Goal: Transaction & Acquisition: Obtain resource

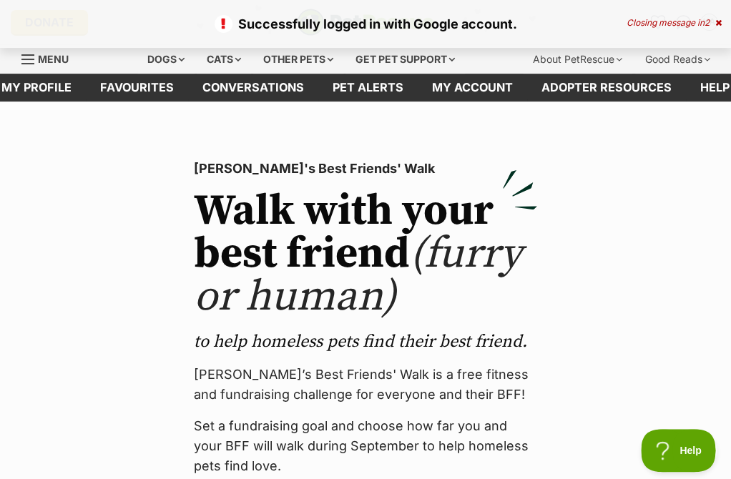
click at [714, 22] on div "Closing message in 2" at bounding box center [673, 23] width 95 height 10
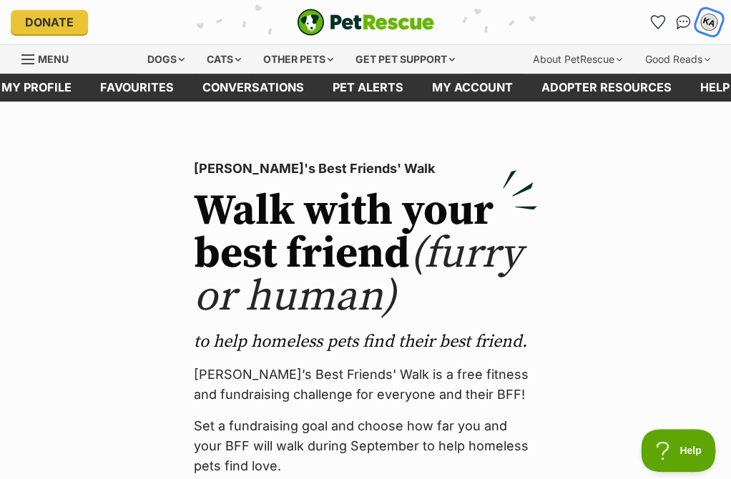
click at [704, 26] on div "KA" at bounding box center [708, 22] width 19 height 19
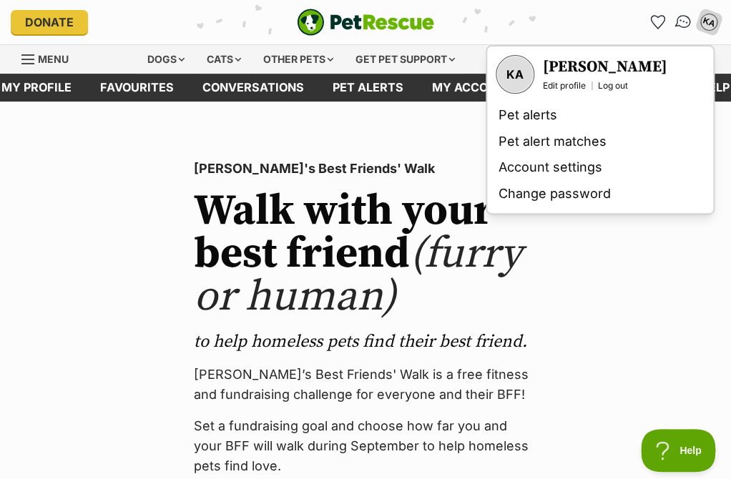
click at [680, 25] on img "Conversations" at bounding box center [682, 22] width 19 height 19
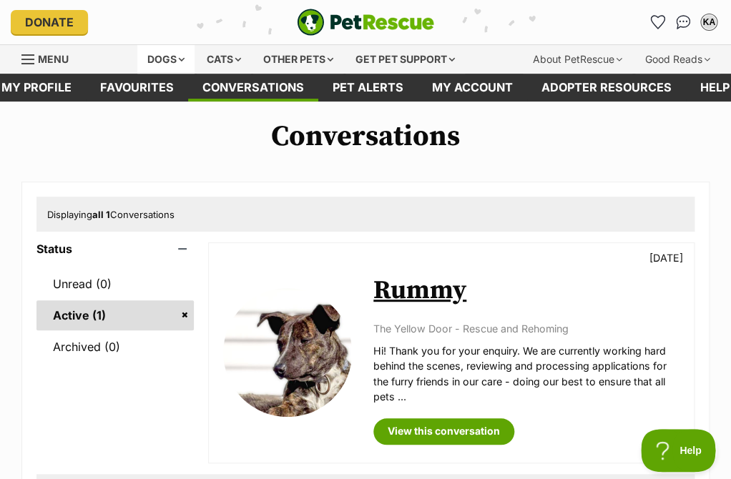
click at [162, 56] on div "Dogs" at bounding box center [165, 59] width 57 height 29
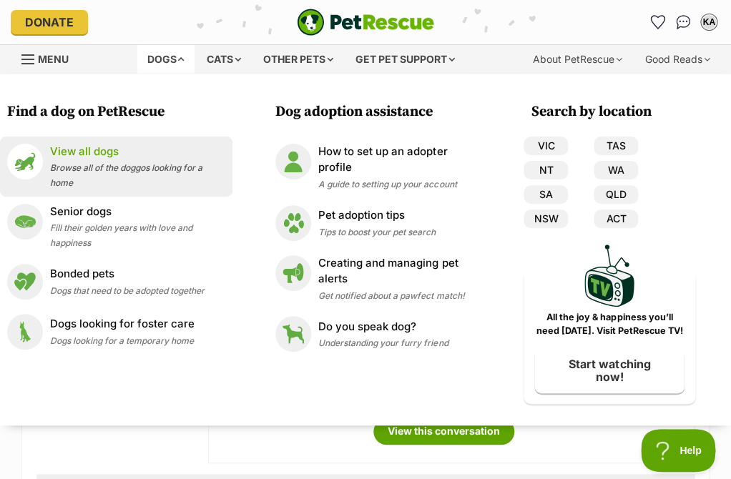
click at [85, 148] on p "View all dogs" at bounding box center [137, 152] width 175 height 16
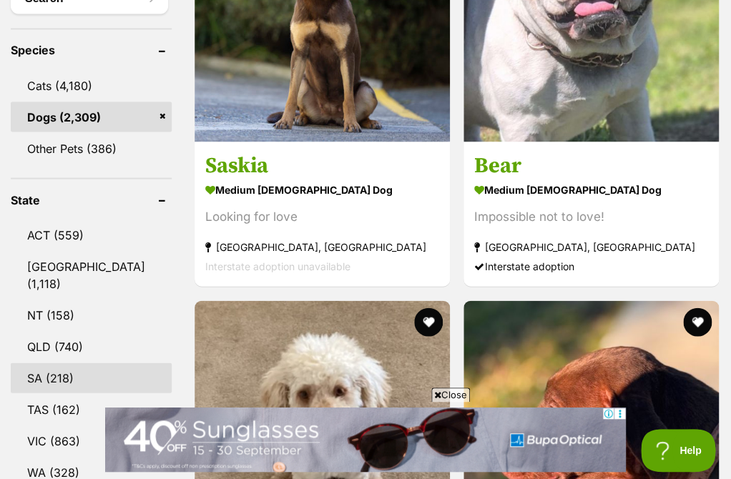
click at [69, 362] on link "SA (218)" at bounding box center [91, 377] width 161 height 30
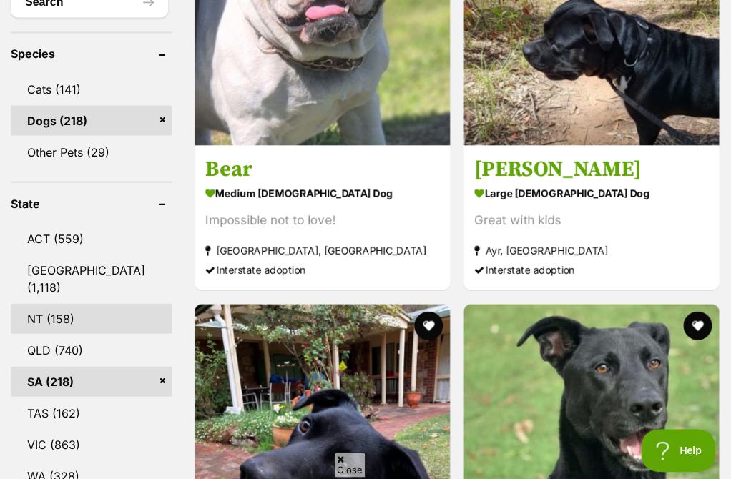
scroll to position [647, 0]
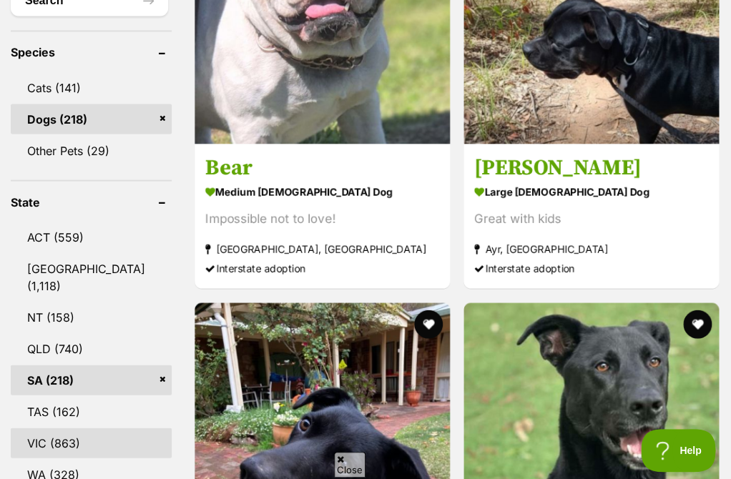
click at [54, 428] on link "VIC (863)" at bounding box center [91, 443] width 161 height 30
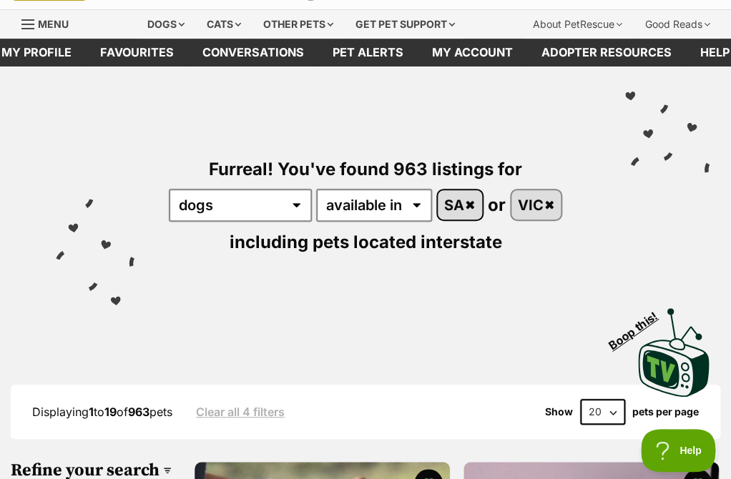
click at [480, 211] on link "SA" at bounding box center [460, 204] width 44 height 29
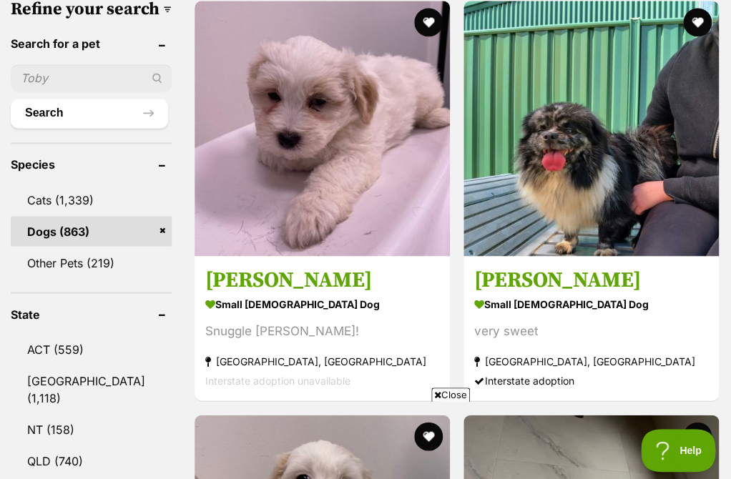
click at [450, 396] on span "Close" at bounding box center [450, 395] width 39 height 14
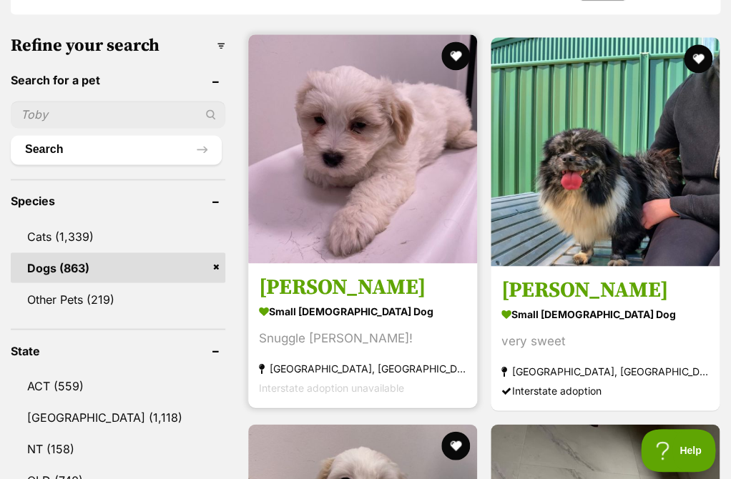
click at [343, 199] on img at bounding box center [362, 148] width 229 height 229
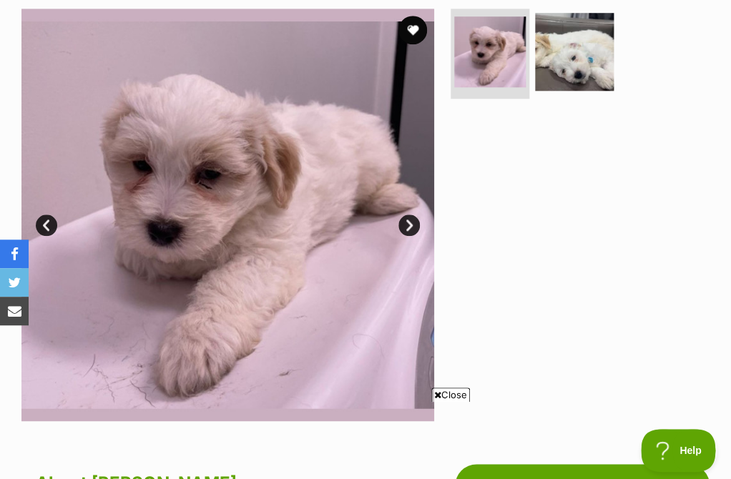
scroll to position [222, 0]
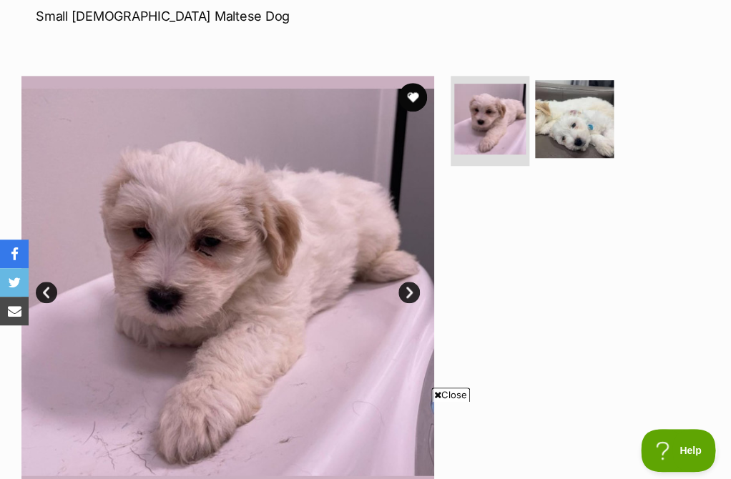
click at [417, 293] on link "Next" at bounding box center [408, 292] width 21 height 21
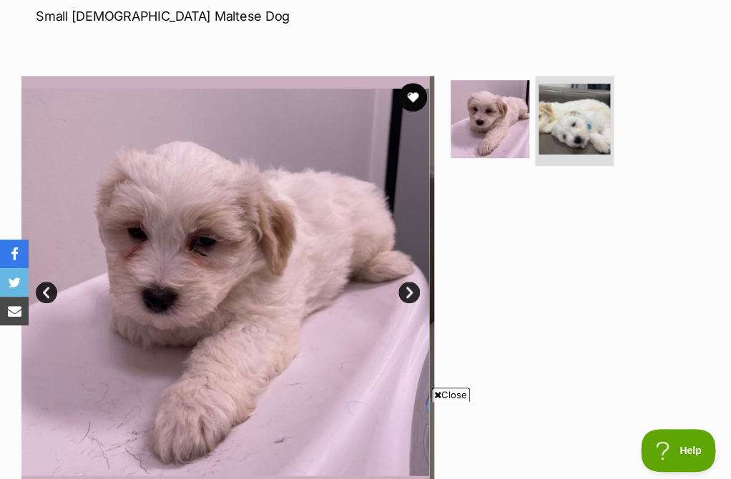
scroll to position [0, 0]
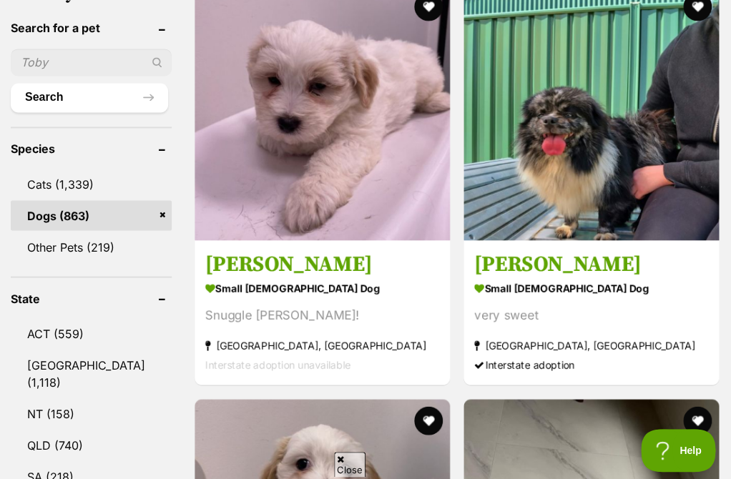
scroll to position [517, 0]
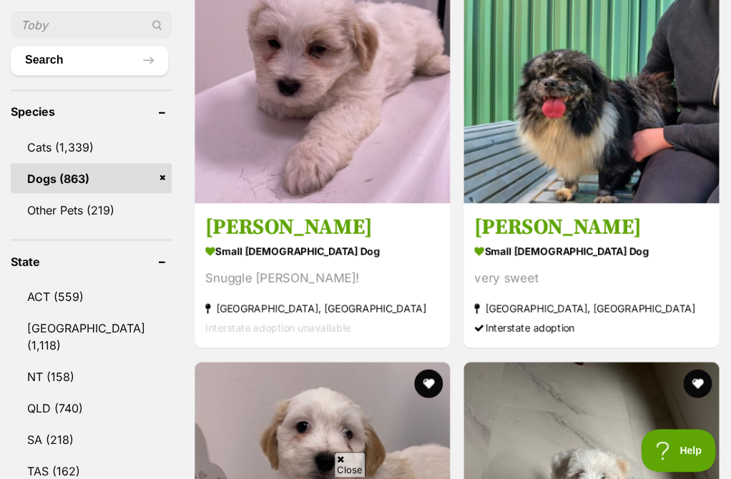
scroll to position [591, 0]
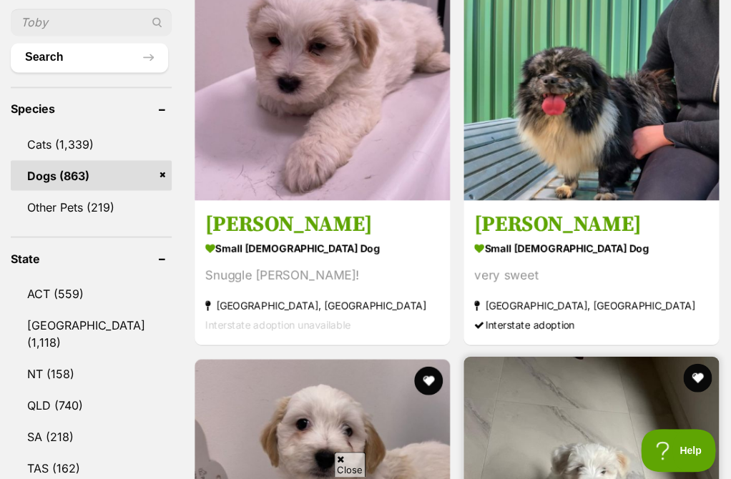
click at [463, 356] on img at bounding box center [590, 483] width 255 height 255
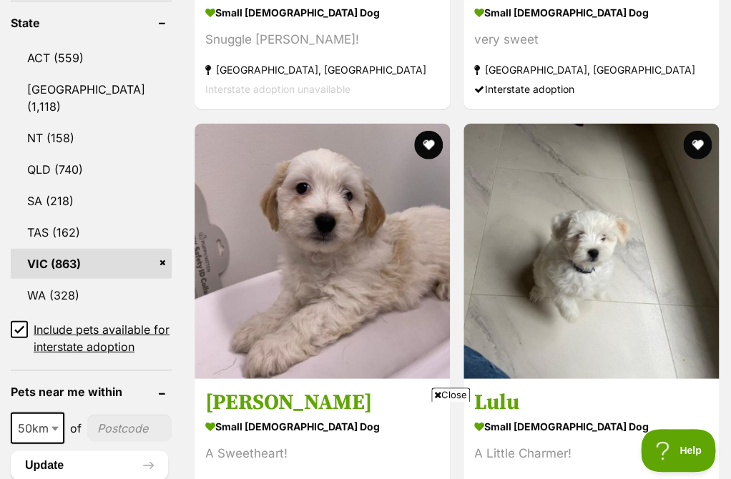
scroll to position [827, 0]
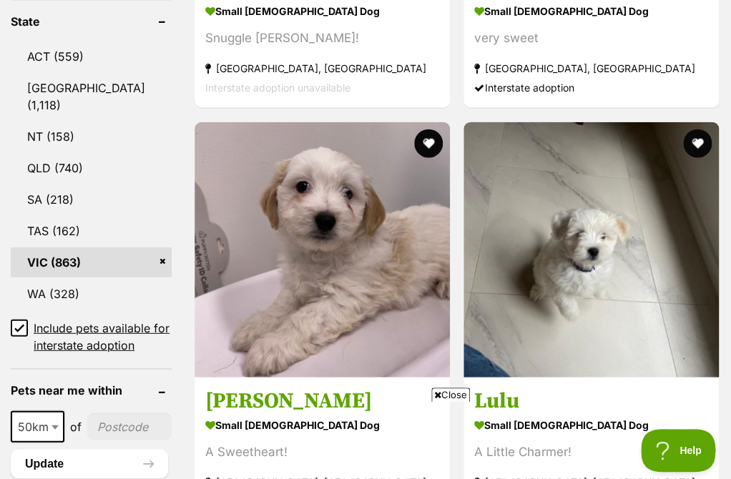
click at [443, 395] on span "Close" at bounding box center [450, 395] width 39 height 14
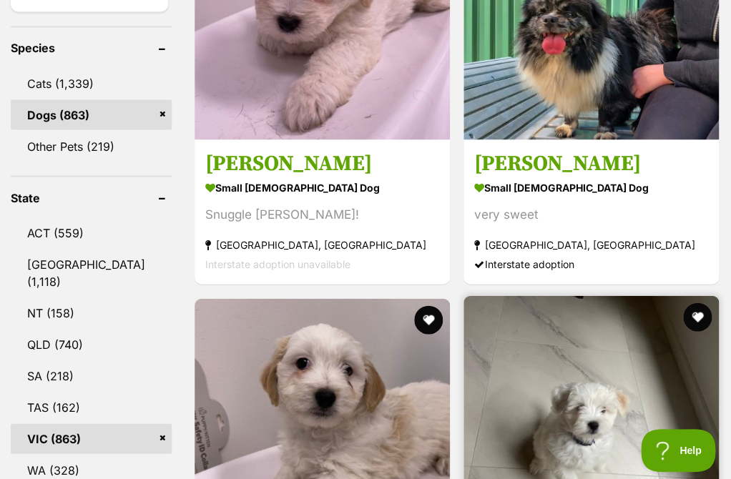
scroll to position [740, 0]
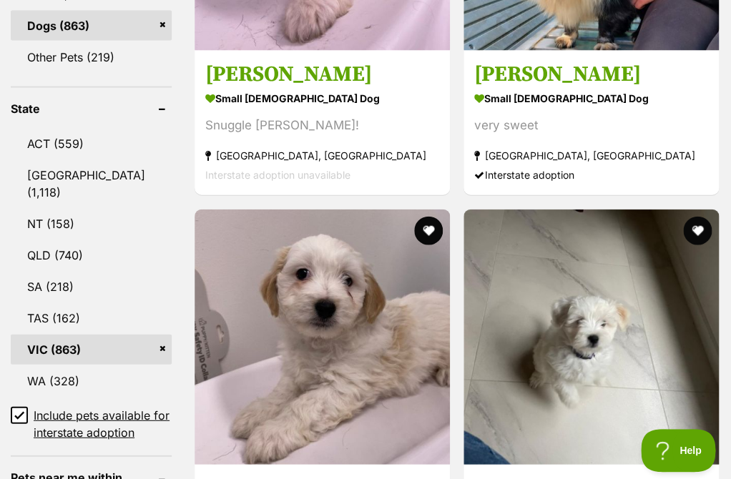
click at [22, 413] on icon at bounding box center [19, 416] width 9 height 6
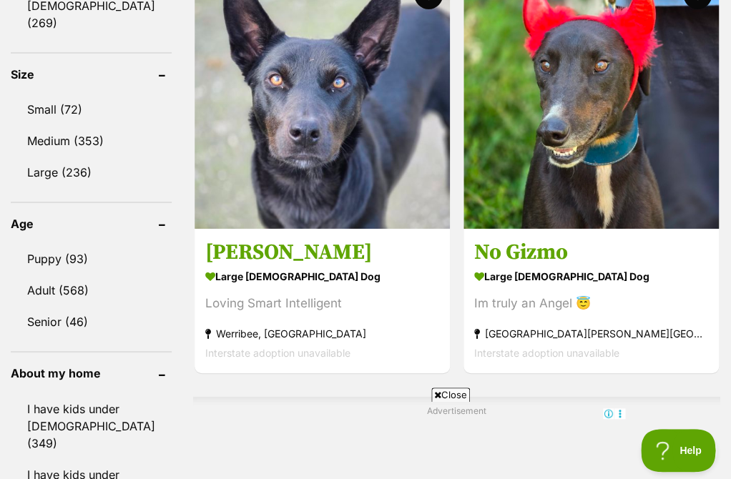
scroll to position [1356, 0]
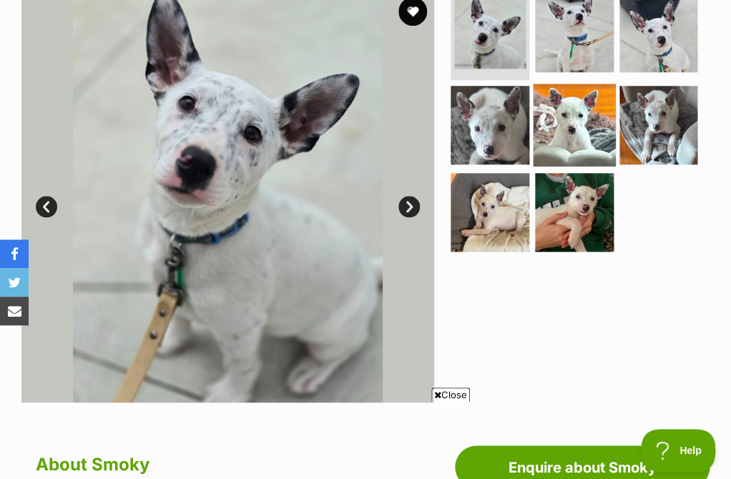
click at [567, 151] on img at bounding box center [574, 125] width 82 height 82
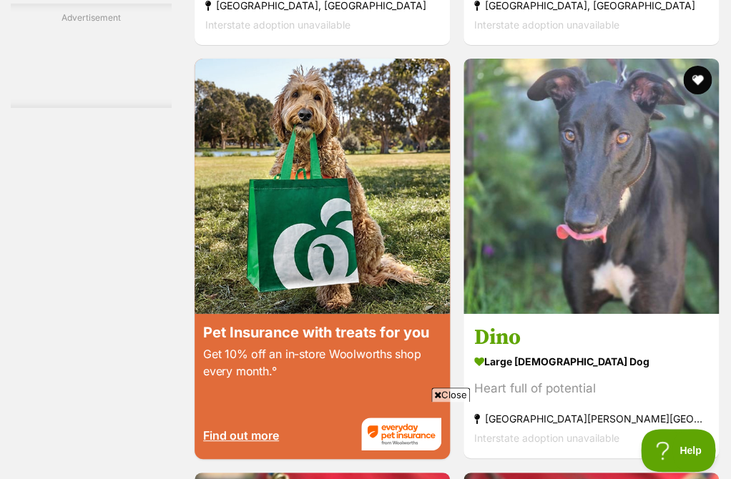
scroll to position [2763, 0]
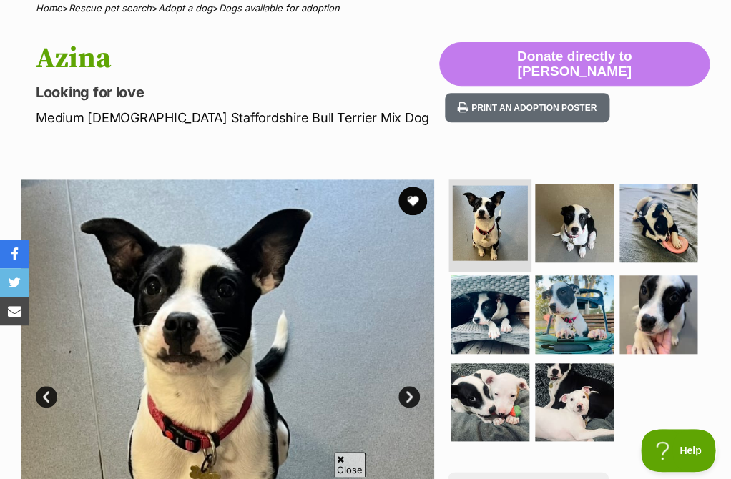
click at [518, 223] on img at bounding box center [490, 222] width 75 height 75
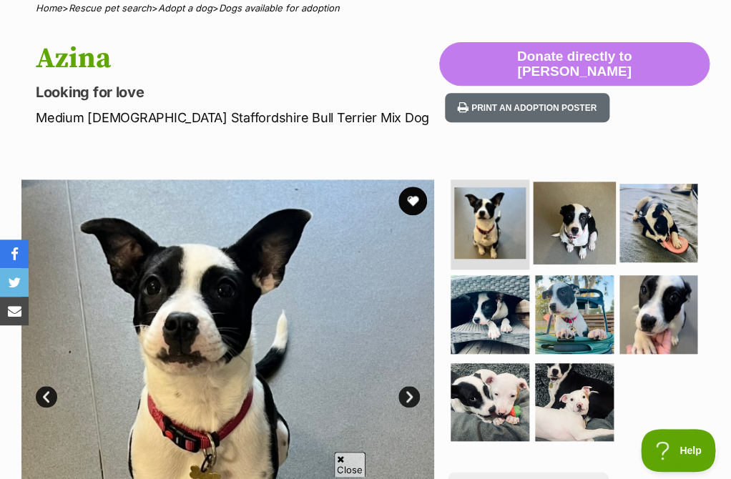
click at [561, 223] on img at bounding box center [574, 223] width 82 height 82
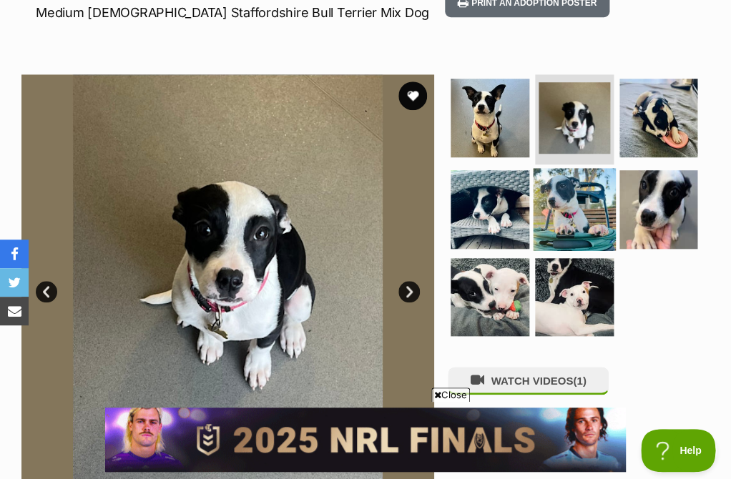
click at [569, 215] on img at bounding box center [574, 210] width 82 height 82
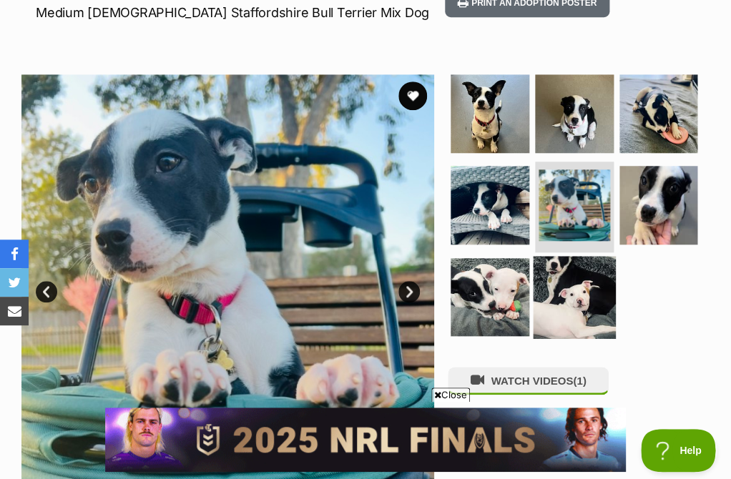
click at [554, 305] on img at bounding box center [574, 297] width 82 height 82
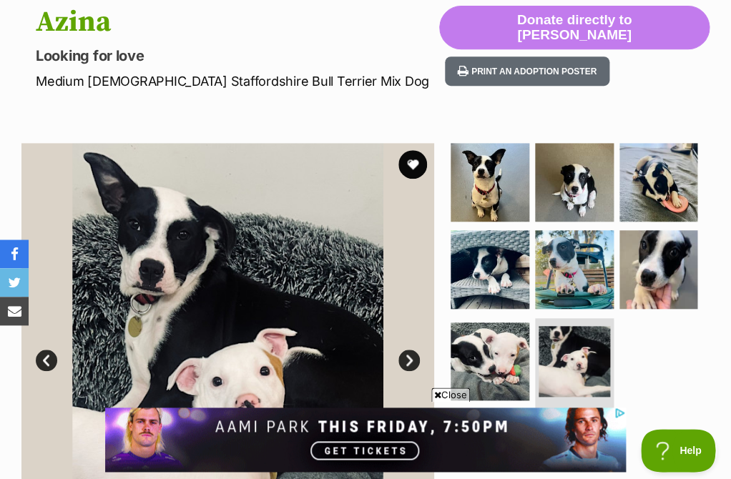
scroll to position [158, 0]
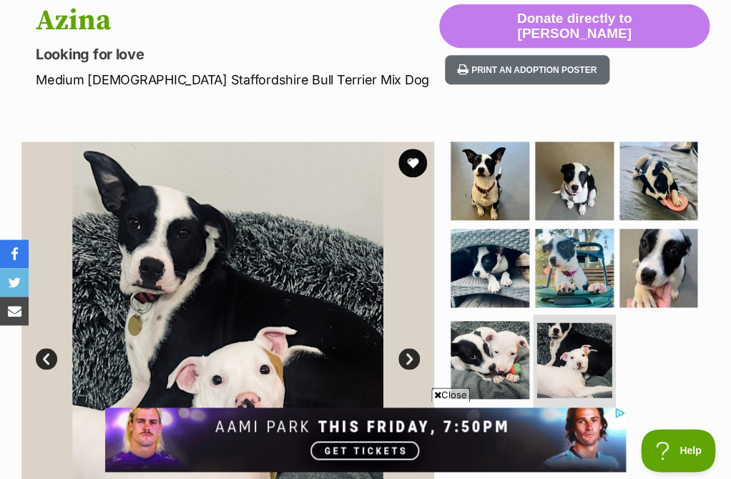
click at [571, 317] on li at bounding box center [574, 362] width 82 height 95
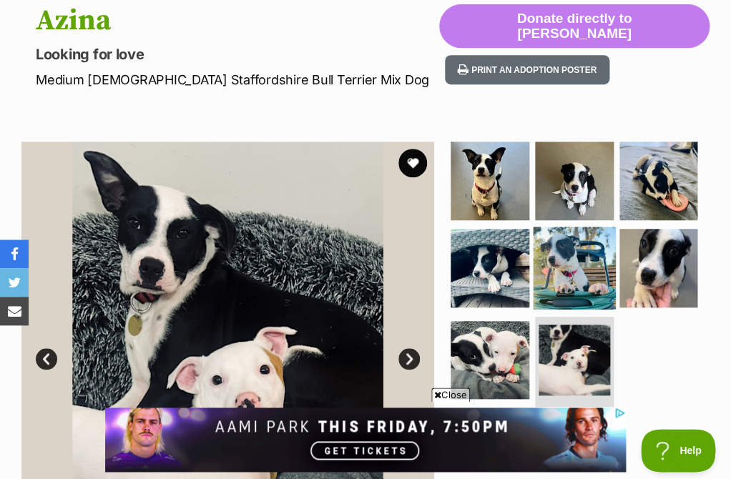
click at [571, 300] on img at bounding box center [574, 268] width 82 height 82
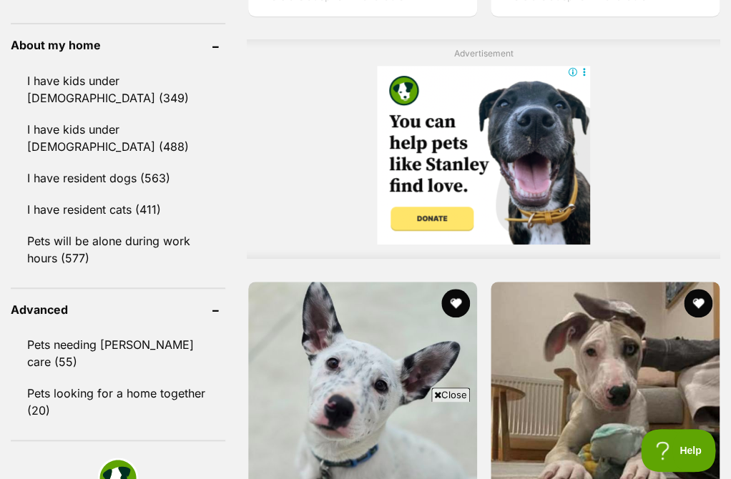
click at [448, 397] on span "Close" at bounding box center [450, 395] width 39 height 14
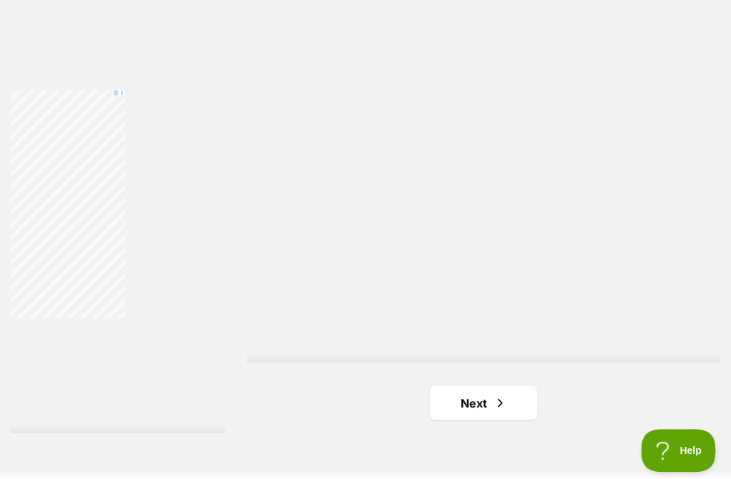
scroll to position [4855, 0]
click at [507, 381] on link "Next" at bounding box center [483, 398] width 107 height 34
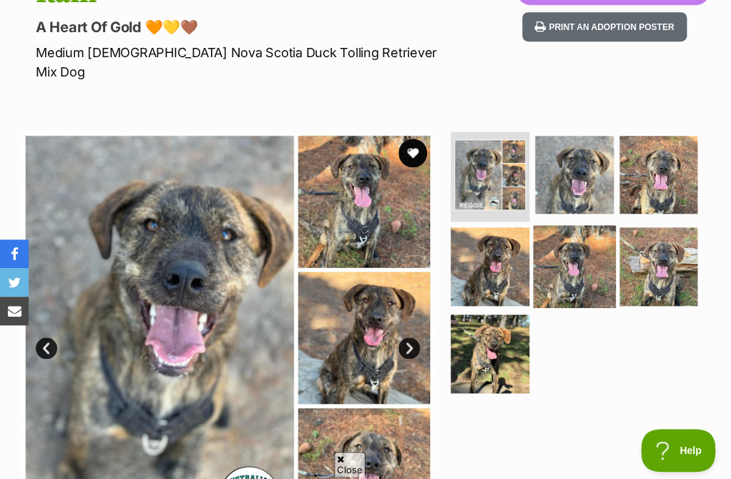
click at [611, 262] on img at bounding box center [574, 266] width 82 height 82
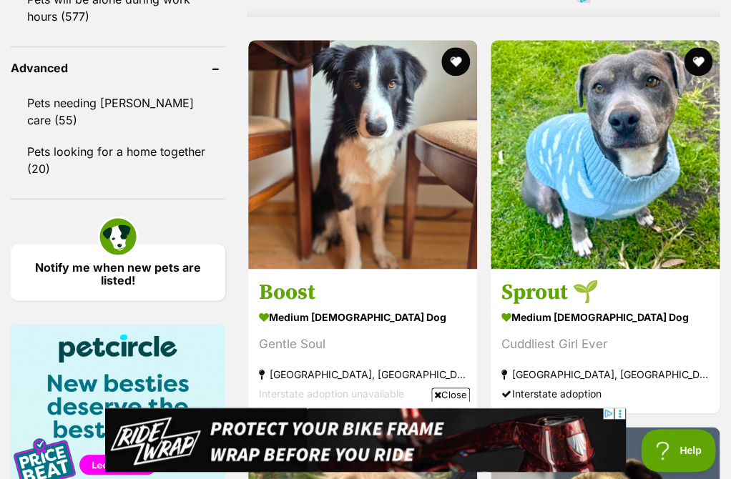
scroll to position [1872, 0]
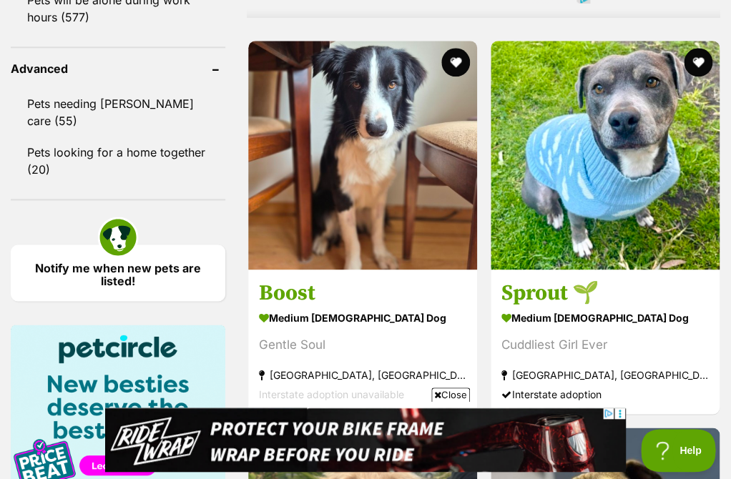
click at [443, 396] on span "Close" at bounding box center [450, 395] width 39 height 14
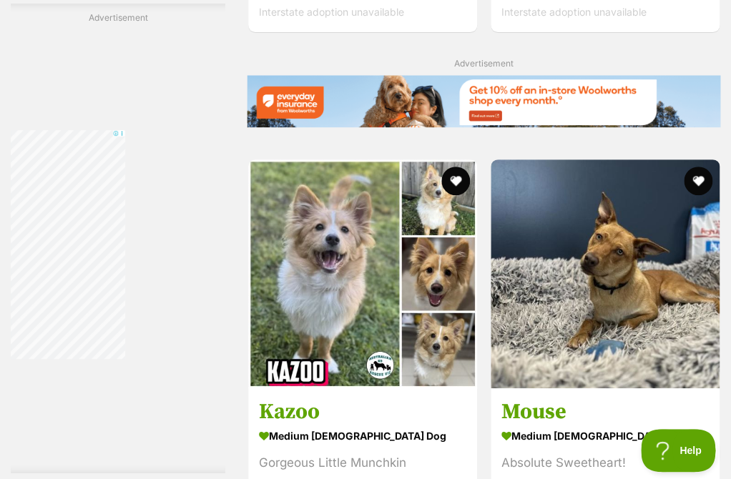
scroll to position [3041, 0]
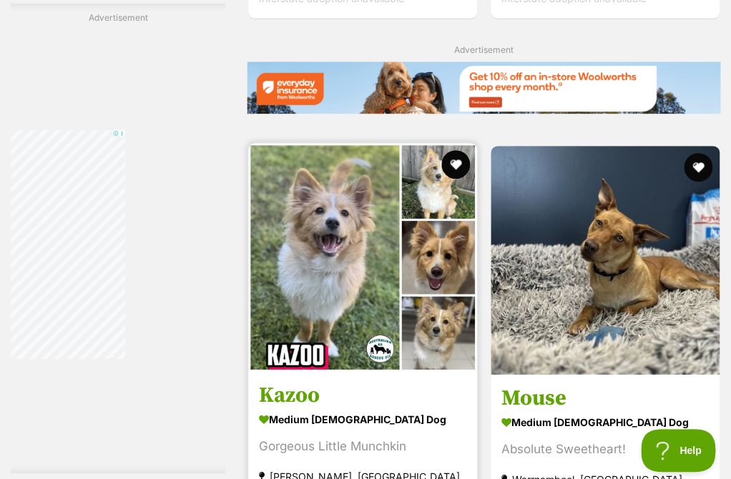
click at [429, 234] on img at bounding box center [362, 257] width 229 height 229
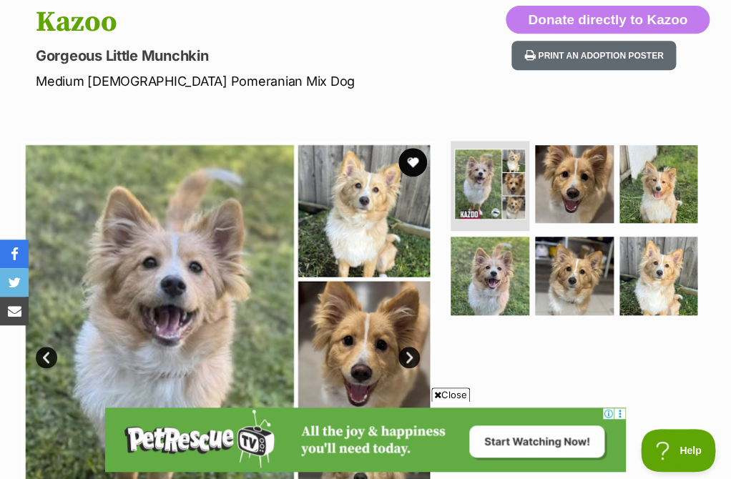
scroll to position [158, 0]
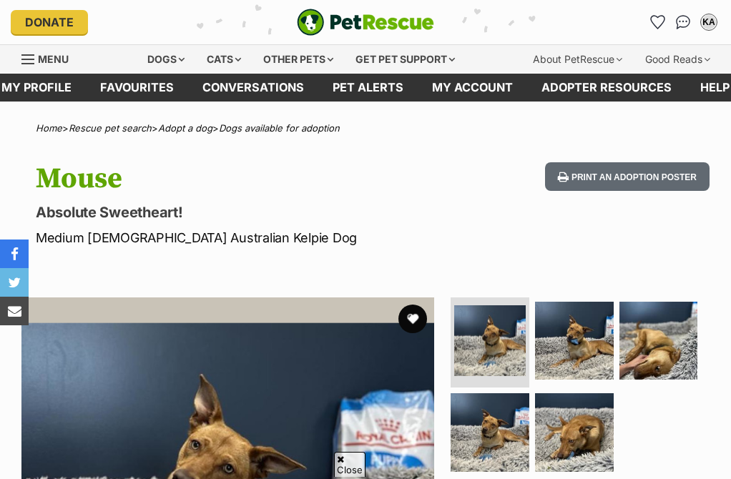
scroll to position [350, 0]
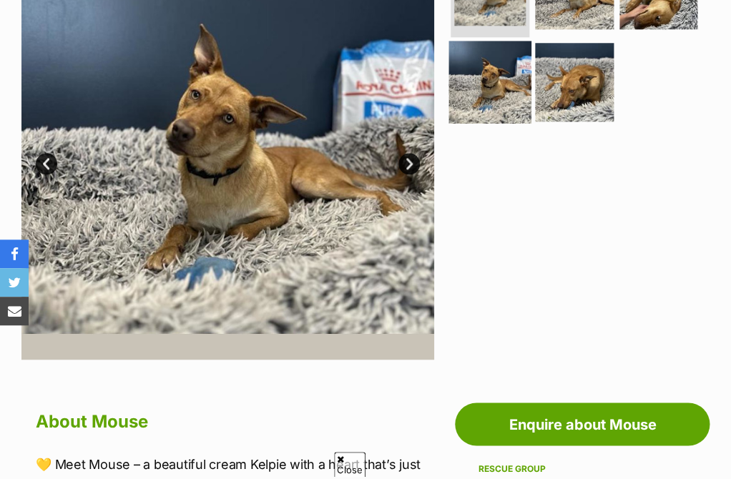
click at [500, 119] on img at bounding box center [490, 82] width 82 height 82
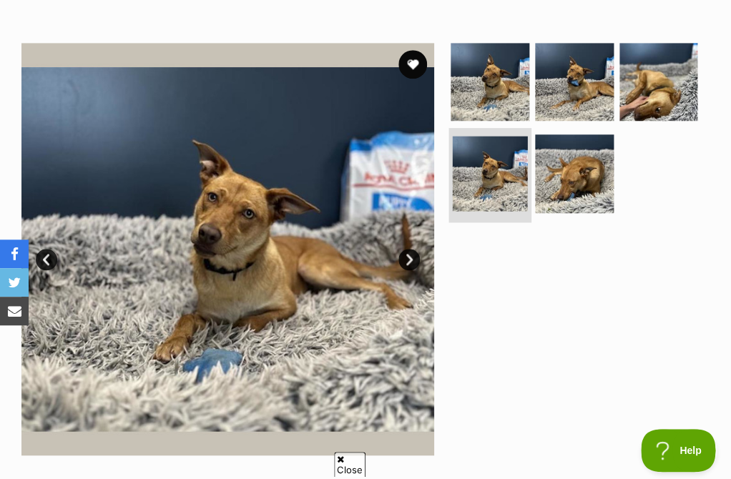
scroll to position [253, 0]
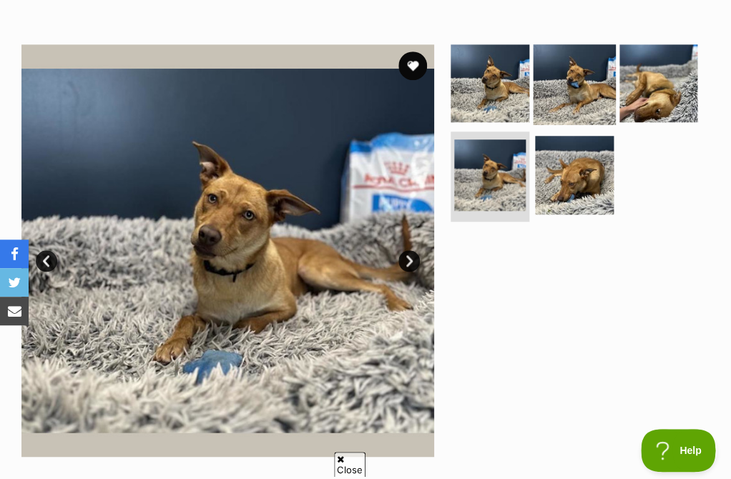
click at [554, 89] on img at bounding box center [574, 83] width 82 height 82
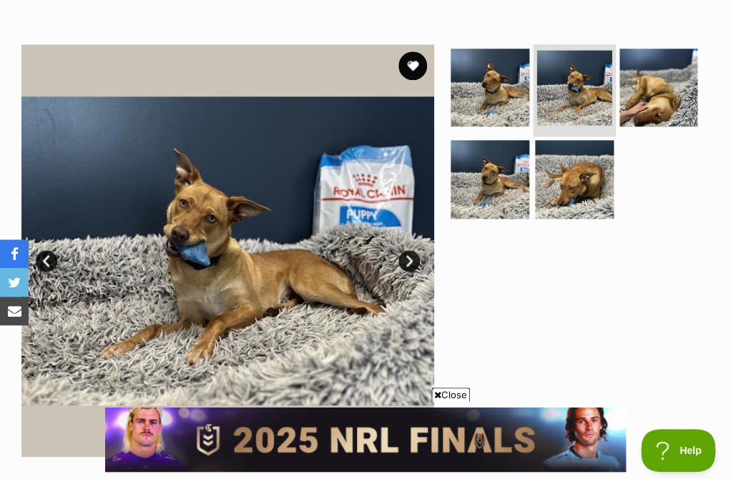
scroll to position [0, 0]
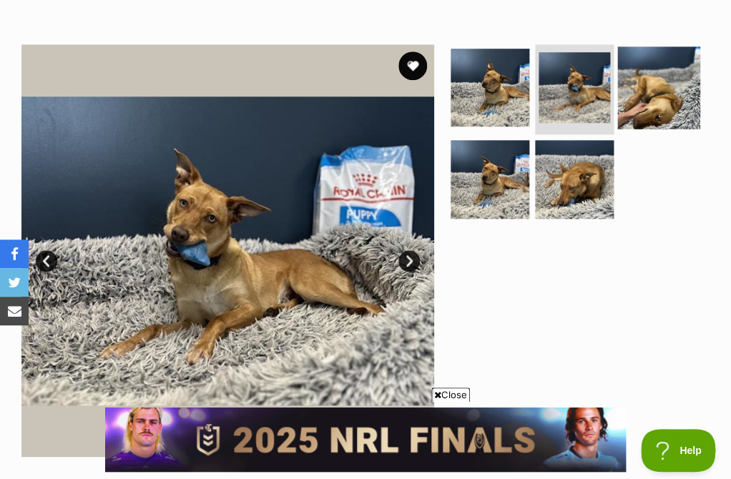
click at [638, 92] on img at bounding box center [658, 87] width 82 height 82
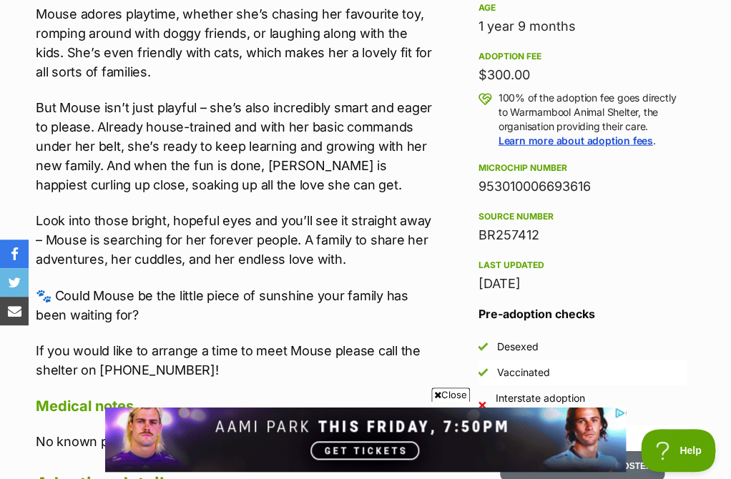
scroll to position [952, 0]
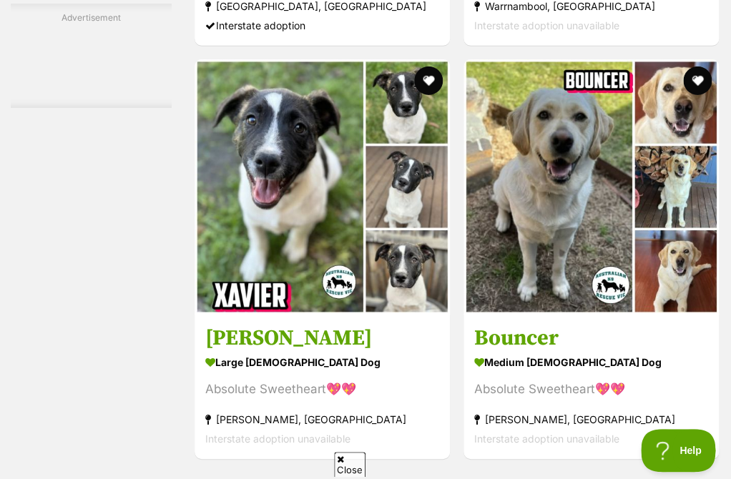
scroll to position [2708, 0]
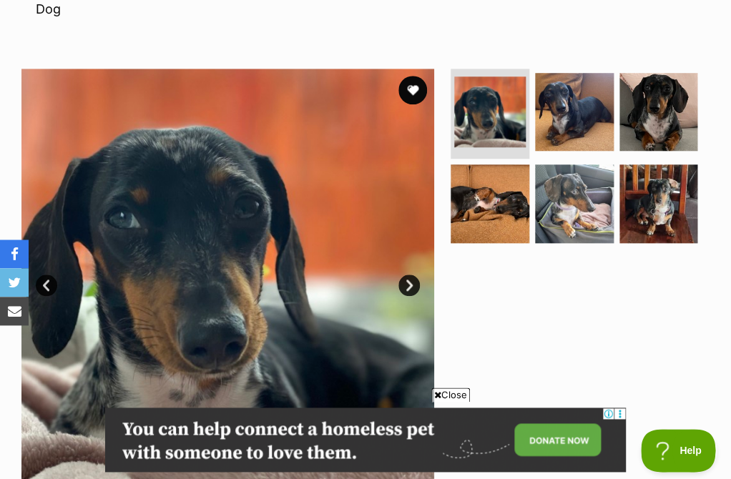
scroll to position [318, 0]
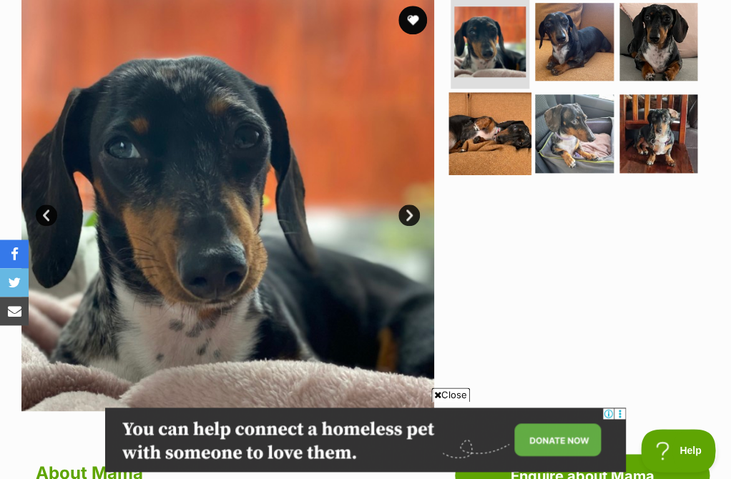
click at [505, 98] on img at bounding box center [490, 133] width 82 height 82
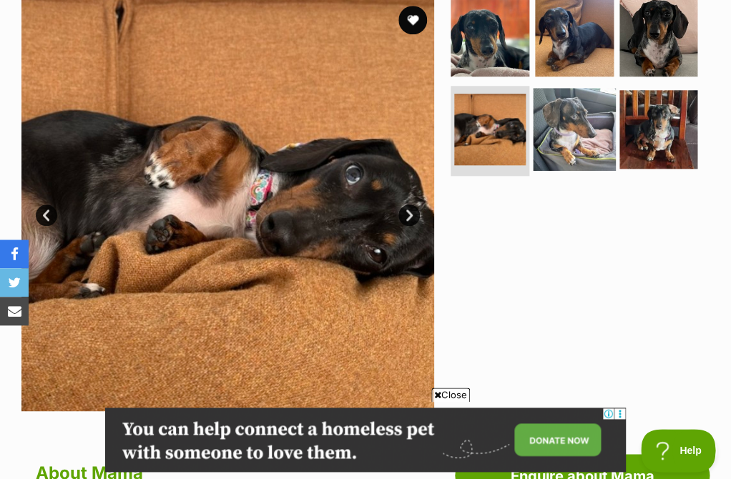
click at [566, 112] on img at bounding box center [574, 129] width 82 height 82
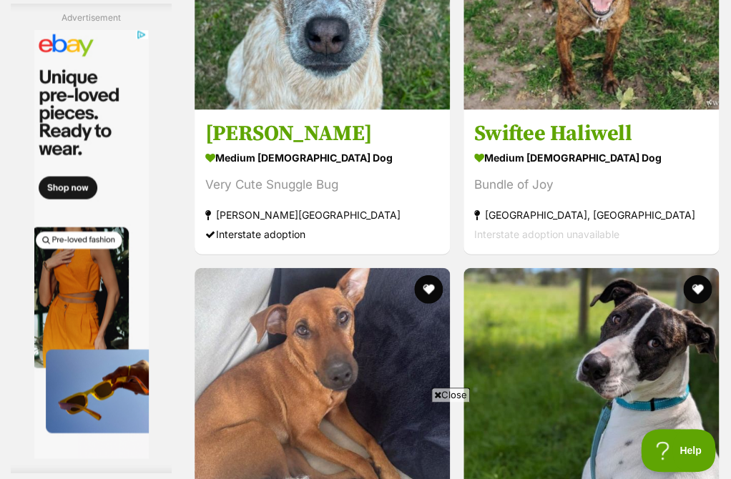
scroll to position [3673, 0]
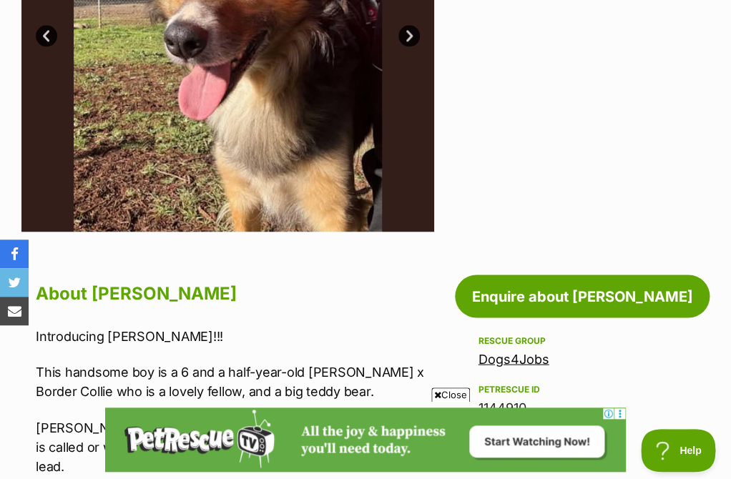
scroll to position [217, 0]
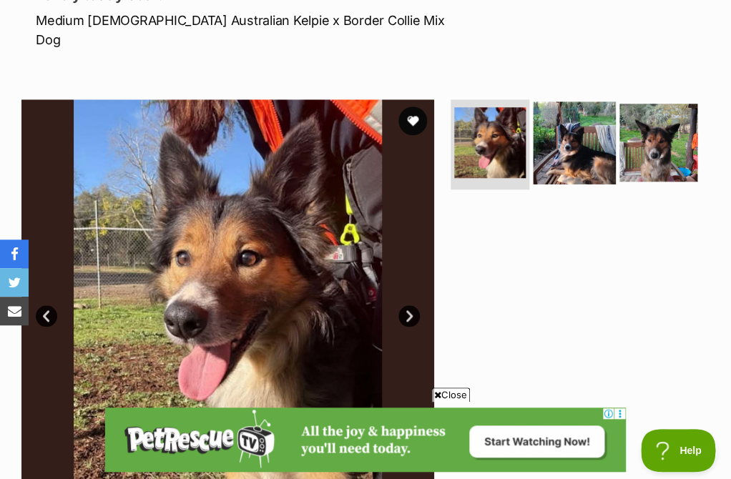
click at [558, 124] on img at bounding box center [574, 143] width 82 height 82
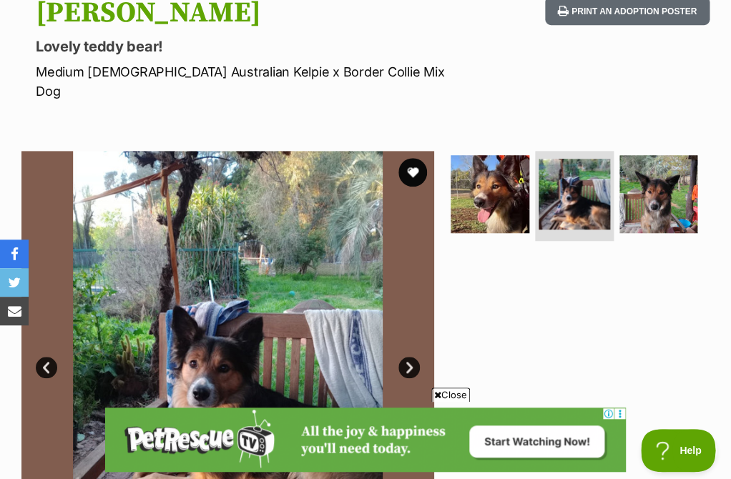
scroll to position [161, 0]
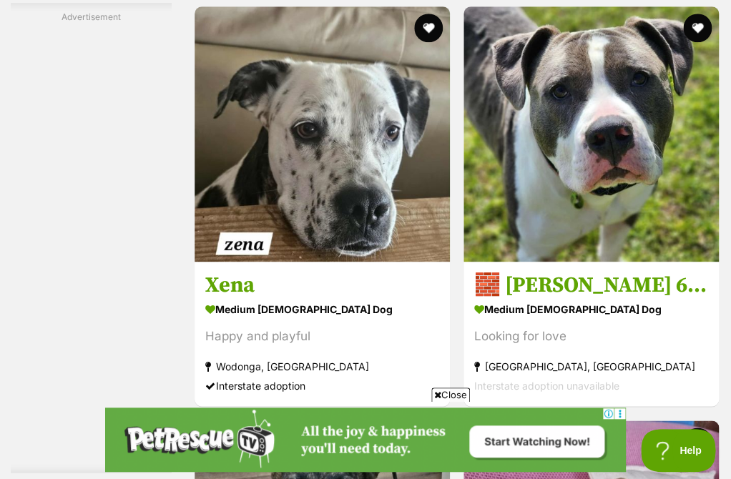
scroll to position [3249, 0]
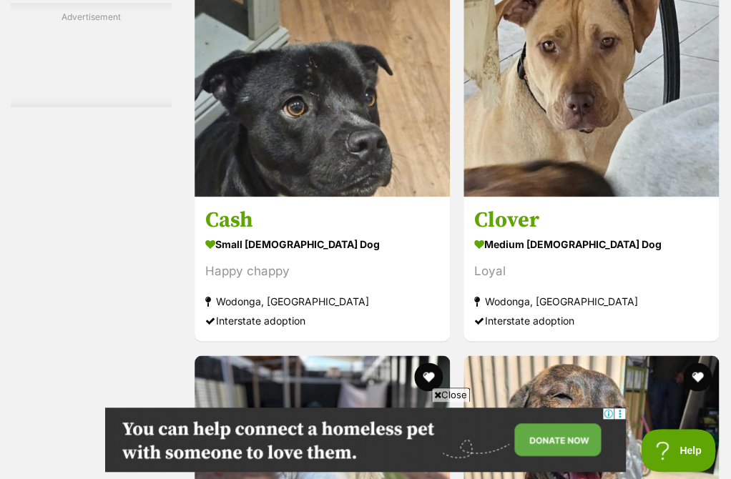
scroll to position [3307, 0]
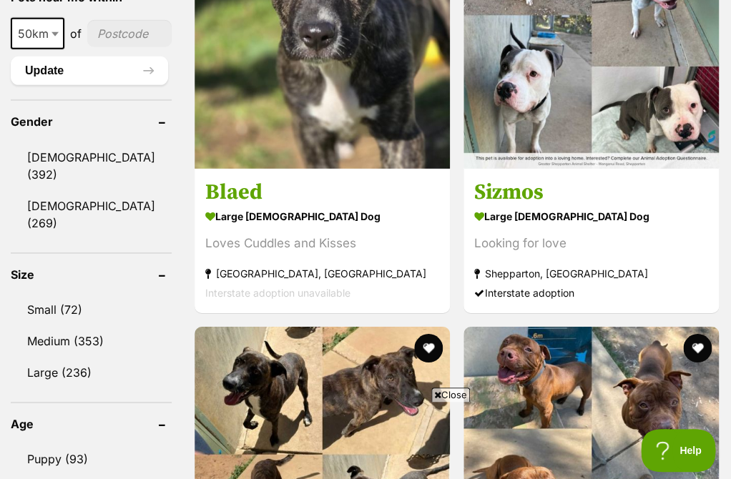
scroll to position [1209, 0]
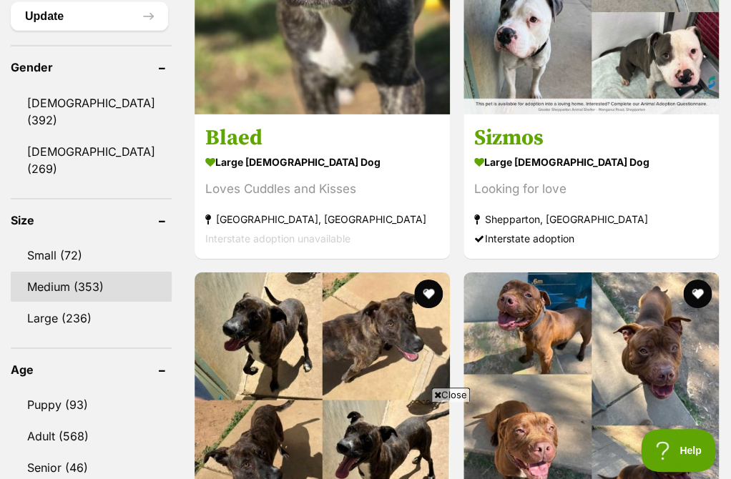
click at [45, 272] on link "Medium (353)" at bounding box center [91, 287] width 161 height 30
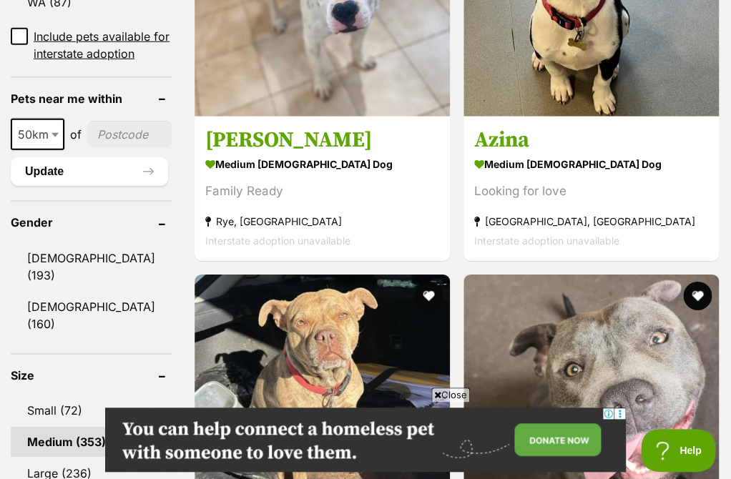
scroll to position [1125, 0]
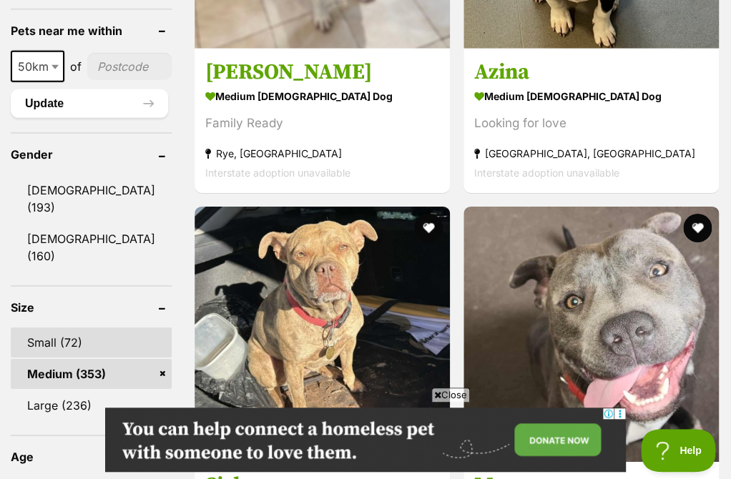
click at [62, 327] on link "Small (72)" at bounding box center [91, 342] width 161 height 30
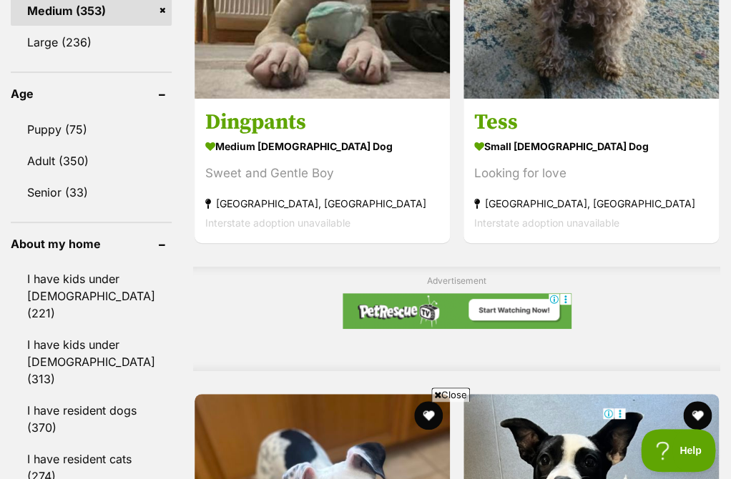
scroll to position [1377, 0]
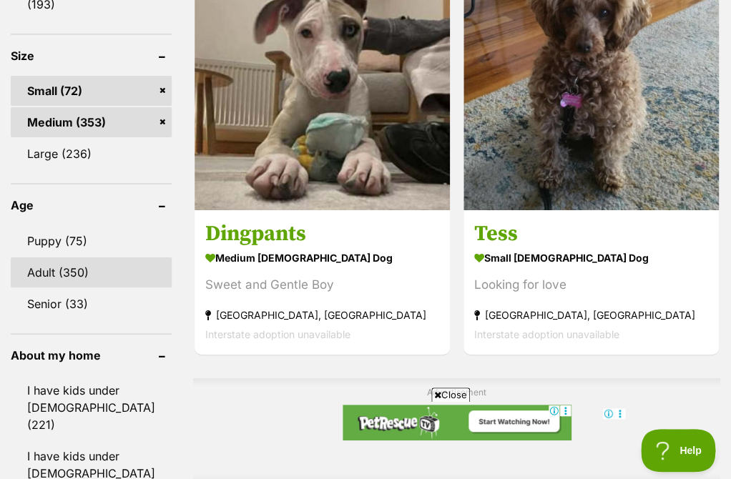
click at [67, 261] on link "Adult (350)" at bounding box center [91, 272] width 161 height 30
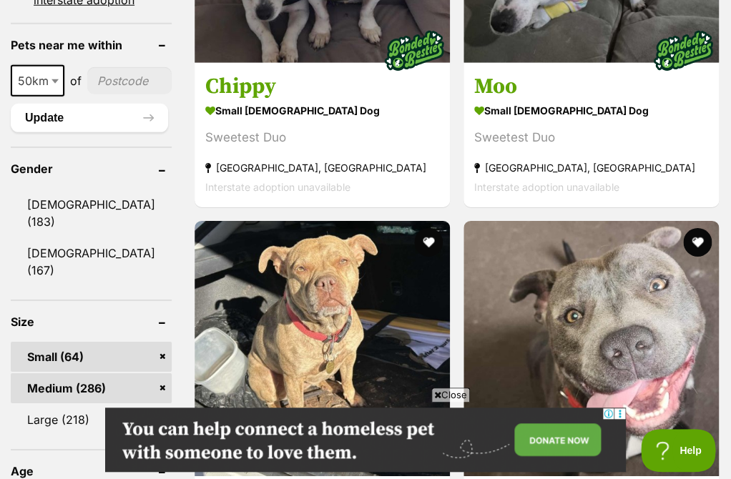
scroll to position [1128, 0]
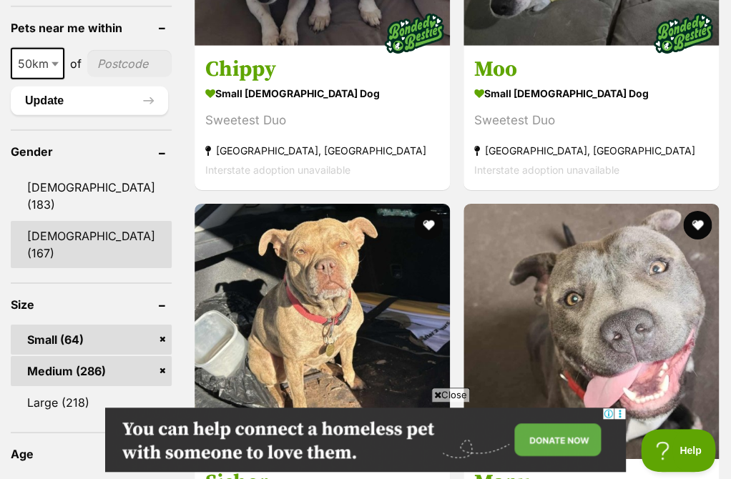
click at [88, 252] on link "Female (167)" at bounding box center [91, 244] width 161 height 47
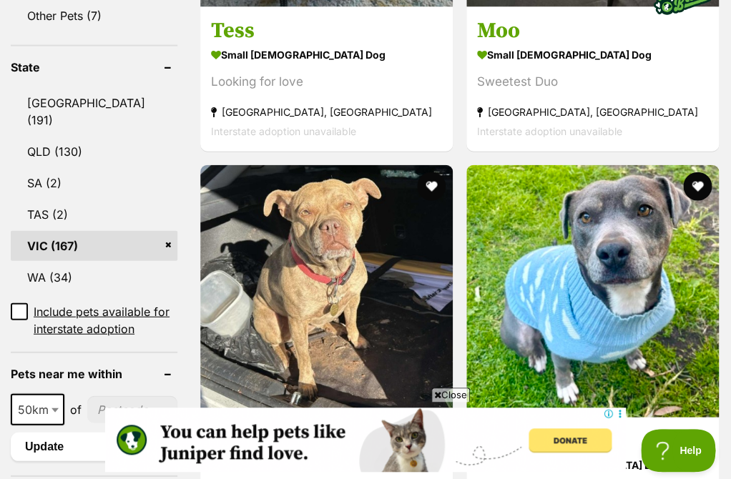
scroll to position [755, 0]
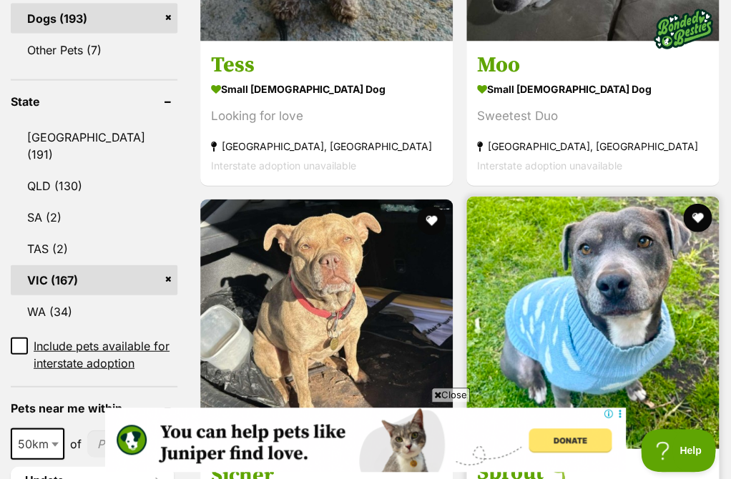
click at [466, 197] on img at bounding box center [592, 323] width 252 height 252
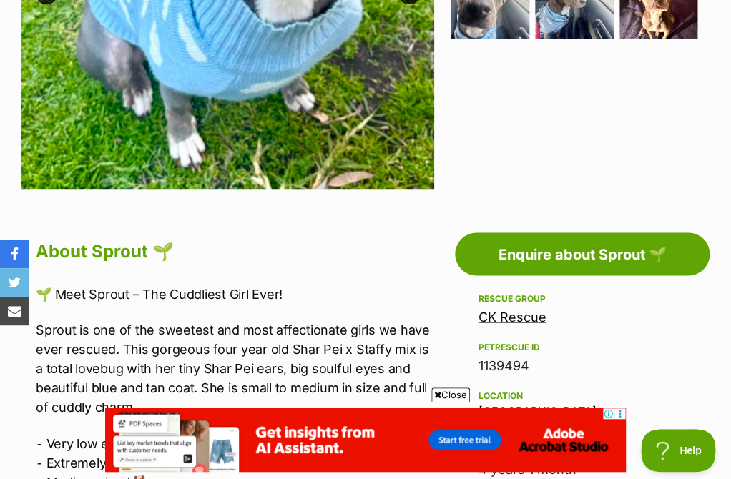
scroll to position [258, 0]
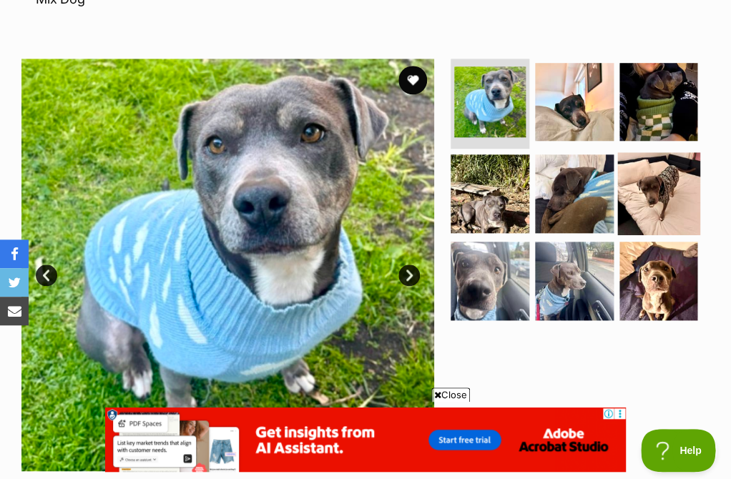
click at [640, 152] on img at bounding box center [658, 193] width 82 height 82
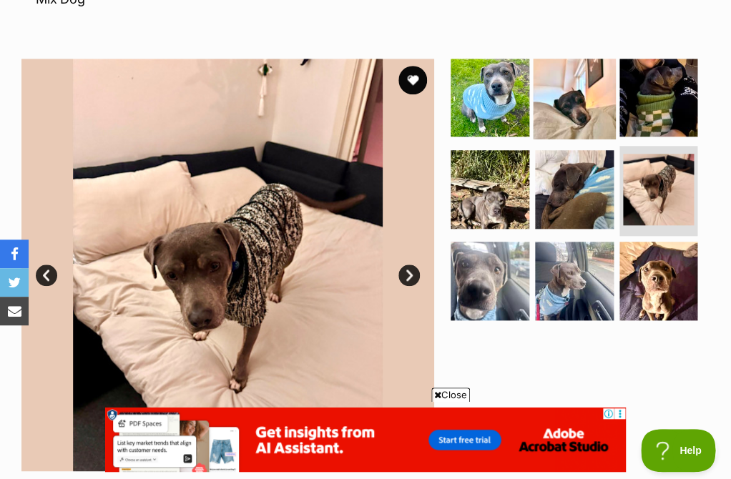
click at [583, 108] on img at bounding box center [574, 97] width 82 height 82
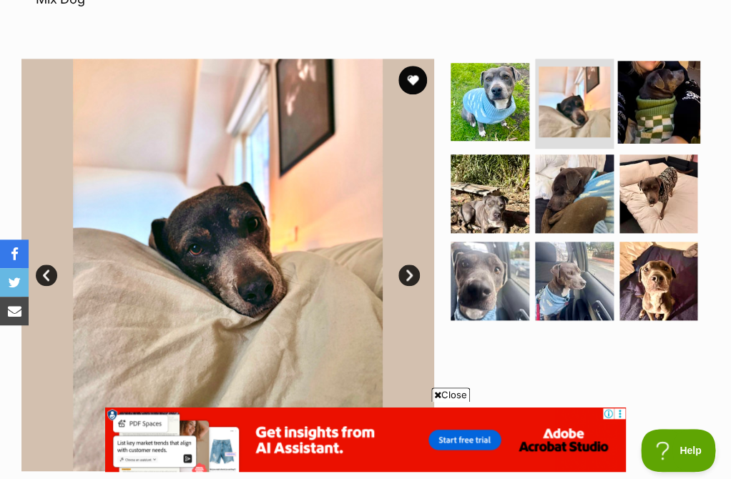
click at [628, 84] on img at bounding box center [658, 102] width 82 height 82
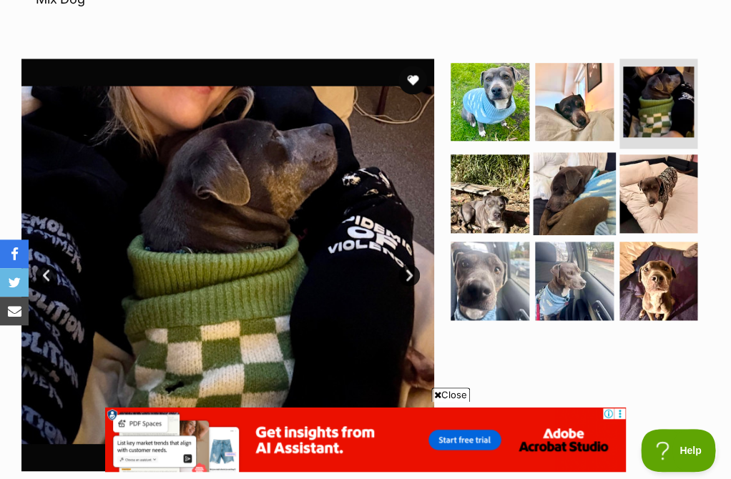
click at [591, 152] on img at bounding box center [574, 193] width 82 height 82
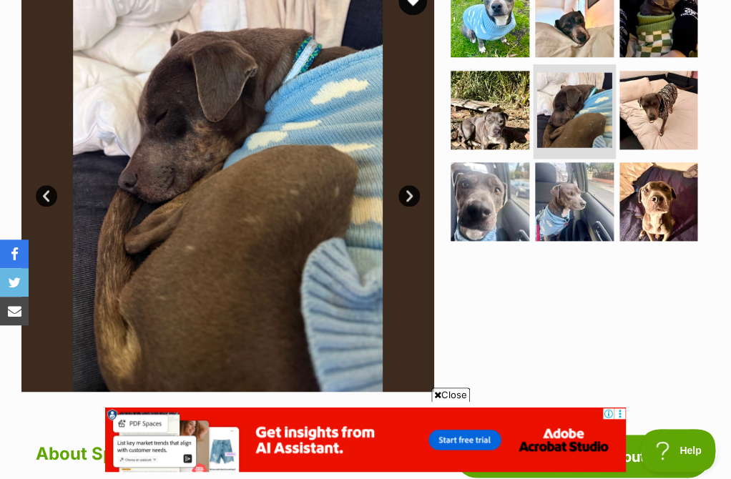
scroll to position [340, 0]
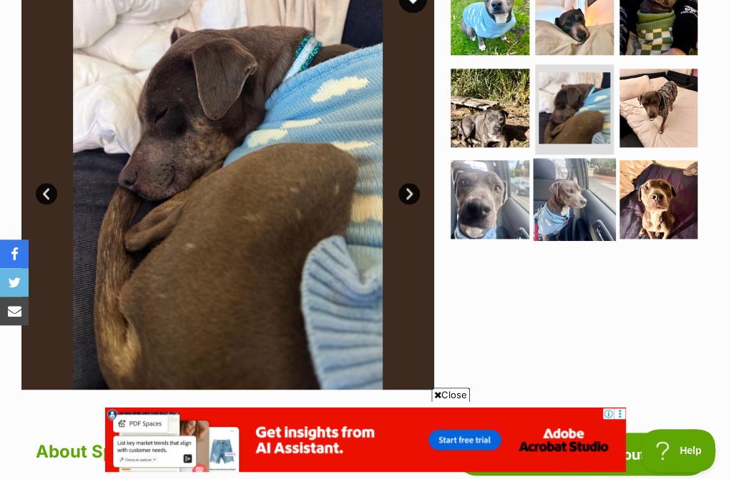
click at [582, 210] on img at bounding box center [574, 199] width 82 height 82
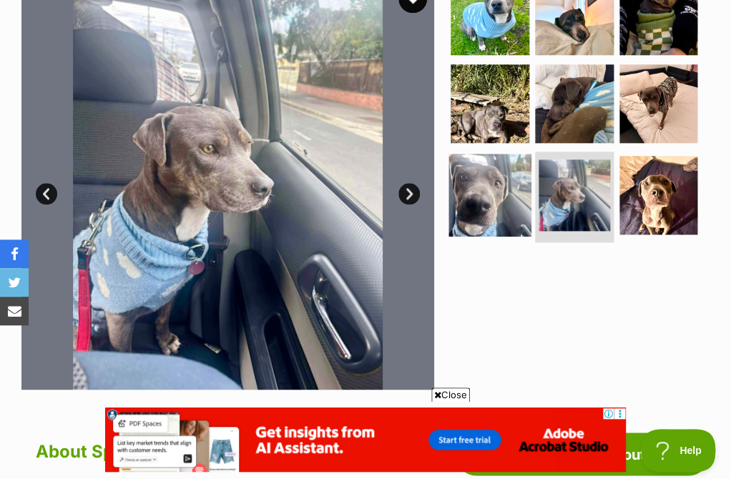
click at [514, 187] on img at bounding box center [490, 195] width 82 height 82
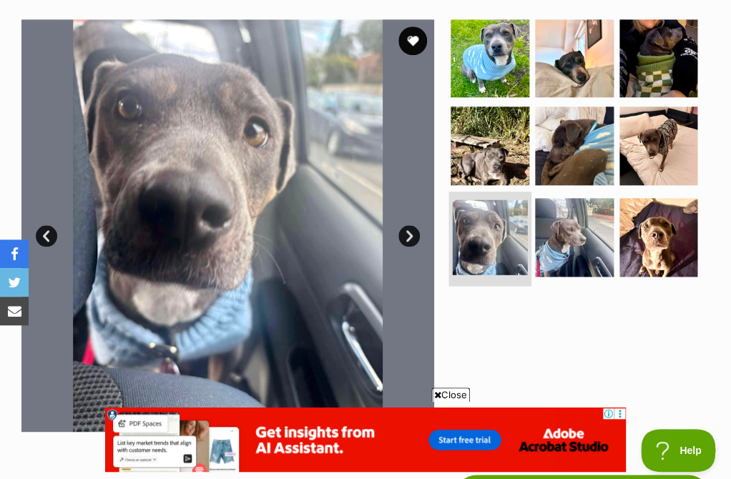
scroll to position [289, 0]
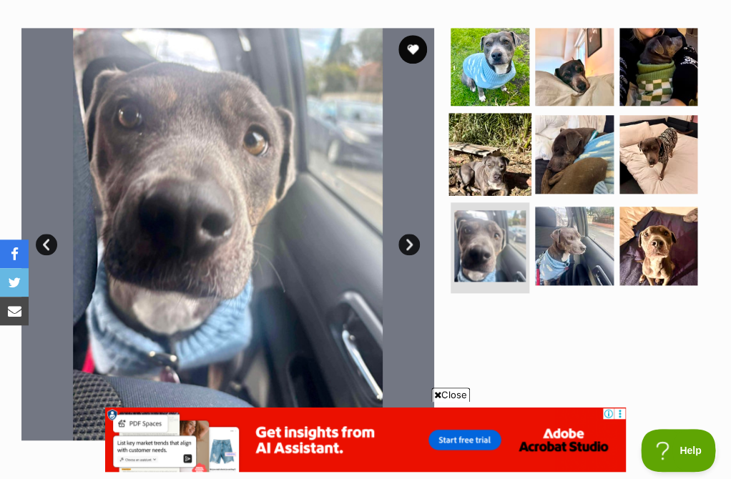
click at [505, 139] on img at bounding box center [490, 154] width 82 height 82
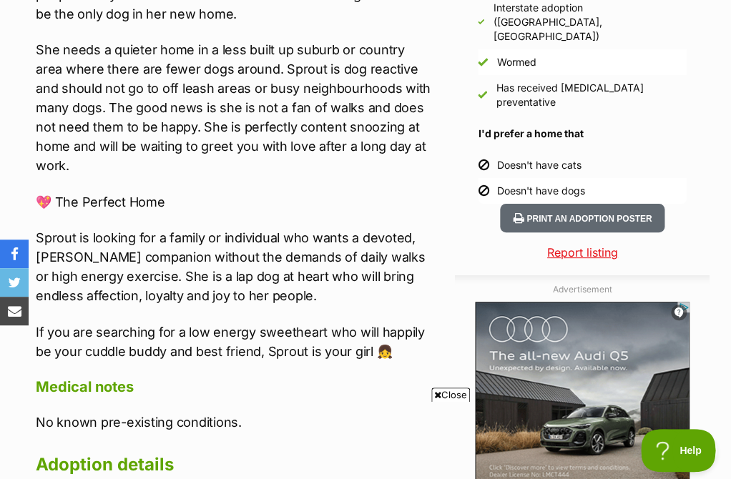
scroll to position [0, 0]
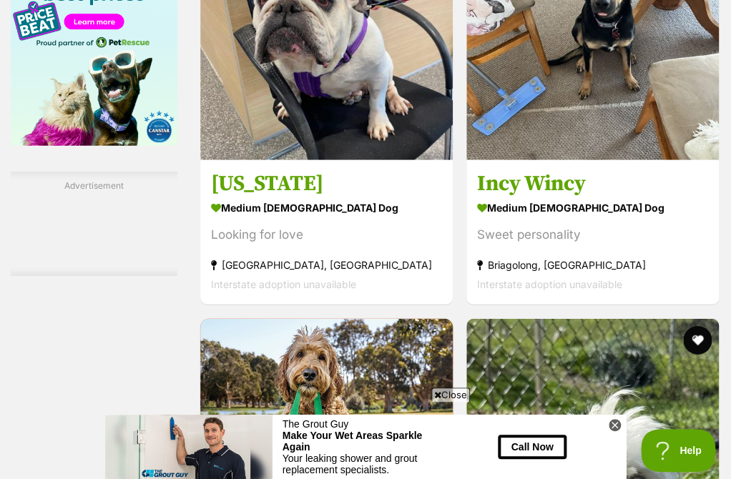
scroll to position [2413, 0]
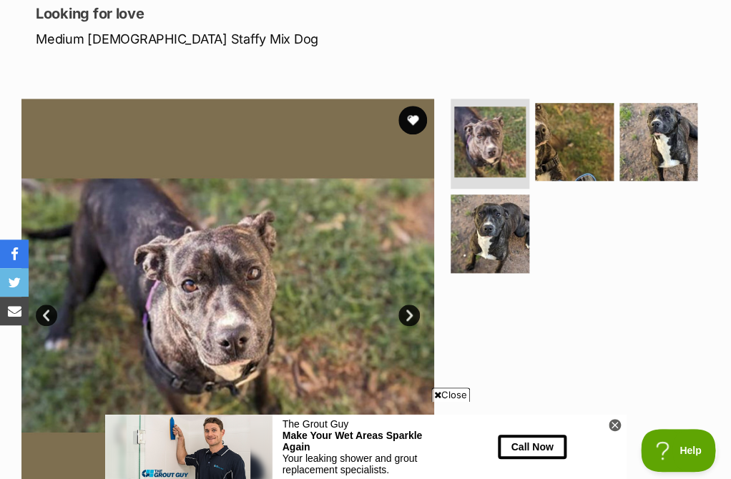
scroll to position [201, 0]
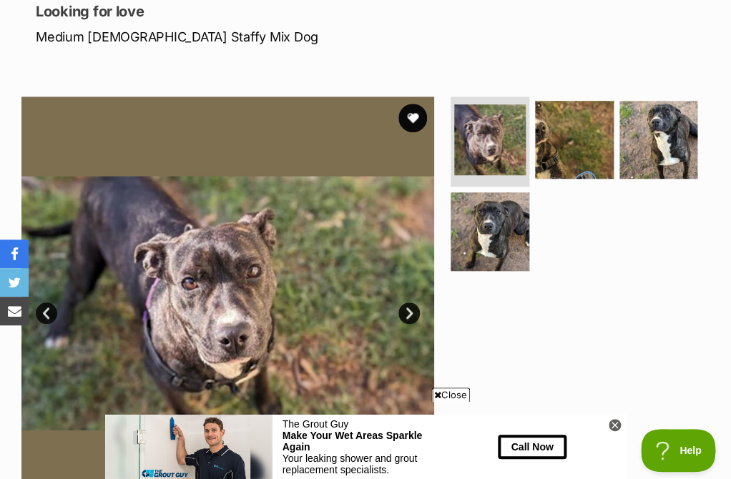
click at [470, 251] on img at bounding box center [489, 231] width 79 height 79
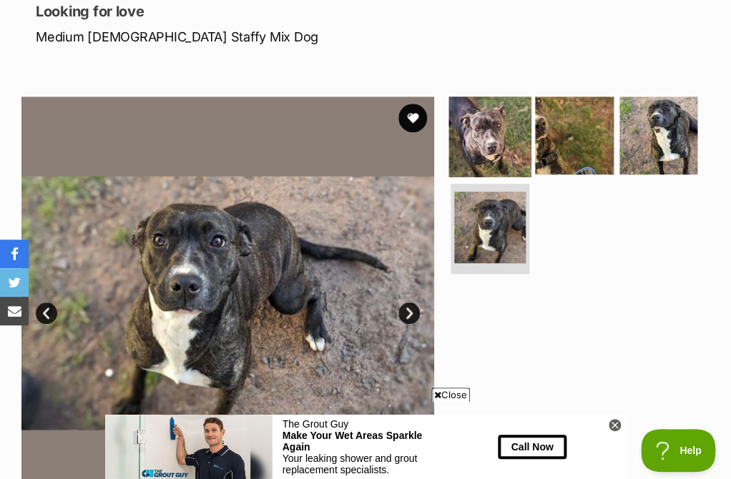
click at [505, 129] on img at bounding box center [490, 135] width 82 height 82
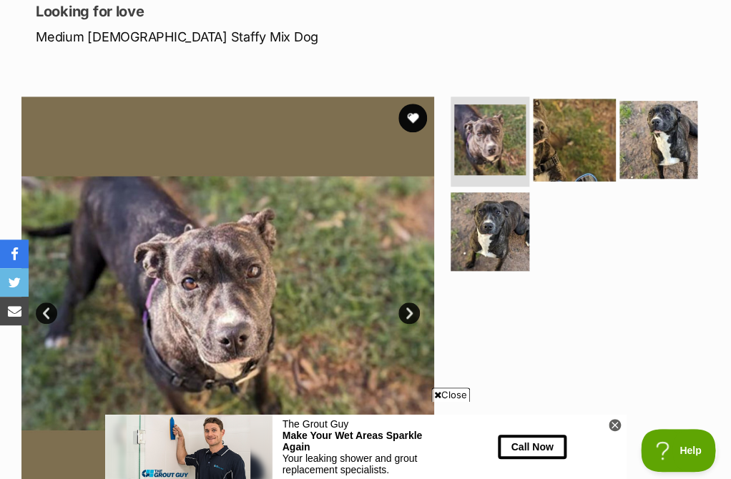
click at [563, 134] on img at bounding box center [574, 140] width 82 height 82
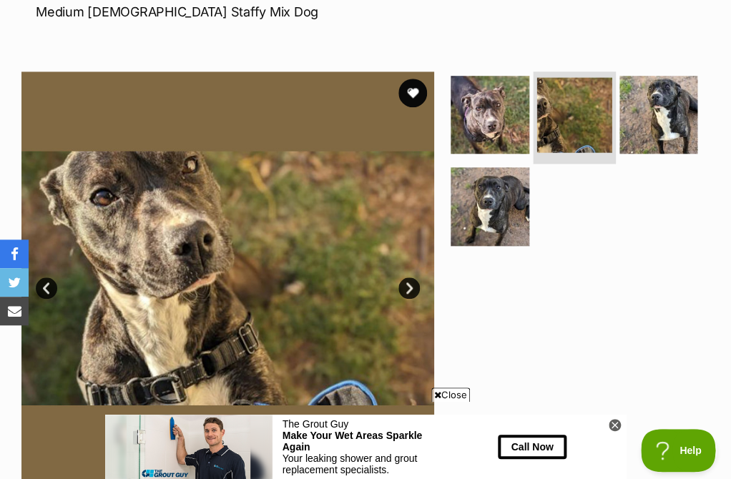
scroll to position [230, 0]
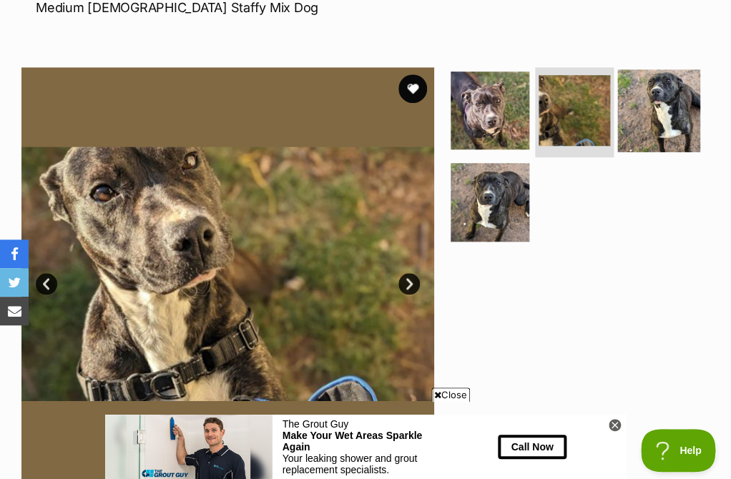
click at [654, 110] on img at bounding box center [658, 110] width 82 height 82
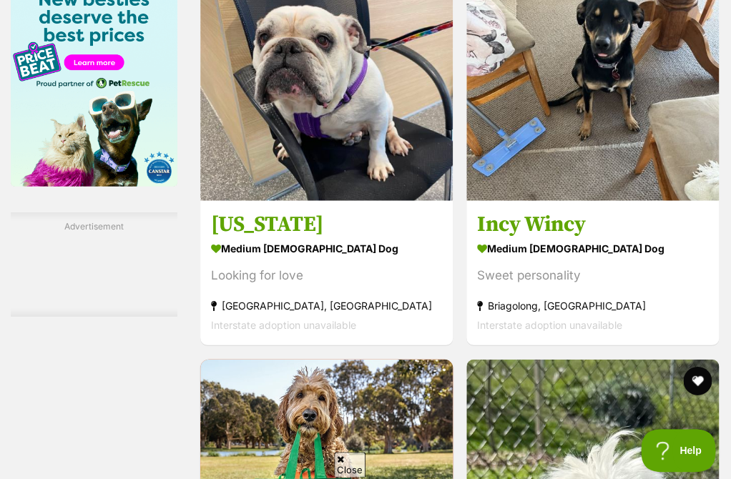
scroll to position [2364, 0]
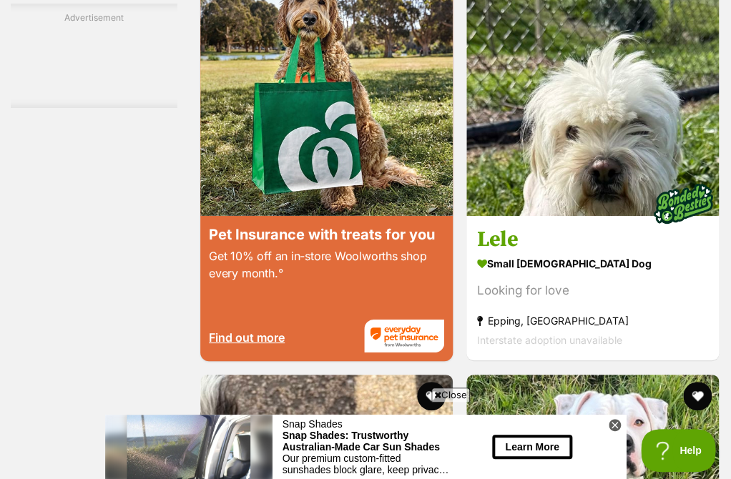
scroll to position [0, 0]
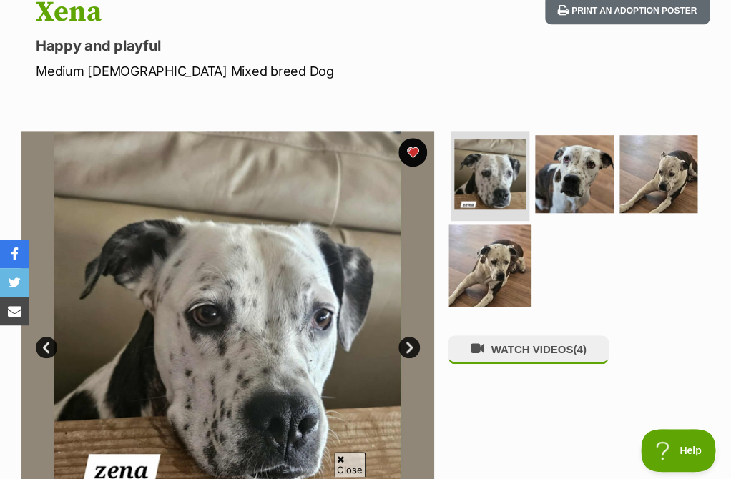
click at [480, 300] on img at bounding box center [490, 265] width 82 height 82
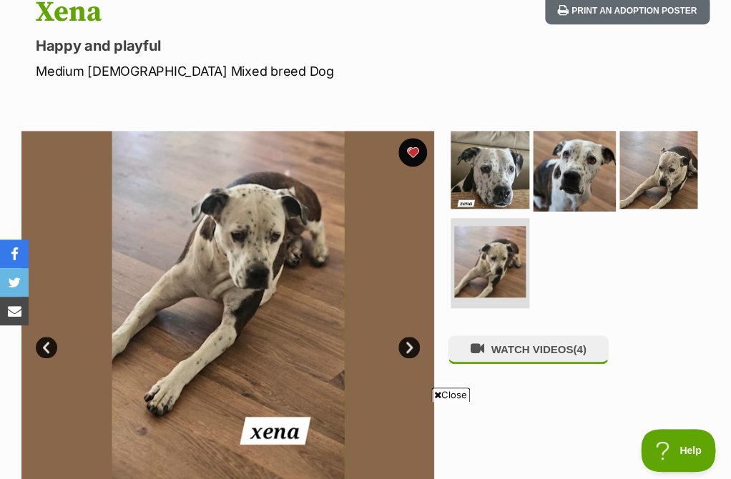
click at [570, 142] on img at bounding box center [574, 170] width 82 height 82
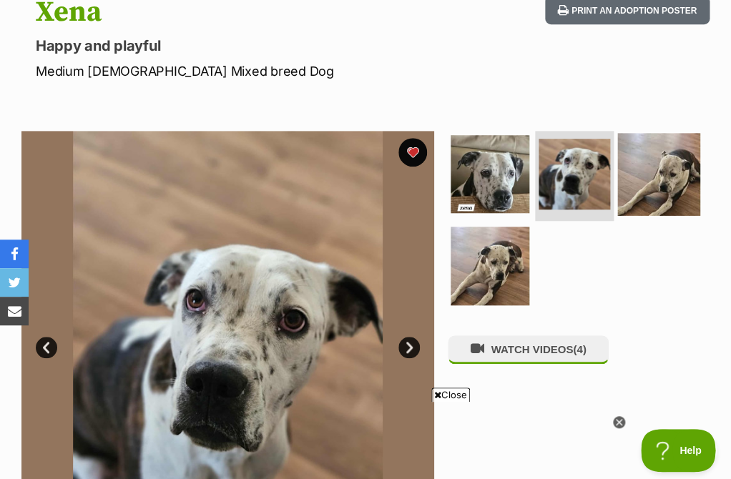
click at [658, 145] on img at bounding box center [658, 174] width 82 height 82
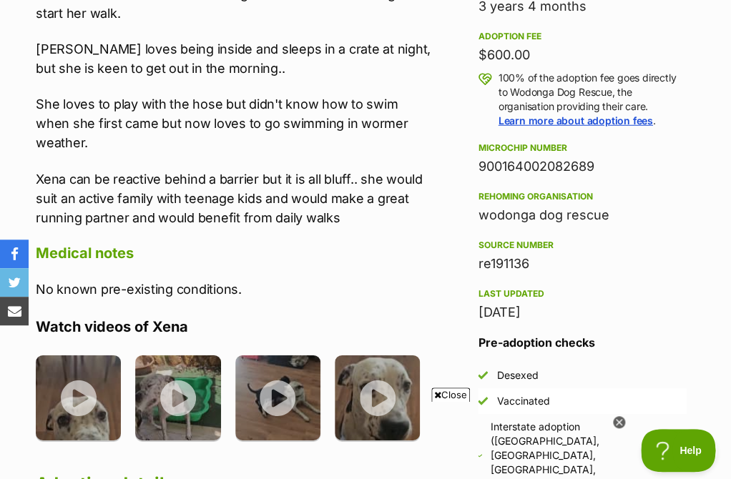
scroll to position [1002, 0]
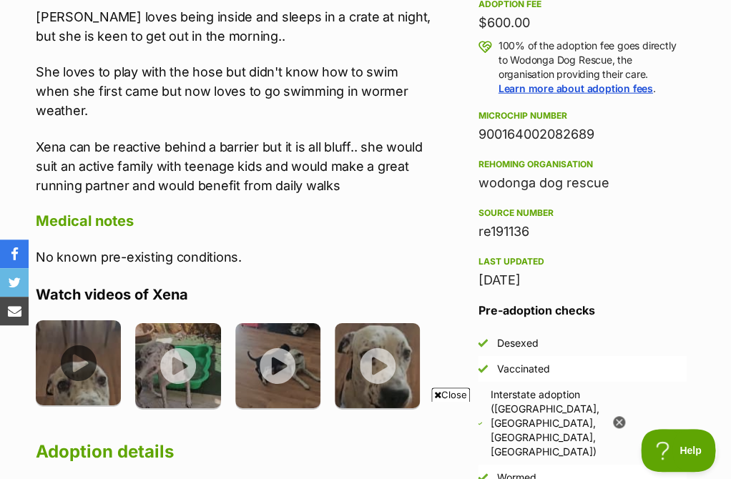
click at [88, 346] on img at bounding box center [78, 362] width 85 height 85
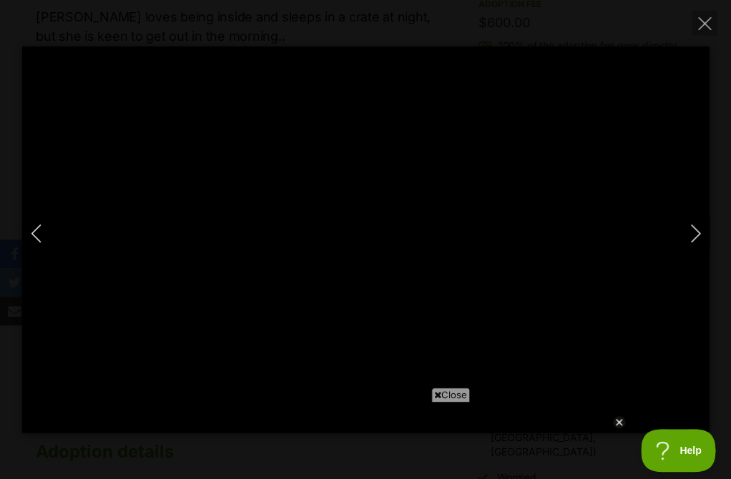
click at [689, 236] on icon "Next" at bounding box center [695, 233] width 18 height 18
type input "68.32"
type input "100.00"
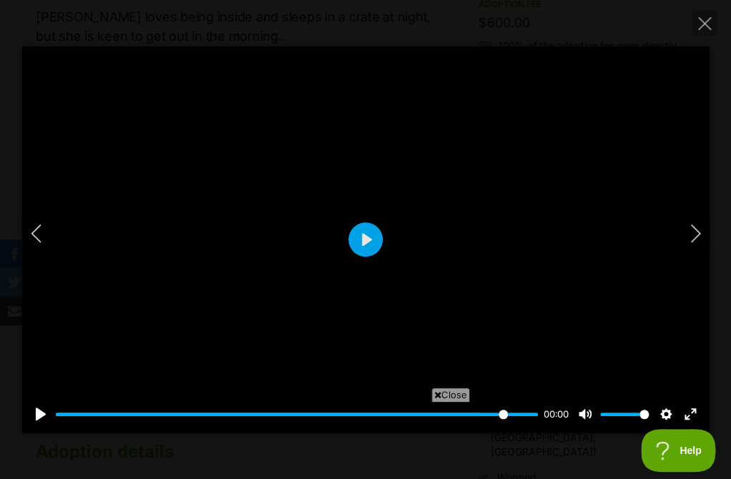
scroll to position [0, 0]
click at [689, 239] on icon "Next" at bounding box center [695, 233] width 18 height 18
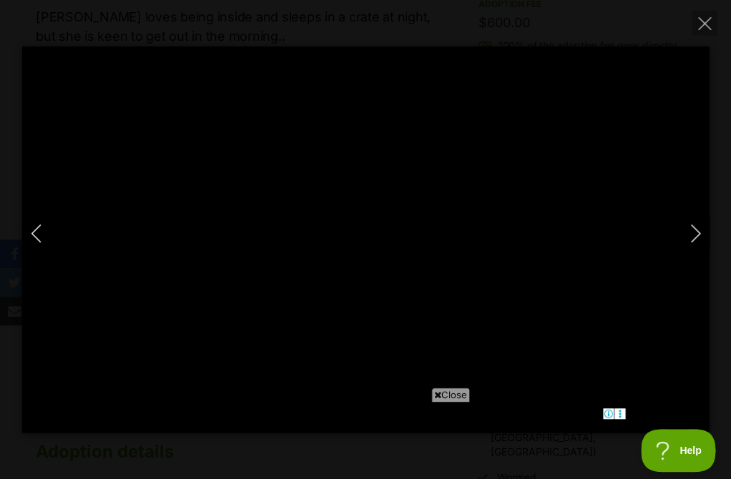
type input "46.46"
click at [705, 244] on button "Next" at bounding box center [695, 234] width 29 height 36
click at [706, 21] on icon "Close" at bounding box center [704, 23] width 13 height 13
type input "83.00"
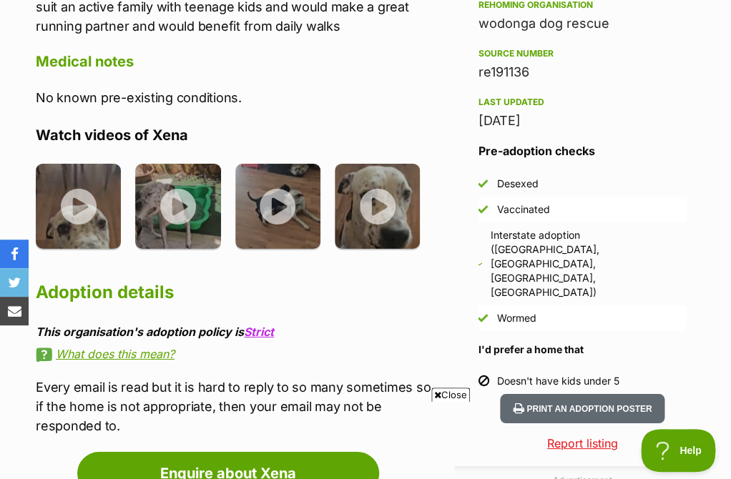
scroll to position [1213, 0]
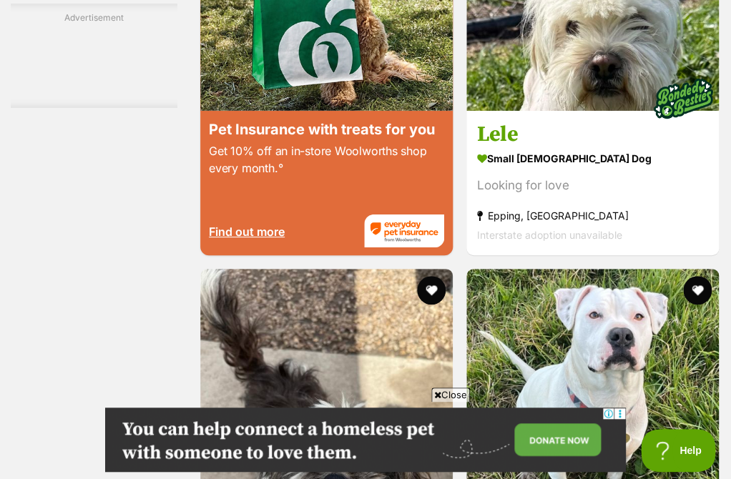
scroll to position [2876, 0]
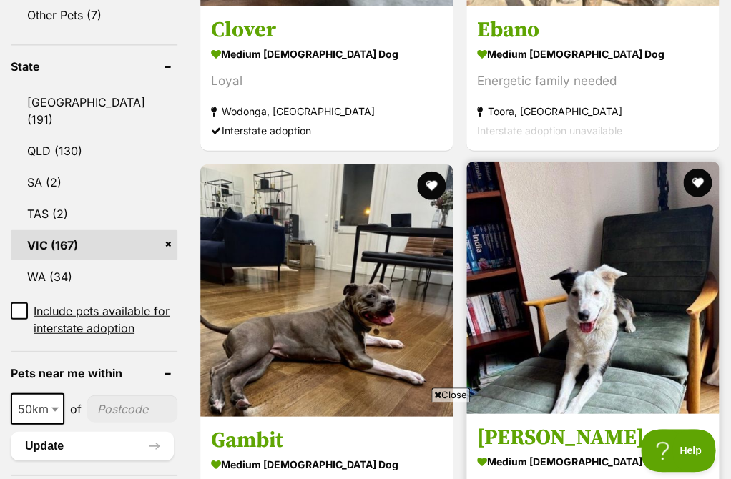
click at [466, 210] on img at bounding box center [592, 288] width 252 height 252
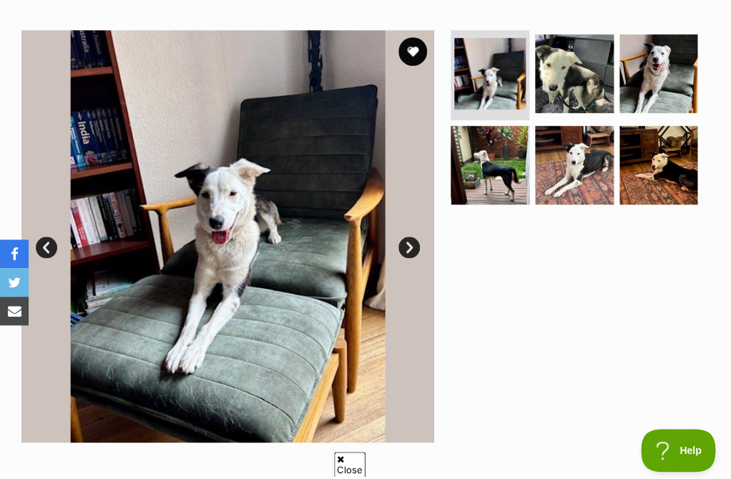
click at [418, 251] on img at bounding box center [227, 236] width 413 height 413
click at [416, 247] on link "Next" at bounding box center [408, 247] width 21 height 21
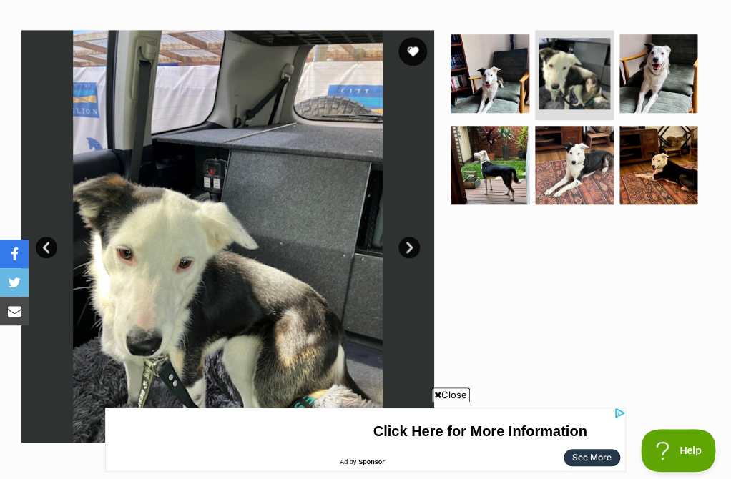
click at [415, 246] on link "Next" at bounding box center [408, 247] width 21 height 21
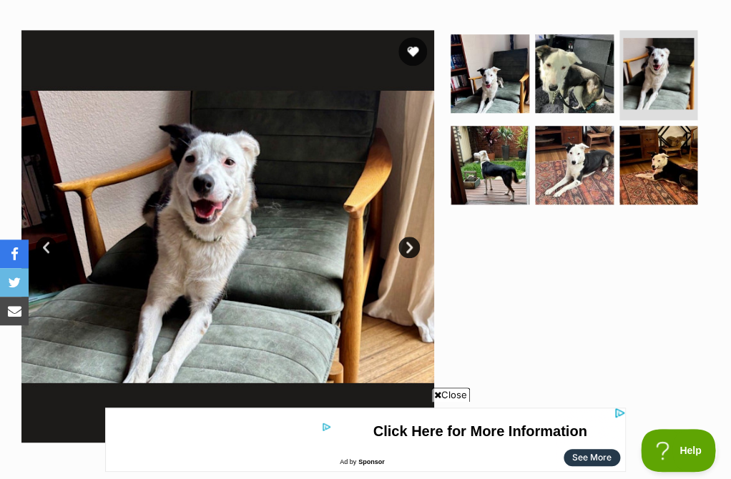
click at [415, 246] on link "Next" at bounding box center [408, 247] width 21 height 21
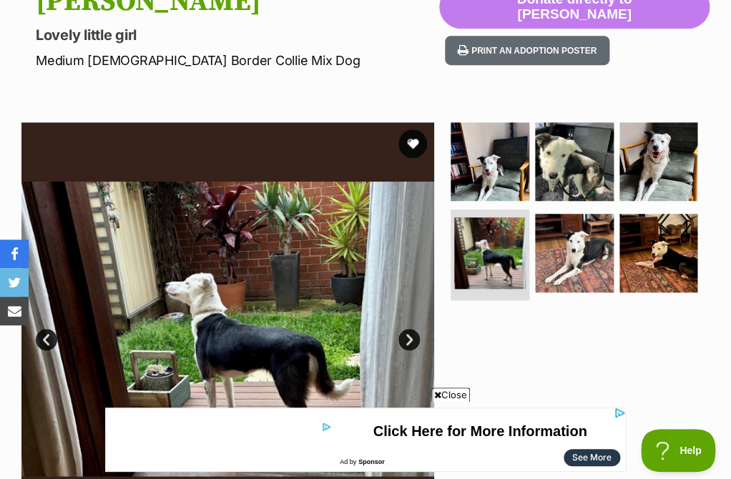
scroll to position [77, 0]
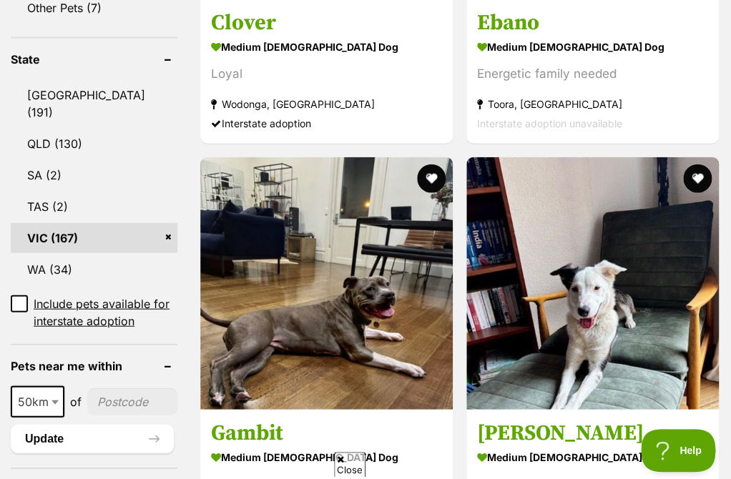
scroll to position [799, 0]
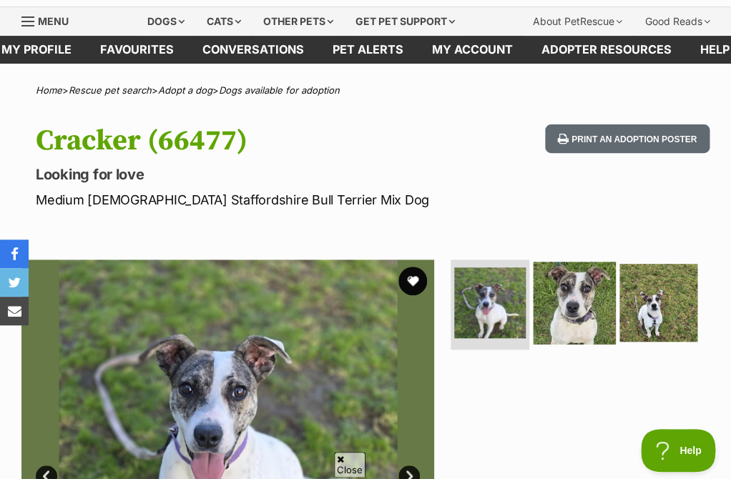
click at [576, 319] on img at bounding box center [574, 303] width 82 height 82
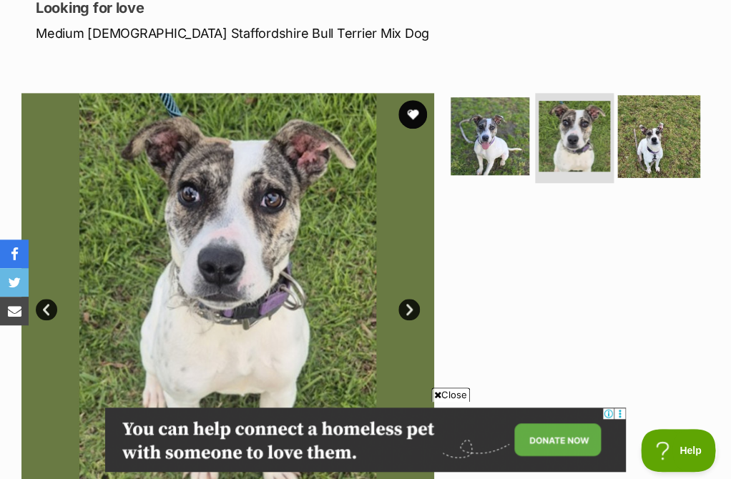
click at [643, 167] on img at bounding box center [658, 136] width 82 height 82
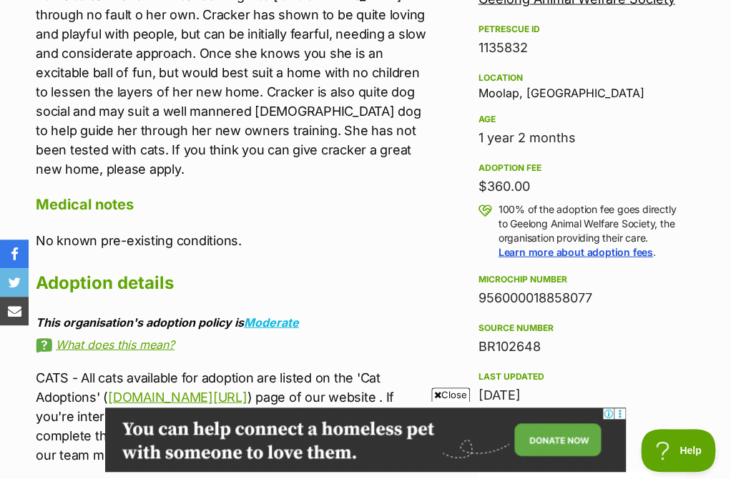
scroll to position [839, 0]
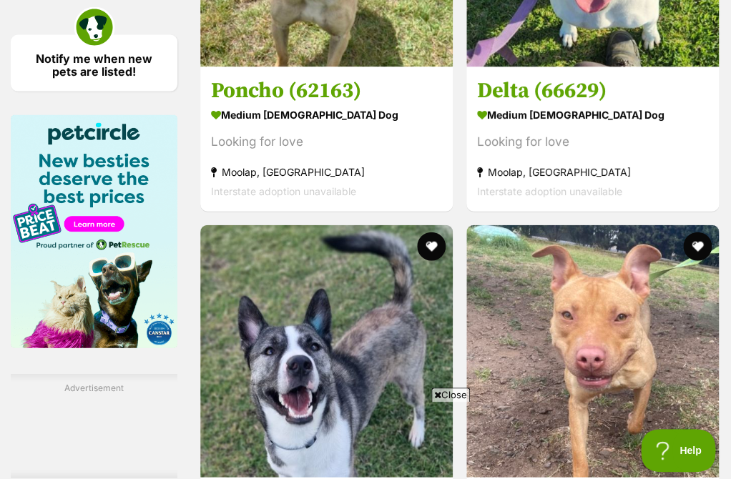
scroll to position [2215, 0]
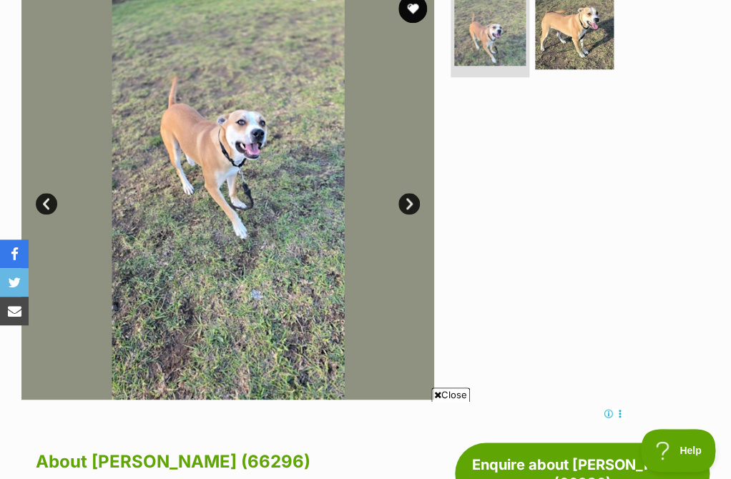
scroll to position [298, 0]
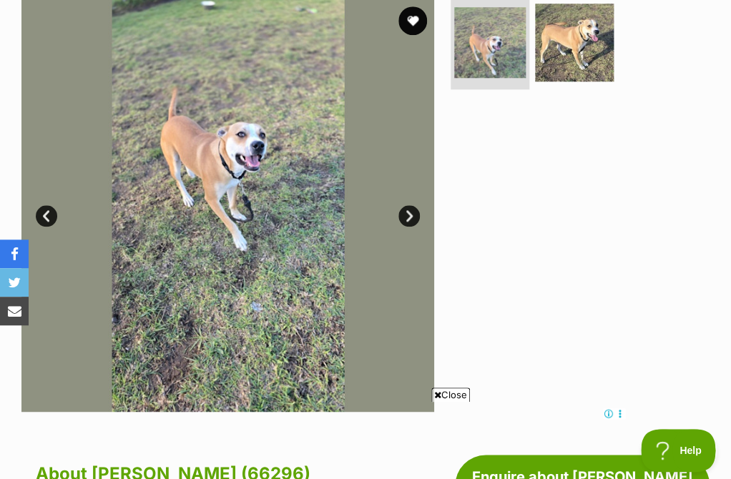
click at [404, 214] on link "Next" at bounding box center [408, 215] width 21 height 21
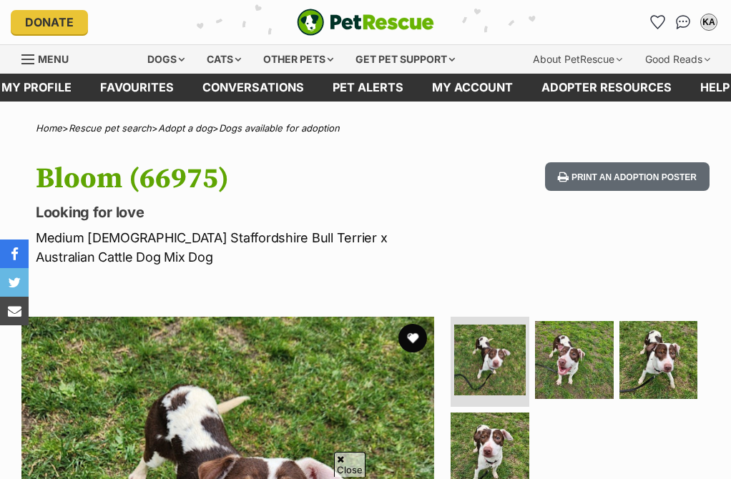
scroll to position [244, 0]
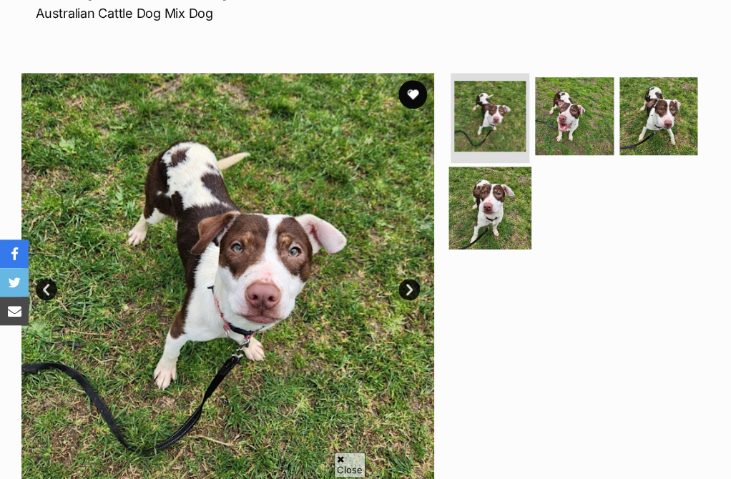
click at [498, 206] on img at bounding box center [490, 208] width 82 height 82
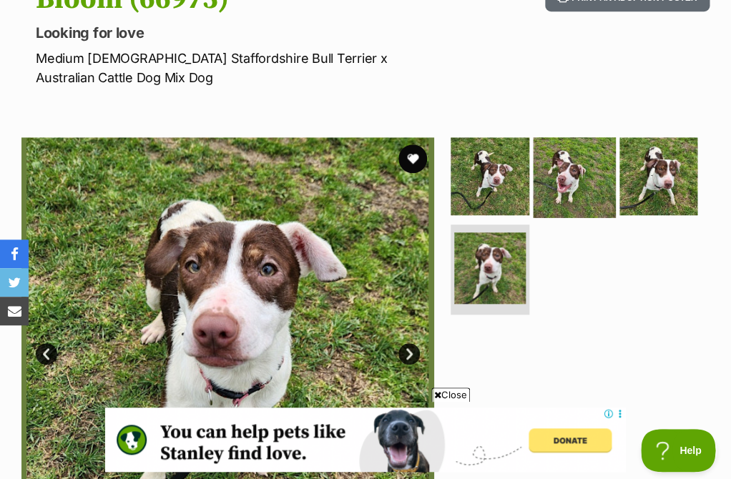
scroll to position [177, 0]
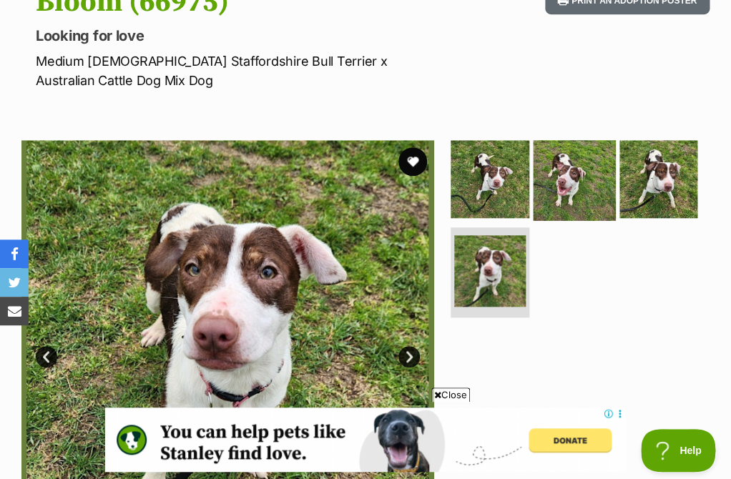
click at [600, 179] on img at bounding box center [574, 179] width 82 height 82
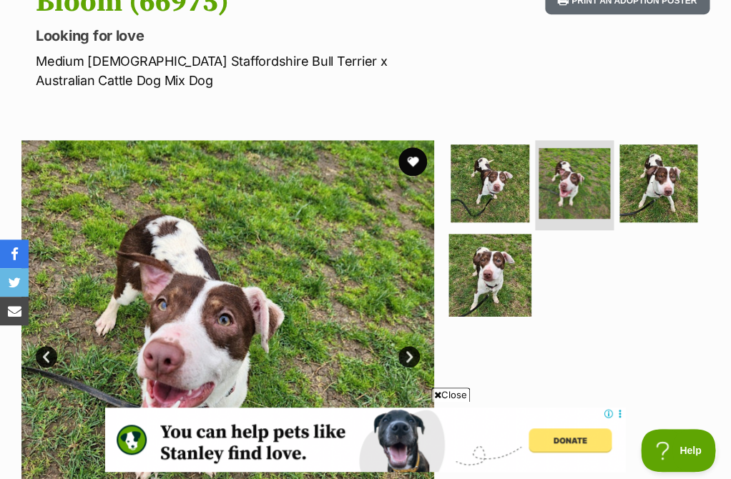
scroll to position [262, 0]
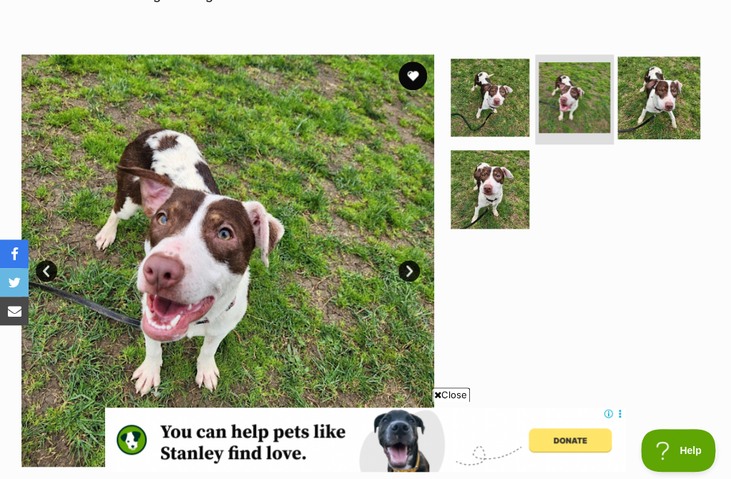
click at [655, 117] on img at bounding box center [658, 97] width 82 height 82
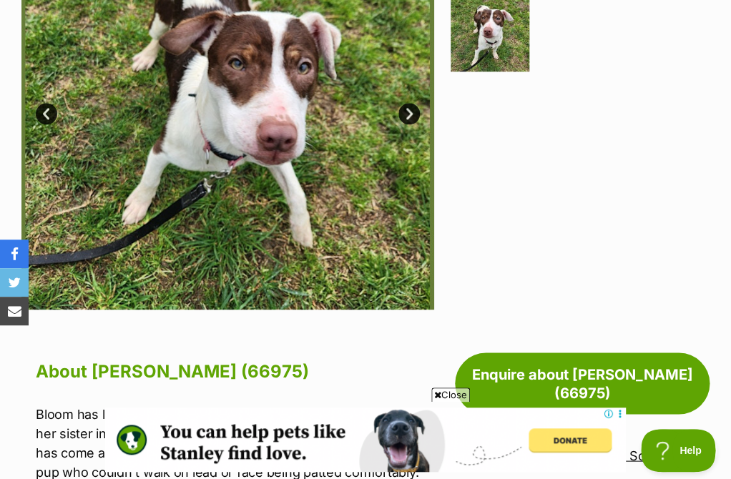
scroll to position [267, 0]
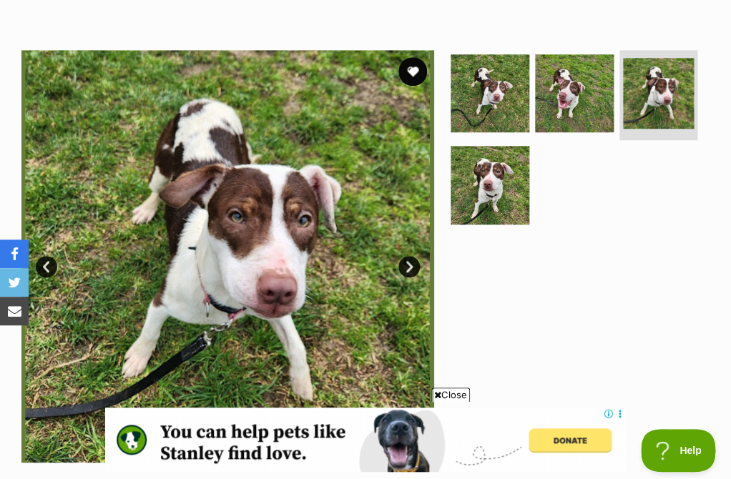
click at [412, 259] on link "Next" at bounding box center [408, 266] width 21 height 21
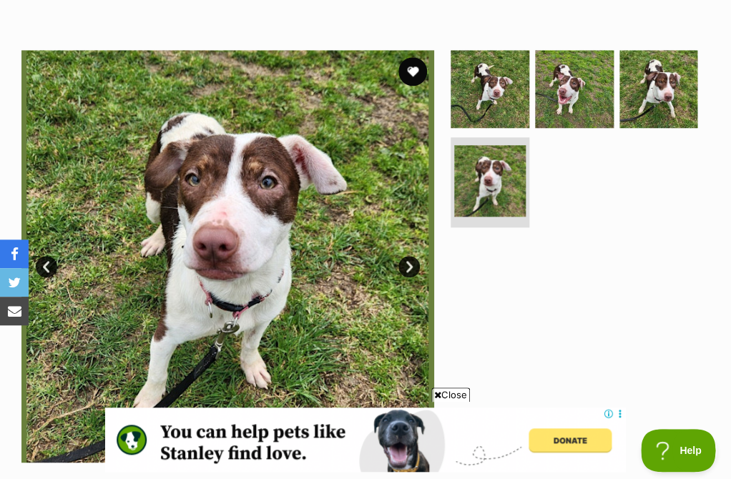
click at [413, 262] on link "Next" at bounding box center [408, 266] width 21 height 21
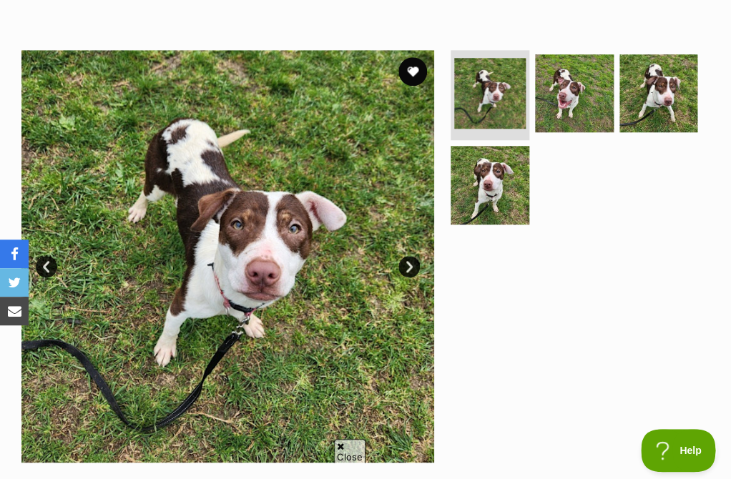
click at [413, 262] on link "Next" at bounding box center [408, 266] width 21 height 21
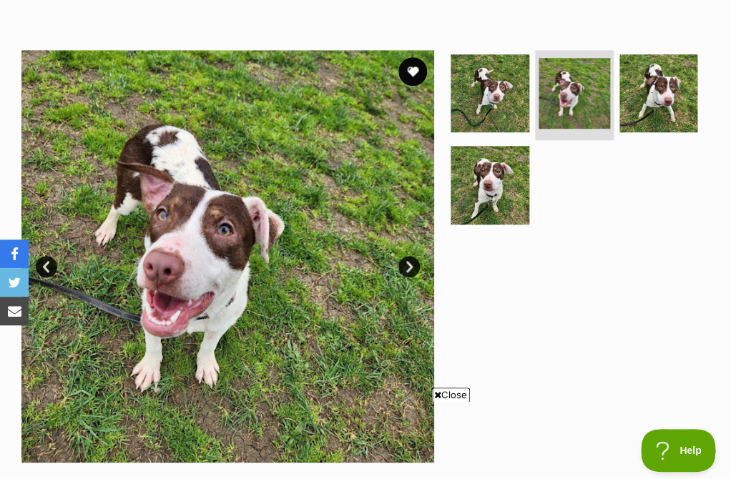
click at [413, 262] on link "Next" at bounding box center [408, 266] width 21 height 21
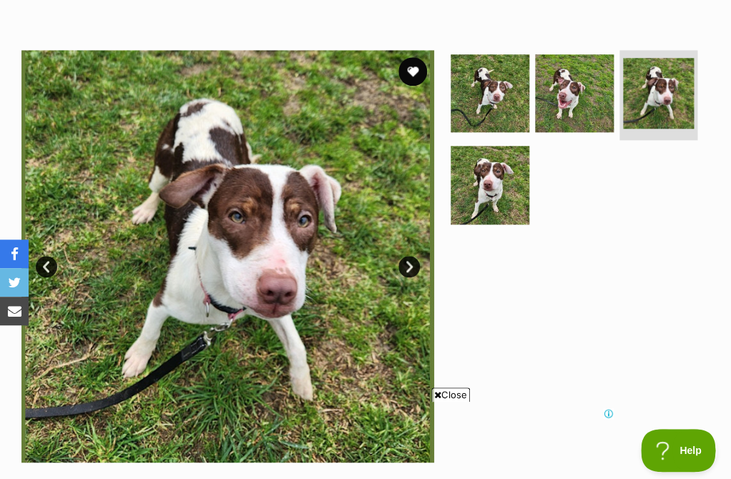
click at [413, 262] on link "Next" at bounding box center [408, 266] width 21 height 21
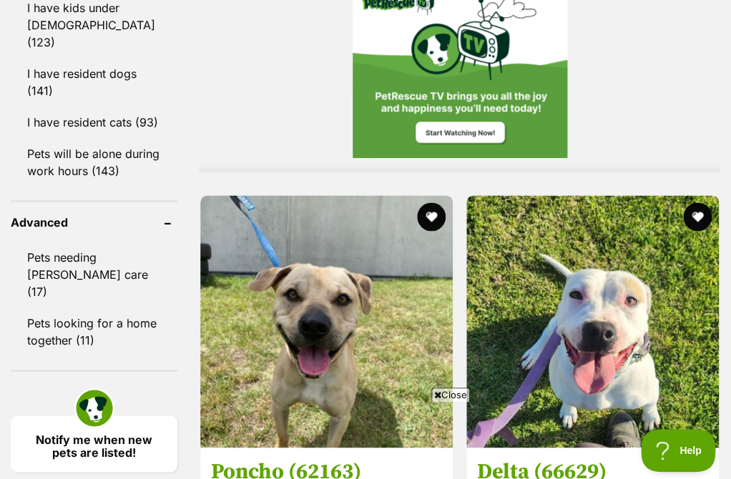
scroll to position [1837, 0]
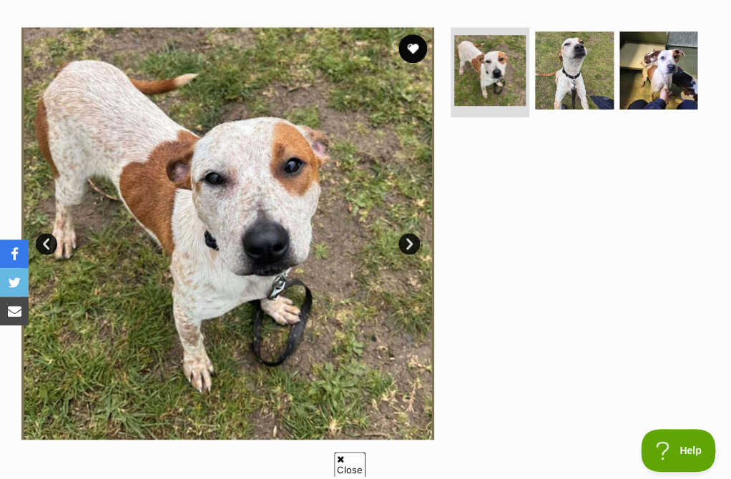
scroll to position [291, 0]
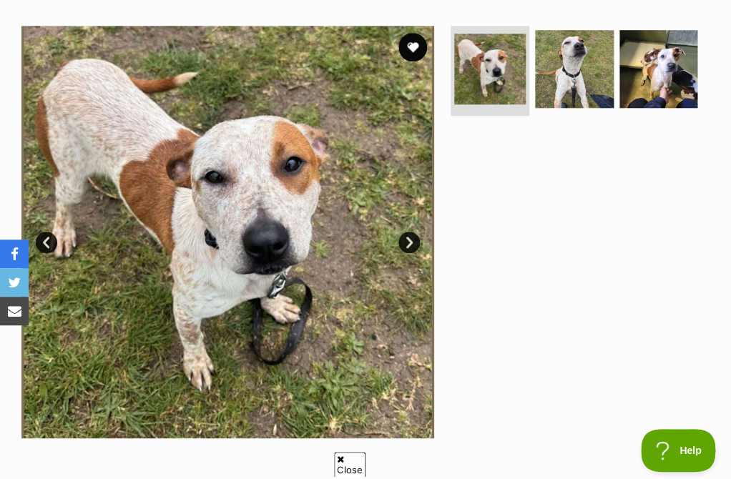
click at [412, 242] on link "Next" at bounding box center [408, 242] width 21 height 21
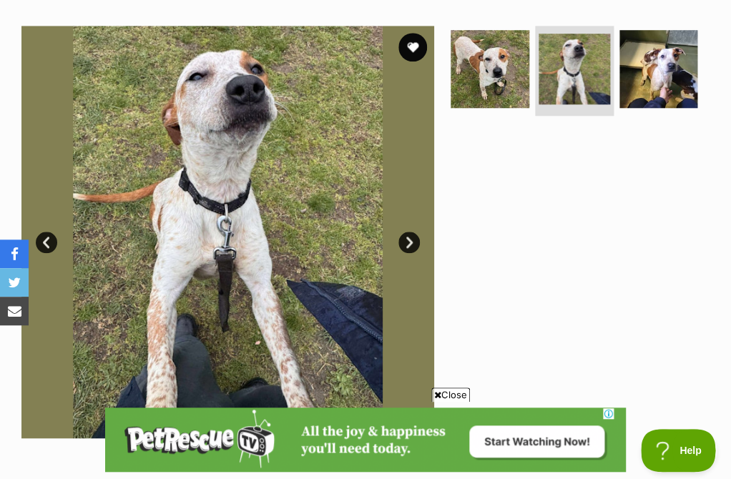
scroll to position [0, 0]
click at [412, 242] on link "Next" at bounding box center [408, 242] width 21 height 21
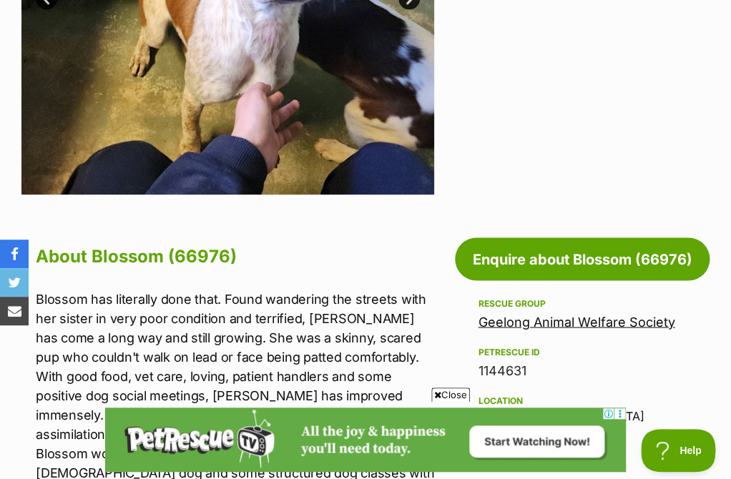
scroll to position [418, 0]
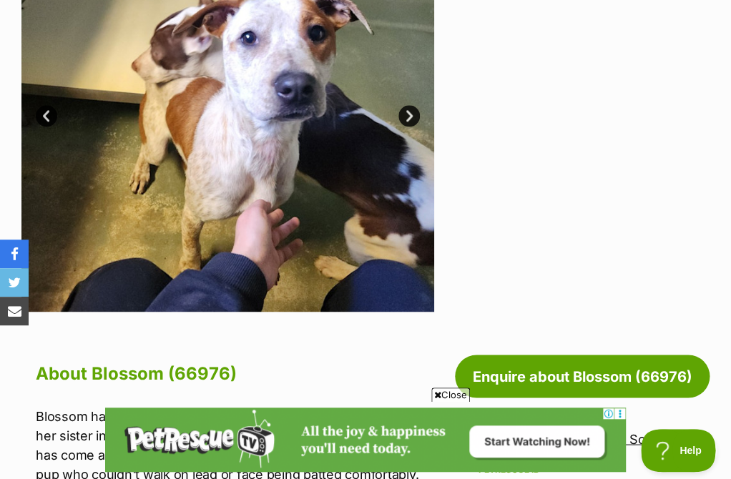
click at [412, 113] on link "Next" at bounding box center [408, 115] width 21 height 21
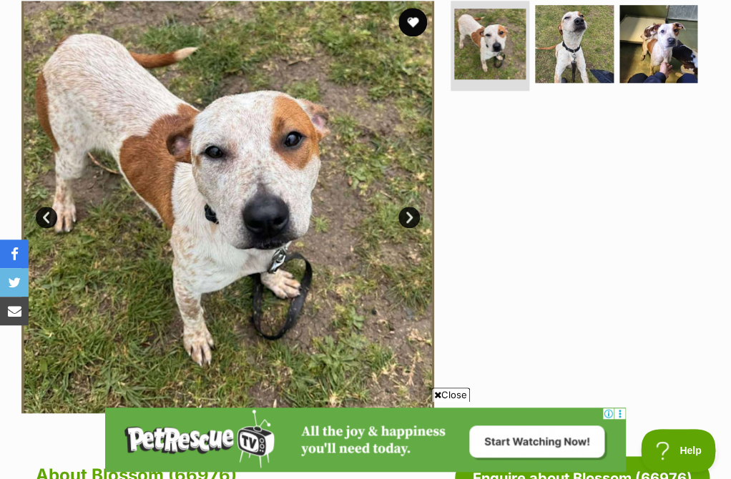
scroll to position [312, 0]
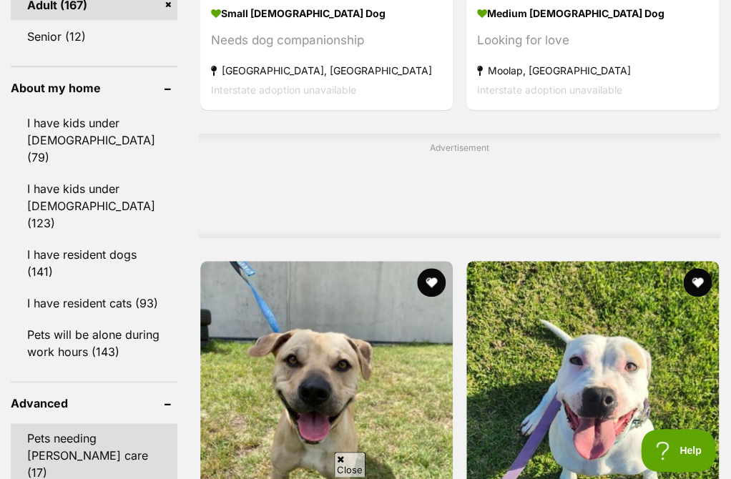
scroll to position [1617, 0]
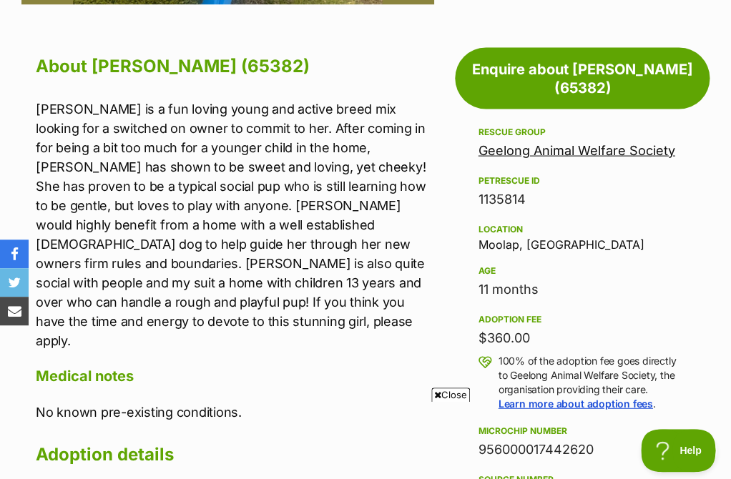
scroll to position [709, 0]
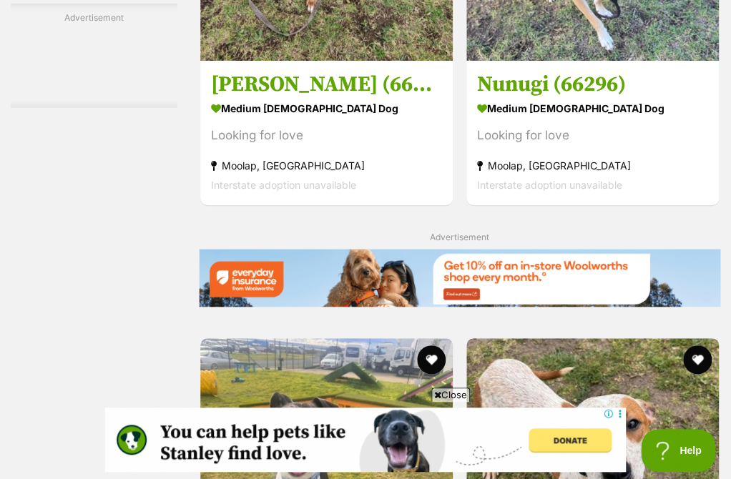
scroll to position [3043, 0]
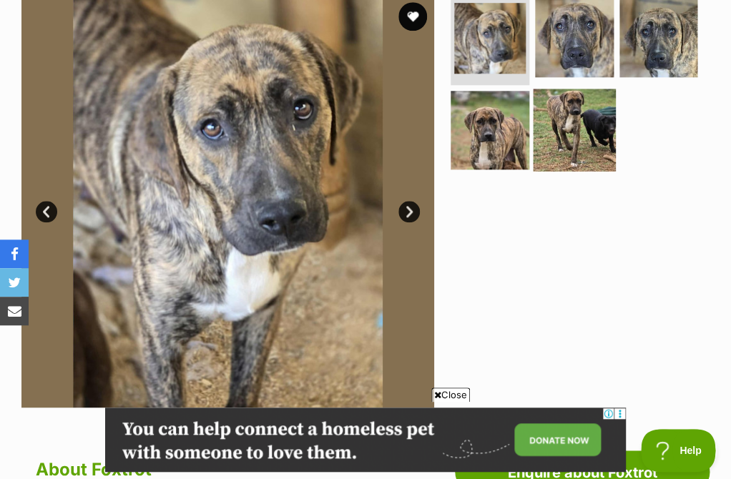
click at [569, 133] on img at bounding box center [574, 130] width 82 height 82
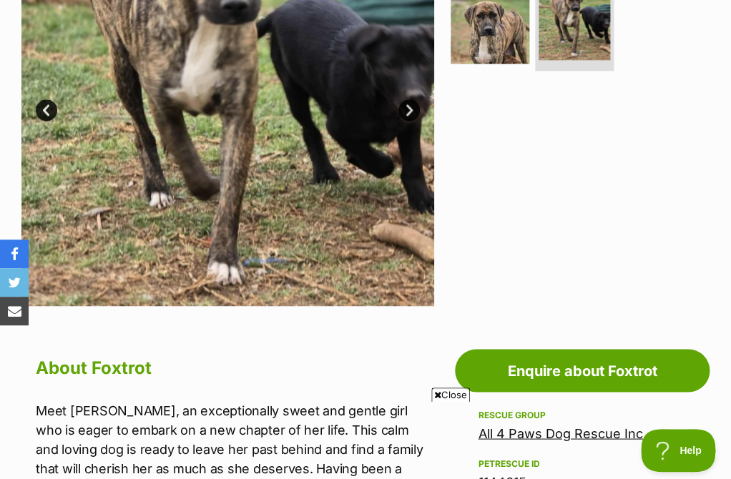
scroll to position [257, 0]
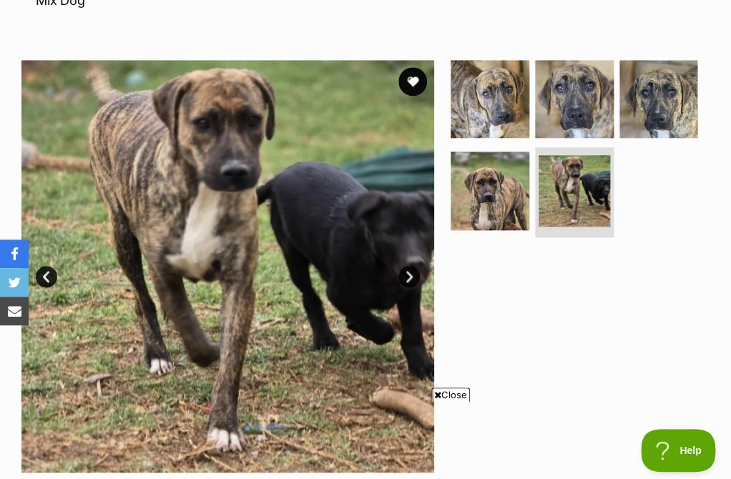
click at [407, 270] on img at bounding box center [227, 266] width 413 height 413
click at [407, 266] on link "Next" at bounding box center [408, 276] width 21 height 21
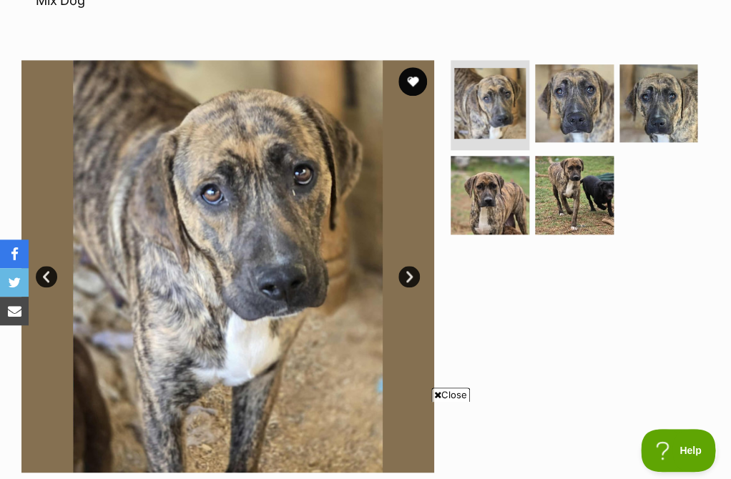
click at [407, 266] on link "Next" at bounding box center [408, 276] width 21 height 21
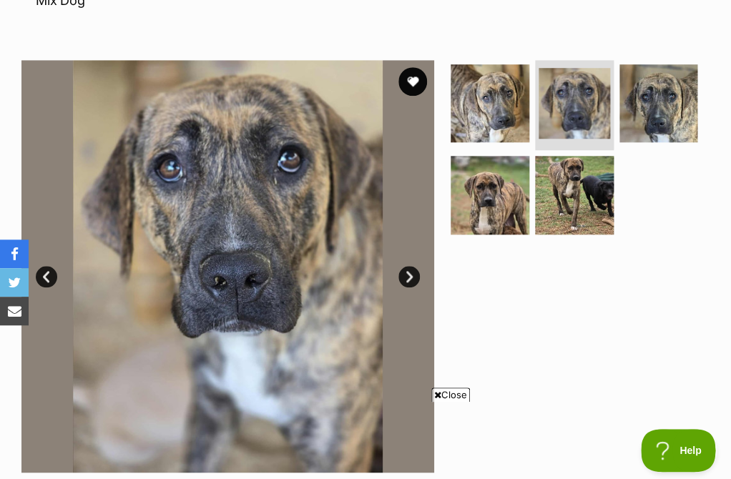
click at [407, 266] on link "Next" at bounding box center [408, 276] width 21 height 21
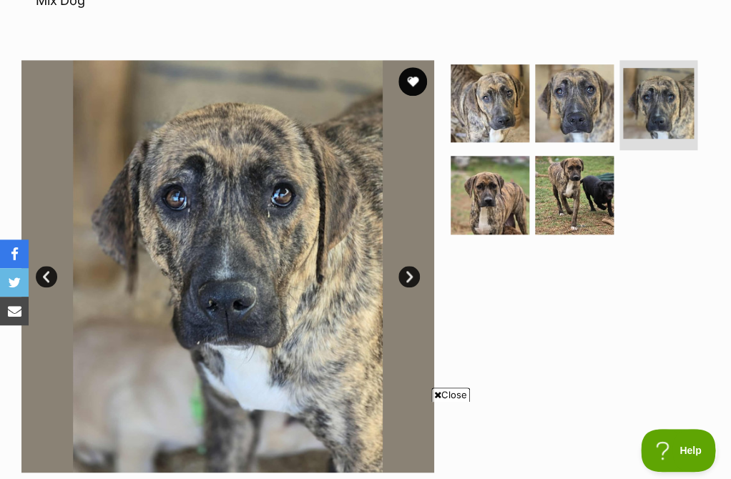
click at [408, 266] on link "Next" at bounding box center [408, 276] width 21 height 21
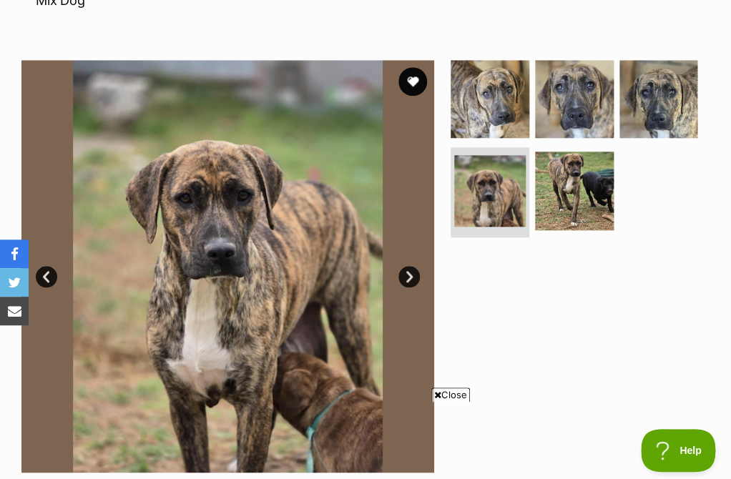
click at [408, 266] on link "Next" at bounding box center [408, 276] width 21 height 21
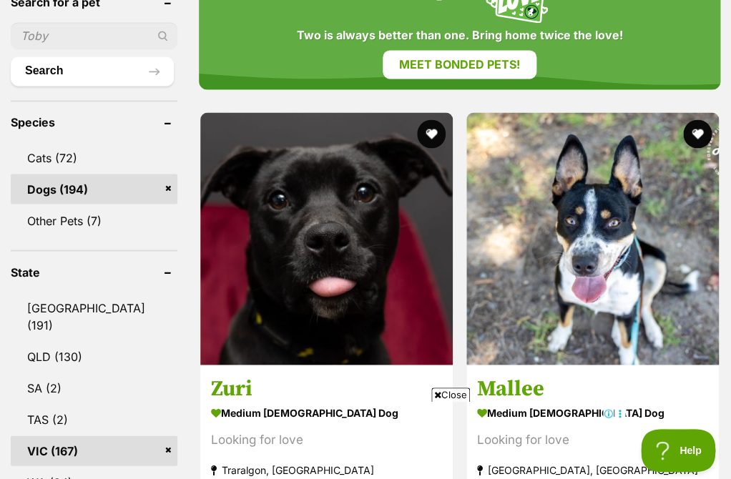
scroll to position [617, 0]
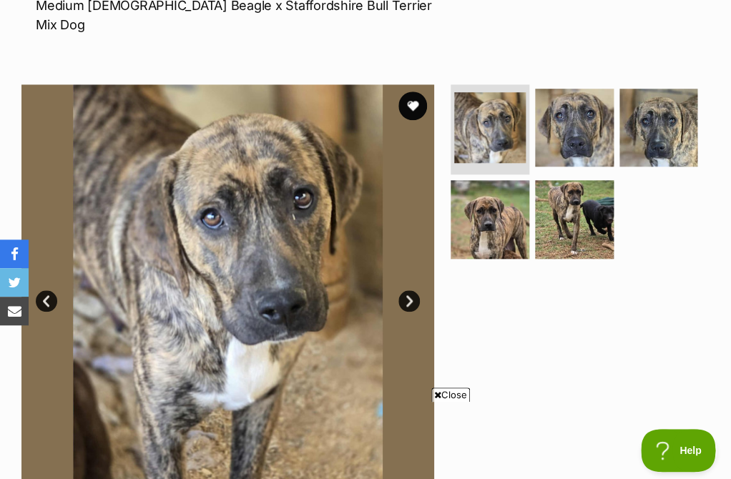
scroll to position [87, 0]
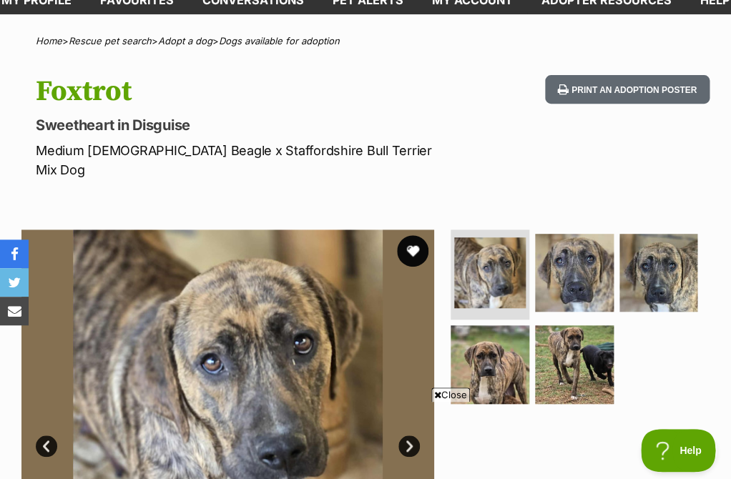
click at [413, 235] on button "favourite" at bounding box center [412, 250] width 31 height 31
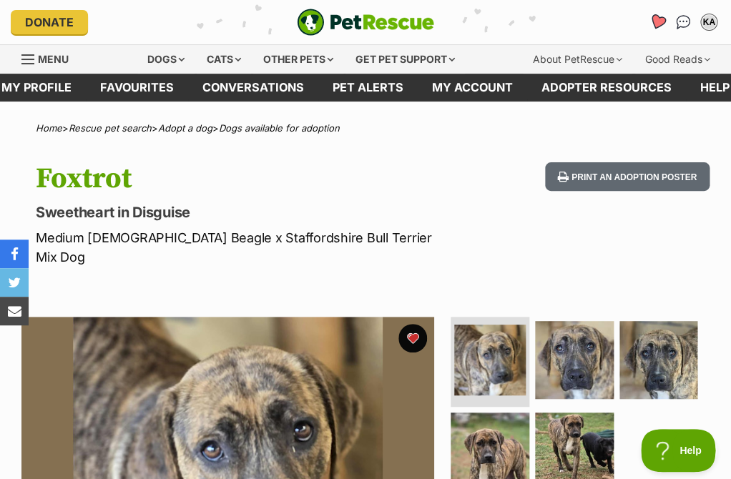
click at [656, 16] on icon "Favourites" at bounding box center [656, 22] width 17 height 16
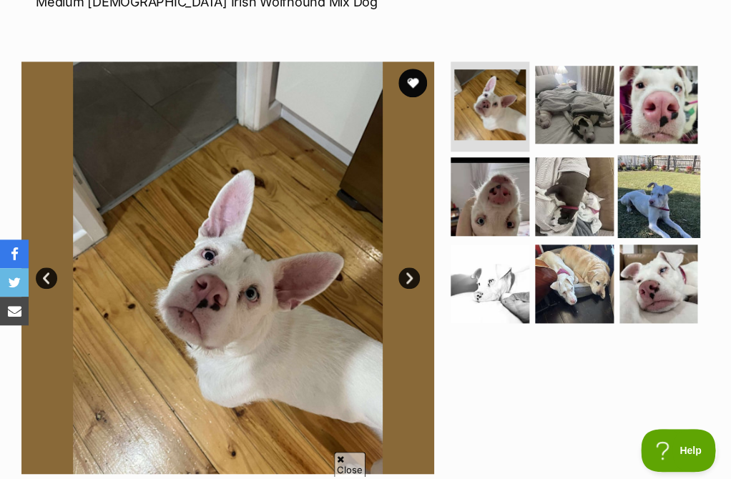
click at [652, 205] on img at bounding box center [658, 196] width 82 height 82
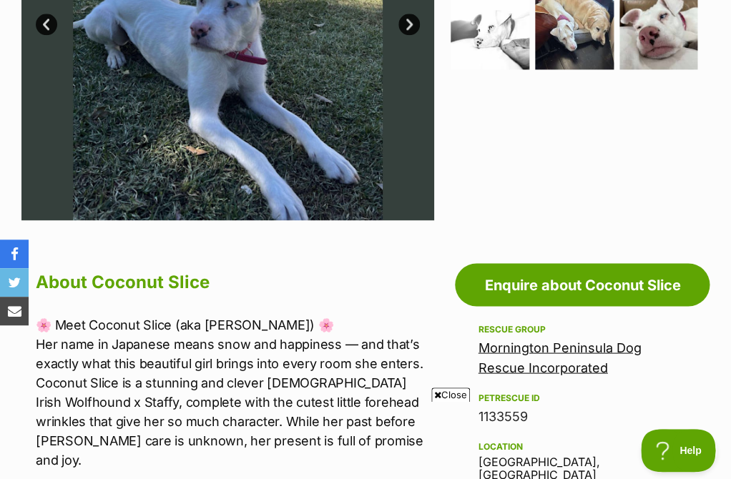
scroll to position [345, 0]
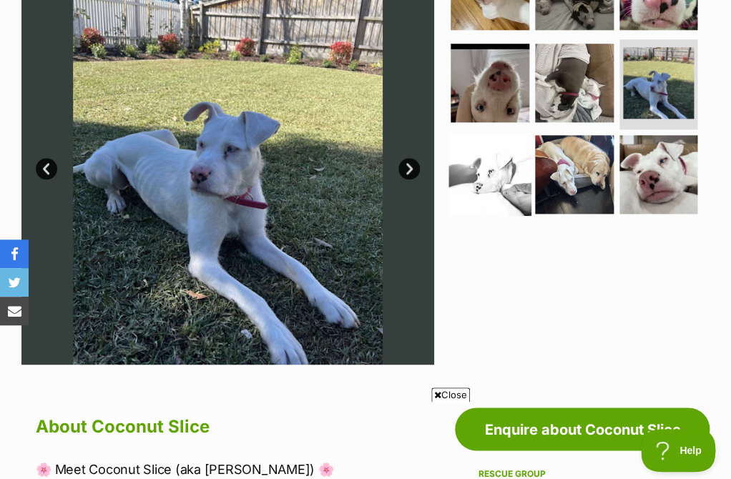
click at [498, 177] on img at bounding box center [490, 174] width 82 height 82
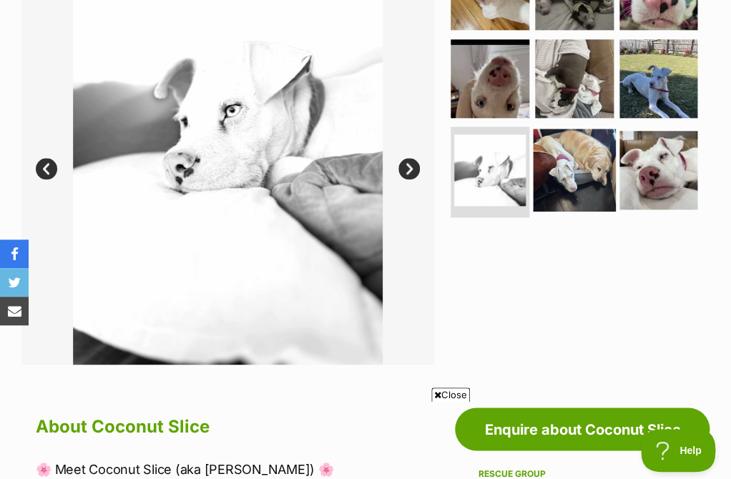
click at [571, 177] on img at bounding box center [574, 170] width 82 height 82
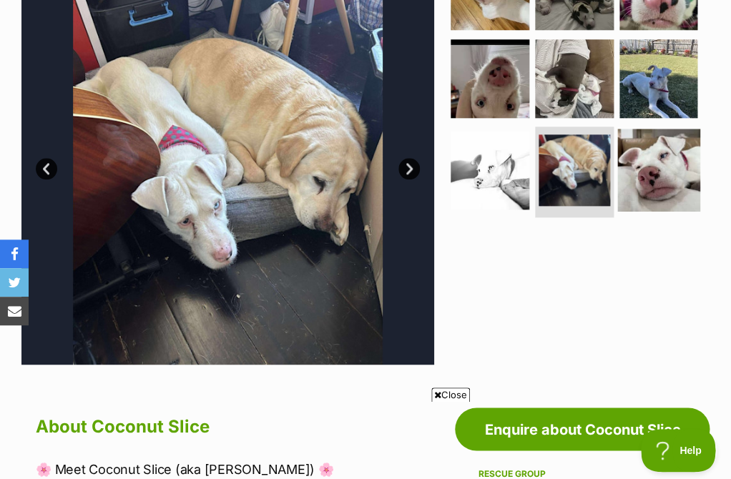
click at [643, 192] on img at bounding box center [658, 170] width 82 height 82
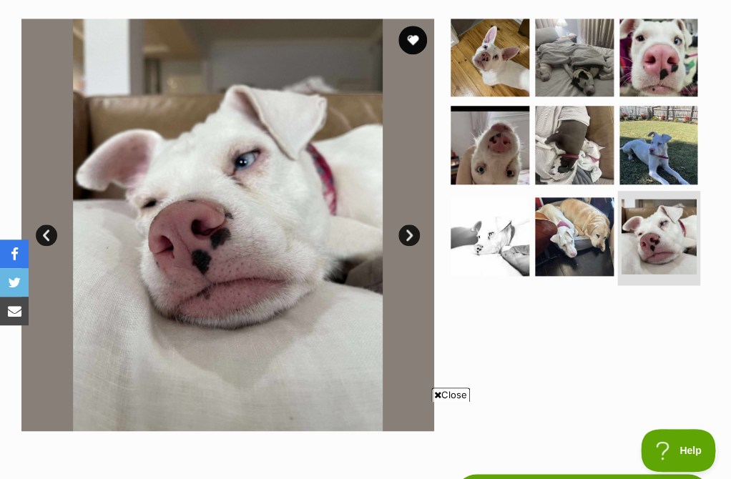
scroll to position [274, 0]
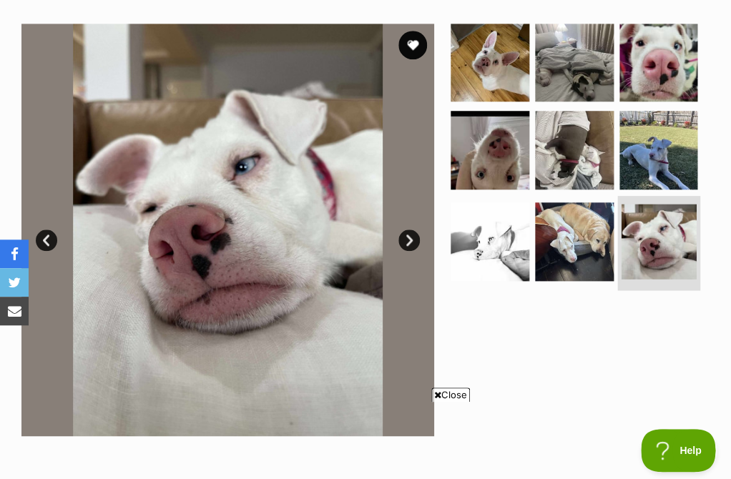
click at [628, 204] on img at bounding box center [658, 241] width 75 height 75
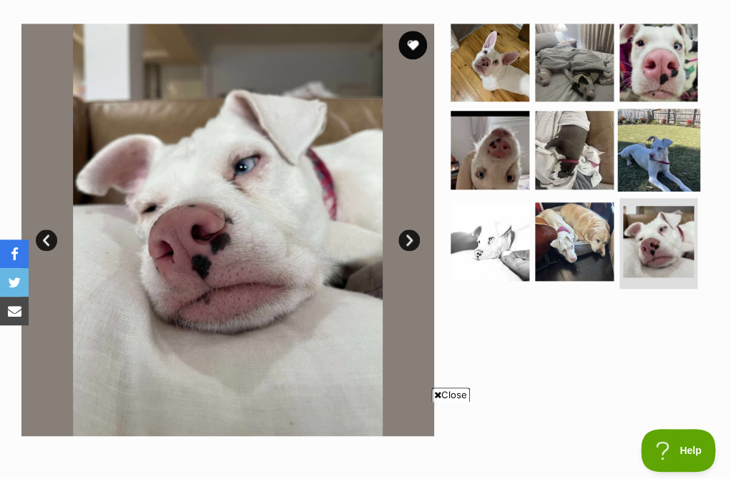
click at [640, 179] on img at bounding box center [658, 150] width 82 height 82
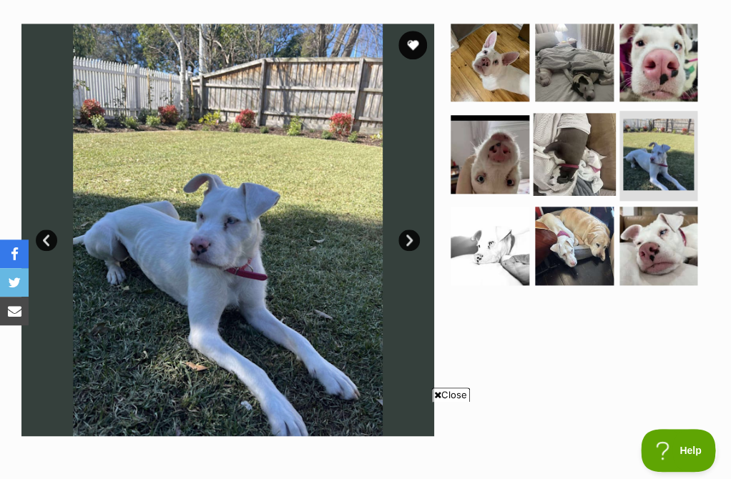
click at [576, 172] on img at bounding box center [574, 154] width 82 height 82
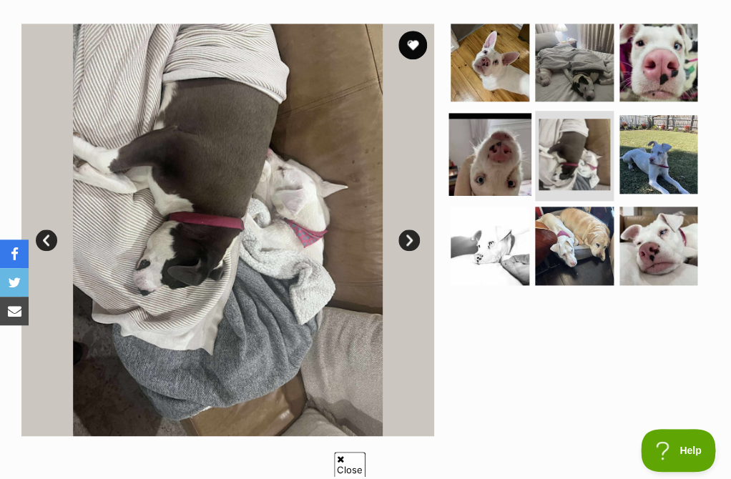
click at [511, 164] on img at bounding box center [490, 154] width 82 height 82
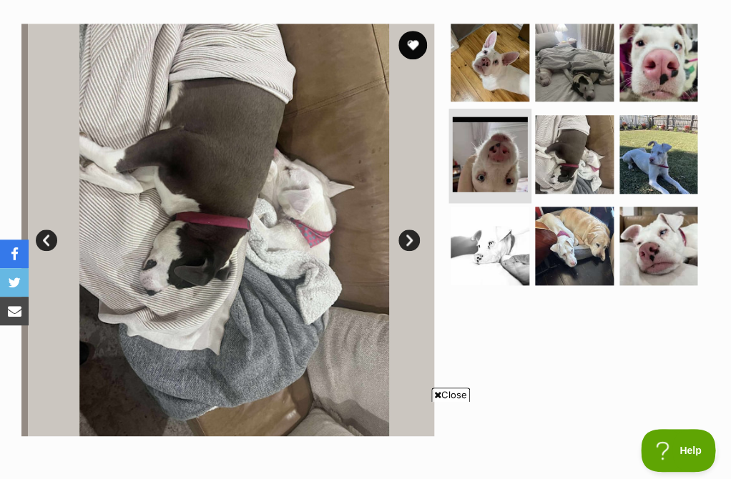
scroll to position [0, 0]
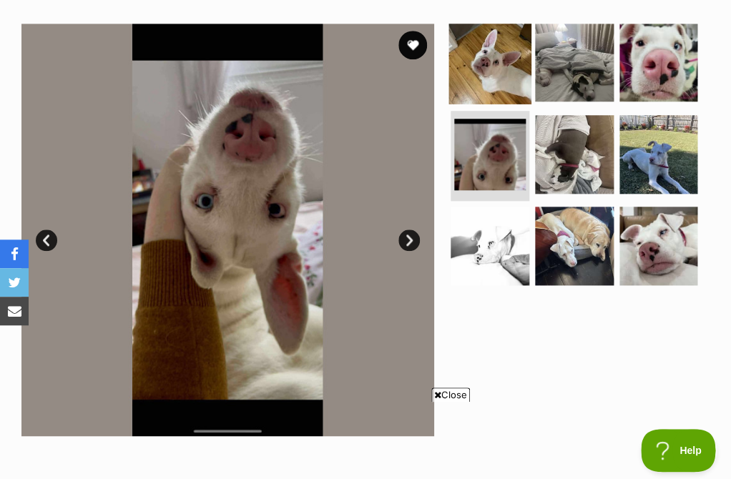
click at [517, 68] on img at bounding box center [490, 62] width 82 height 82
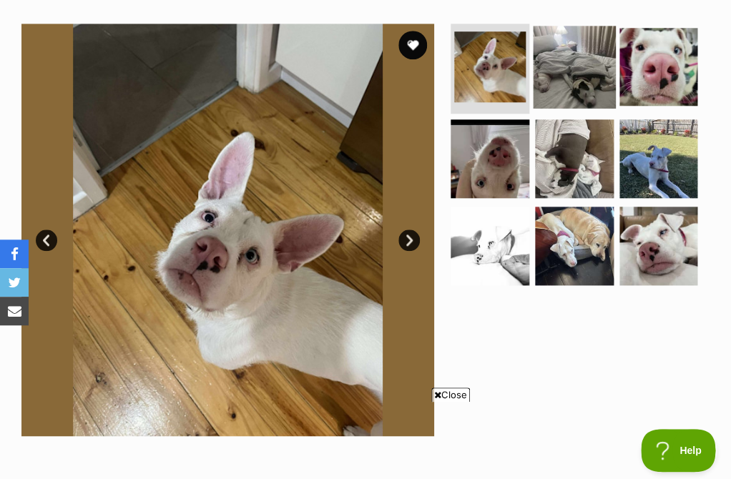
click at [563, 83] on img at bounding box center [574, 67] width 82 height 82
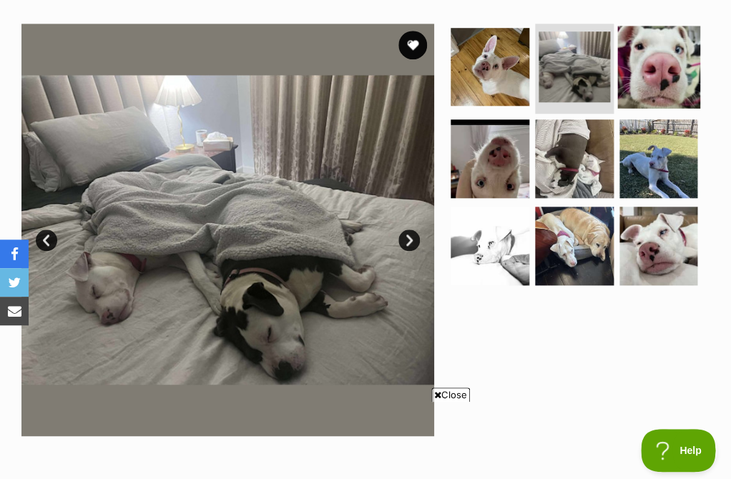
click at [641, 95] on img at bounding box center [658, 67] width 82 height 82
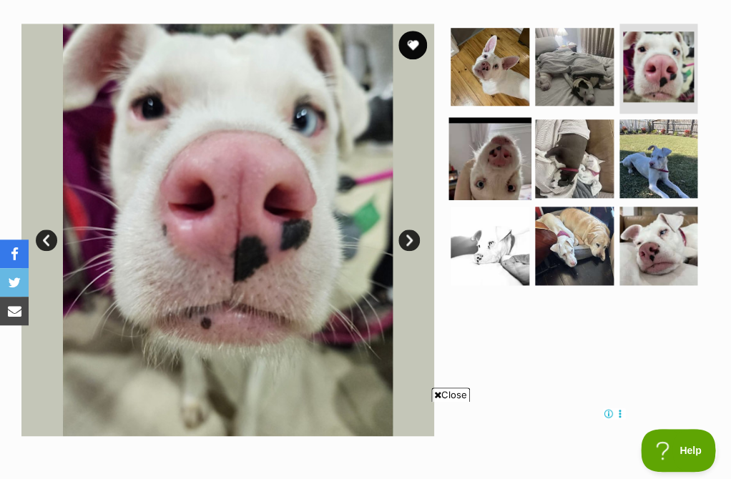
click at [498, 167] on img at bounding box center [490, 158] width 82 height 82
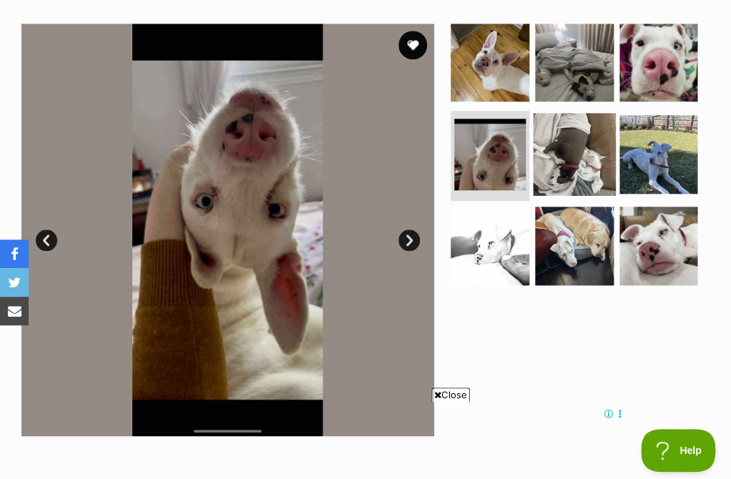
click at [551, 167] on img at bounding box center [574, 154] width 82 height 82
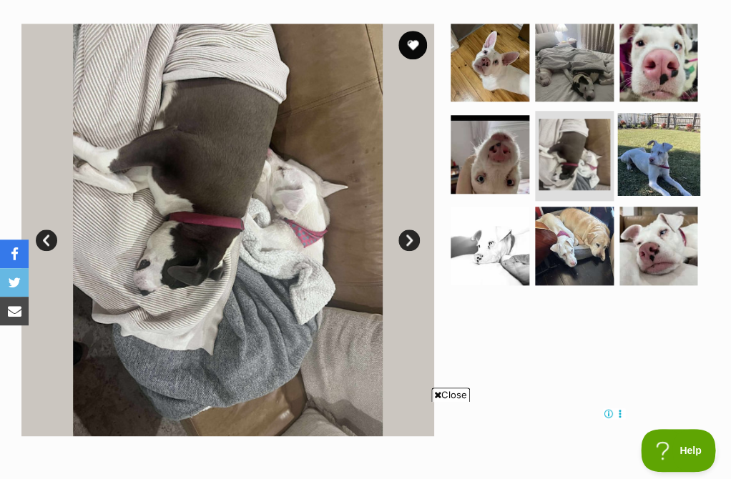
click at [632, 180] on img at bounding box center [658, 154] width 82 height 82
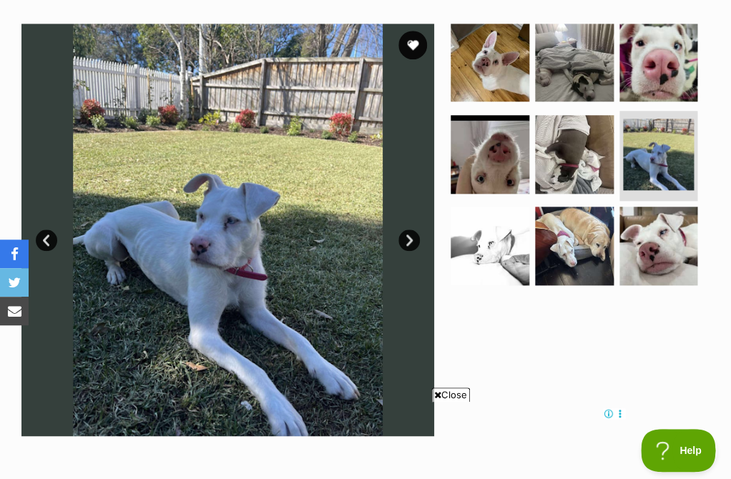
click at [408, 239] on link "Next" at bounding box center [408, 240] width 21 height 21
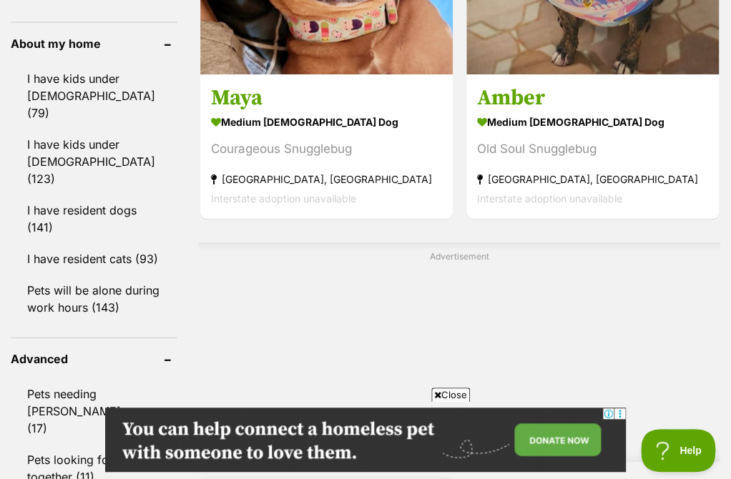
scroll to position [1698, 0]
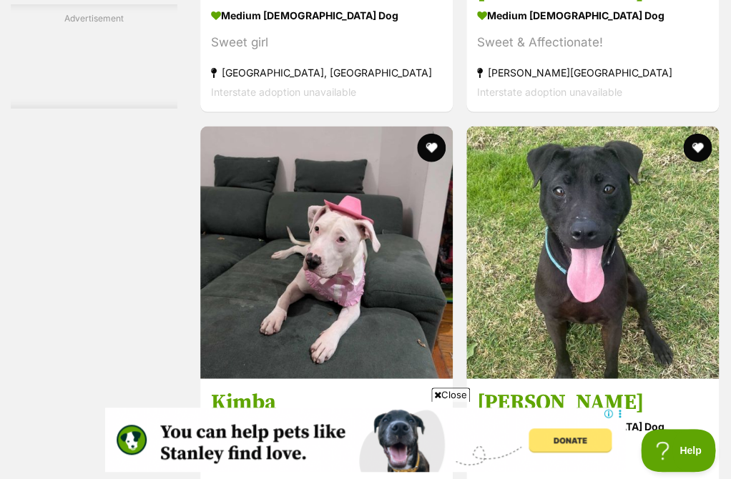
scroll to position [3701, 0]
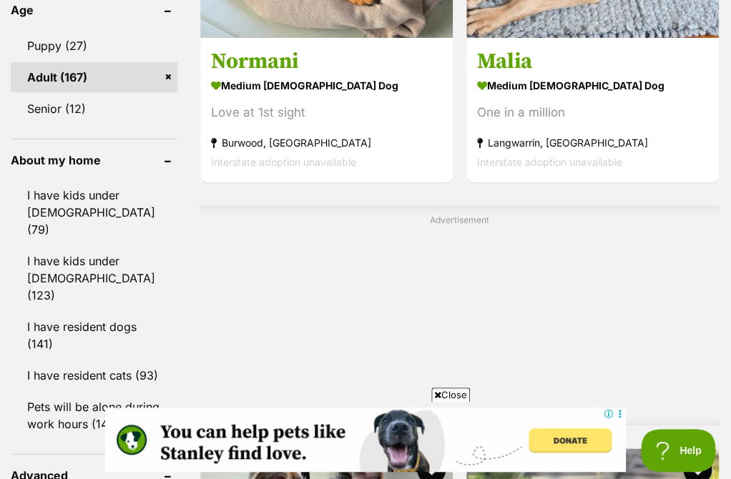
scroll to position [1572, 0]
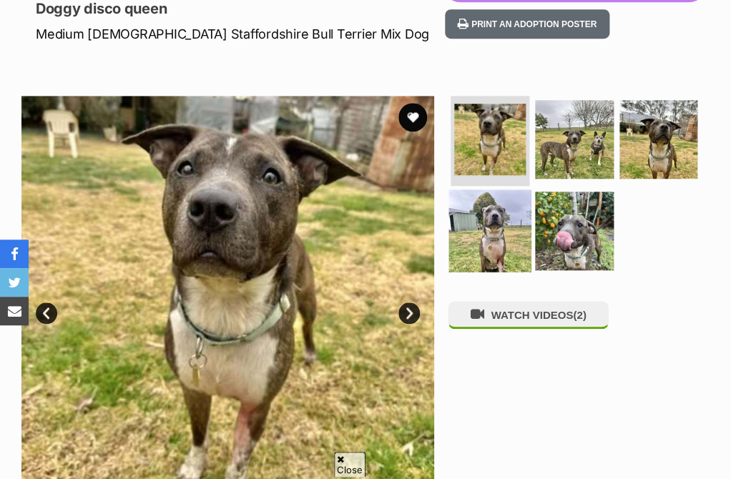
scroll to position [204, 0]
click at [479, 245] on img at bounding box center [490, 231] width 82 height 82
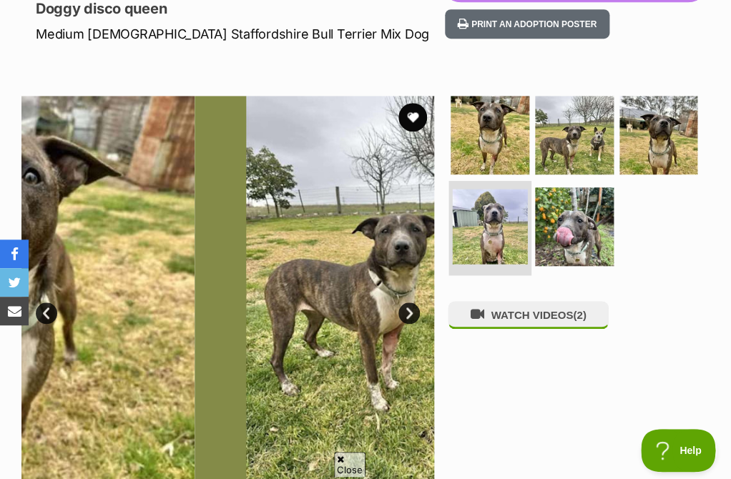
scroll to position [0, 0]
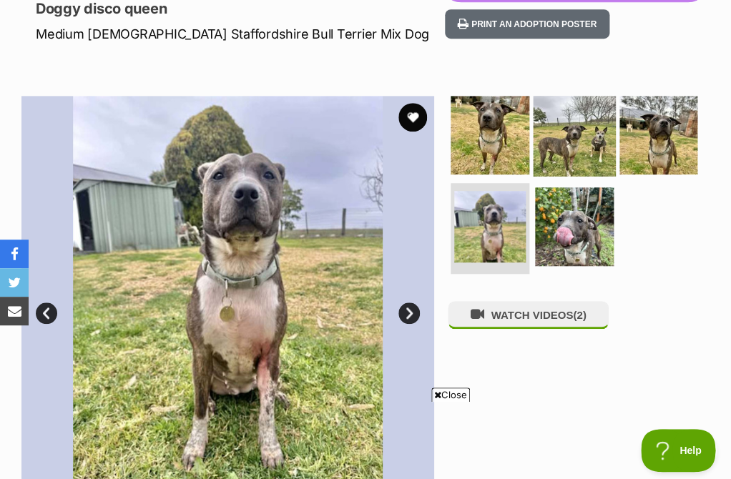
click at [568, 147] on img at bounding box center [574, 135] width 82 height 82
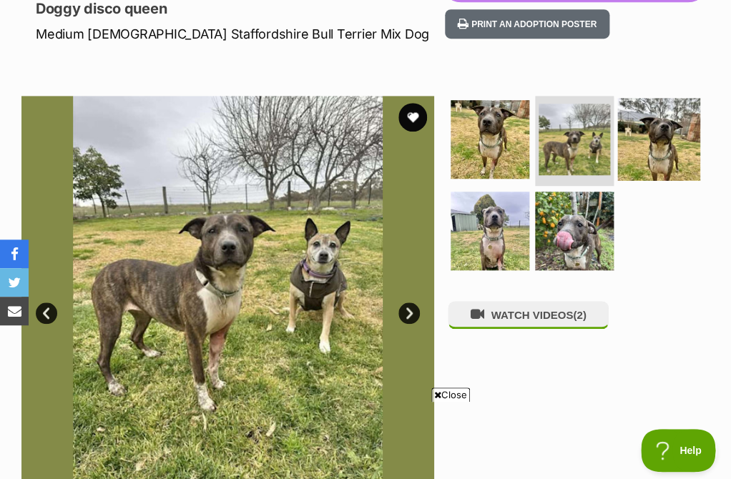
click at [632, 148] on img at bounding box center [658, 139] width 82 height 82
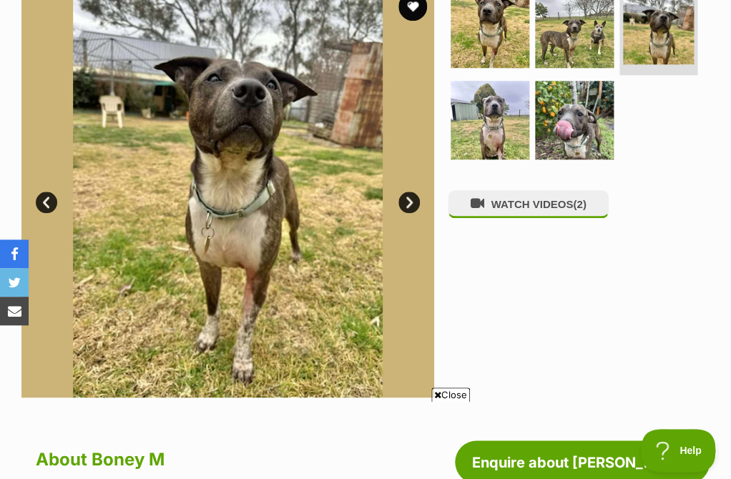
scroll to position [182, 0]
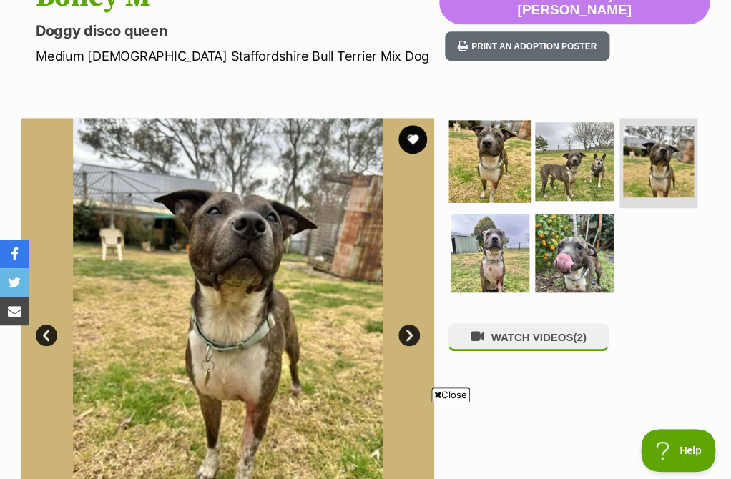
click at [483, 184] on img at bounding box center [490, 161] width 82 height 82
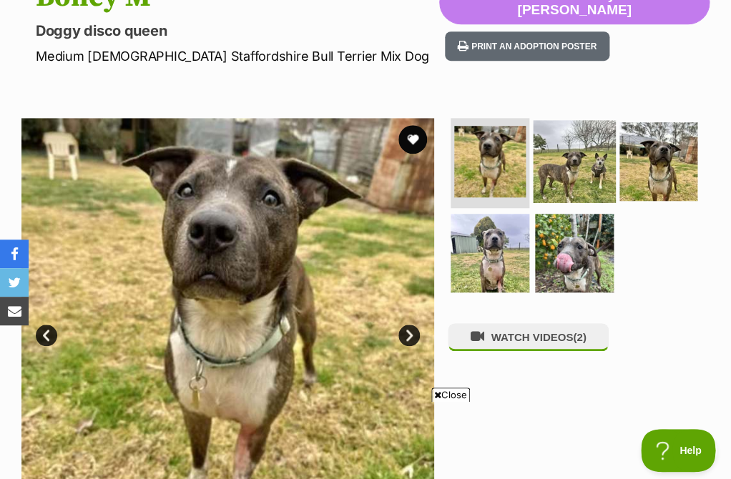
click at [559, 159] on img at bounding box center [574, 161] width 82 height 82
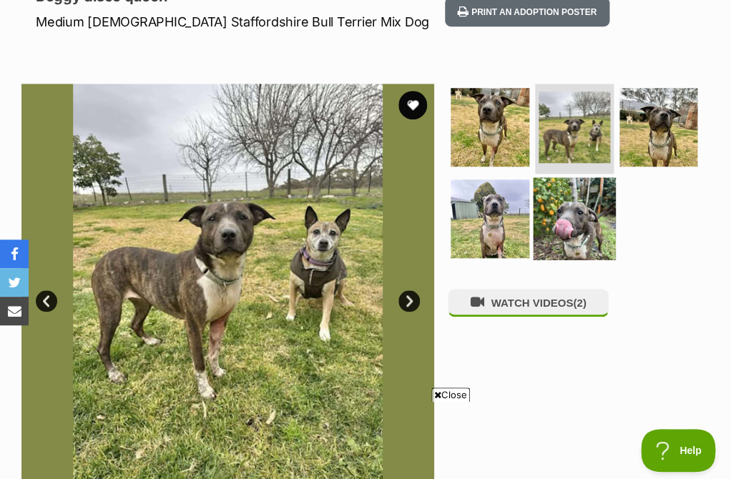
scroll to position [222, 0]
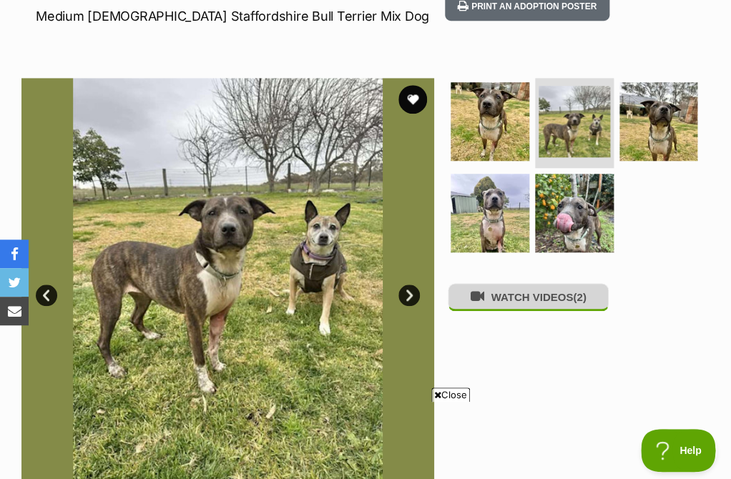
click at [554, 286] on button "WATCH VIDEOS (2)" at bounding box center [528, 297] width 160 height 28
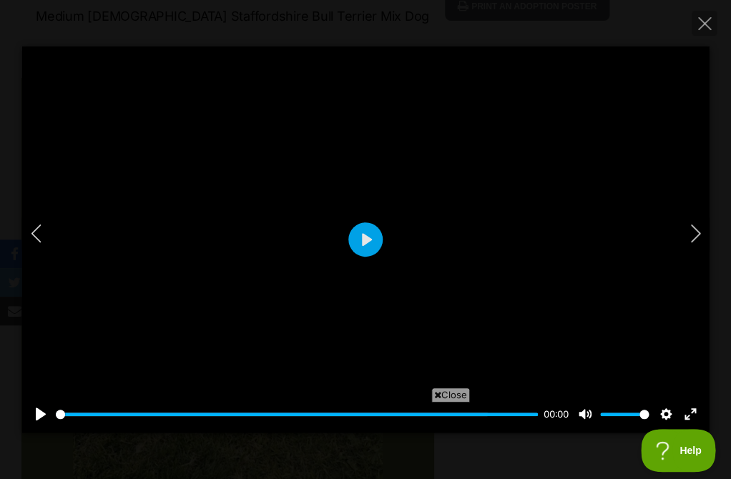
click at [680, 244] on div at bounding box center [365, 239] width 686 height 386
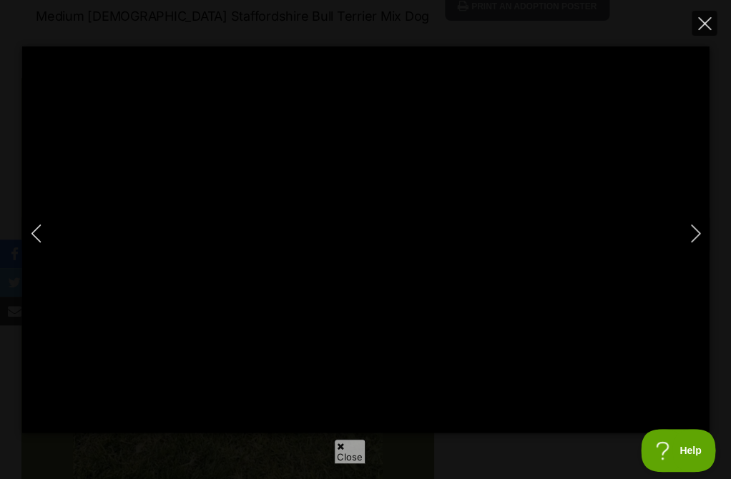
click at [696, 22] on button "Close" at bounding box center [703, 23] width 25 height 25
type input "10.65"
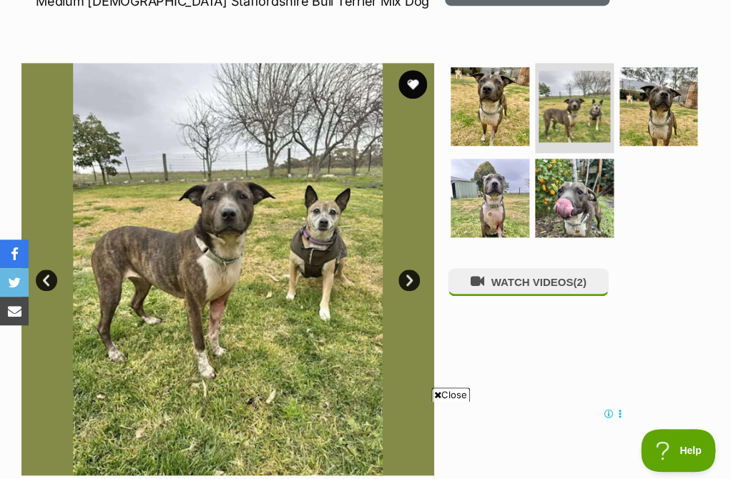
scroll to position [233, 0]
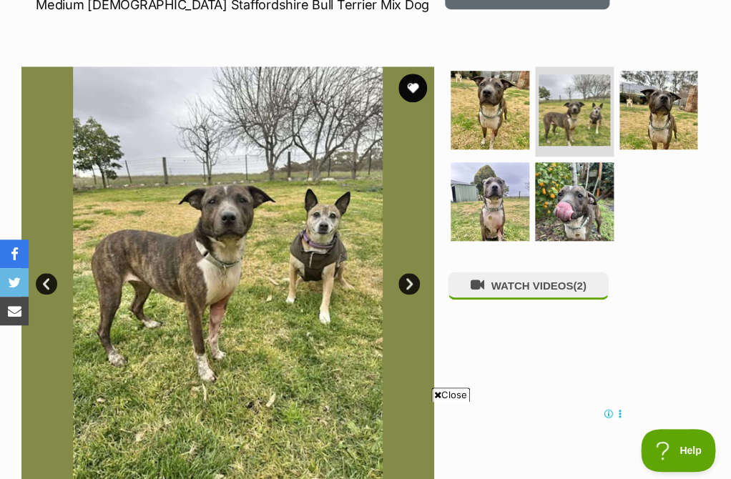
click at [398, 271] on img at bounding box center [227, 272] width 413 height 413
click at [408, 285] on link "Next" at bounding box center [408, 283] width 21 height 21
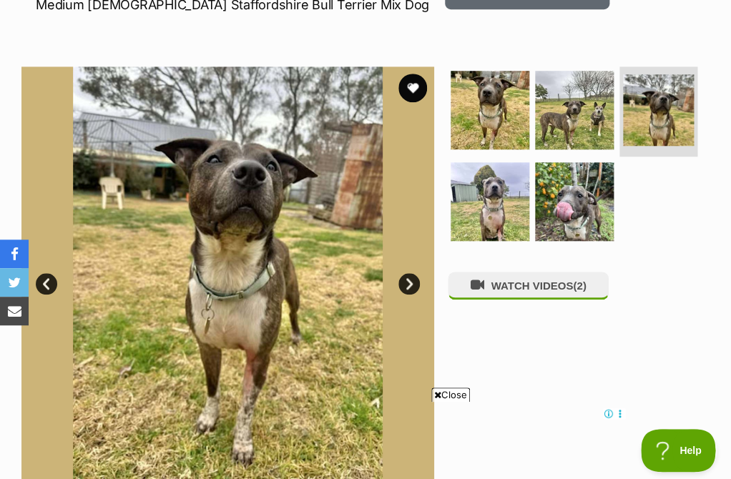
click at [408, 285] on link "Next" at bounding box center [408, 283] width 21 height 21
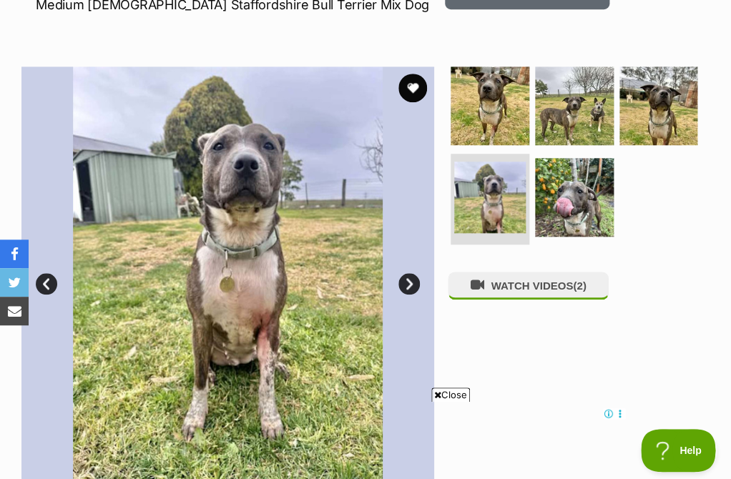
click at [408, 286] on link "Next" at bounding box center [408, 283] width 21 height 21
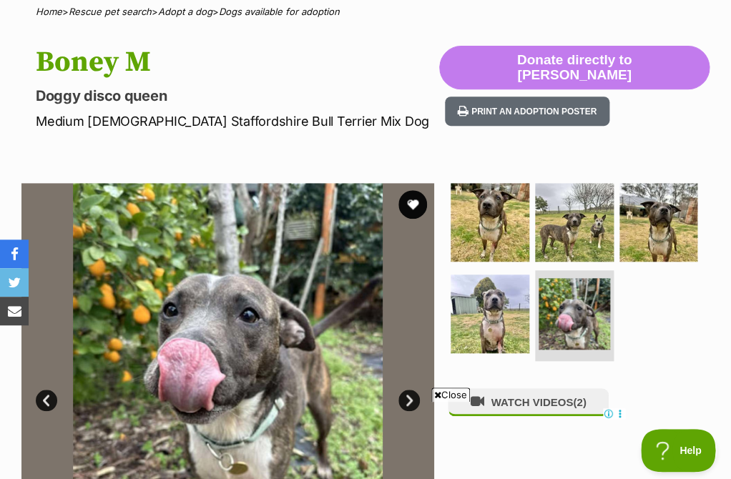
scroll to position [0, 0]
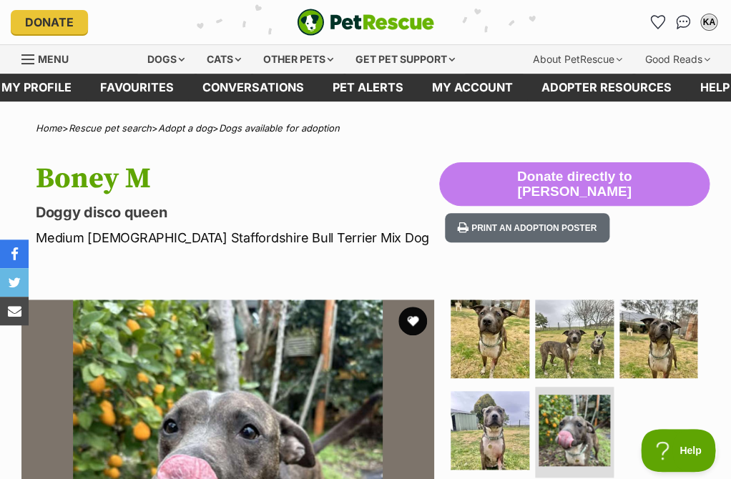
click at [354, 16] on img "PetRescue" at bounding box center [365, 22] width 137 height 27
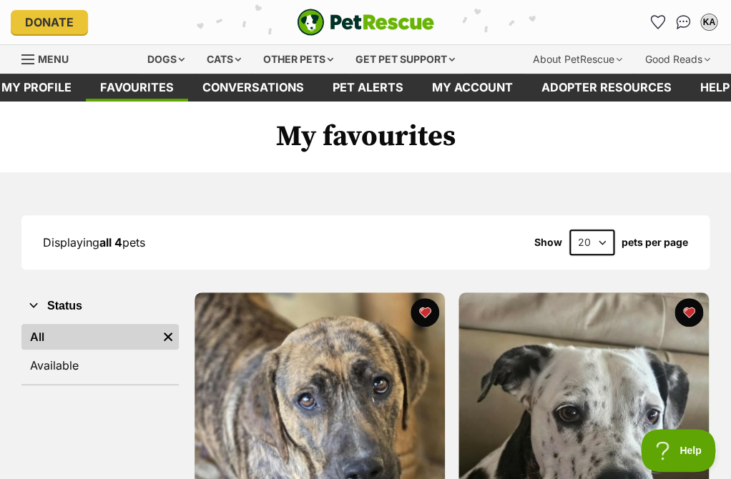
click at [573, 131] on h1 "My favourites" at bounding box center [365, 137] width 731 height 71
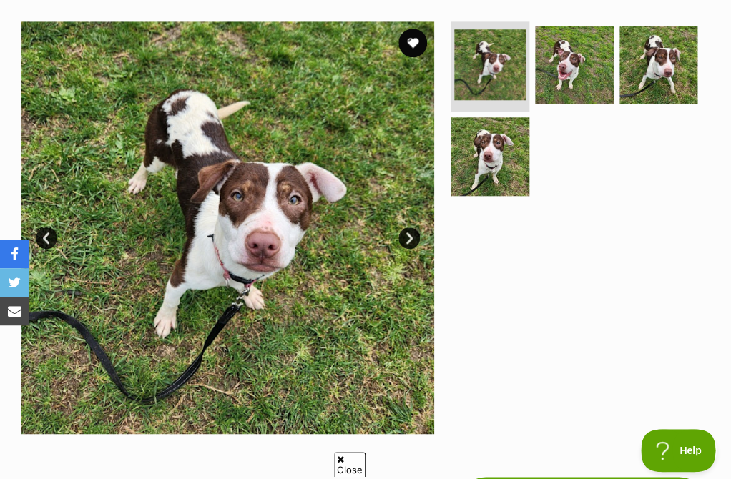
click at [408, 240] on link "Next" at bounding box center [408, 237] width 21 height 21
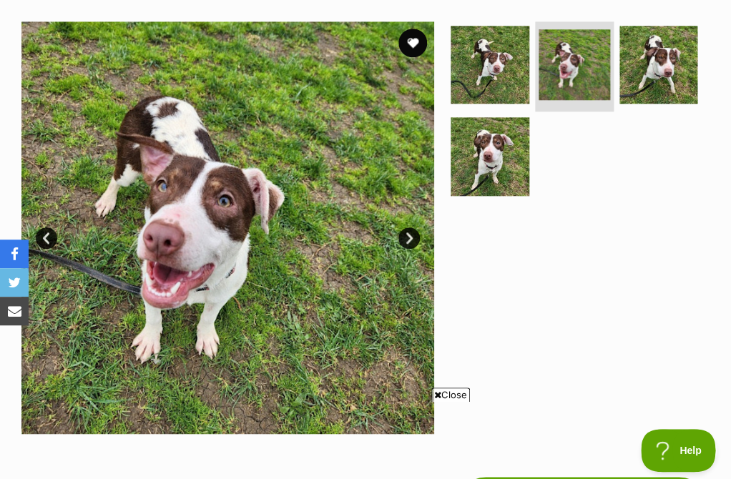
click at [408, 240] on link "Next" at bounding box center [408, 237] width 21 height 21
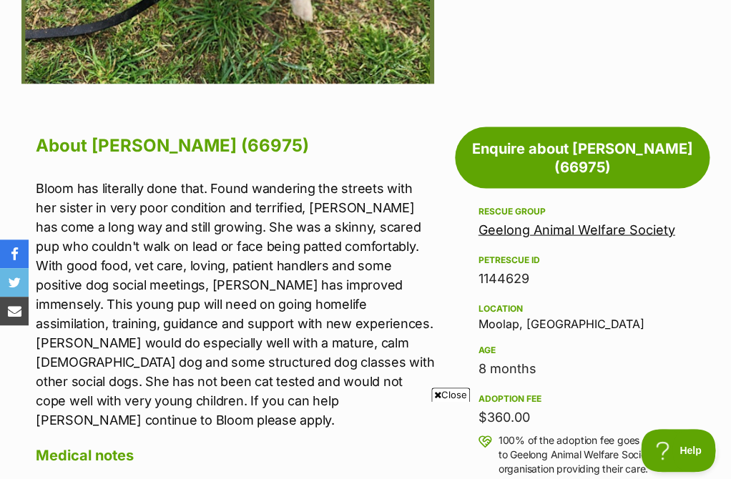
scroll to position [653, 0]
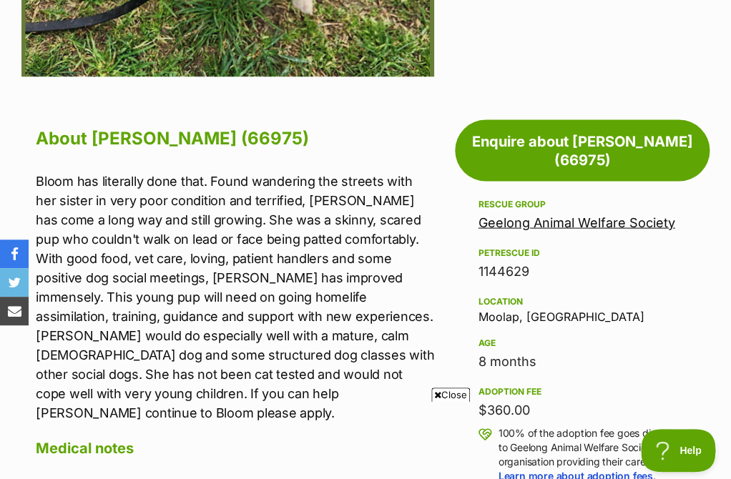
click at [530, 214] on link "Geelong Animal Welfare Society" at bounding box center [576, 221] width 197 height 15
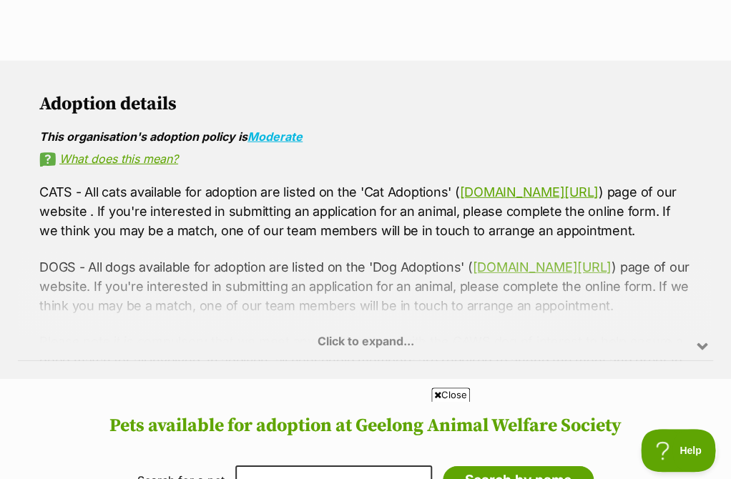
click at [319, 349] on div "Click to expand..." at bounding box center [365, 305] width 695 height 112
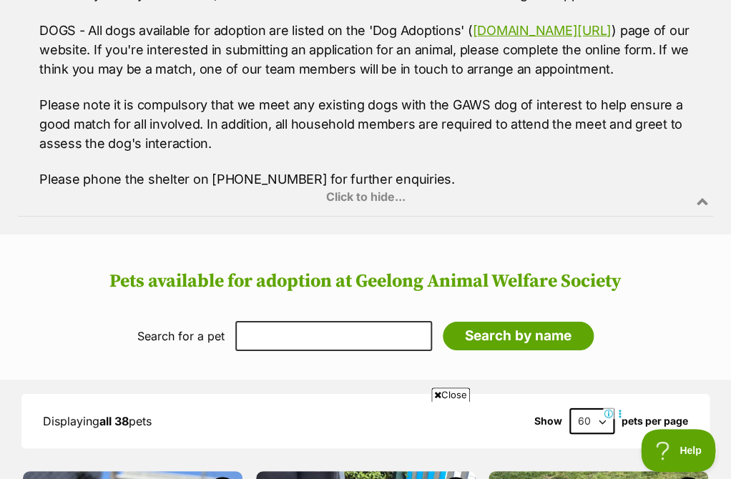
scroll to position [1210, 0]
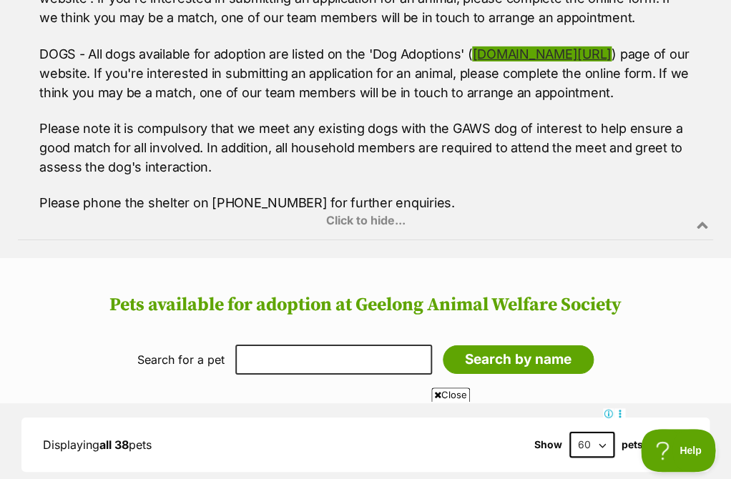
click at [534, 54] on link "[DOMAIN_NAME][URL]" at bounding box center [541, 53] width 139 height 15
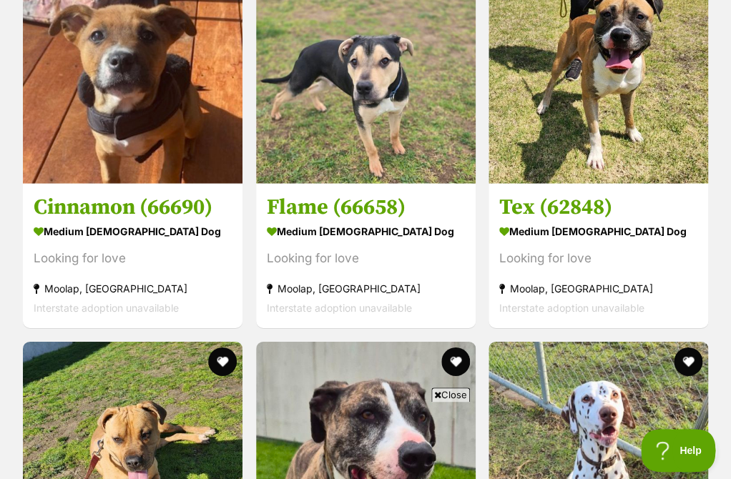
scroll to position [2497, 0]
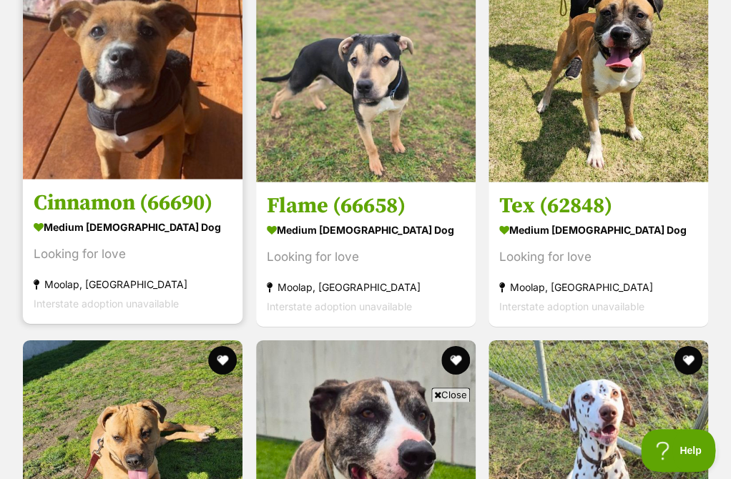
click at [214, 194] on h3 "Cinnamon (66690)" at bounding box center [133, 202] width 198 height 27
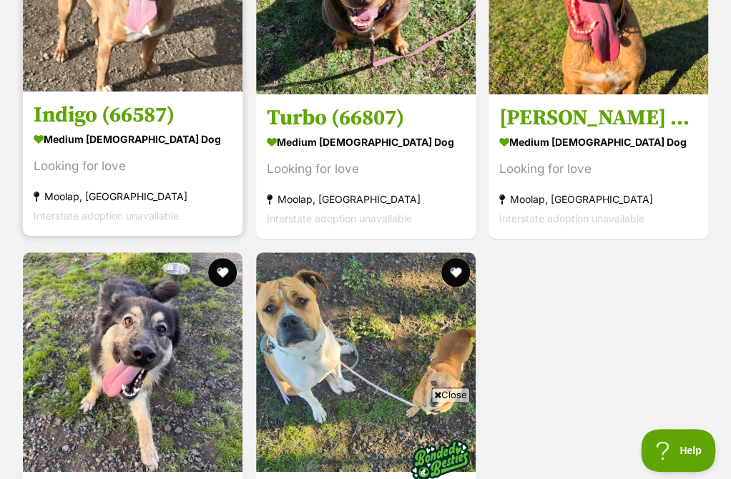
scroll to position [5829, 0]
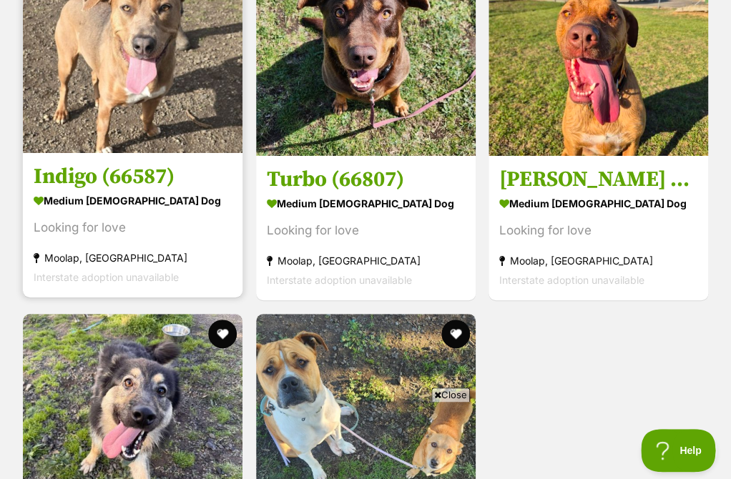
click at [94, 168] on link "Indigo (66587) medium female Dog Looking for love Moolap, VIC Interstate adopti…" at bounding box center [132, 224] width 219 height 145
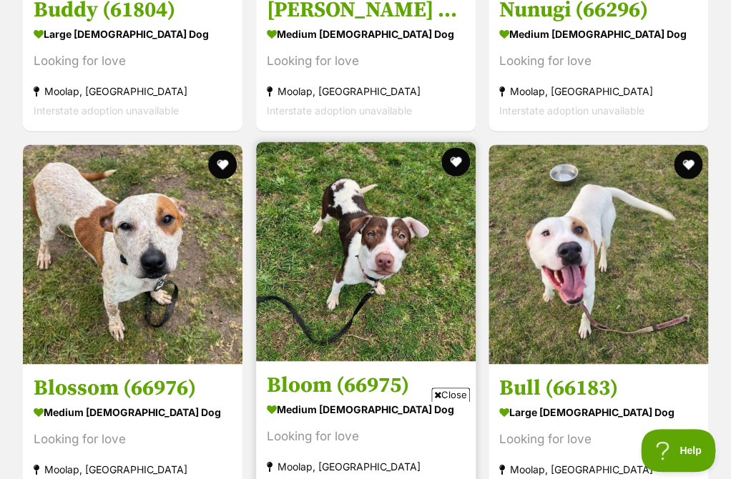
click at [293, 302] on img at bounding box center [365, 251] width 219 height 219
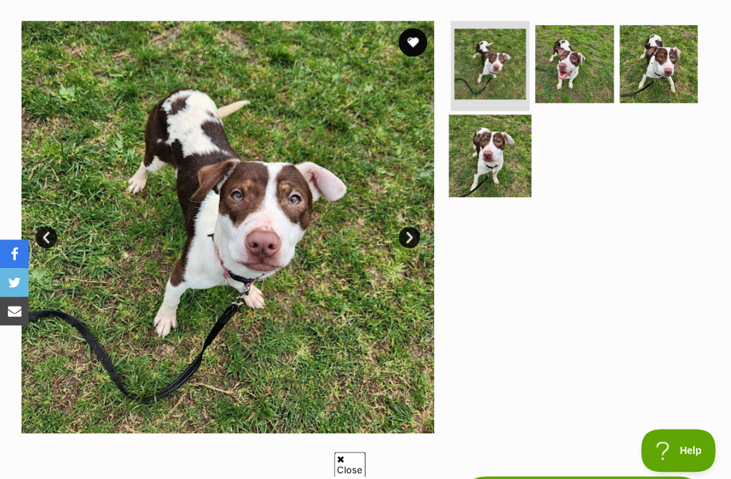
click at [493, 161] on img at bounding box center [490, 155] width 82 height 82
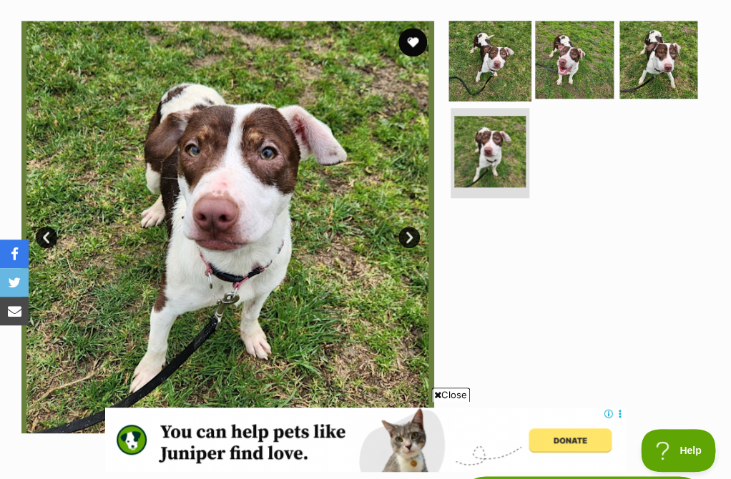
click at [506, 79] on img at bounding box center [490, 60] width 82 height 82
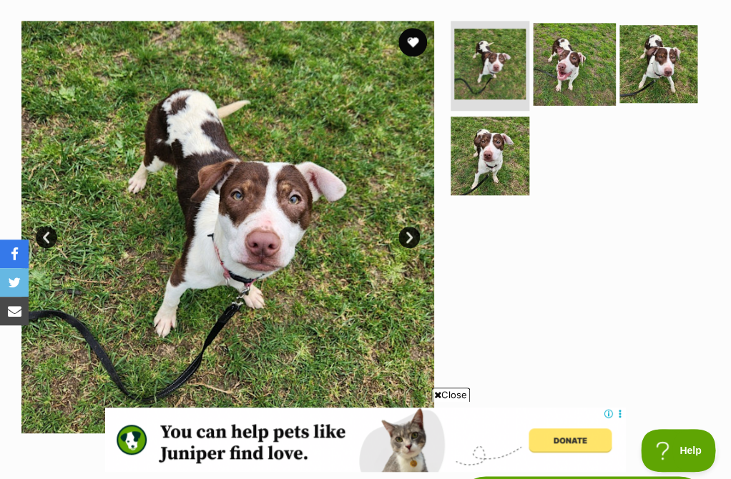
click at [553, 80] on img at bounding box center [574, 64] width 82 height 82
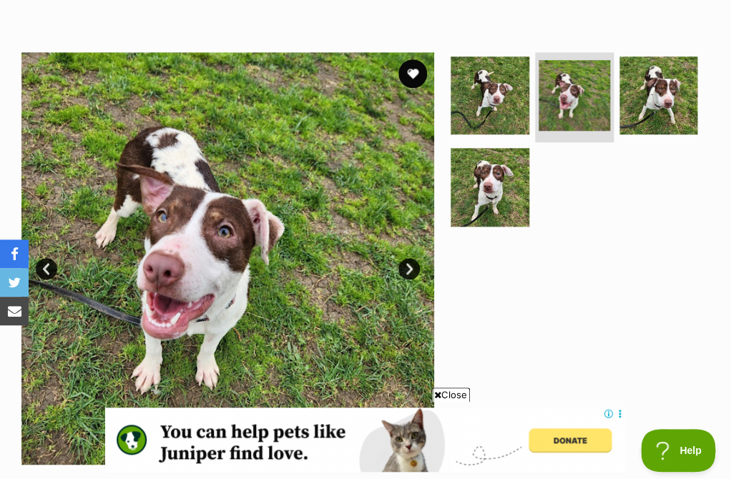
scroll to position [249, 0]
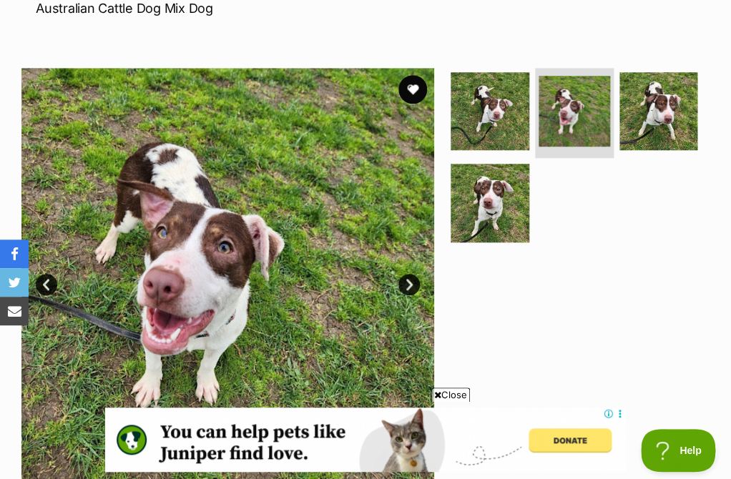
click at [414, 292] on link "Next" at bounding box center [408, 284] width 21 height 21
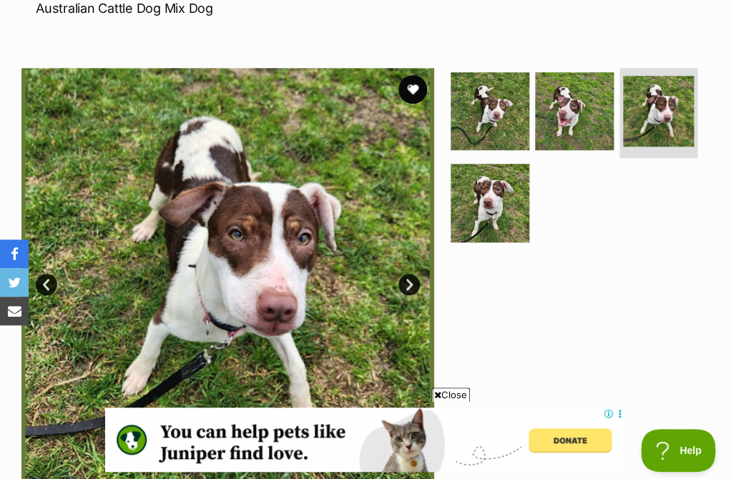
click at [414, 292] on link "Next" at bounding box center [408, 284] width 21 height 21
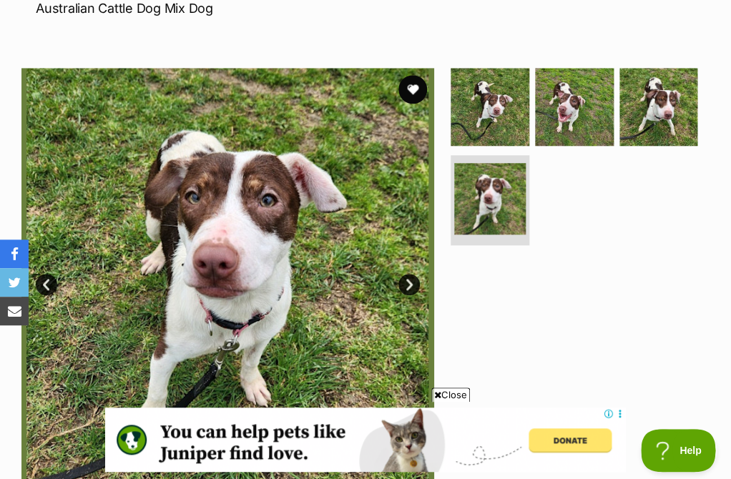
click at [414, 292] on link "Next" at bounding box center [408, 284] width 21 height 21
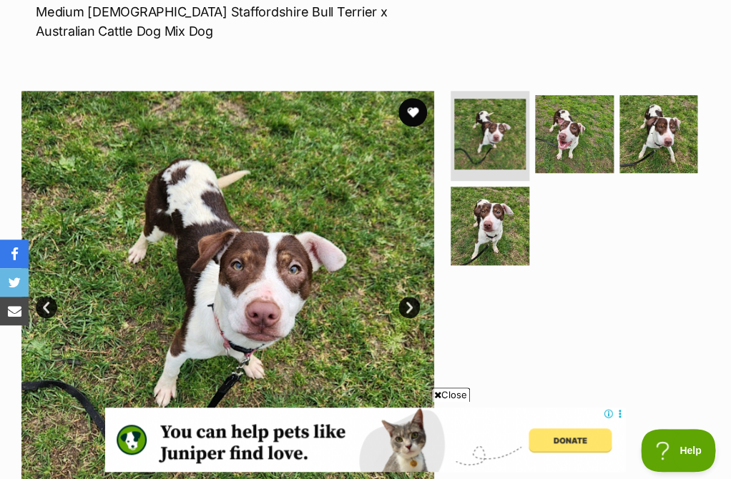
scroll to position [229, 0]
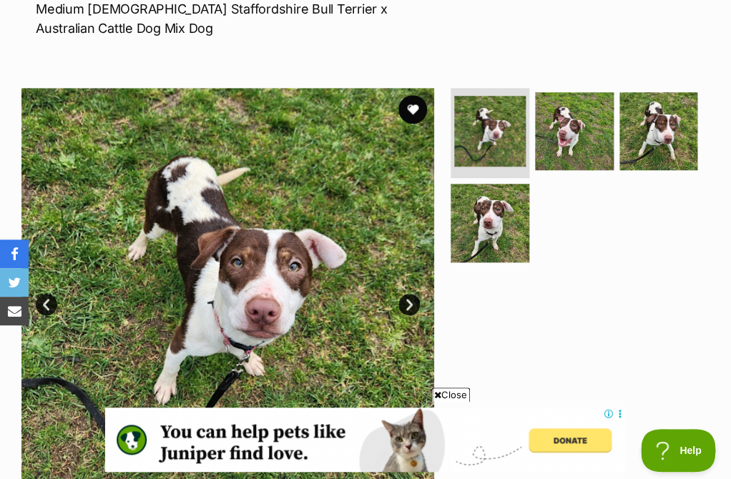
click at [412, 300] on link "Next" at bounding box center [408, 304] width 21 height 21
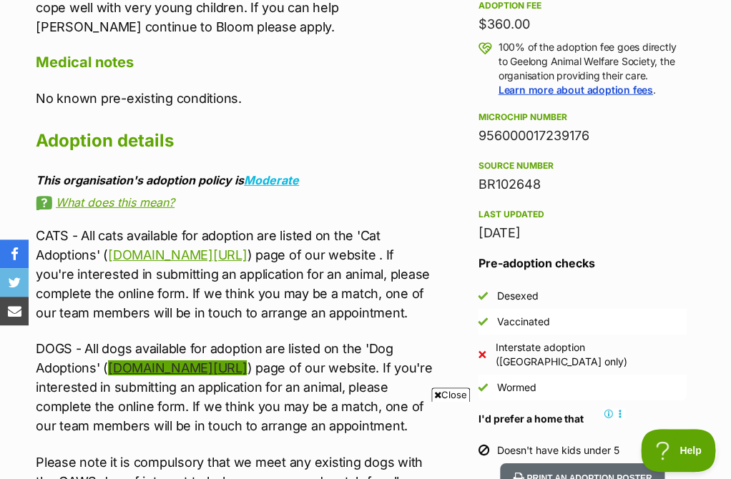
scroll to position [1010, 0]
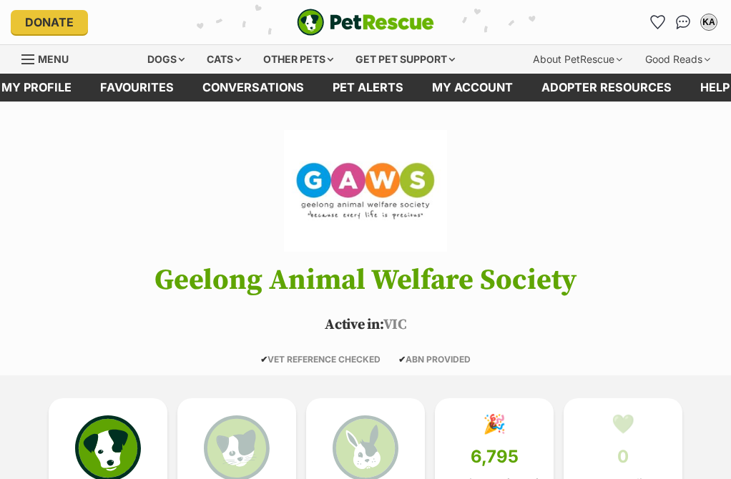
scroll to position [4866, 0]
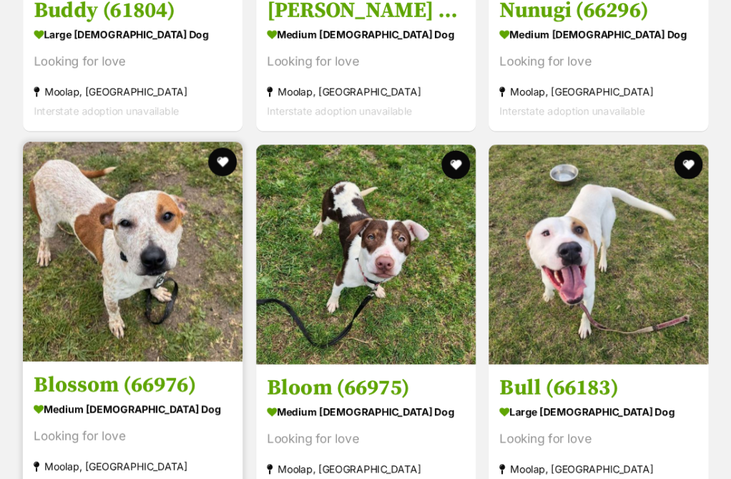
click at [77, 393] on h3 "Blossom (66976)" at bounding box center [133, 384] width 198 height 27
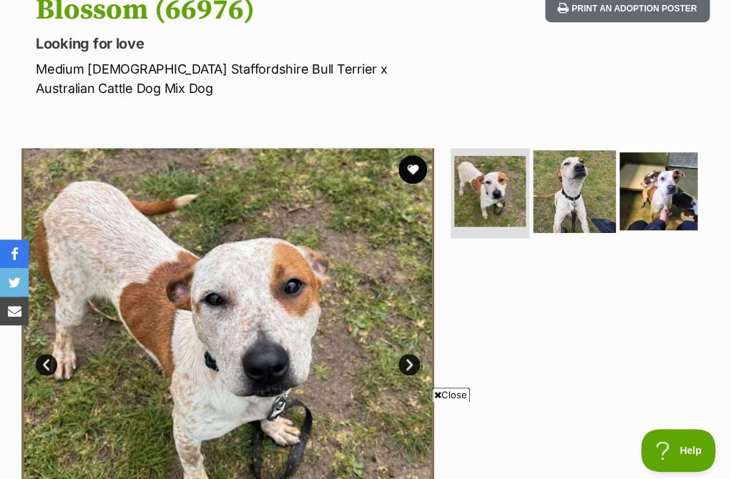
click at [598, 164] on img at bounding box center [574, 191] width 82 height 82
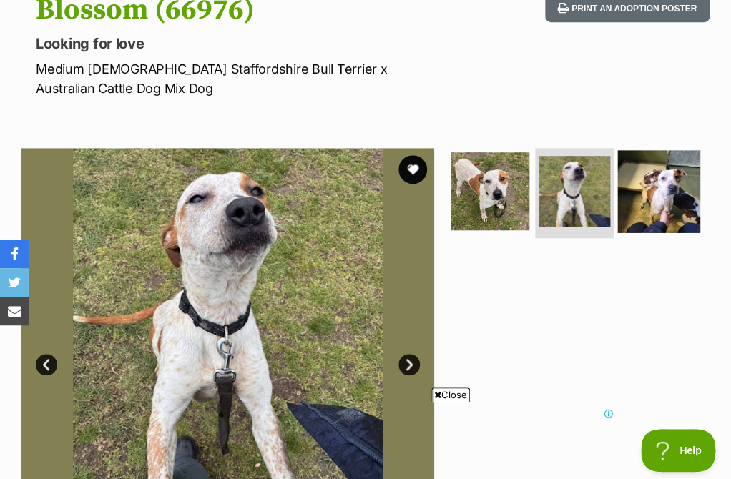
click at [641, 164] on img at bounding box center [658, 191] width 82 height 82
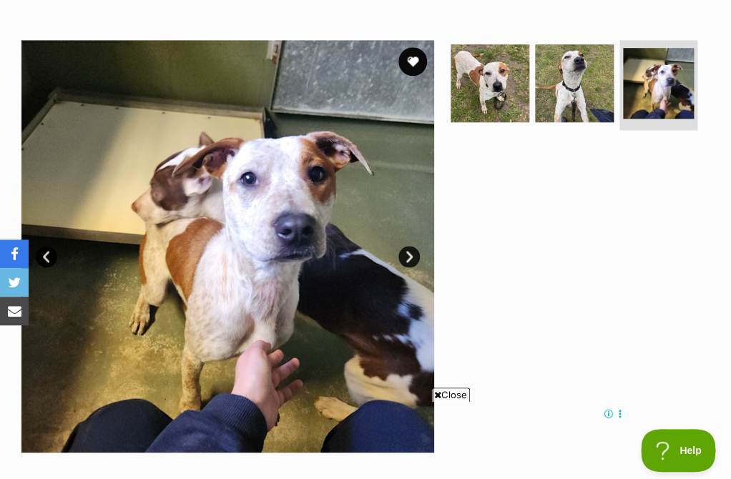
scroll to position [322, 0]
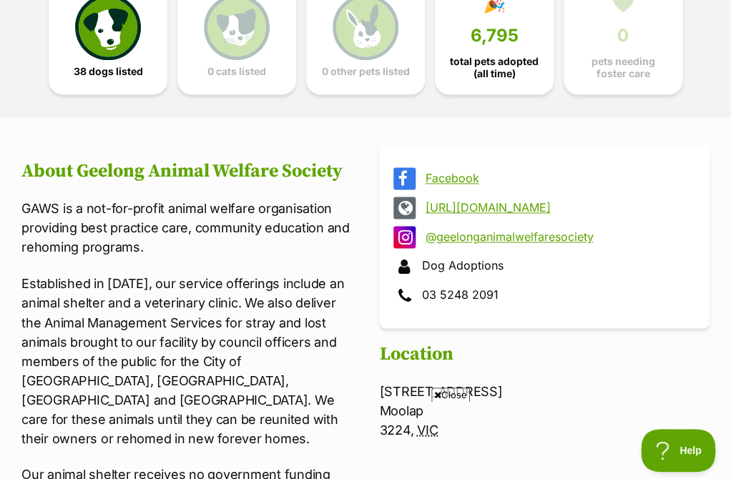
scroll to position [415, 0]
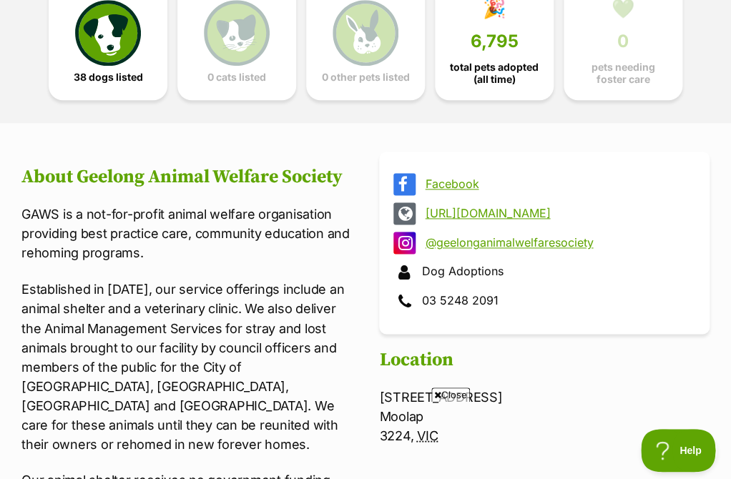
click at [541, 248] on link "@geelonganimalwelfaresociety" at bounding box center [557, 242] width 265 height 13
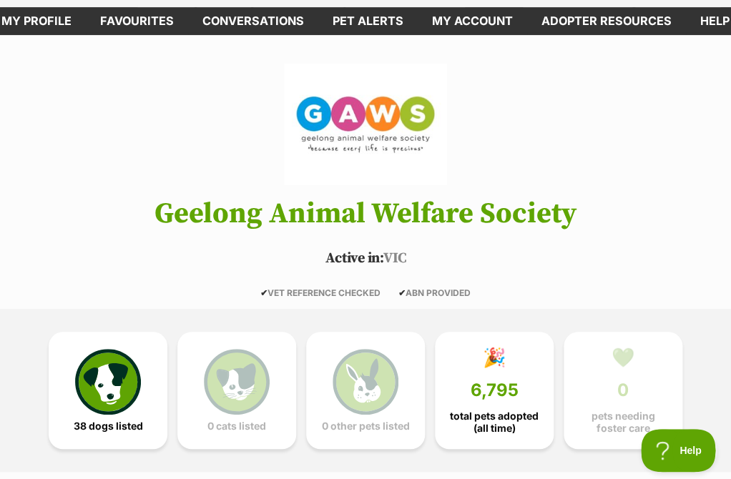
scroll to position [0, 0]
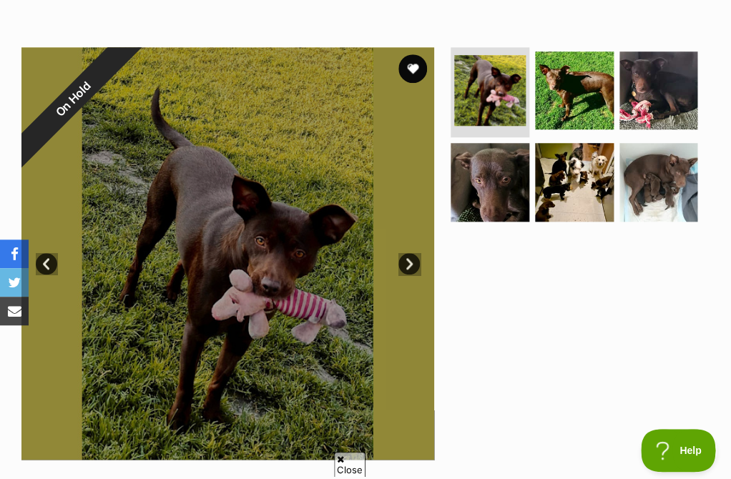
scroll to position [252, 0]
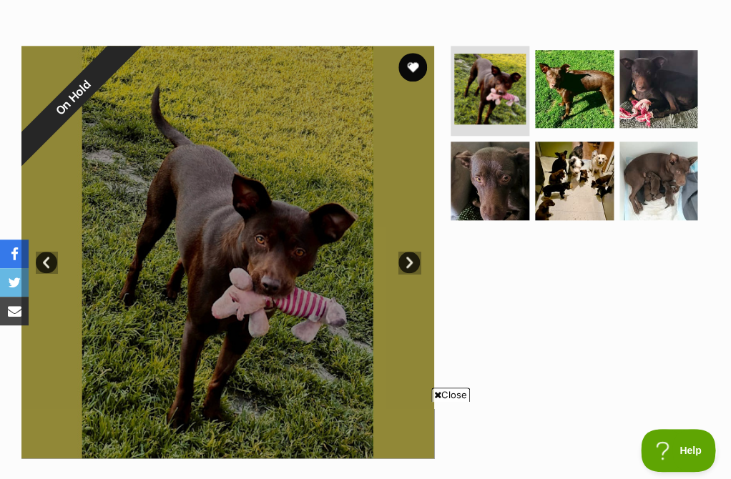
click at [415, 261] on link "Next" at bounding box center [408, 262] width 21 height 21
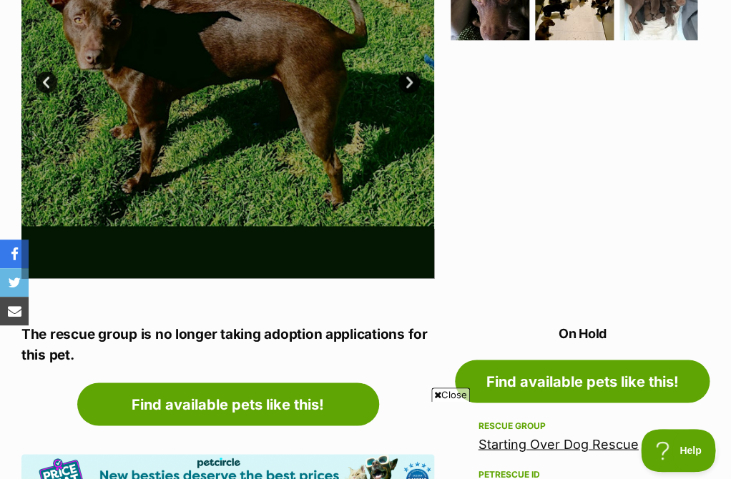
scroll to position [270, 0]
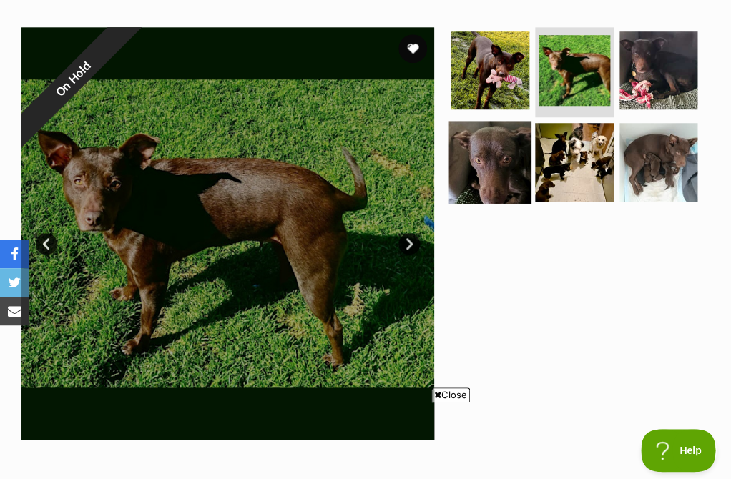
click at [503, 133] on img at bounding box center [490, 162] width 82 height 82
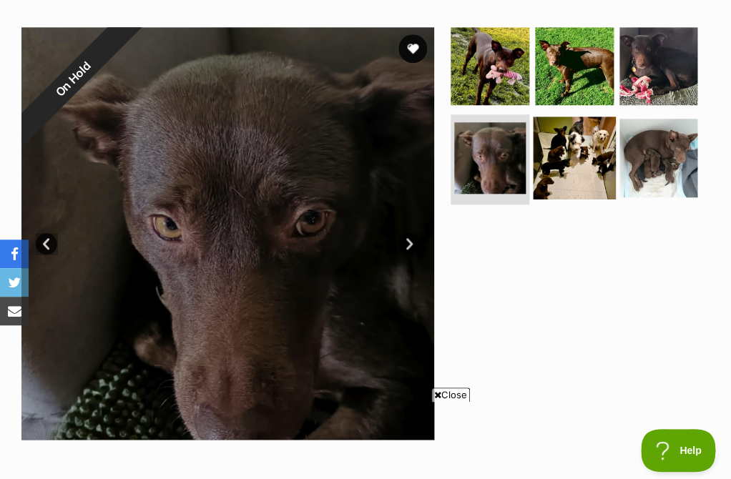
click at [608, 170] on img at bounding box center [574, 158] width 82 height 82
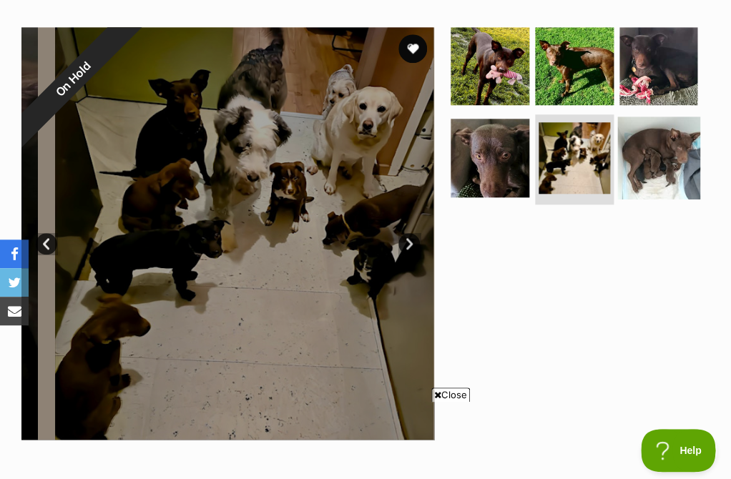
click at [641, 162] on img at bounding box center [658, 158] width 82 height 82
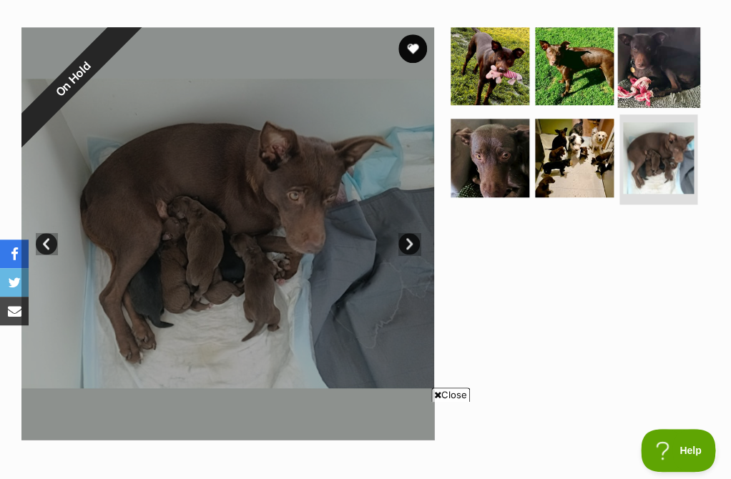
click at [660, 92] on img at bounding box center [658, 66] width 82 height 82
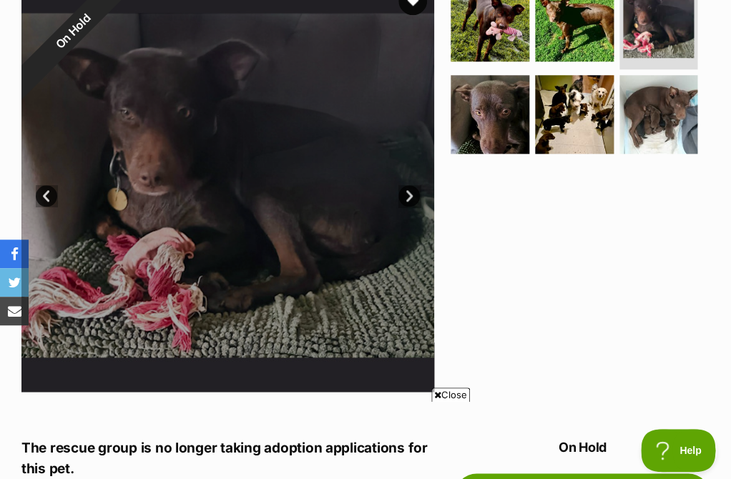
scroll to position [316, 0]
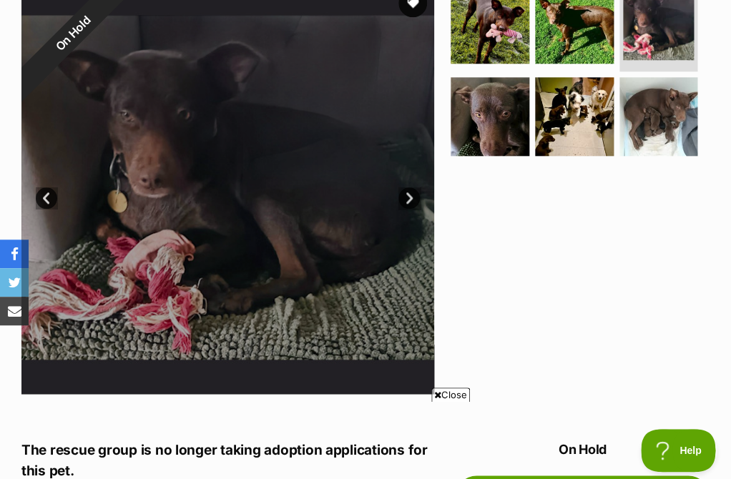
click at [407, 191] on link "Next" at bounding box center [408, 197] width 21 height 21
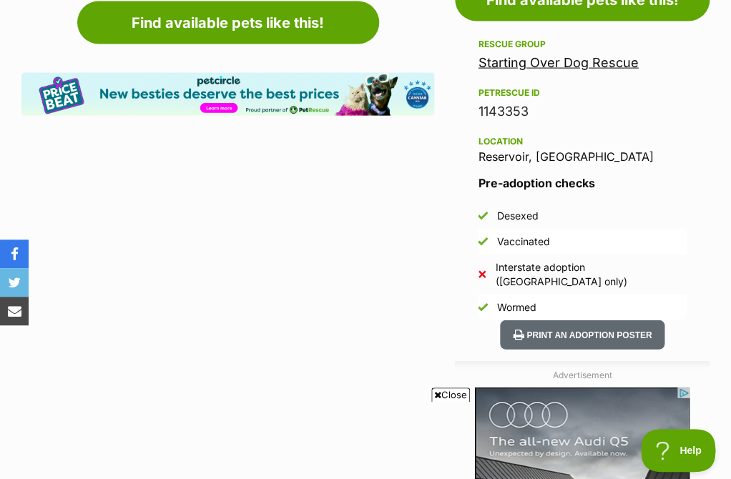
scroll to position [168, 0]
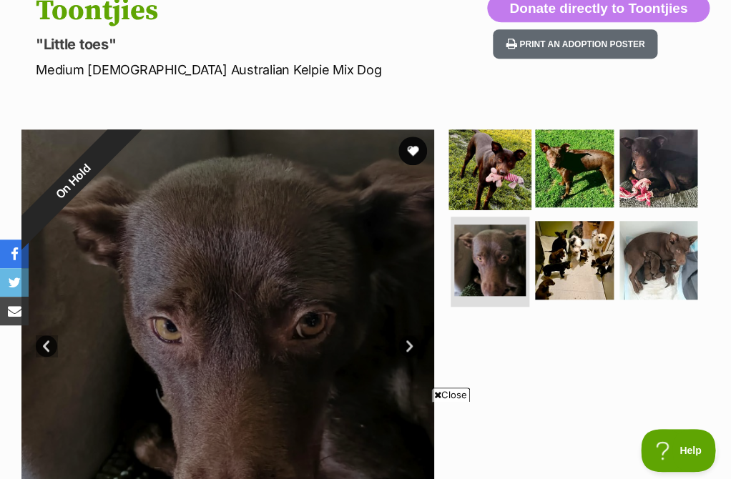
click at [501, 187] on img at bounding box center [490, 168] width 82 height 82
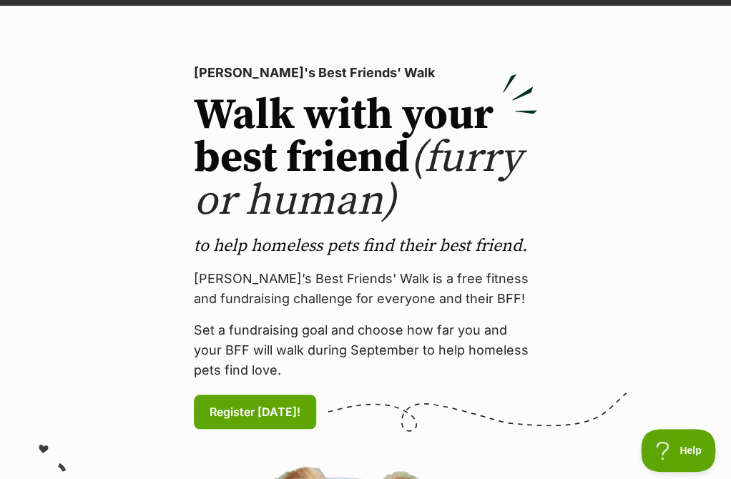
scroll to position [341, 0]
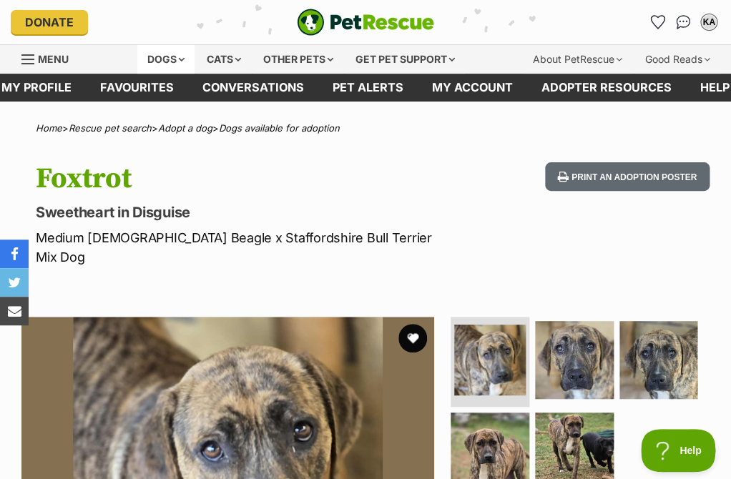
click at [162, 61] on div "Dogs" at bounding box center [165, 59] width 57 height 29
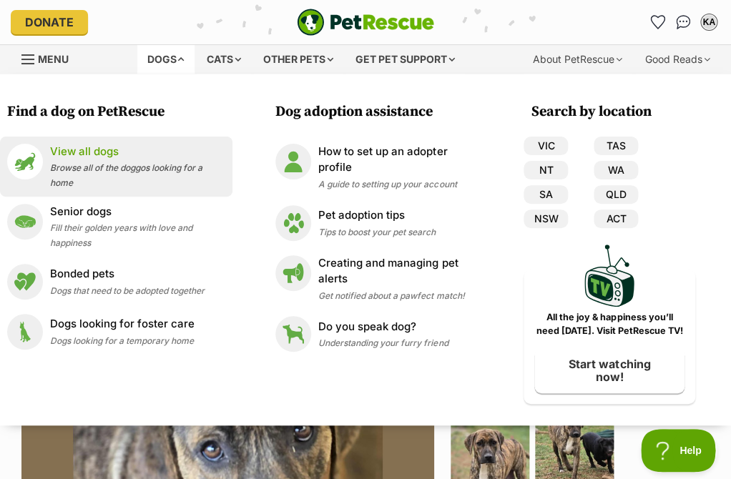
click at [102, 183] on div "View all dogs Browse all of the doggos looking for a home" at bounding box center [137, 167] width 175 height 46
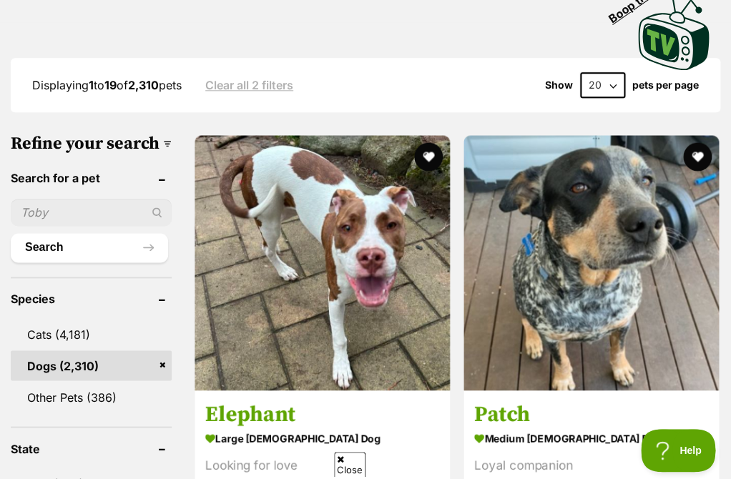
click at [65, 206] on input "text" at bounding box center [91, 212] width 161 height 27
type input "i"
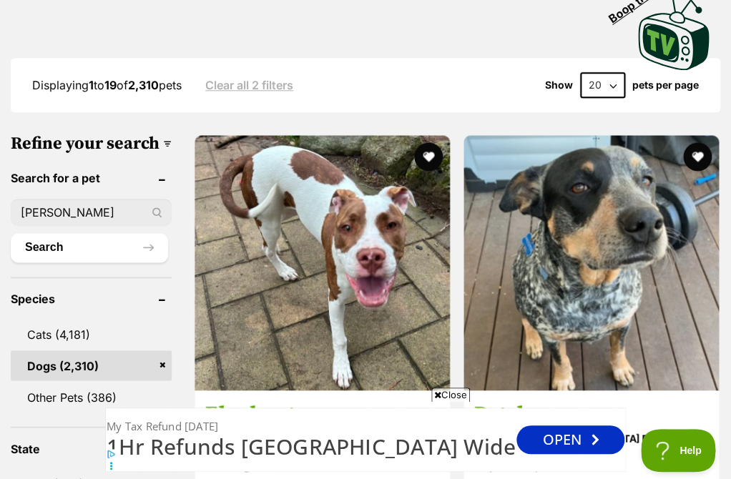
type input "[PERSON_NAME]"
click at [11, 233] on button "Search" at bounding box center [89, 247] width 157 height 29
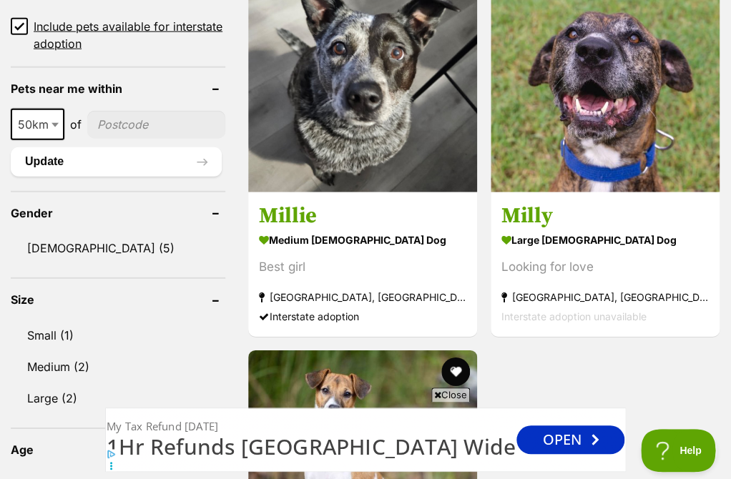
scroll to position [960, 0]
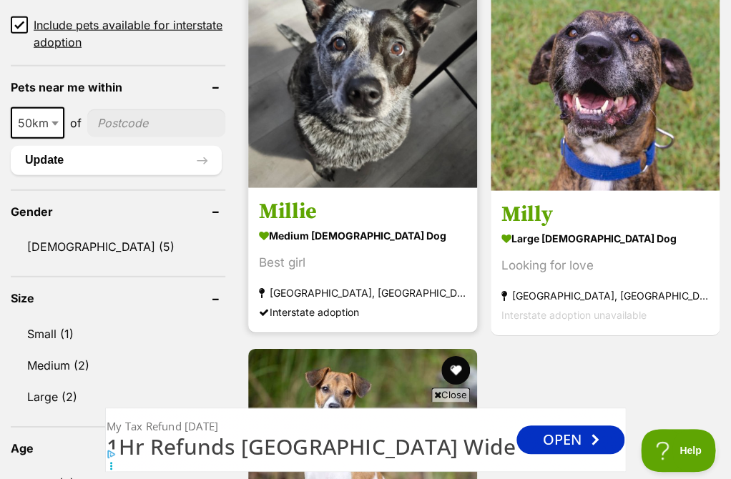
click at [297, 189] on link "Millie medium female Dog Best girl Brunswick, VIC Interstate adoption" at bounding box center [362, 259] width 229 height 145
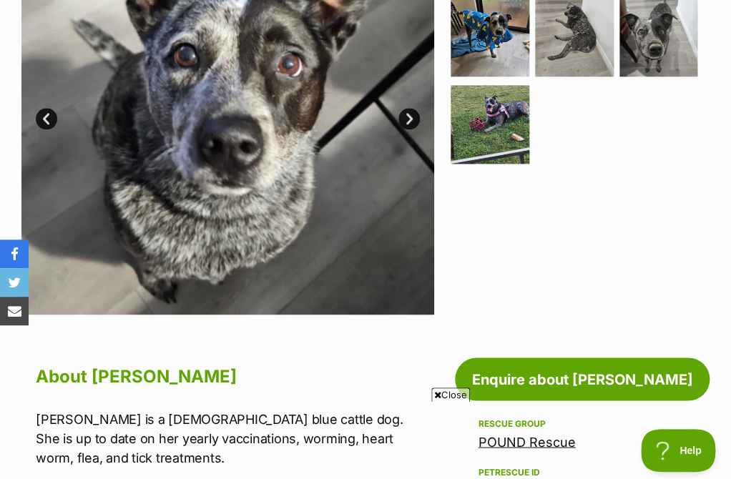
scroll to position [272, 0]
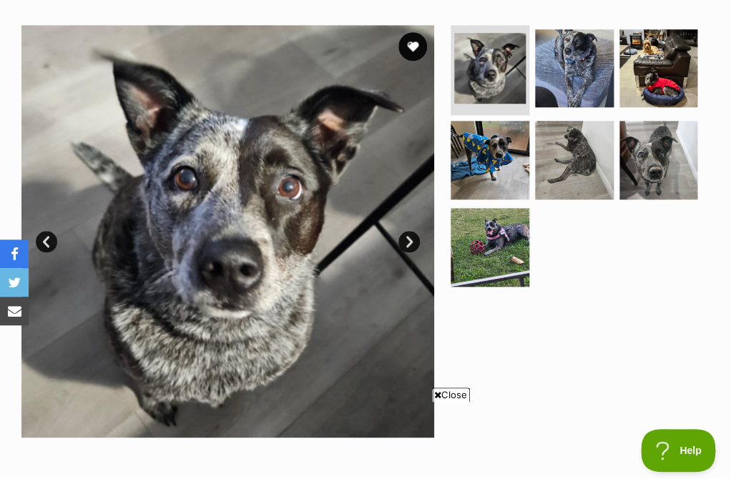
click at [411, 243] on link "Next" at bounding box center [408, 241] width 21 height 21
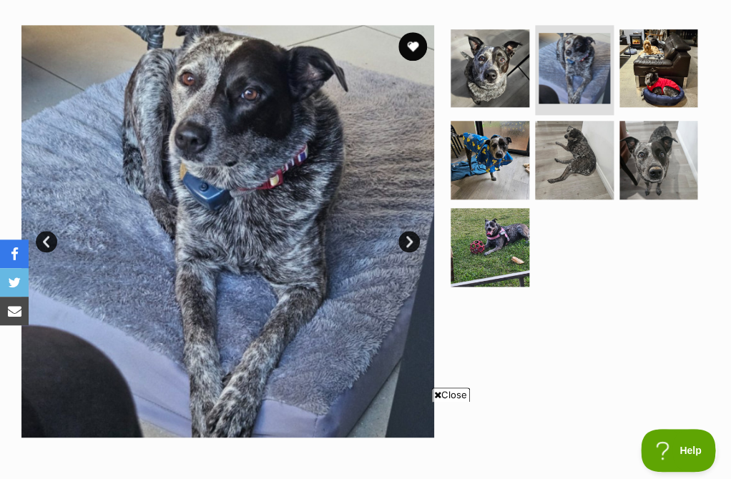
click at [411, 243] on link "Next" at bounding box center [408, 241] width 21 height 21
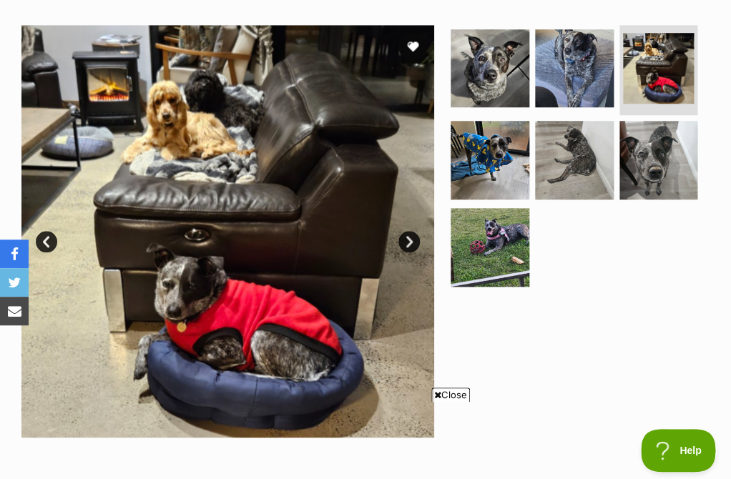
click at [412, 243] on link "Next" at bounding box center [408, 241] width 21 height 21
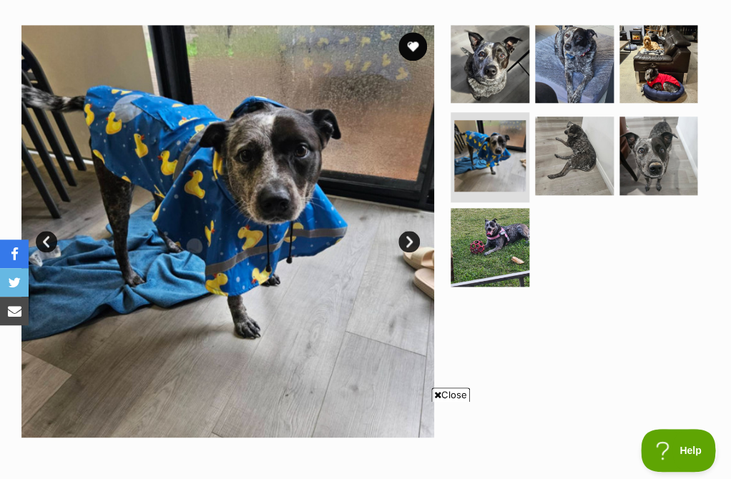
click at [413, 246] on link "Next" at bounding box center [408, 241] width 21 height 21
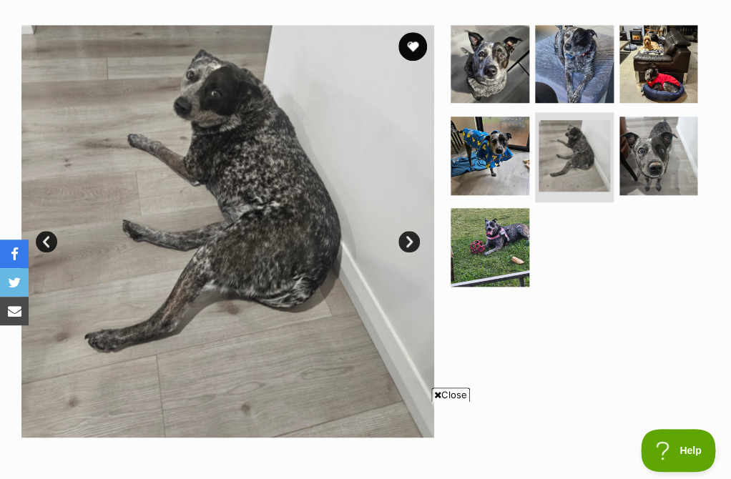
click at [409, 246] on link "Next" at bounding box center [408, 241] width 21 height 21
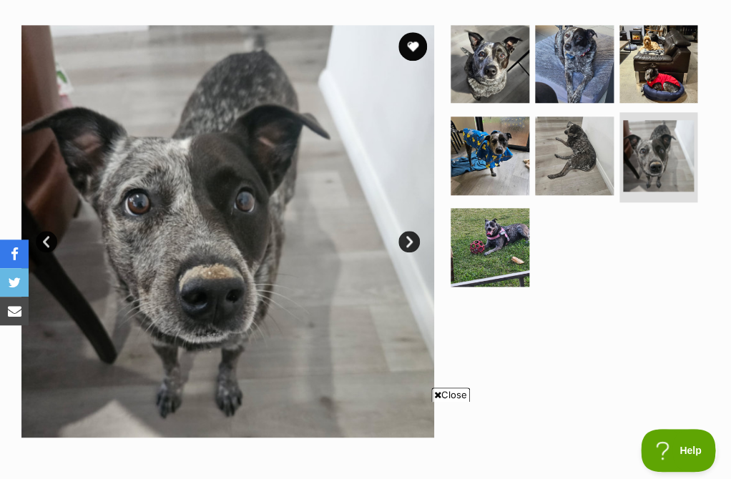
click at [409, 246] on link "Next" at bounding box center [408, 241] width 21 height 21
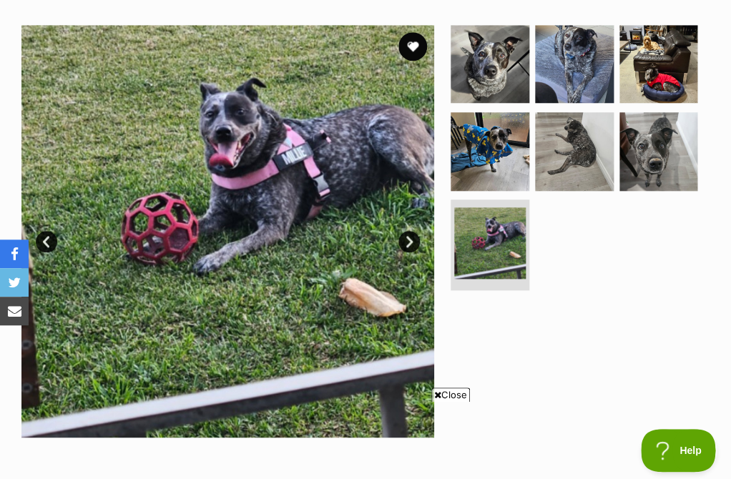
click at [409, 245] on link "Next" at bounding box center [408, 241] width 21 height 21
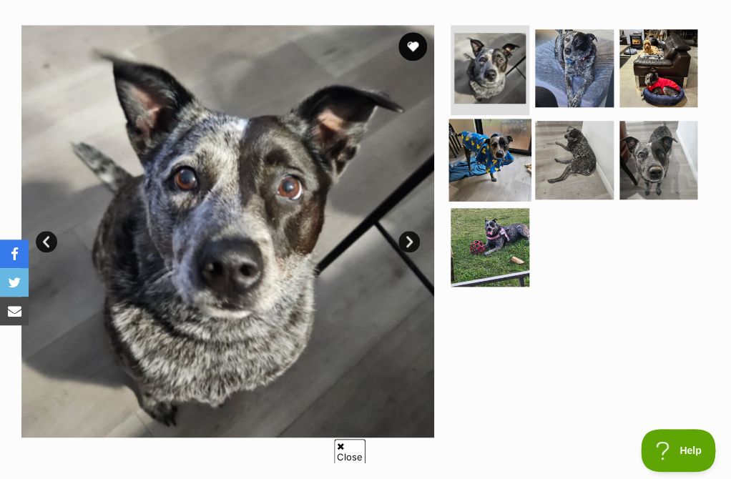
scroll to position [0, 0]
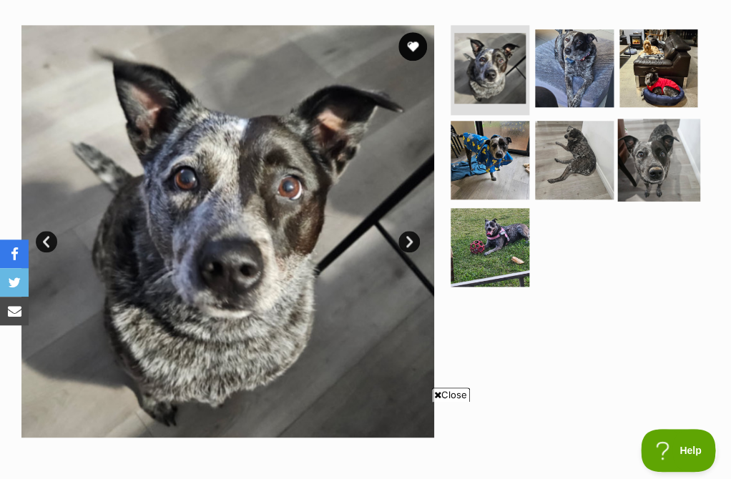
click at [640, 153] on img at bounding box center [658, 160] width 82 height 82
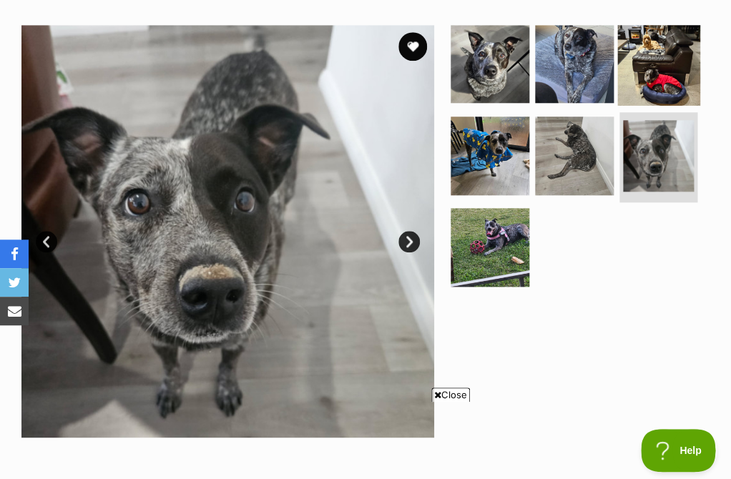
click at [667, 68] on img at bounding box center [658, 64] width 82 height 82
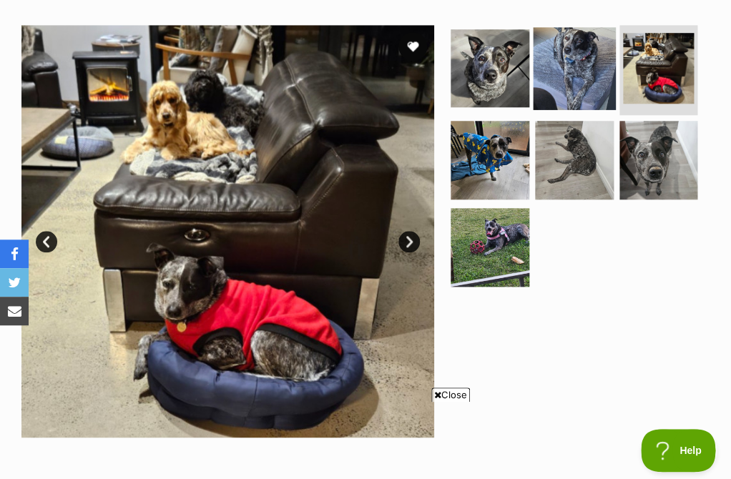
click at [598, 69] on img at bounding box center [574, 68] width 82 height 82
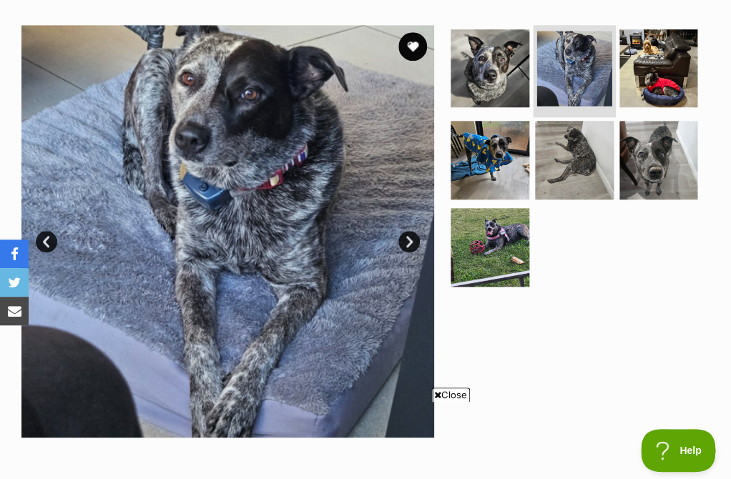
click at [535, 68] on li at bounding box center [574, 69] width 82 height 95
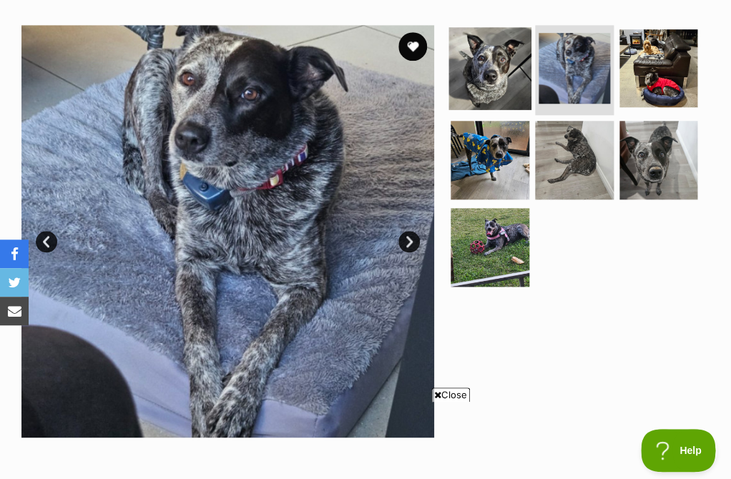
click at [515, 77] on img at bounding box center [490, 68] width 82 height 82
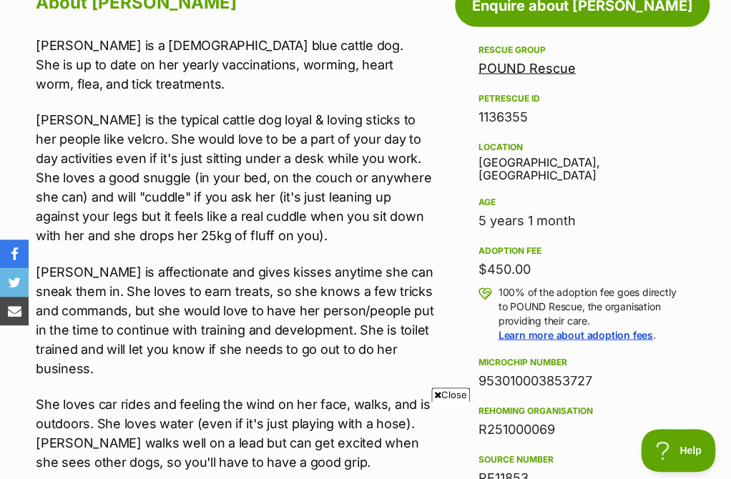
scroll to position [740, 0]
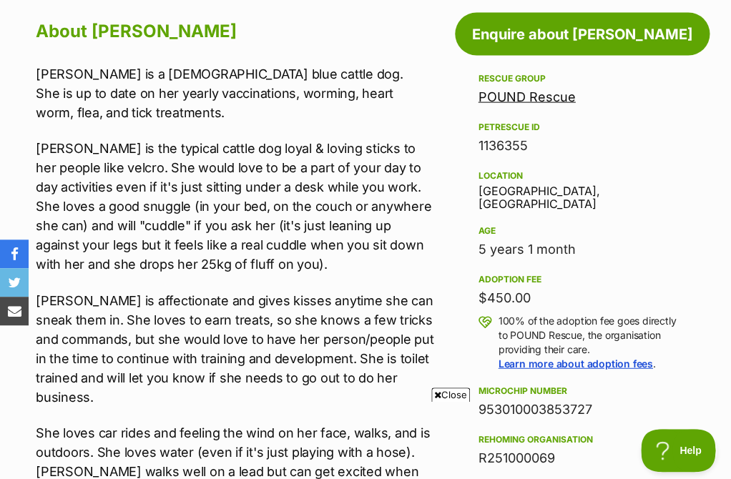
click at [559, 96] on link "POUND Rescue" at bounding box center [526, 96] width 97 height 15
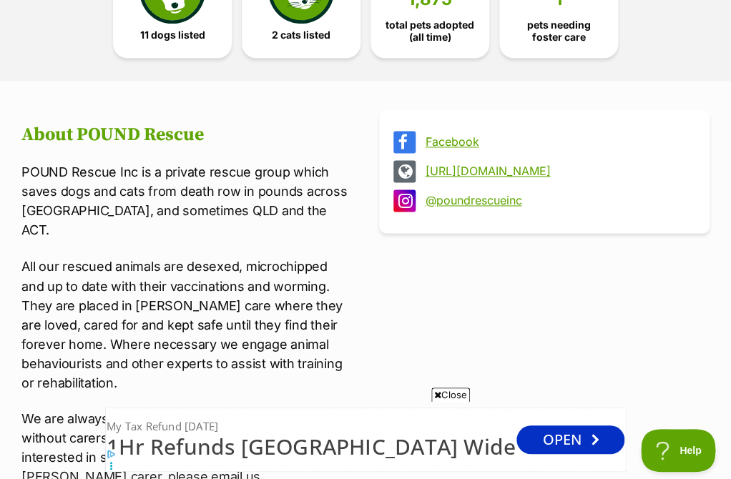
scroll to position [327, 0]
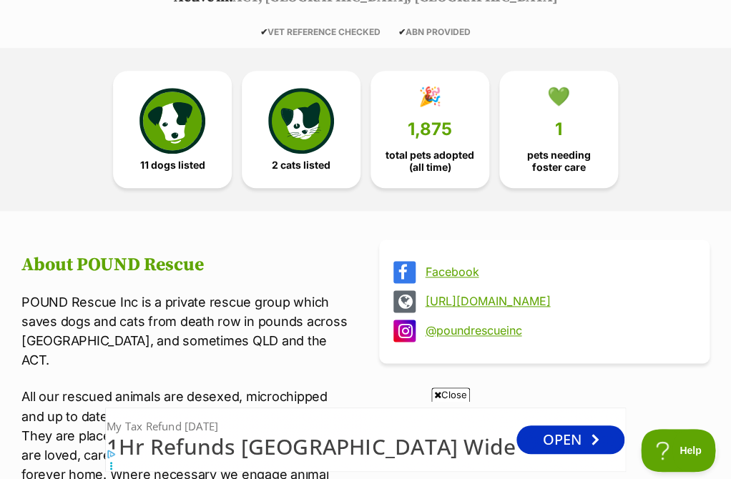
click at [468, 301] on link "https://www.poundrescueinc.com/" at bounding box center [557, 301] width 265 height 13
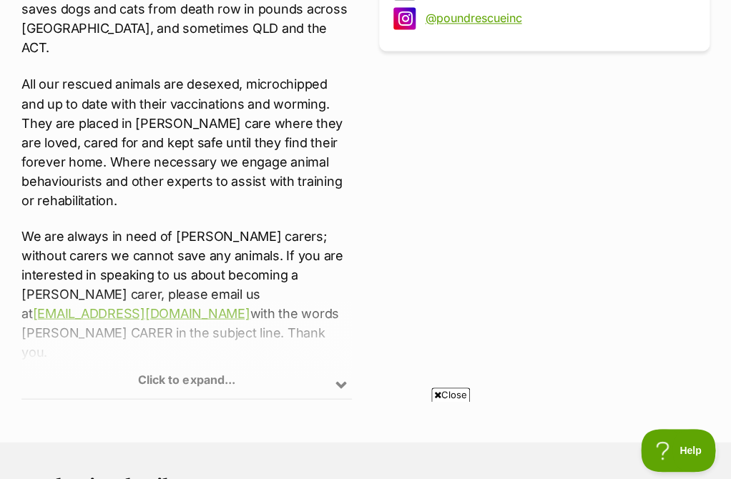
scroll to position [668, 0]
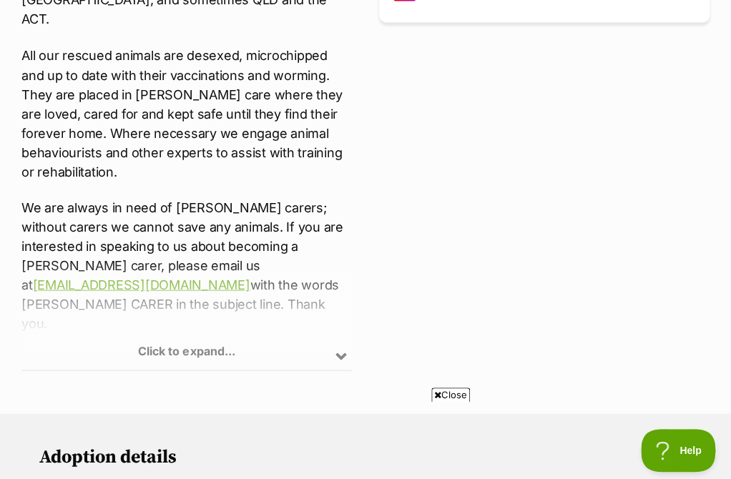
click at [237, 350] on div "Click to expand..." at bounding box center [186, 314] width 330 height 112
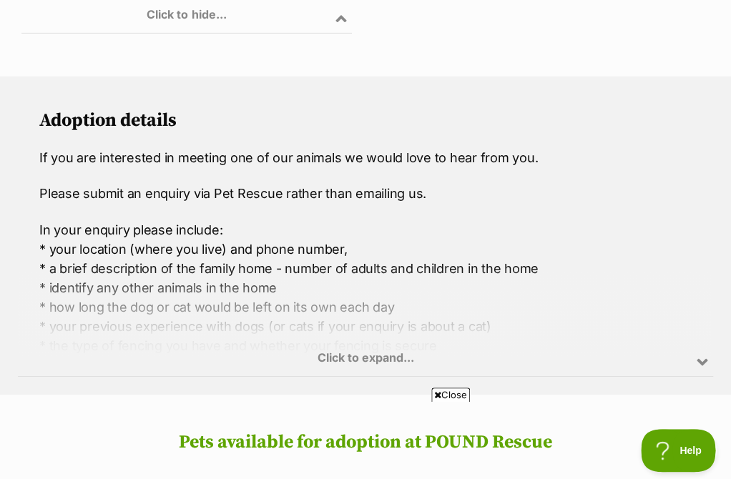
scroll to position [1304, 0]
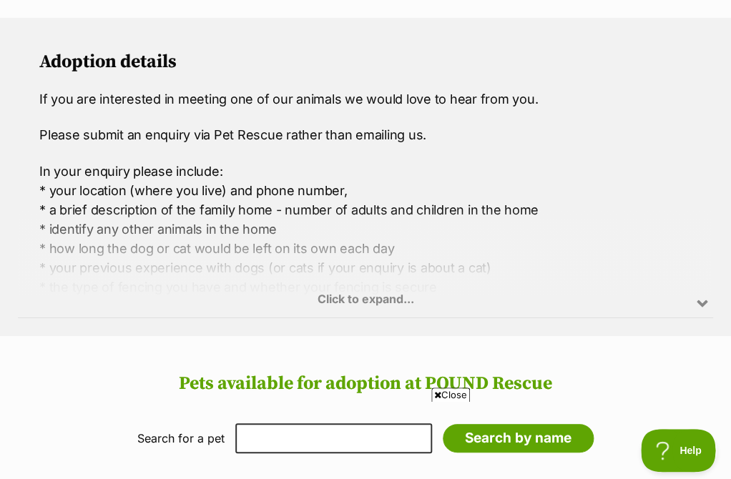
click at [385, 209] on div "Click to expand..." at bounding box center [365, 263] width 695 height 112
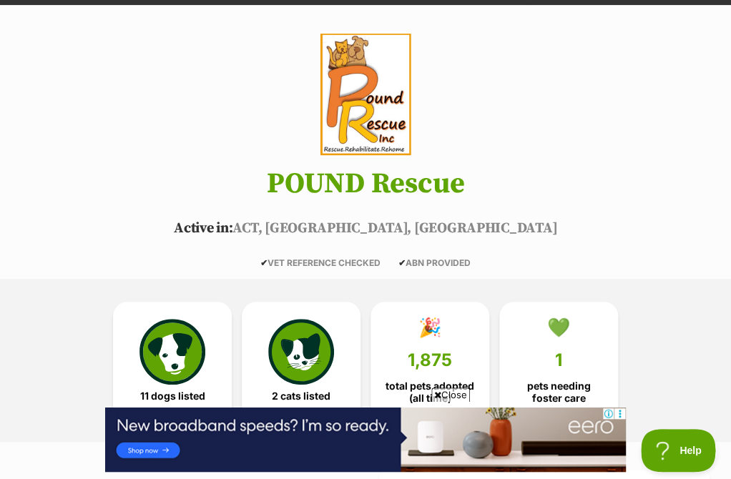
scroll to position [0, 0]
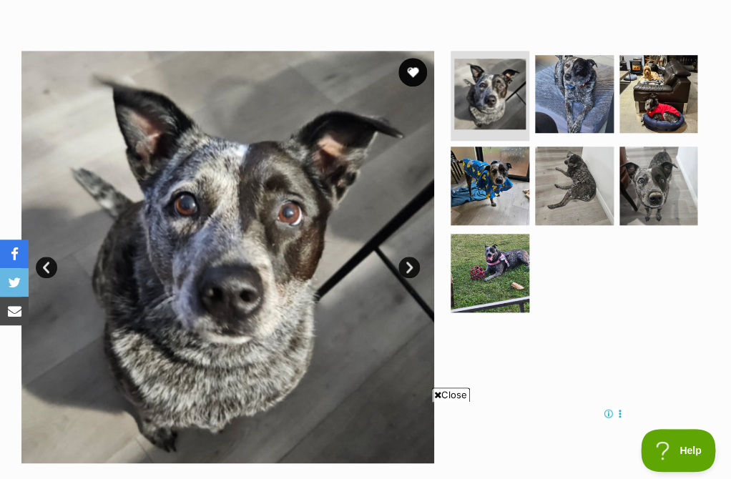
scroll to position [245, 0]
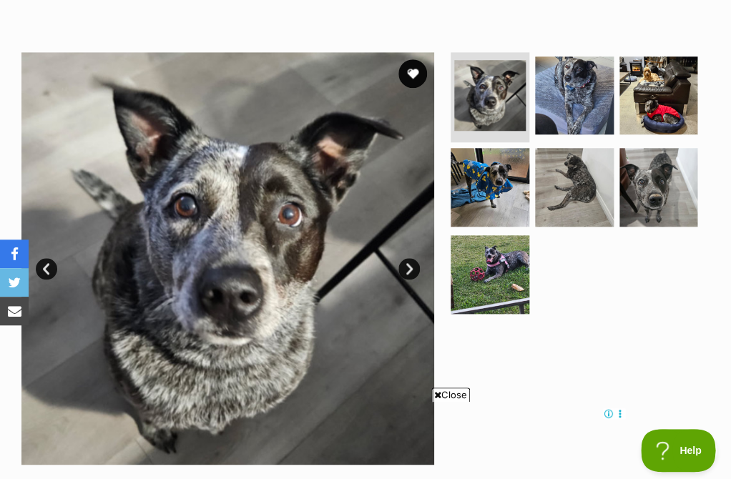
click at [414, 262] on link "Next" at bounding box center [408, 268] width 21 height 21
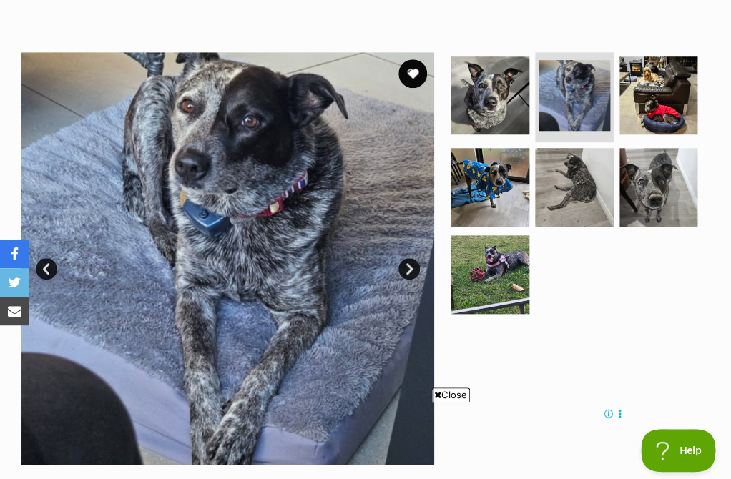
click at [414, 262] on link "Next" at bounding box center [408, 268] width 21 height 21
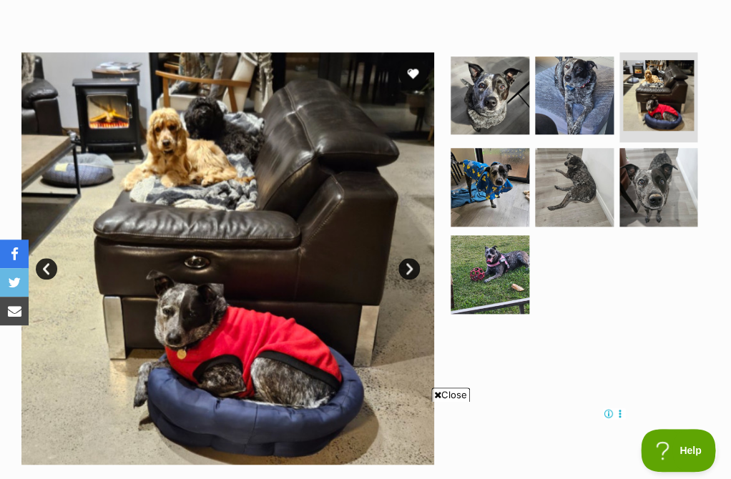
click at [414, 262] on link "Next" at bounding box center [408, 268] width 21 height 21
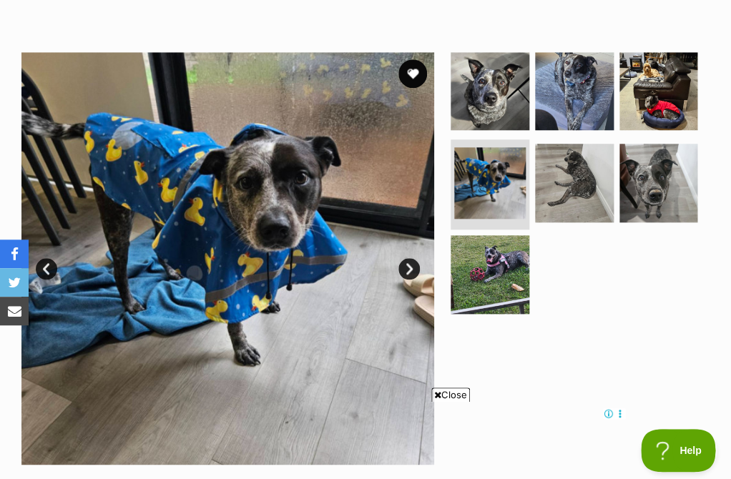
click at [414, 263] on link "Next" at bounding box center [408, 268] width 21 height 21
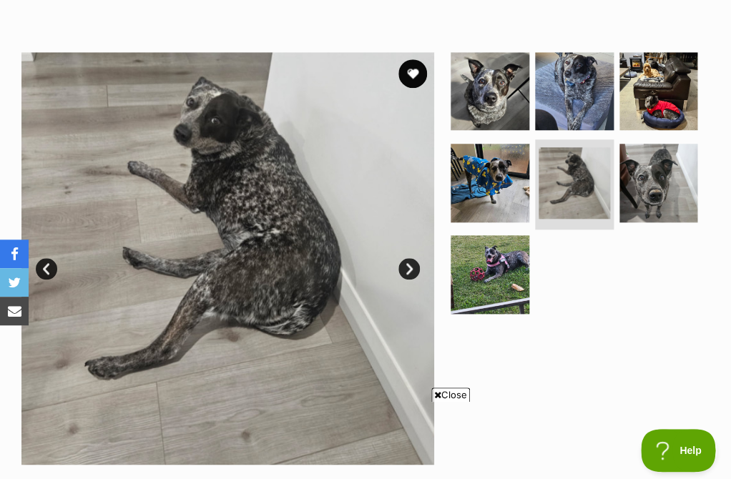
click at [414, 263] on link "Next" at bounding box center [408, 268] width 21 height 21
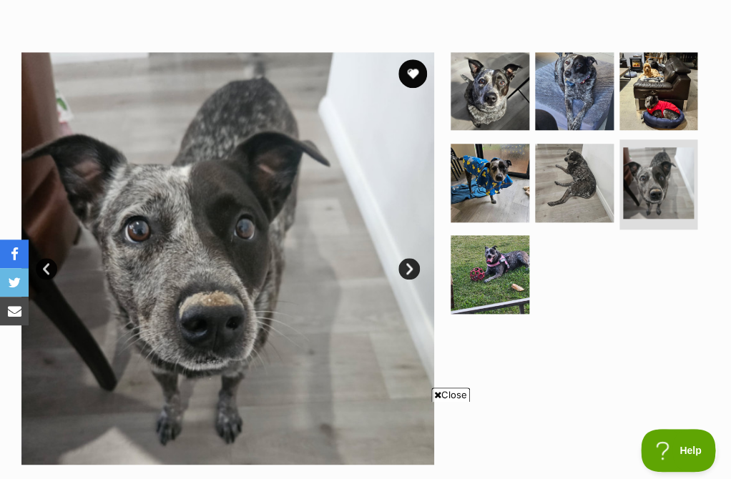
click at [414, 263] on link "Next" at bounding box center [408, 268] width 21 height 21
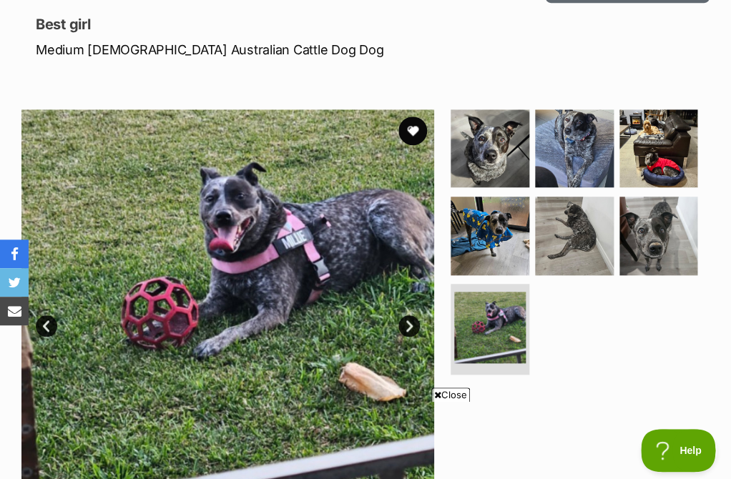
scroll to position [190, 0]
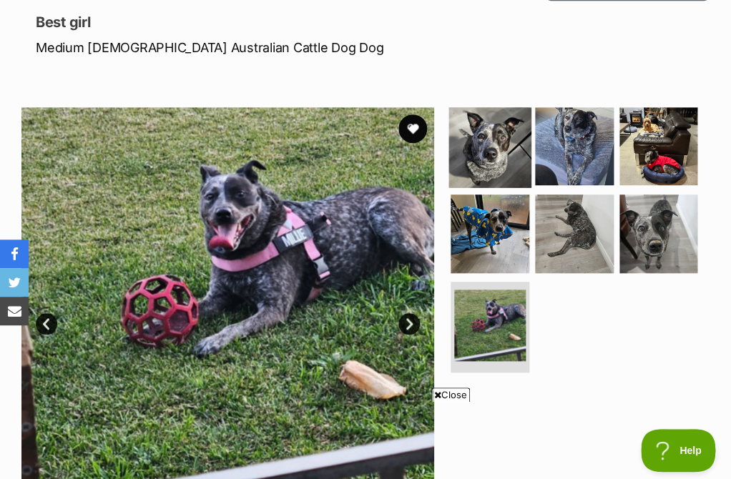
click at [465, 155] on img at bounding box center [490, 146] width 82 height 82
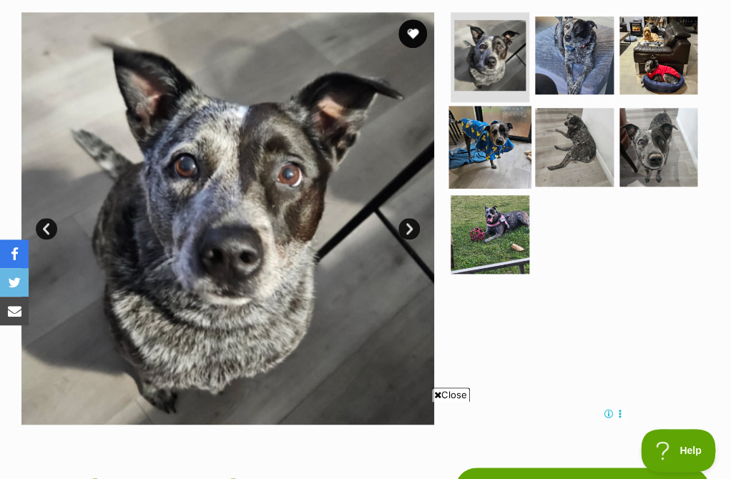
scroll to position [288, 0]
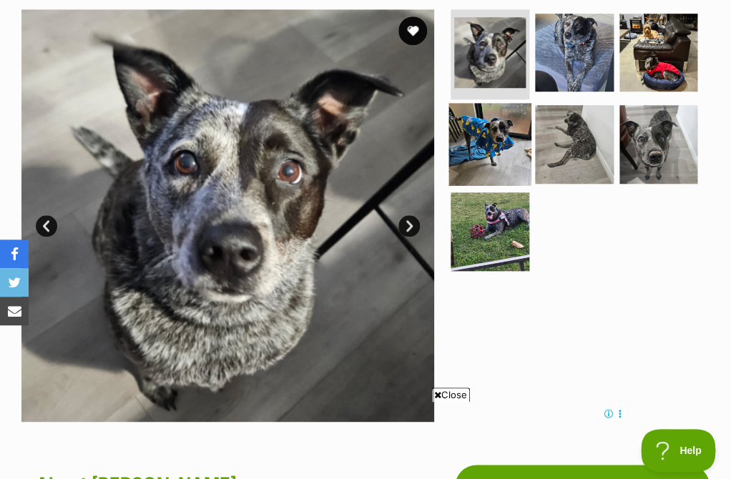
click at [490, 134] on img at bounding box center [490, 144] width 82 height 82
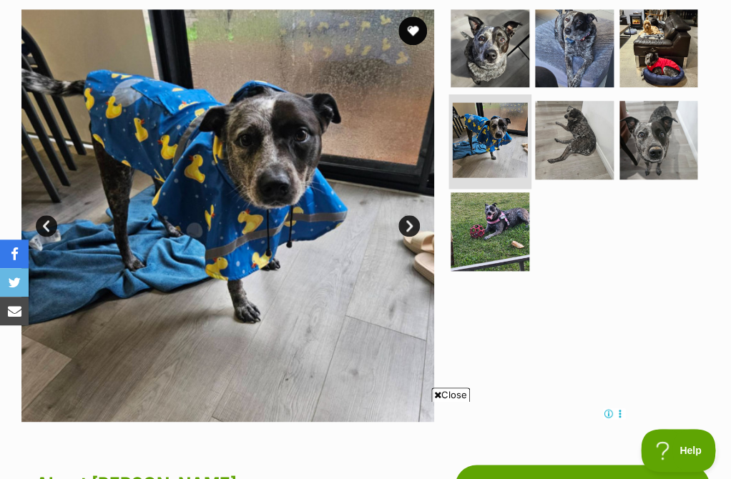
click at [526, 142] on img at bounding box center [490, 139] width 75 height 75
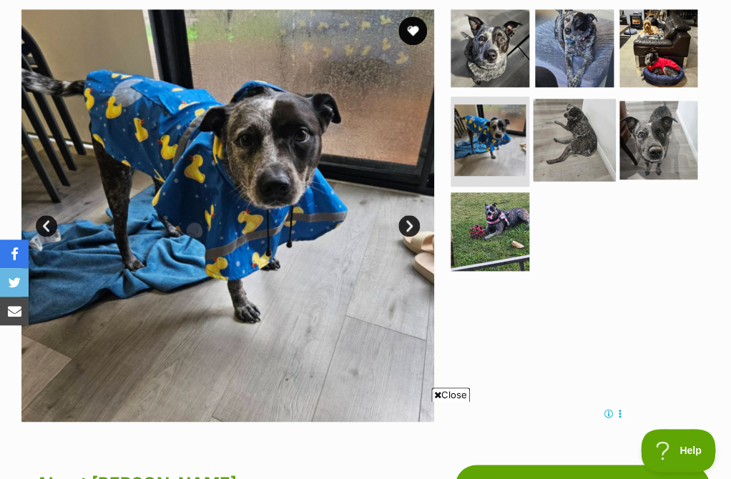
click at [538, 141] on img at bounding box center [574, 140] width 82 height 82
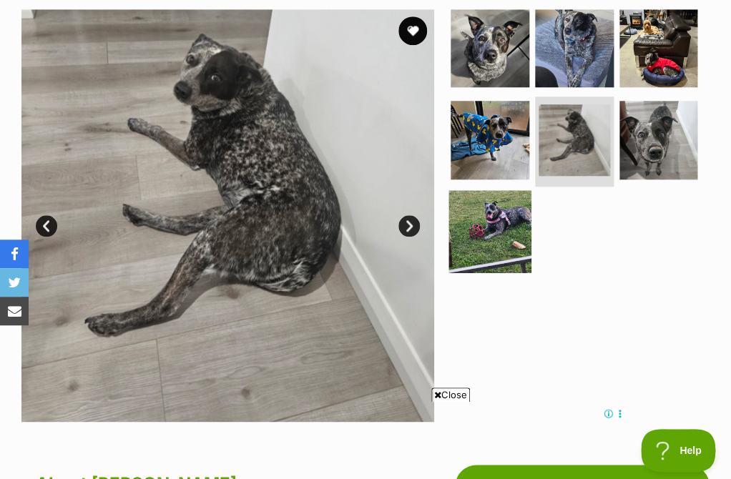
click at [498, 232] on img at bounding box center [490, 231] width 82 height 82
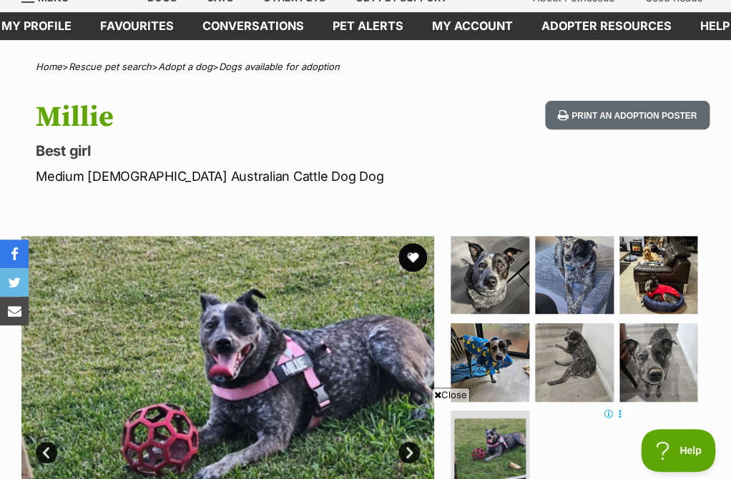
scroll to position [68, 0]
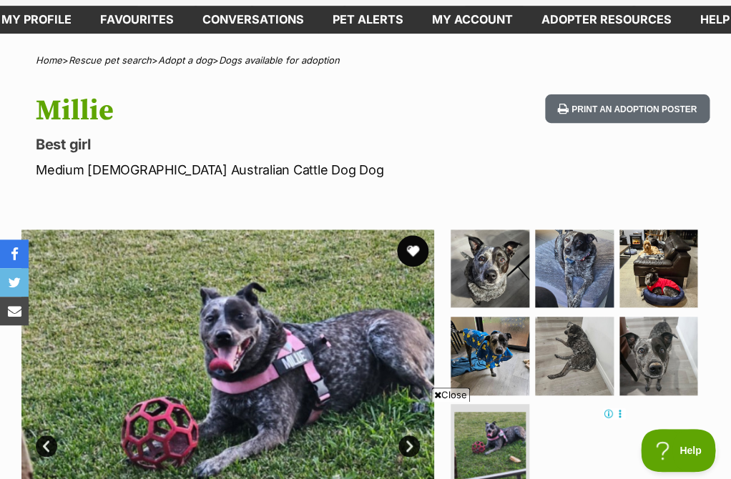
click at [410, 255] on button "favourite" at bounding box center [412, 250] width 31 height 31
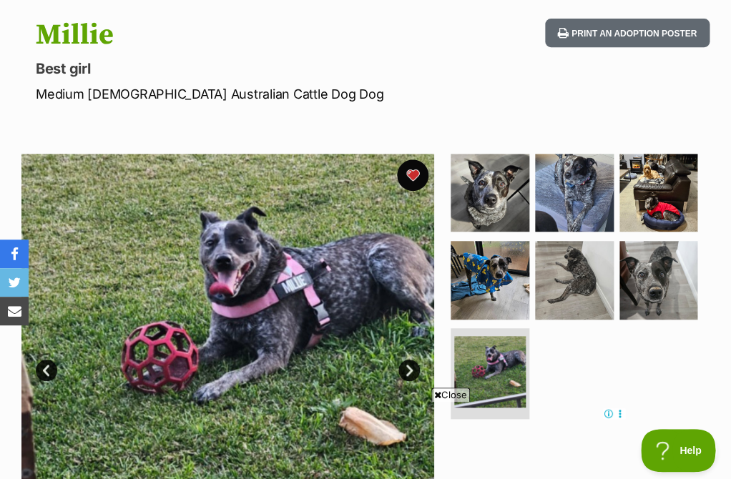
scroll to position [146, 0]
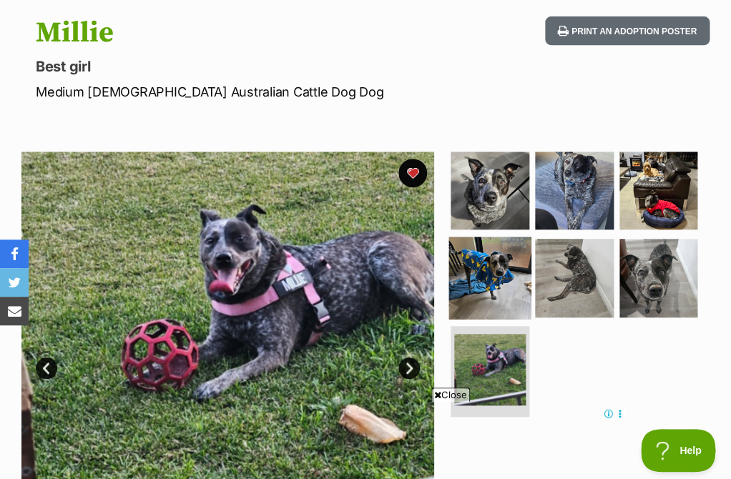
click at [520, 255] on img at bounding box center [490, 278] width 82 height 82
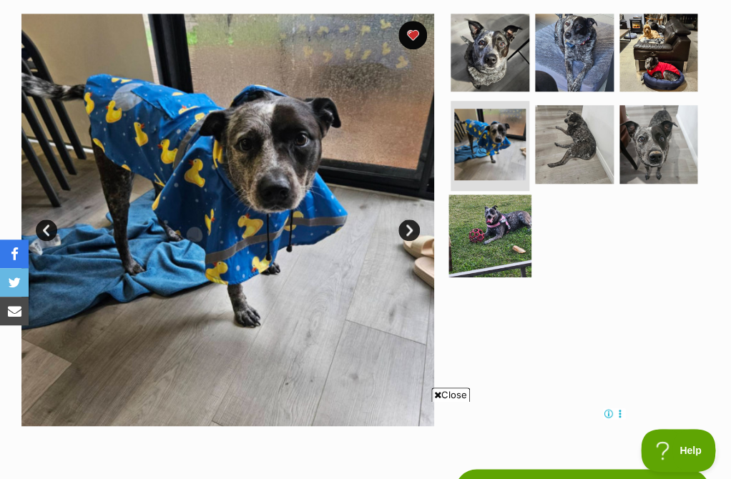
scroll to position [283, 0]
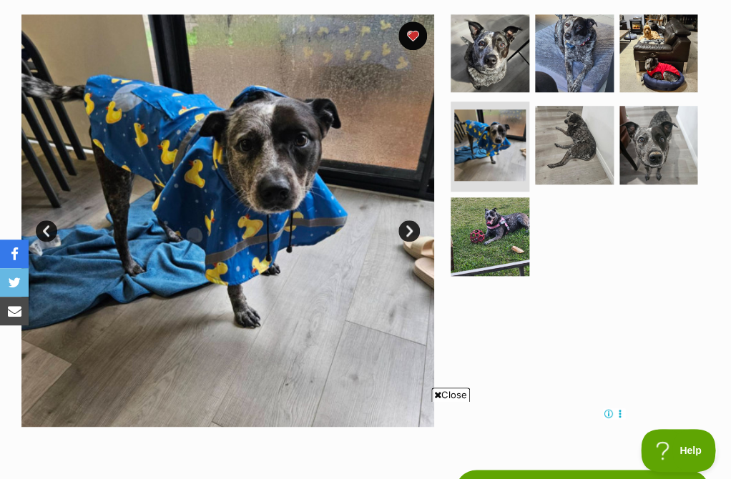
click at [417, 234] on link "Next" at bounding box center [408, 230] width 21 height 21
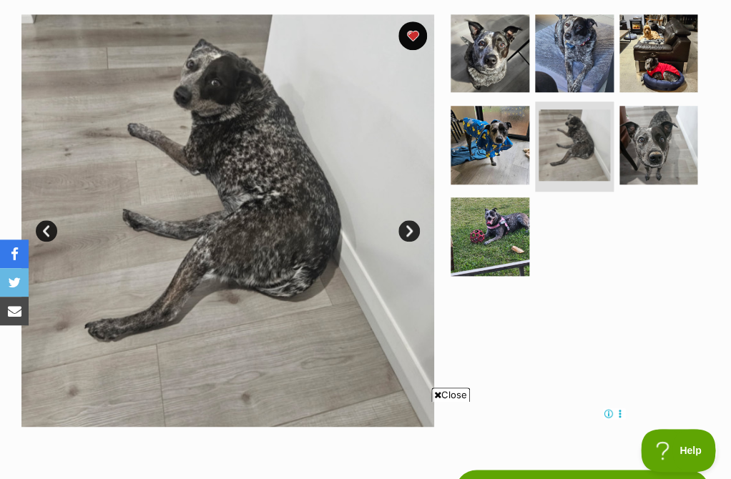
click at [412, 234] on link "Next" at bounding box center [408, 230] width 21 height 21
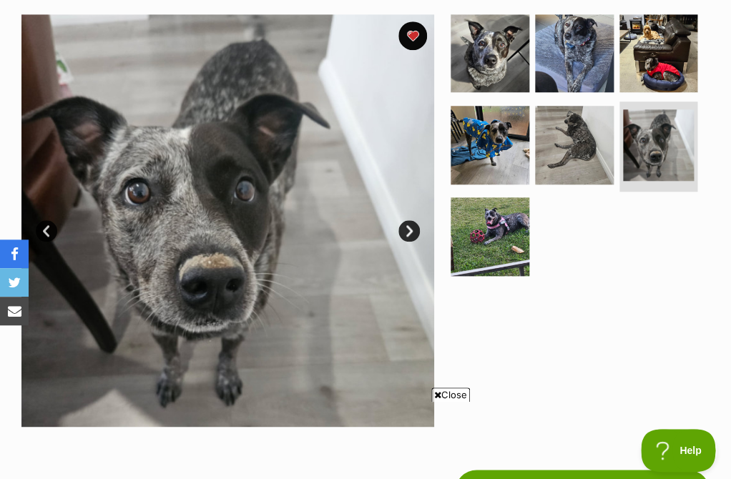
click at [412, 235] on link "Next" at bounding box center [408, 230] width 21 height 21
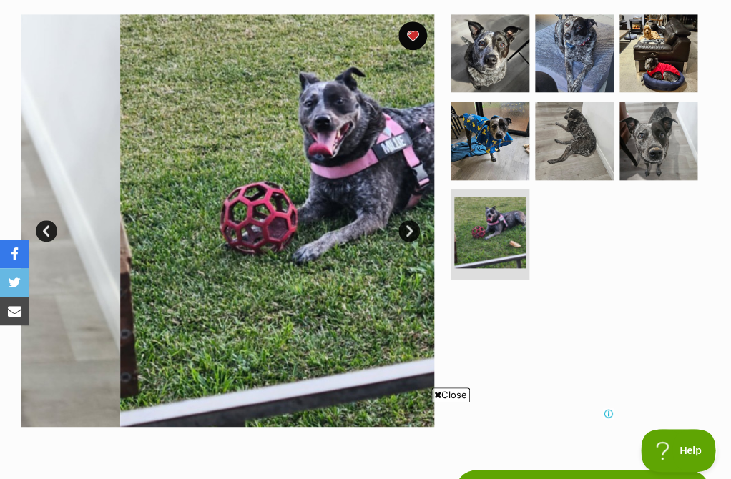
scroll to position [0, 0]
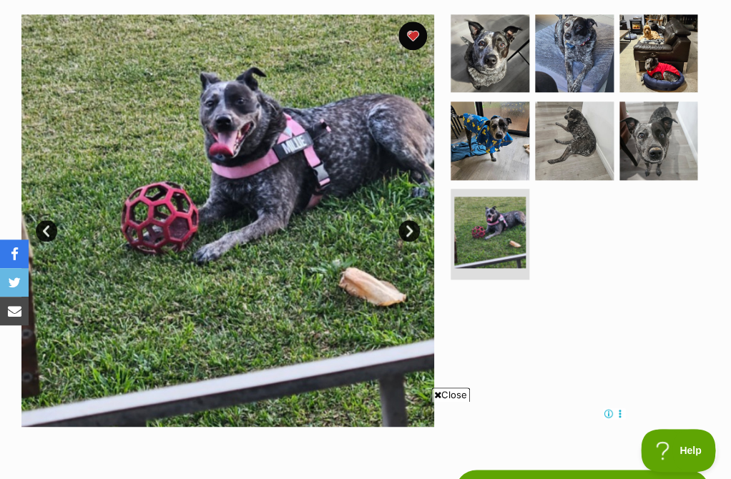
click at [411, 235] on link "Next" at bounding box center [408, 230] width 21 height 21
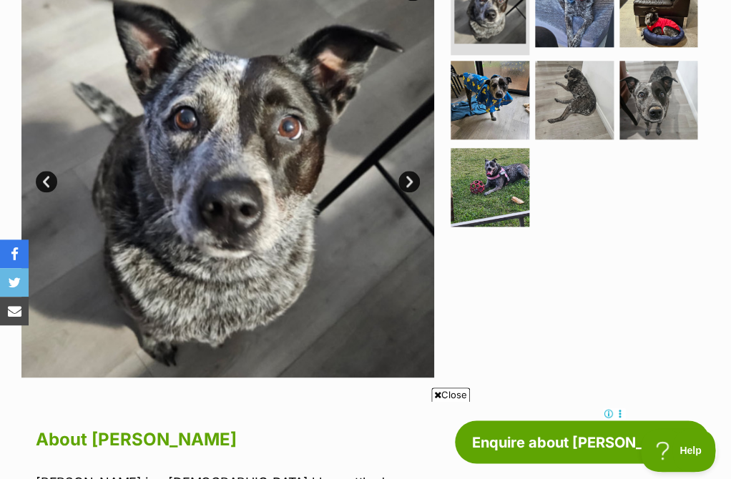
scroll to position [317, 0]
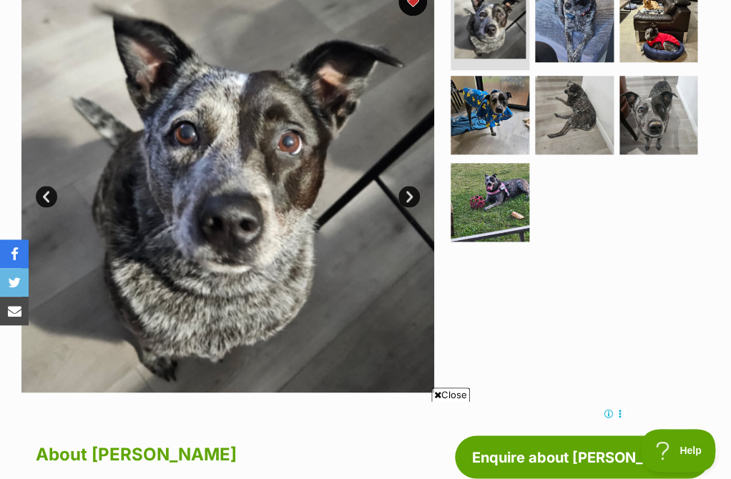
click at [414, 207] on div "Available 1 of 7 images 1 of 7 images 1 of 7 images 1 of 7 images 1 of 7 images…" at bounding box center [227, 186] width 413 height 413
click at [413, 194] on link "Next" at bounding box center [408, 196] width 21 height 21
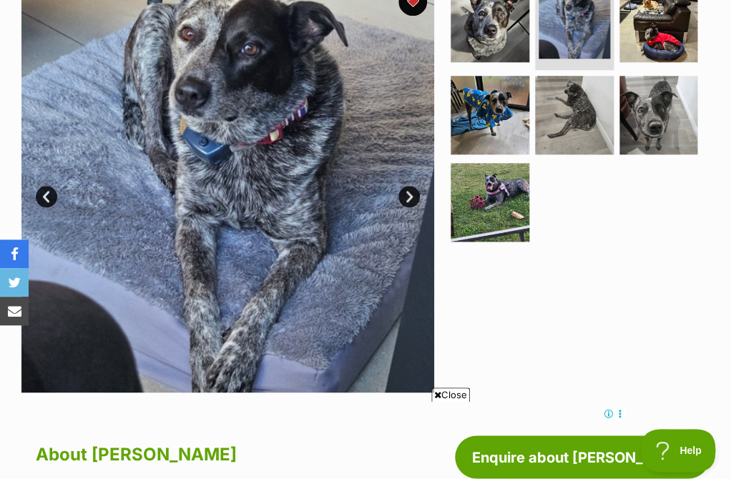
click at [413, 194] on link "Next" at bounding box center [408, 196] width 21 height 21
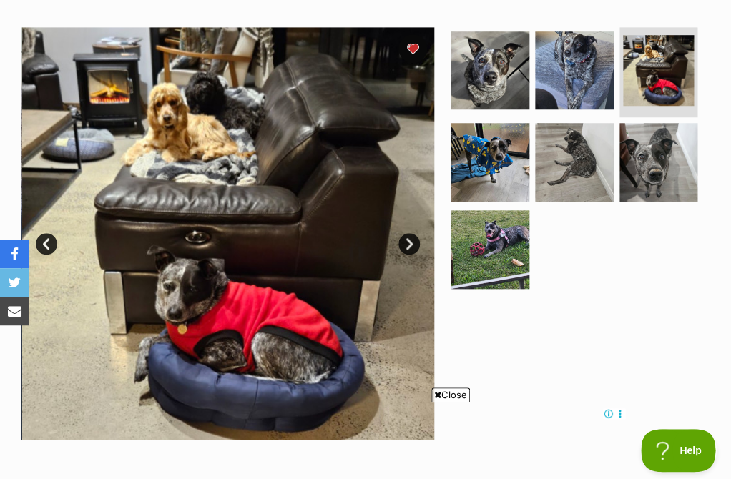
scroll to position [270, 0]
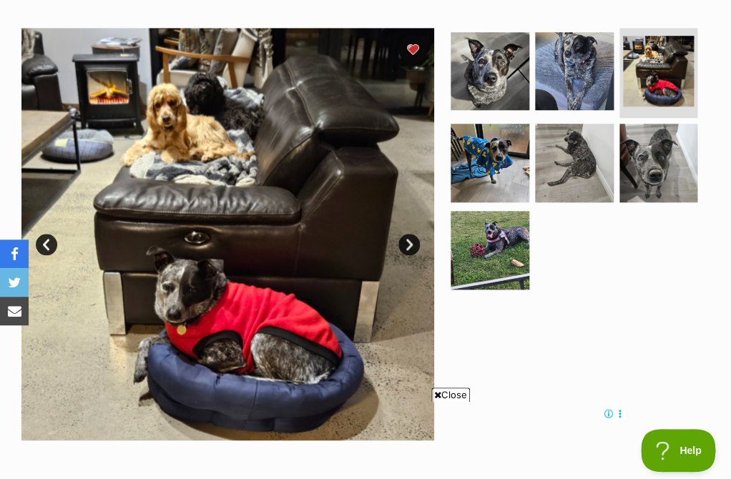
click at [404, 250] on link "Next" at bounding box center [408, 244] width 21 height 21
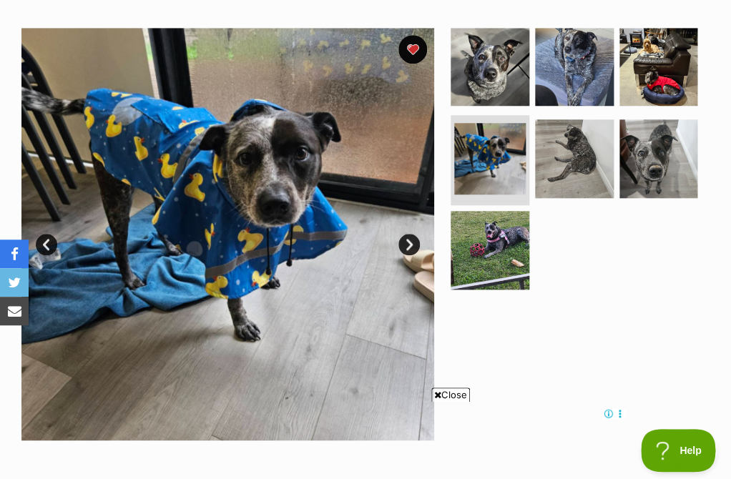
click at [404, 250] on link "Next" at bounding box center [408, 244] width 21 height 21
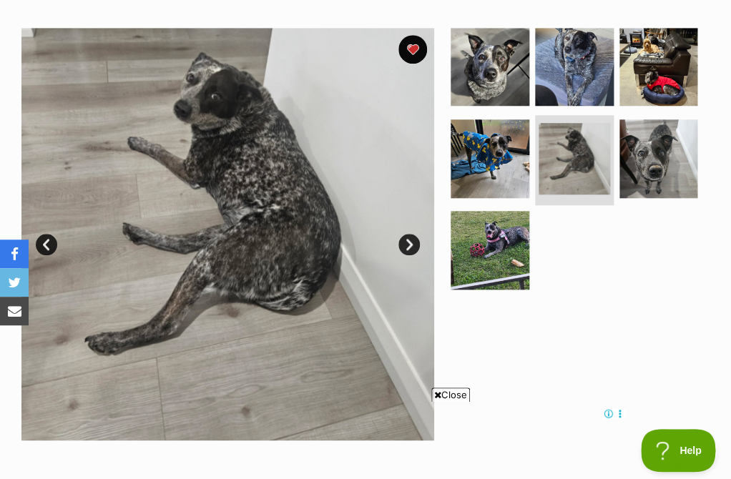
click at [404, 250] on link "Next" at bounding box center [408, 244] width 21 height 21
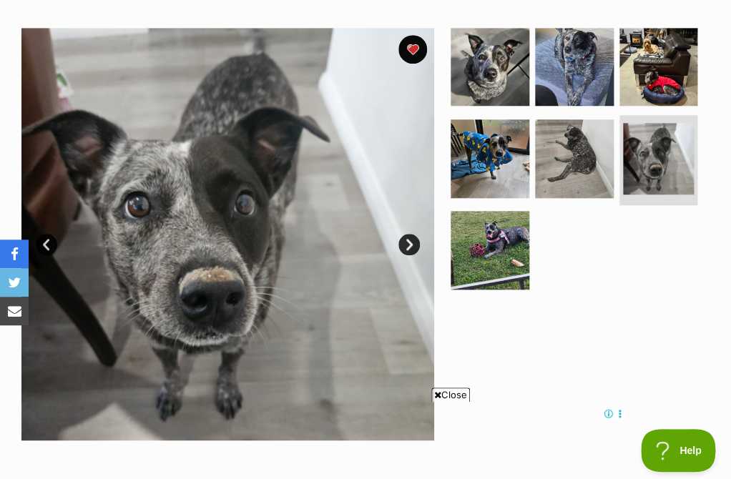
click at [404, 250] on link "Next" at bounding box center [408, 244] width 21 height 21
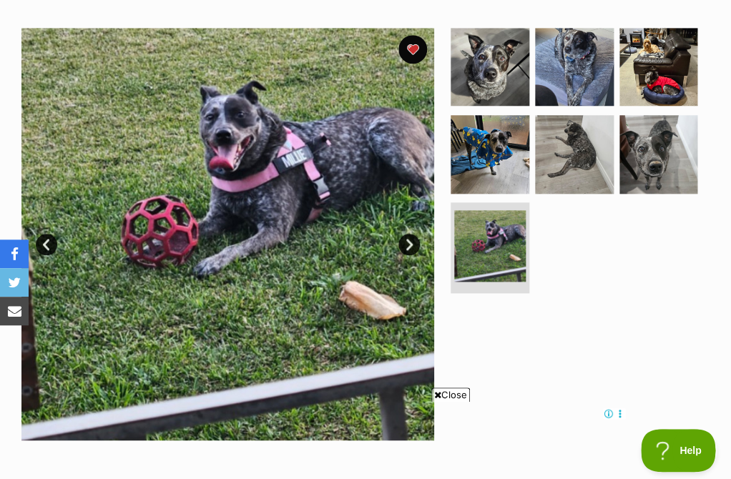
click at [409, 245] on link "Next" at bounding box center [408, 244] width 21 height 21
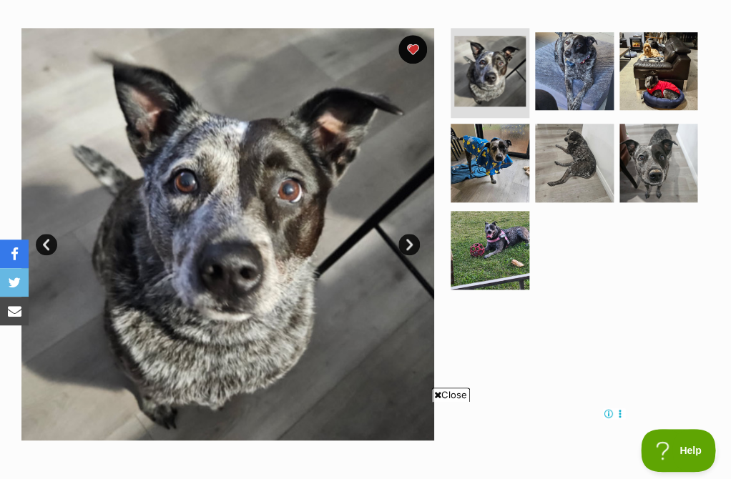
click at [409, 245] on link "Next" at bounding box center [408, 244] width 21 height 21
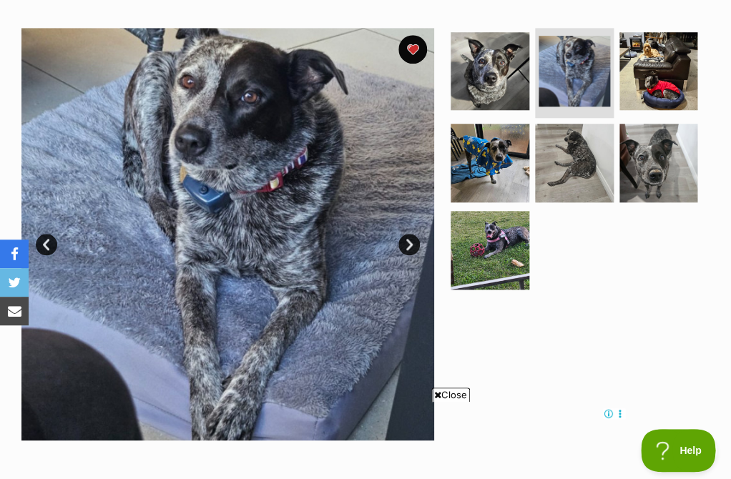
click at [409, 245] on link "Next" at bounding box center [408, 244] width 21 height 21
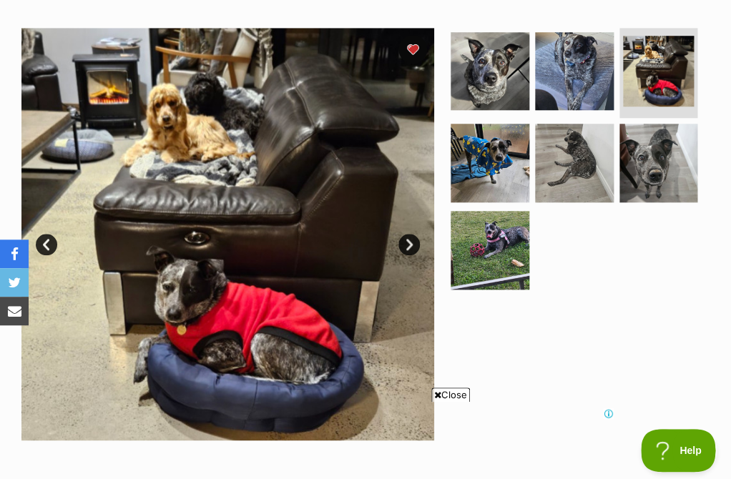
scroll to position [0, 0]
click at [409, 245] on link "Next" at bounding box center [408, 244] width 21 height 21
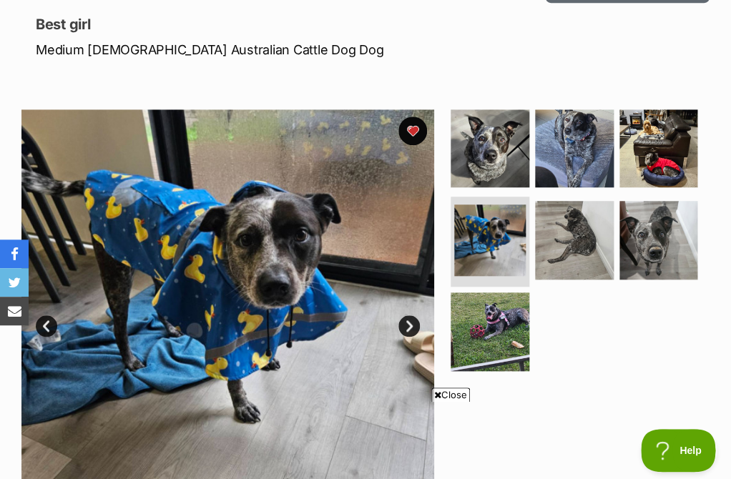
scroll to position [174, 0]
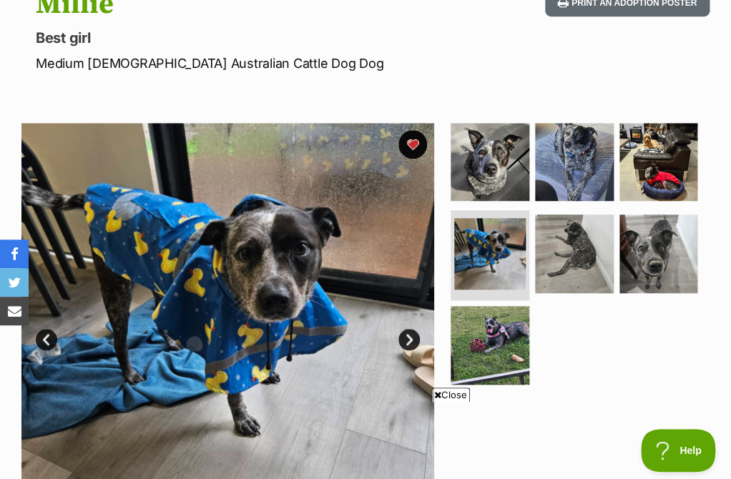
click at [407, 341] on link "Next" at bounding box center [408, 339] width 21 height 21
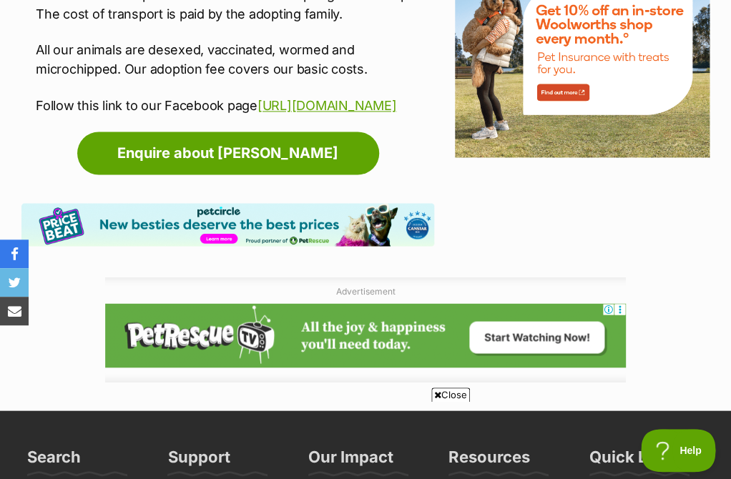
scroll to position [1997, 0]
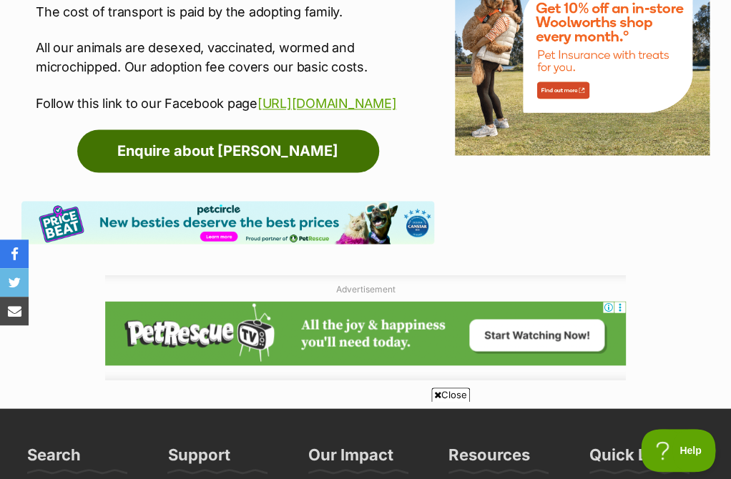
click at [253, 134] on link "Enquire about Millie" at bounding box center [228, 150] width 302 height 43
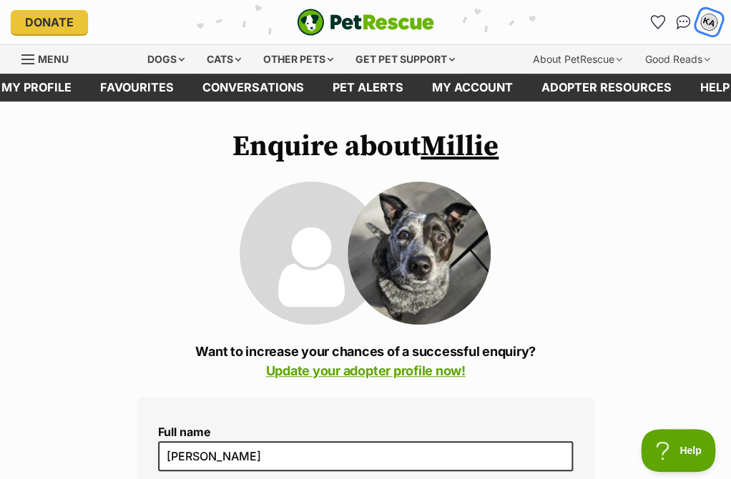
click at [712, 19] on div "KA" at bounding box center [708, 22] width 19 height 19
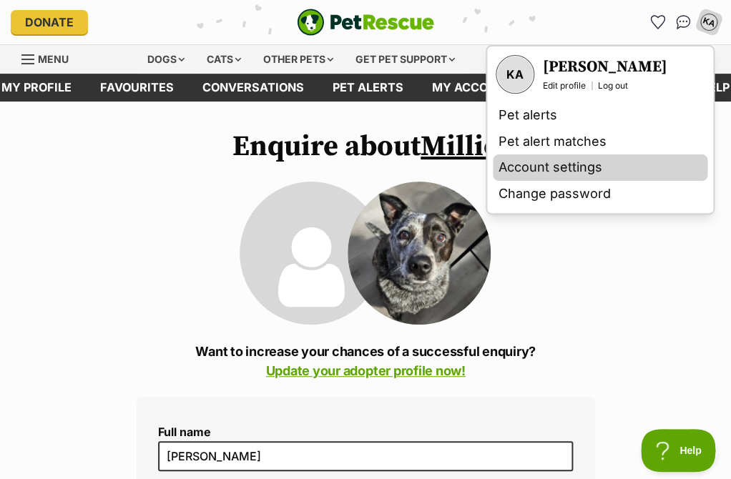
click at [576, 161] on link "Account settings" at bounding box center [600, 167] width 214 height 26
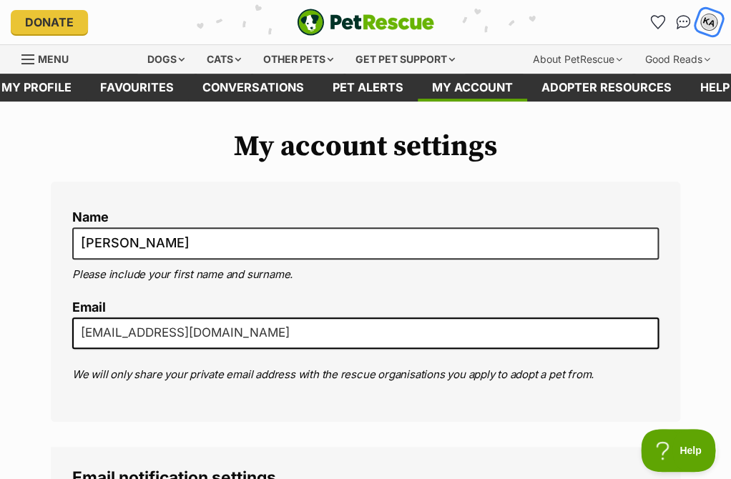
click at [708, 24] on div "KA" at bounding box center [708, 22] width 19 height 19
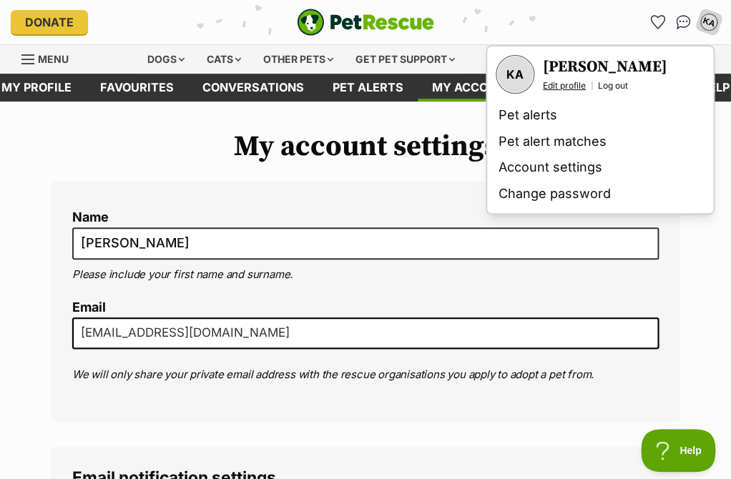
click at [565, 89] on link "Edit profile" at bounding box center [564, 85] width 43 height 11
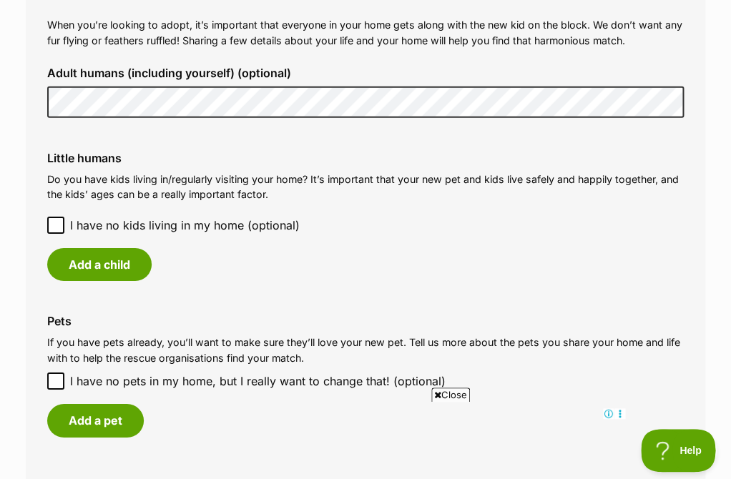
scroll to position [1012, 0]
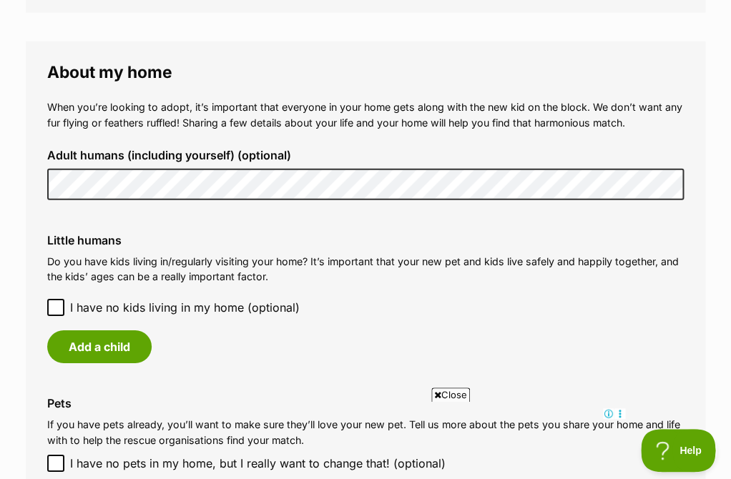
click at [201, 92] on fieldset "About my home When you’re looking to adopt, it’s important that everyone in you…" at bounding box center [365, 301] width 679 height 521
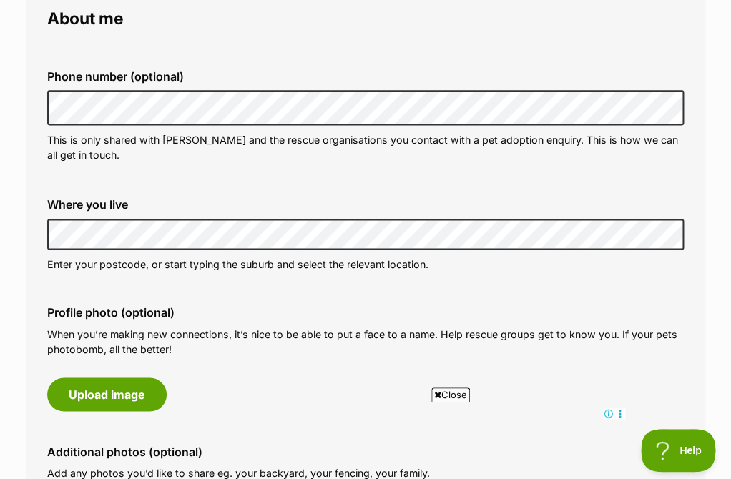
scroll to position [425, 0]
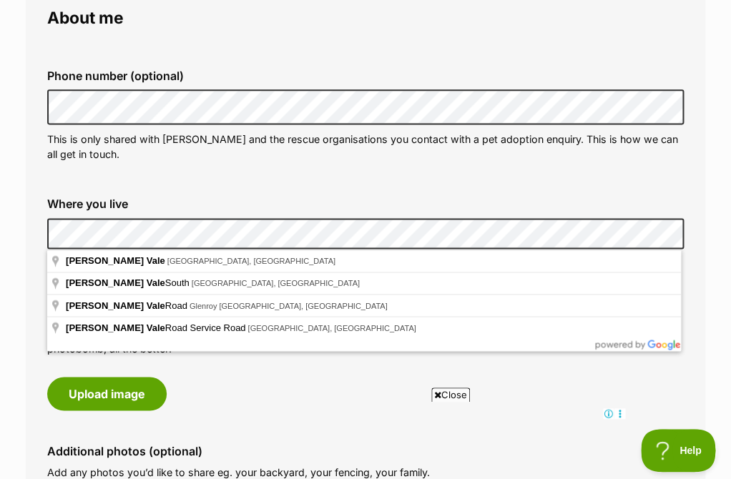
click at [182, 182] on fieldset "Phone number (optional) This is only shared with PetRescue and the rescue organ…" at bounding box center [365, 115] width 636 height 141
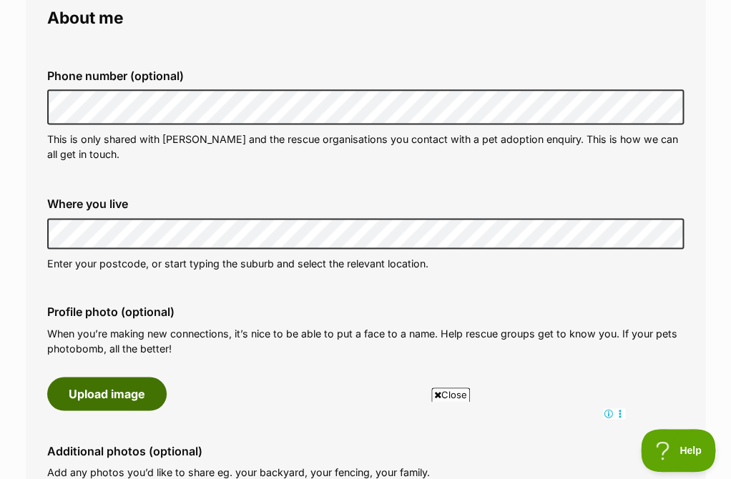
click at [82, 392] on button "Upload image" at bounding box center [106, 393] width 119 height 33
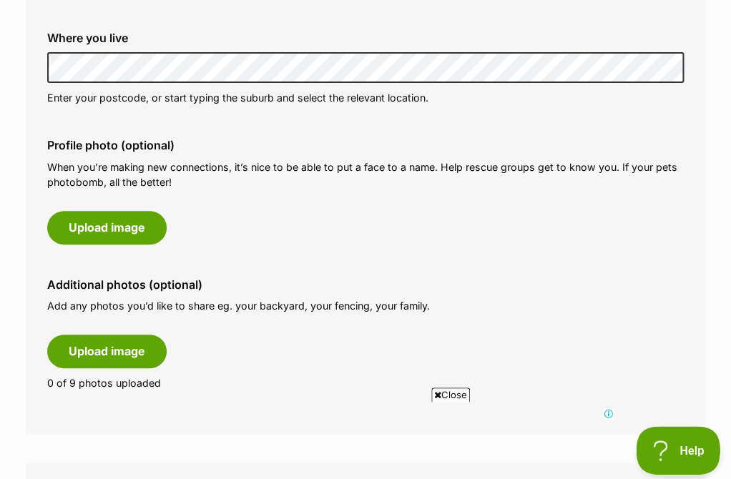
scroll to position [0, 0]
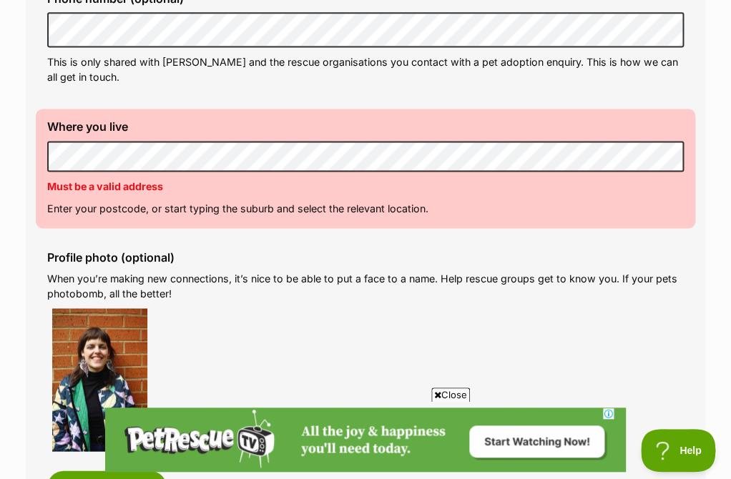
scroll to position [504, 0]
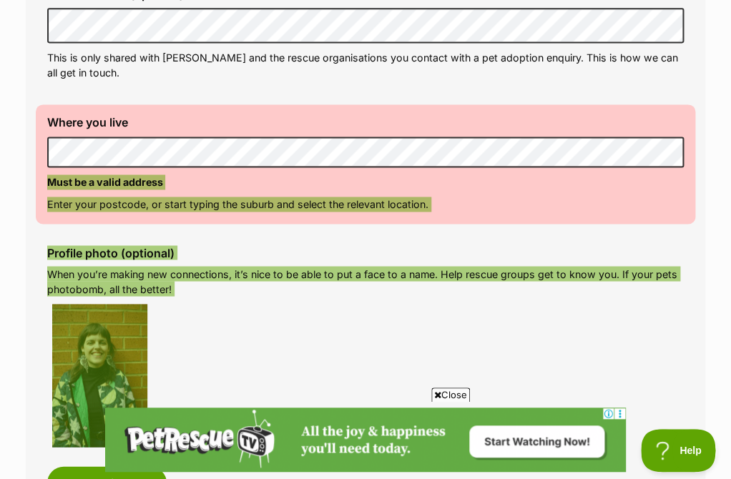
click at [234, 176] on p "Must be a valid address" at bounding box center [365, 181] width 636 height 15
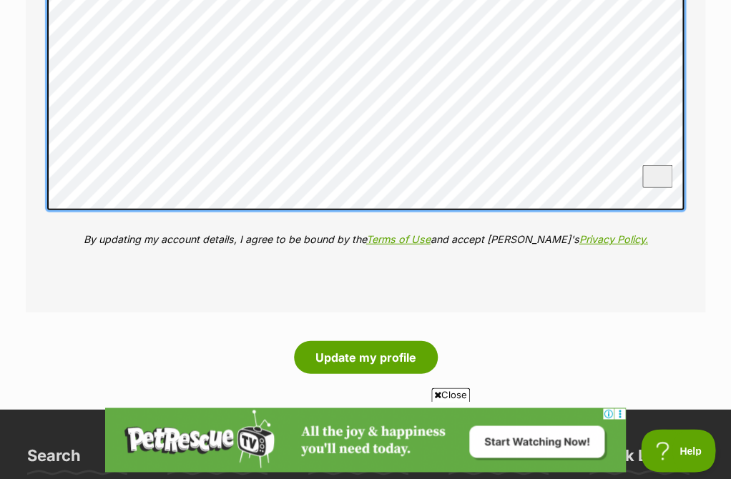
scroll to position [2386, 0]
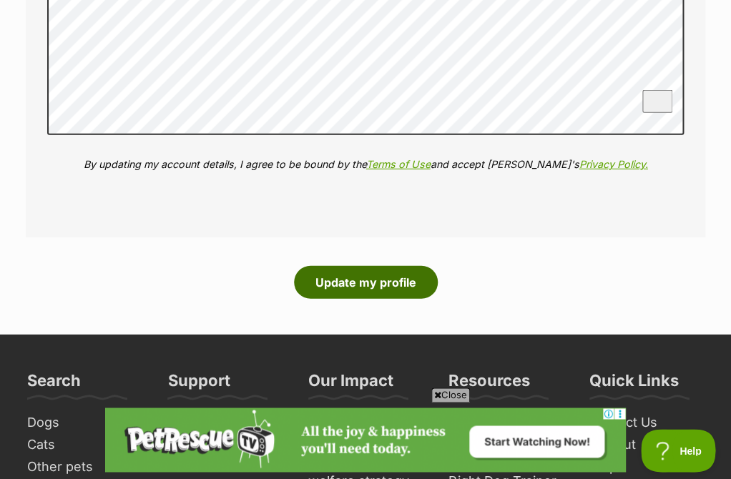
click at [344, 277] on button "Update my profile" at bounding box center [366, 281] width 144 height 33
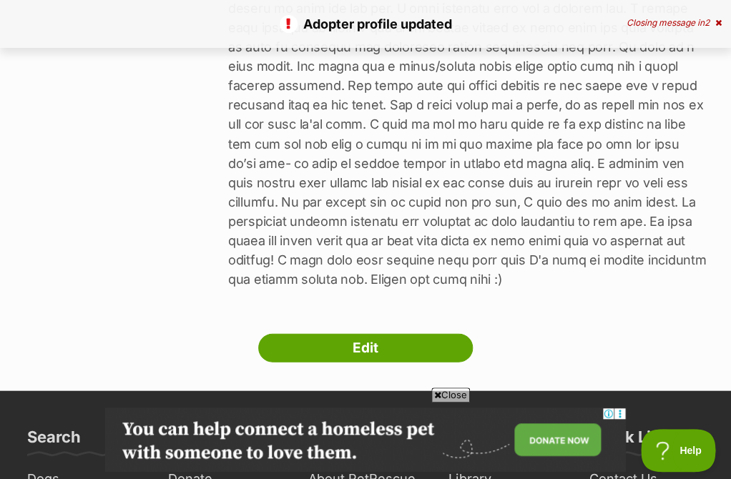
scroll to position [604, 0]
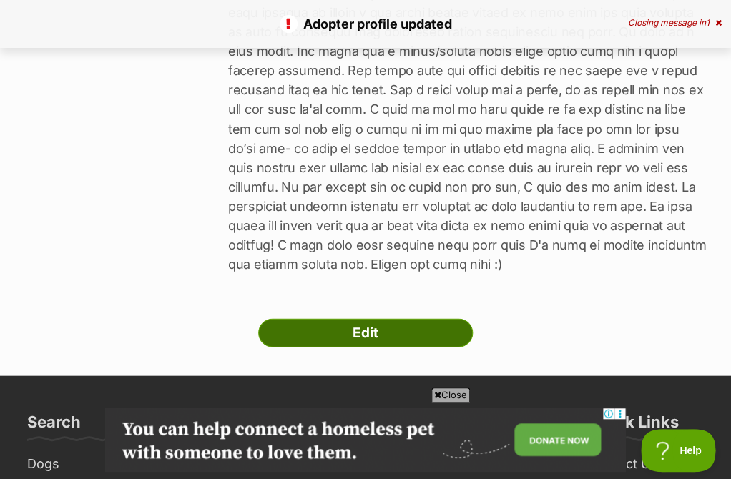
click at [413, 318] on link "Edit" at bounding box center [365, 332] width 214 height 29
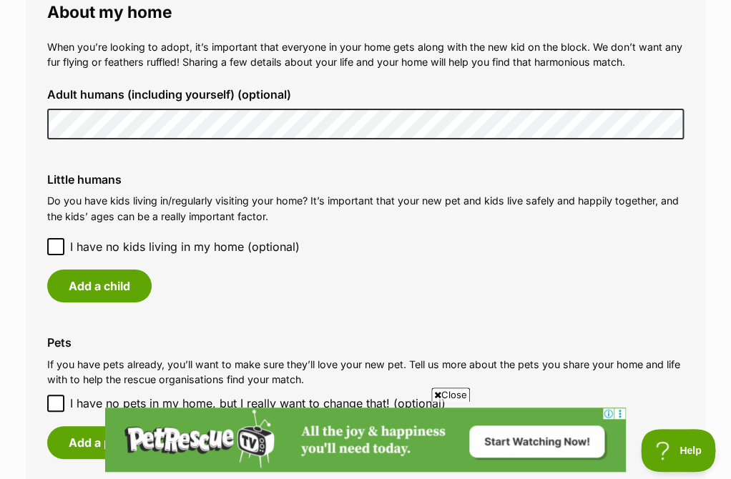
click at [182, 238] on span "I have no kids living in my home (optional)" at bounding box center [185, 246] width 230 height 17
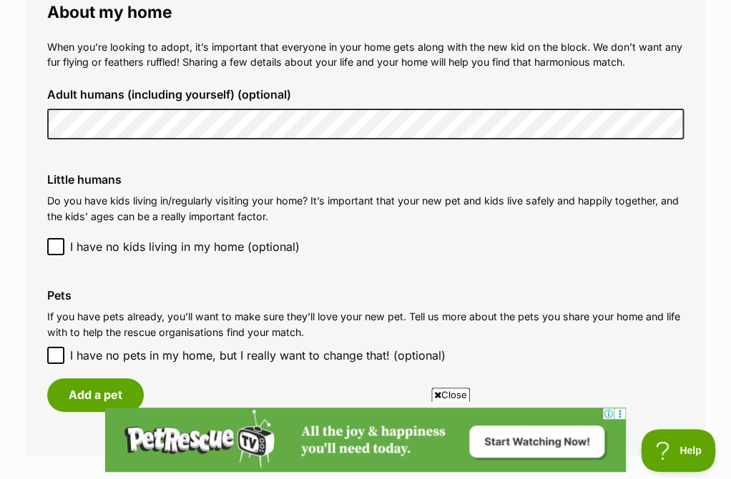
click at [74, 347] on span "I have no pets in my home, but I really want to change that! (optional)" at bounding box center [257, 355] width 375 height 17
click at [64, 347] on input "I have no pets in my home, but I really want to change that! (optional)" at bounding box center [55, 355] width 17 height 17
checkbox input "true"
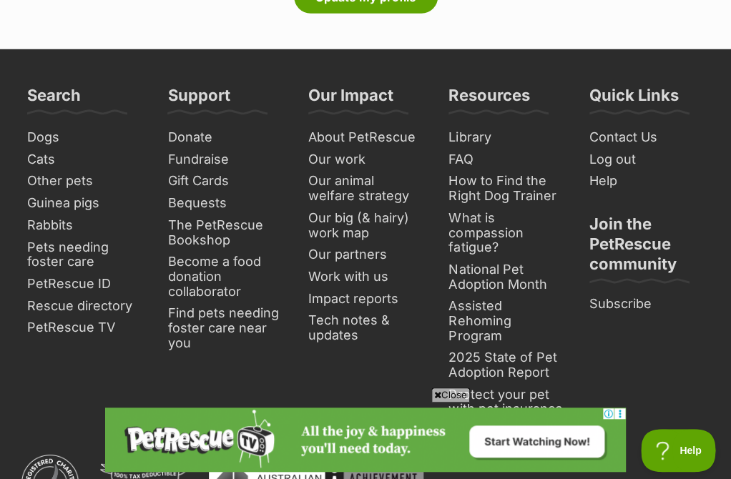
scroll to position [2471, 0]
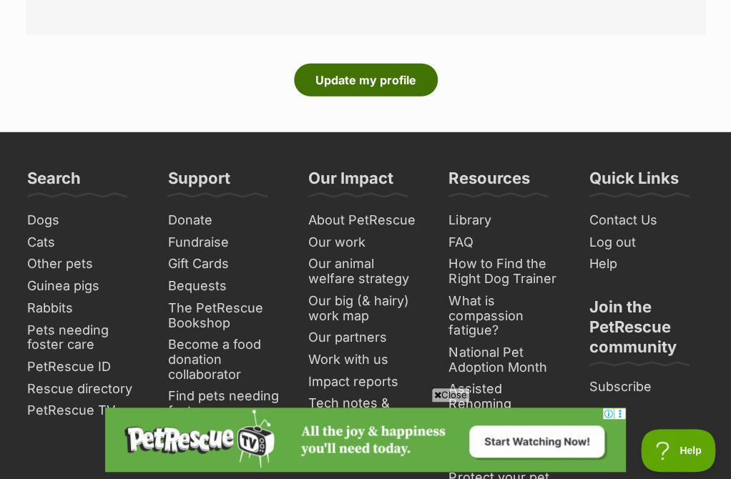
click at [373, 64] on button "Update my profile" at bounding box center [366, 80] width 144 height 33
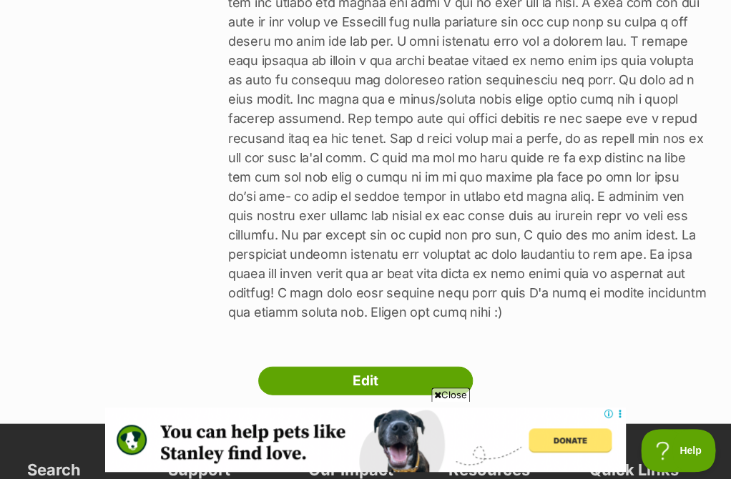
scroll to position [591, 0]
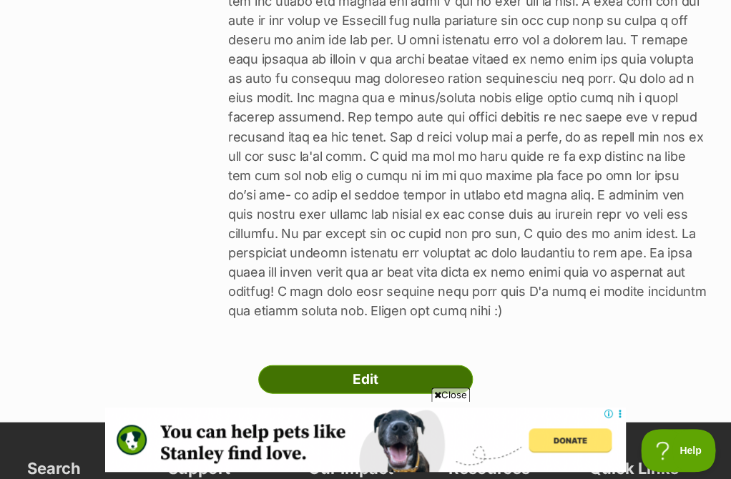
click at [430, 365] on link "Edit" at bounding box center [365, 379] width 214 height 29
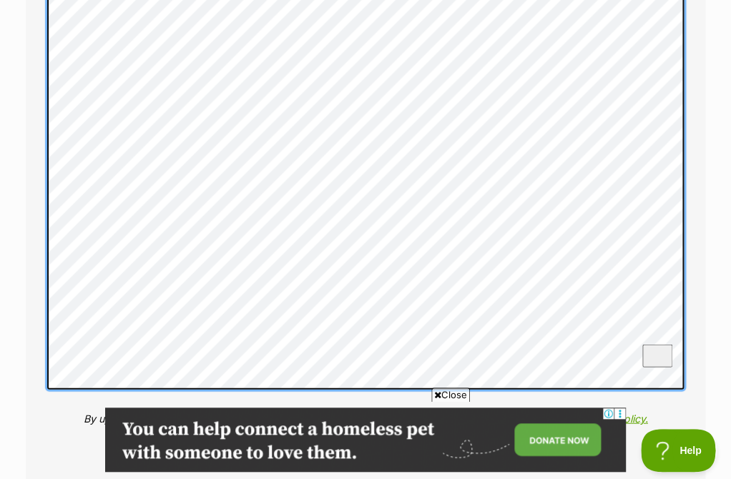
scroll to position [2364, 0]
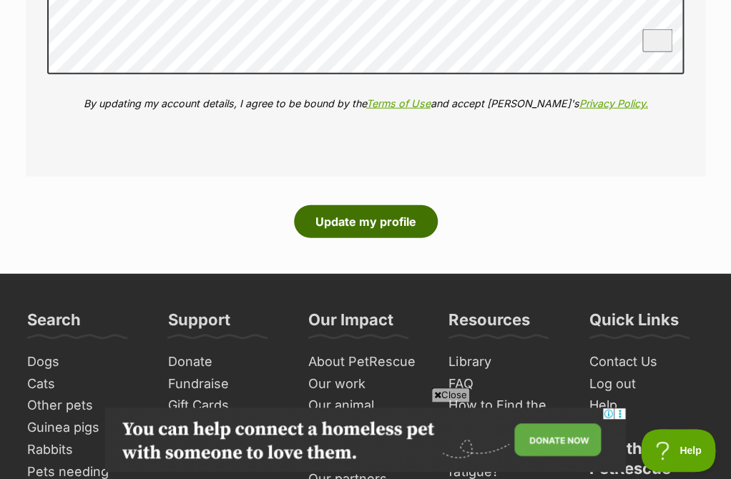
click at [354, 212] on button "Update my profile" at bounding box center [366, 221] width 144 height 33
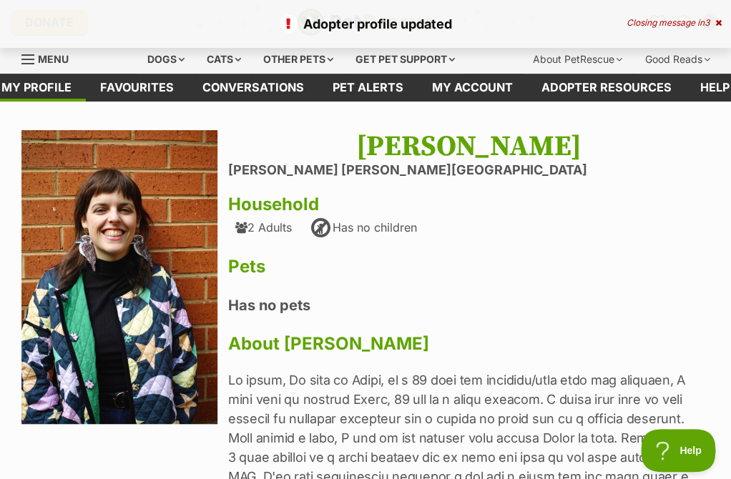
click at [717, 16] on div "Adopter profile updated Closing message in 3" at bounding box center [365, 24] width 731 height 48
click at [717, 19] on div "Closing message in 2" at bounding box center [673, 23] width 95 height 10
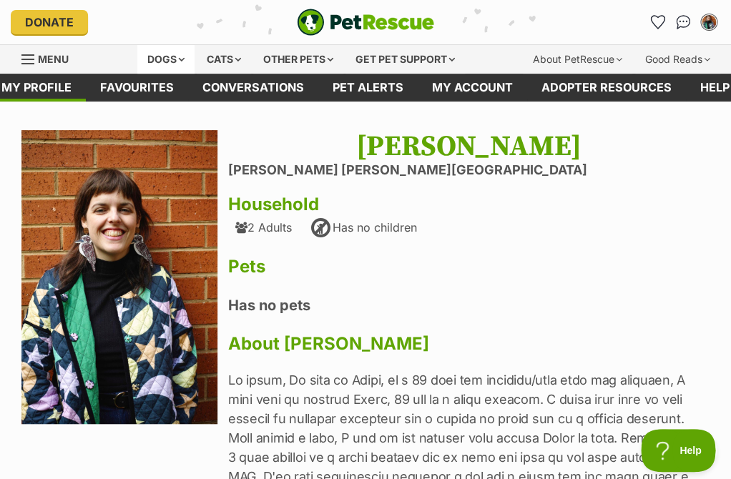
click at [137, 67] on div "Dogs" at bounding box center [165, 59] width 57 height 29
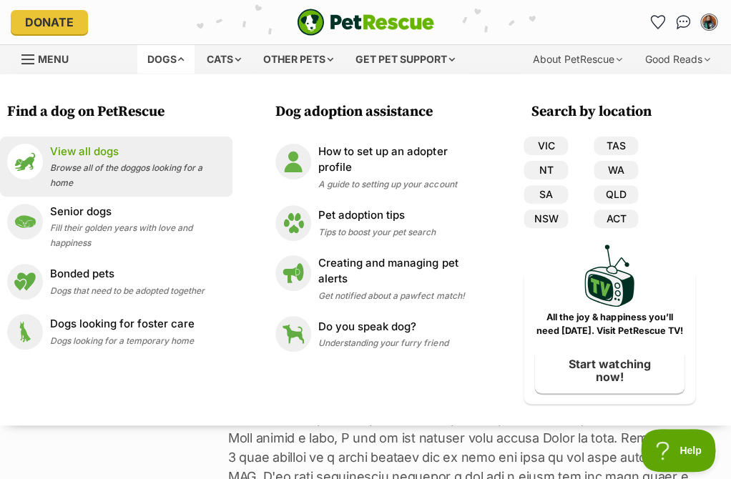
click at [85, 151] on p "View all dogs" at bounding box center [137, 152] width 175 height 16
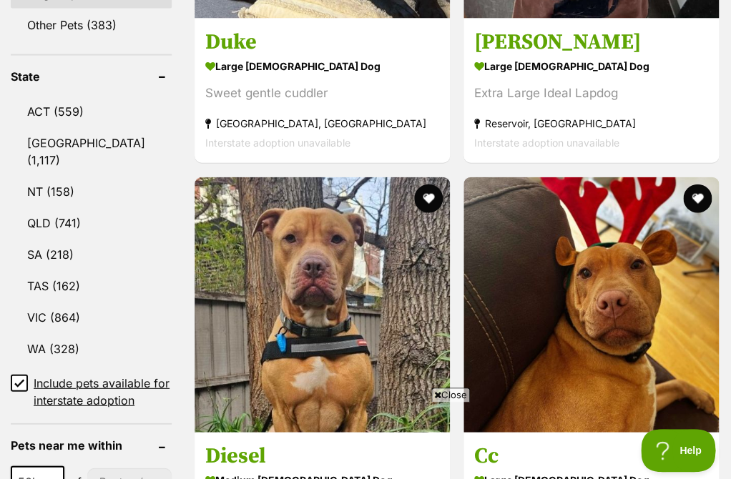
scroll to position [761, 0]
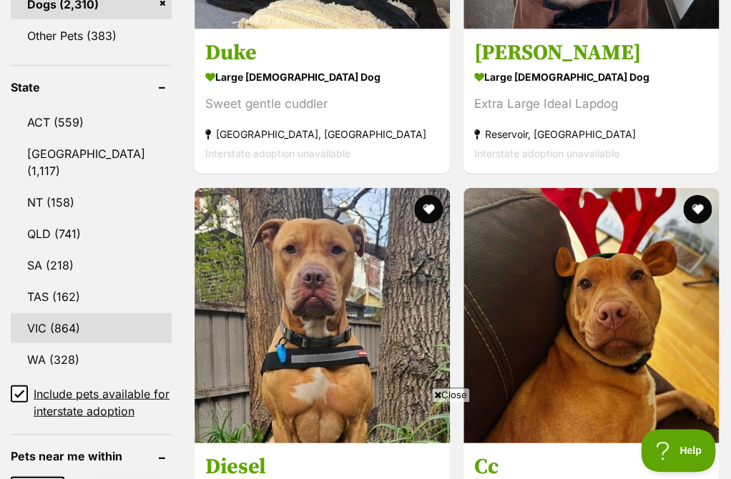
click at [62, 313] on link "VIC (864)" at bounding box center [91, 328] width 161 height 30
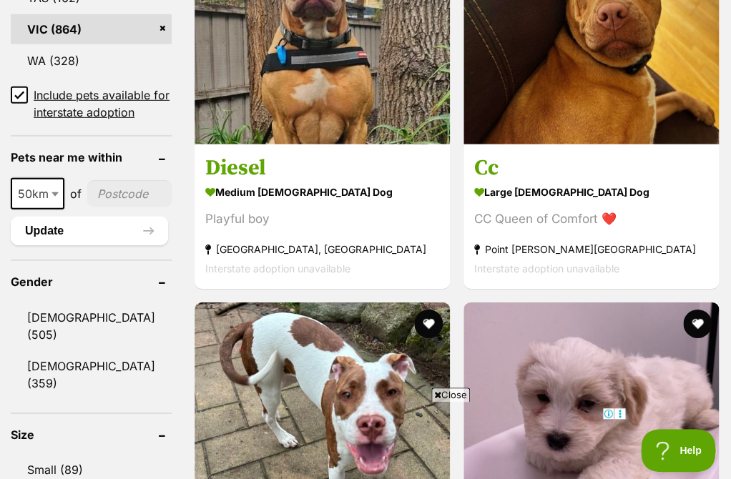
scroll to position [1064, 0]
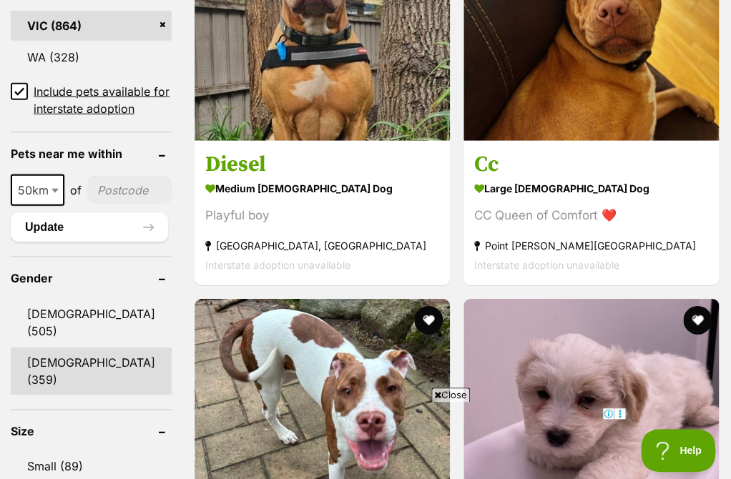
click at [64, 347] on link "[DEMOGRAPHIC_DATA] (359)" at bounding box center [91, 370] width 161 height 47
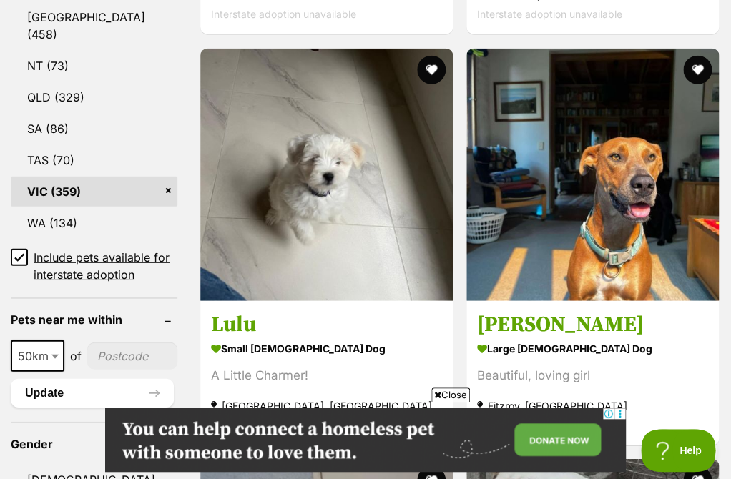
scroll to position [857, 0]
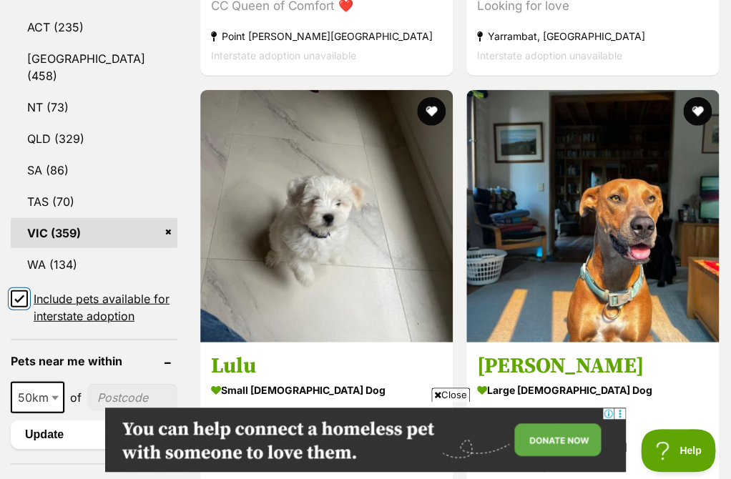
click at [23, 290] on input "Include pets available for interstate adoption" at bounding box center [19, 298] width 17 height 17
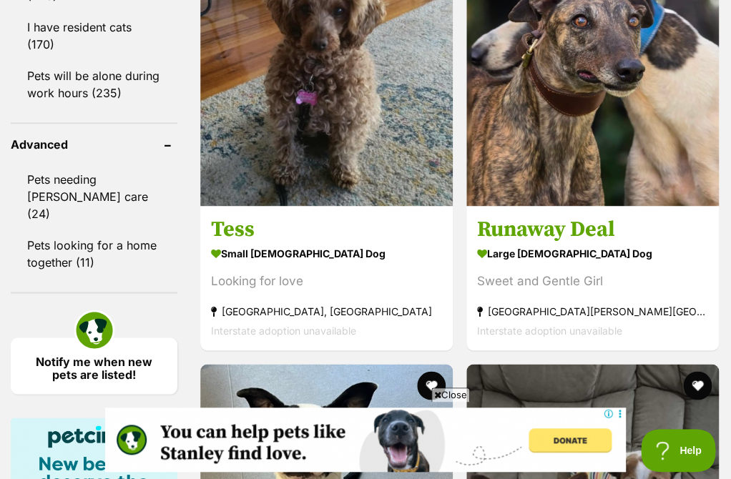
scroll to position [1942, 0]
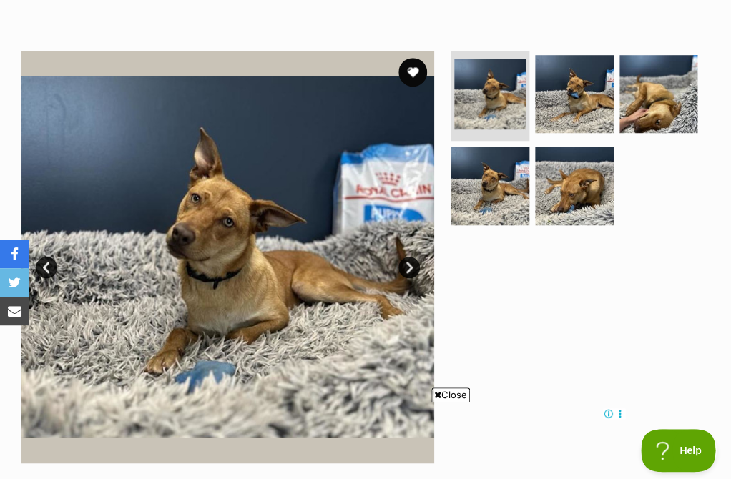
scroll to position [203, 0]
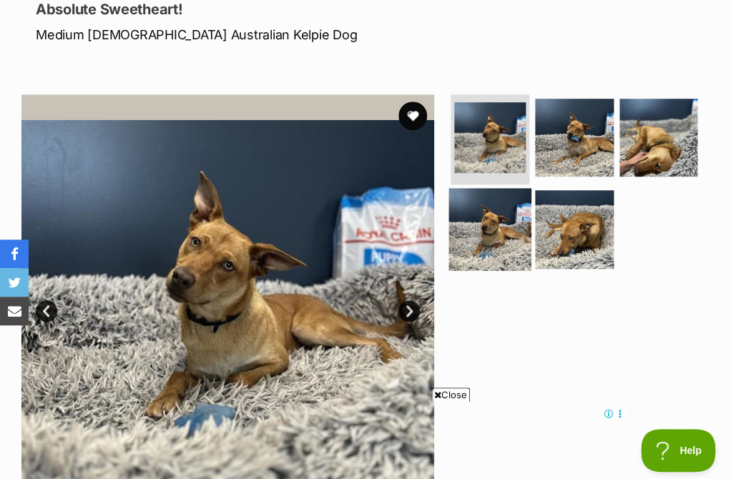
click at [485, 228] on img at bounding box center [490, 229] width 82 height 82
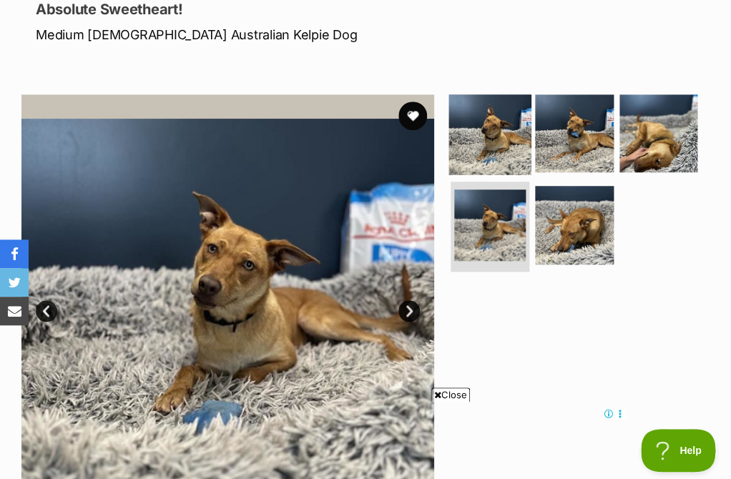
click at [500, 119] on img at bounding box center [490, 133] width 82 height 82
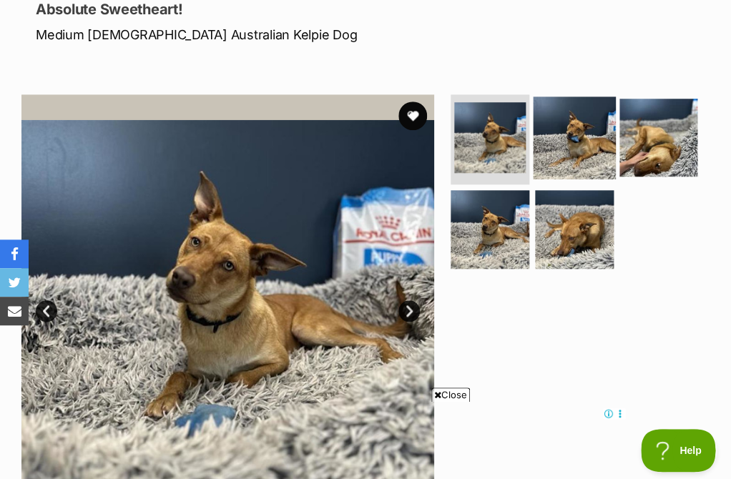
click at [546, 124] on img at bounding box center [574, 138] width 82 height 82
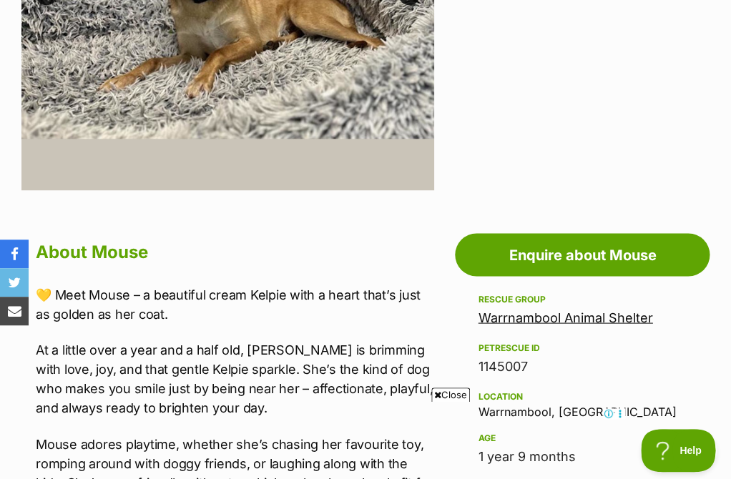
scroll to position [519, 0]
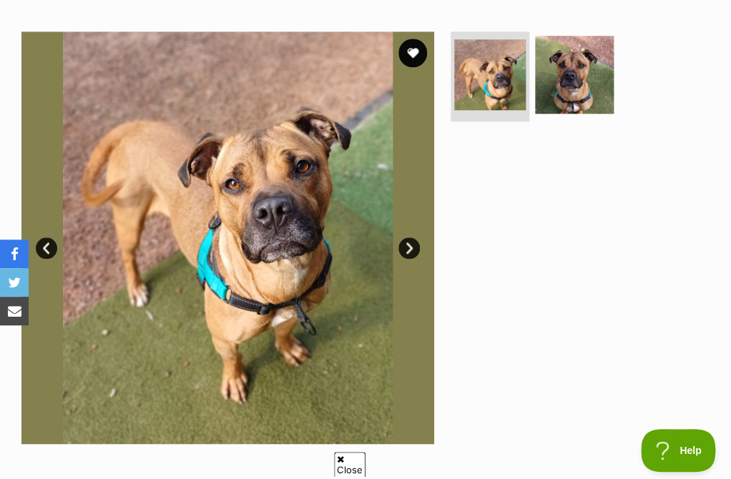
click at [418, 237] on link "Next" at bounding box center [408, 247] width 21 height 21
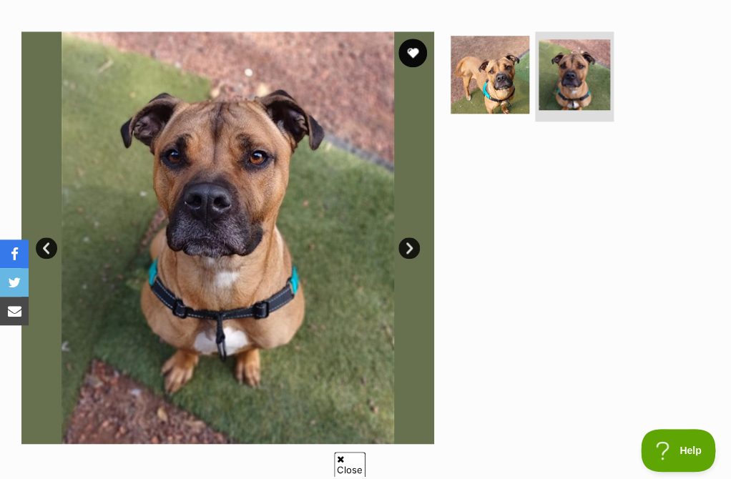
click at [420, 227] on img at bounding box center [227, 237] width 413 height 413
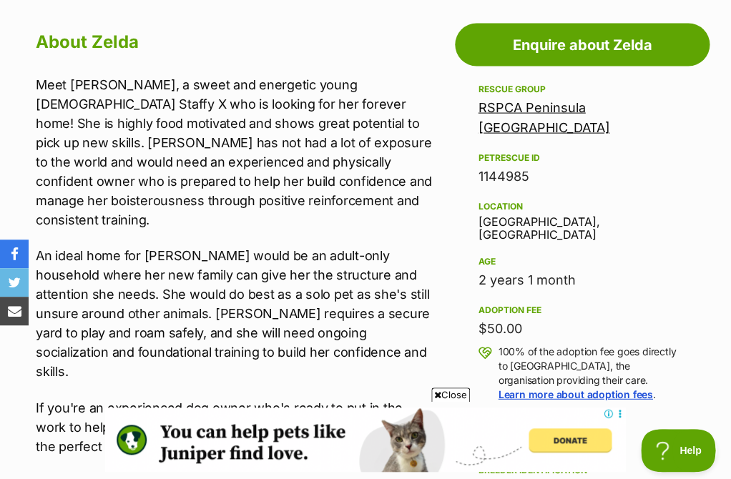
scroll to position [824, 0]
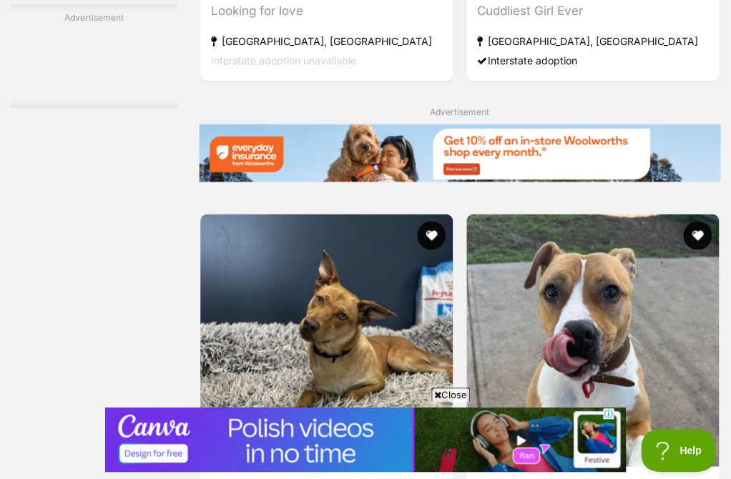
scroll to position [3419, 0]
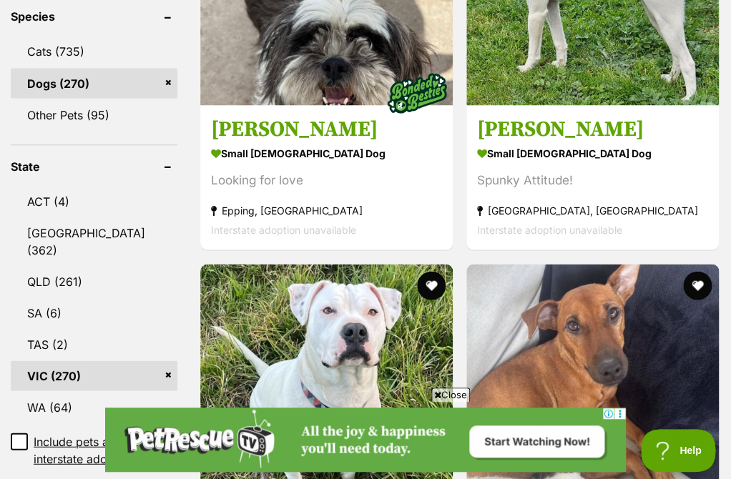
scroll to position [643, 0]
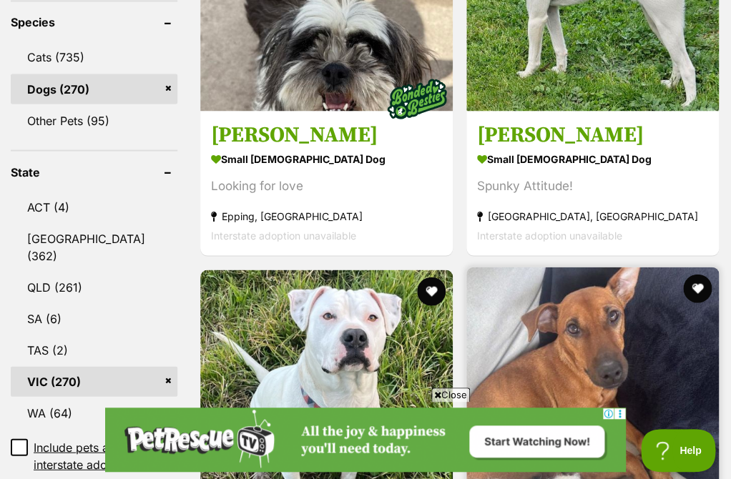
click at [466, 280] on img at bounding box center [592, 393] width 252 height 252
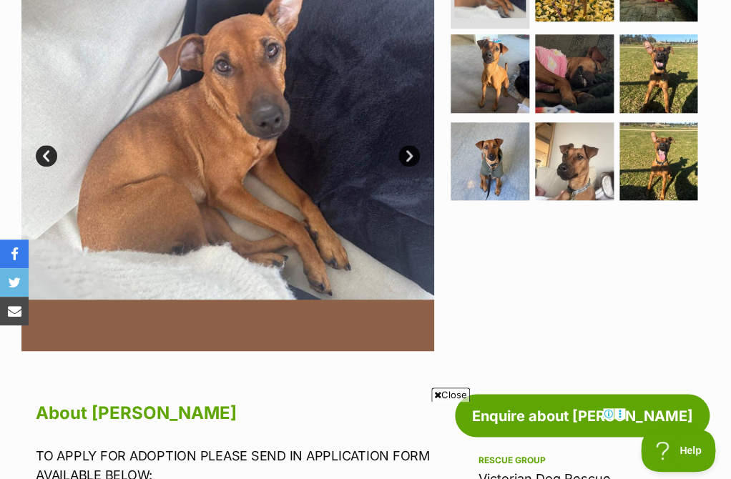
scroll to position [326, 0]
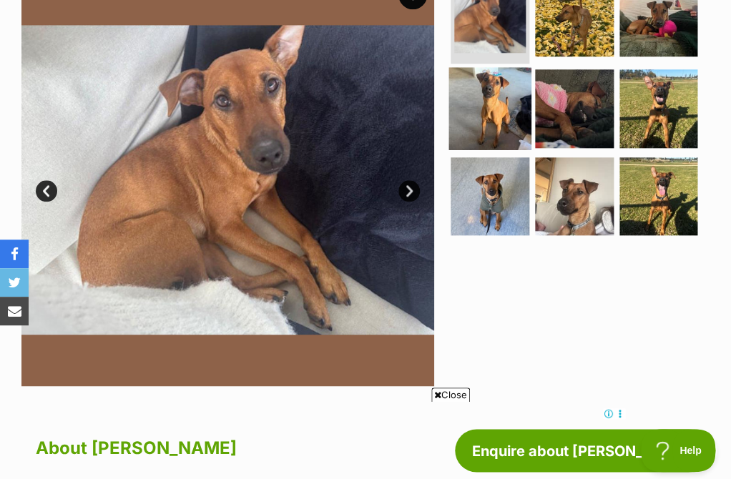
click at [500, 111] on img at bounding box center [490, 109] width 82 height 82
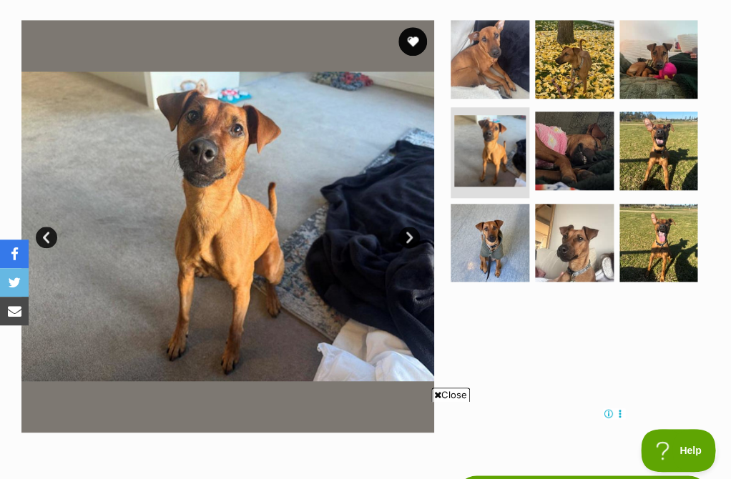
scroll to position [280, 0]
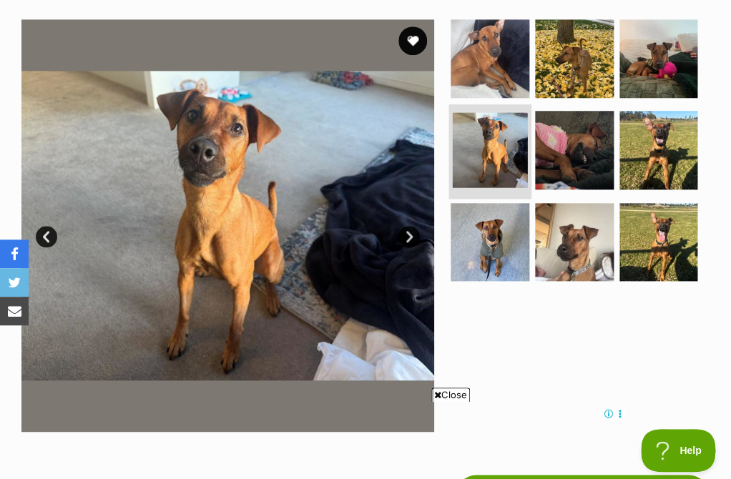
click at [478, 194] on li at bounding box center [490, 151] width 82 height 95
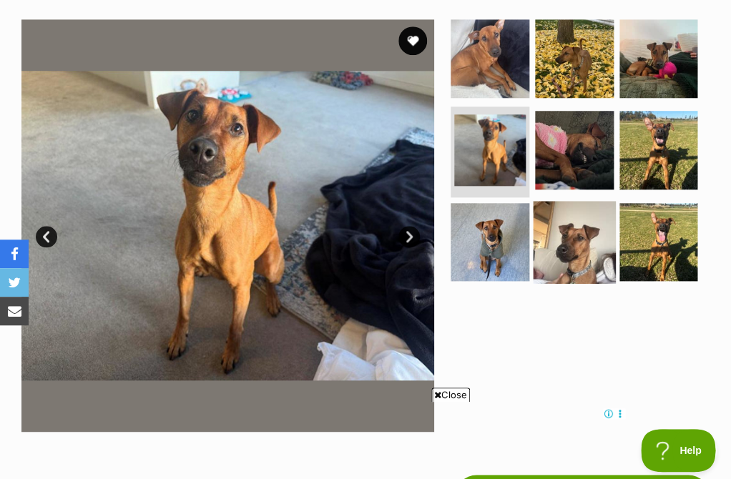
click at [613, 217] on img at bounding box center [574, 242] width 82 height 82
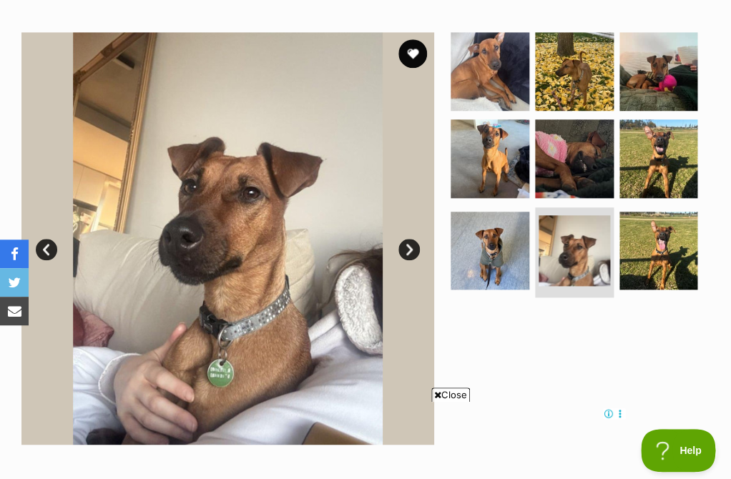
scroll to position [264, 0]
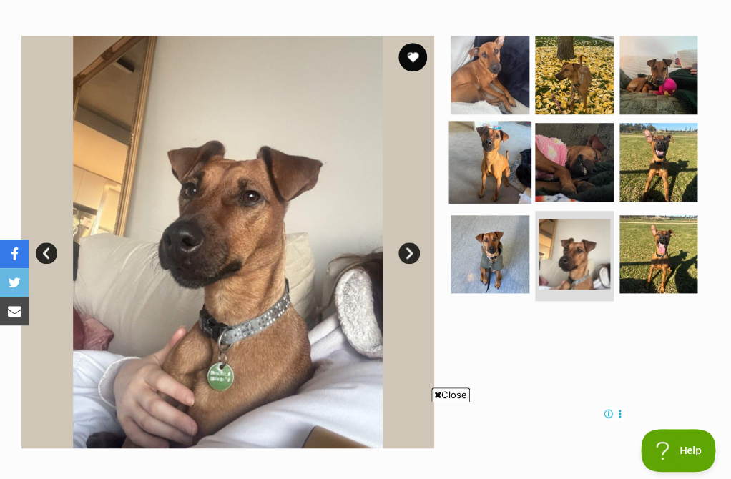
click at [481, 187] on img at bounding box center [490, 163] width 82 height 82
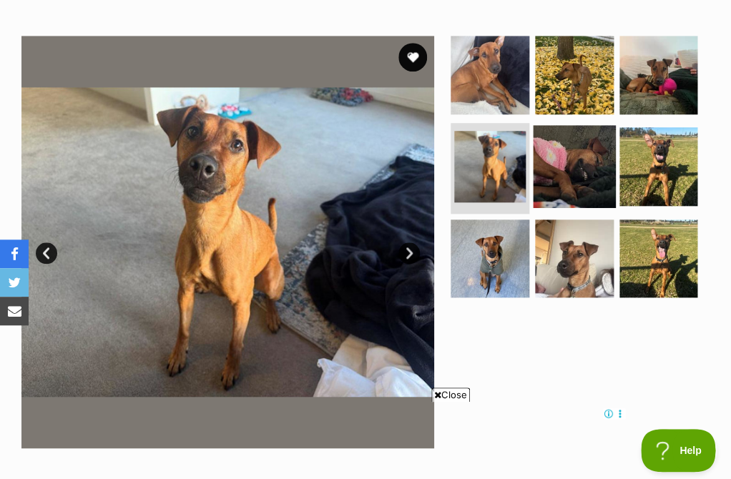
click at [550, 160] on img at bounding box center [574, 167] width 82 height 82
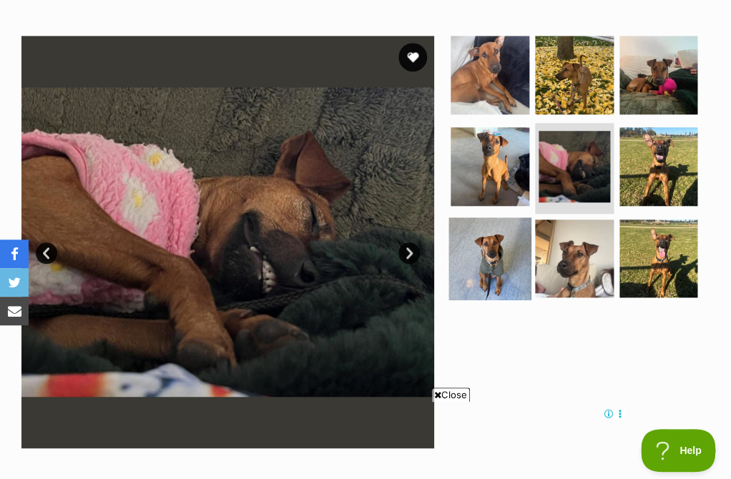
click at [478, 277] on img at bounding box center [490, 258] width 82 height 82
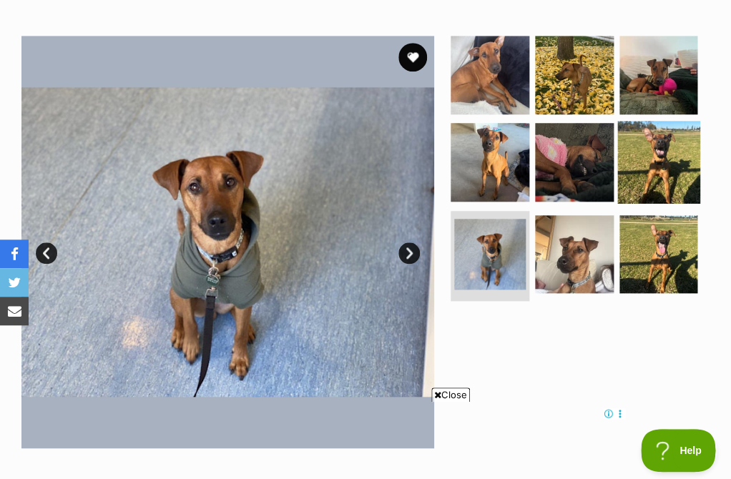
click at [689, 152] on img at bounding box center [658, 163] width 82 height 82
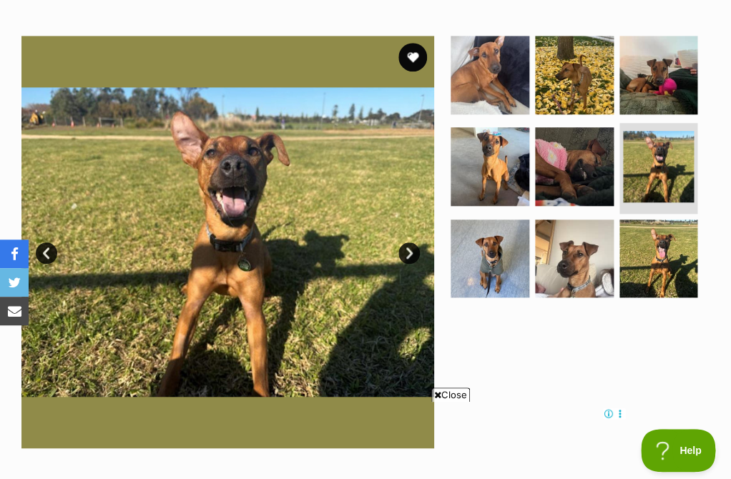
click at [415, 255] on link "Next" at bounding box center [408, 252] width 21 height 21
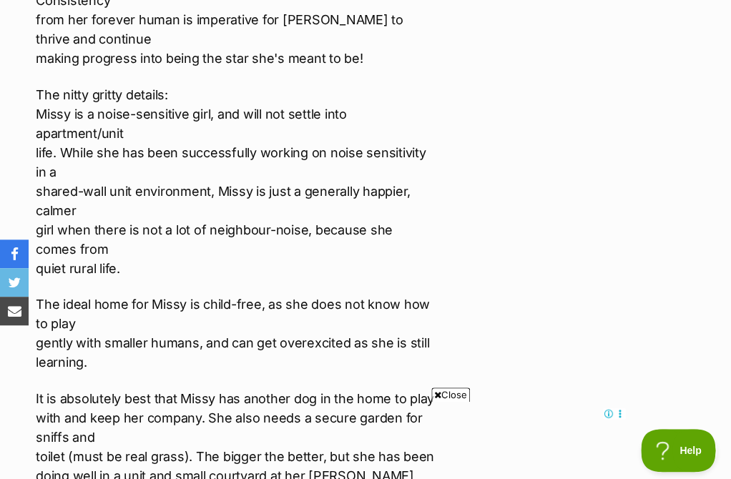
scroll to position [2833, 0]
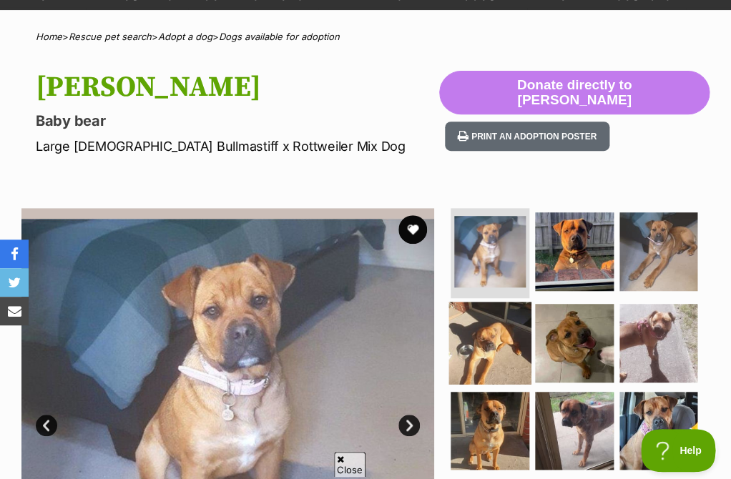
click at [500, 369] on img at bounding box center [490, 343] width 82 height 82
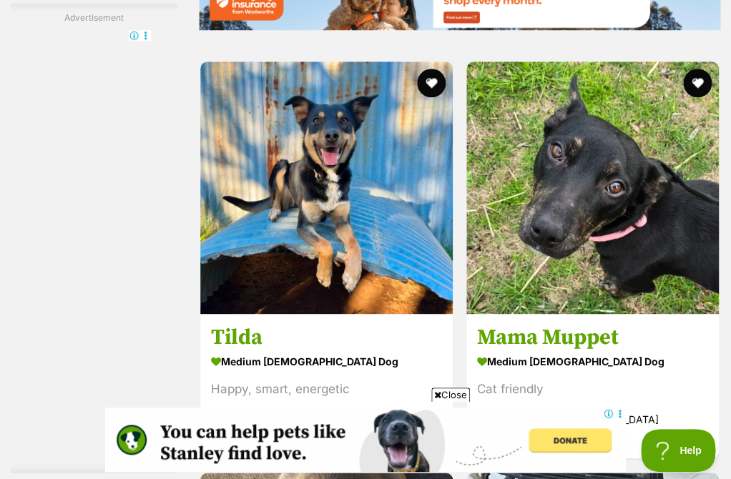
scroll to position [3331, 0]
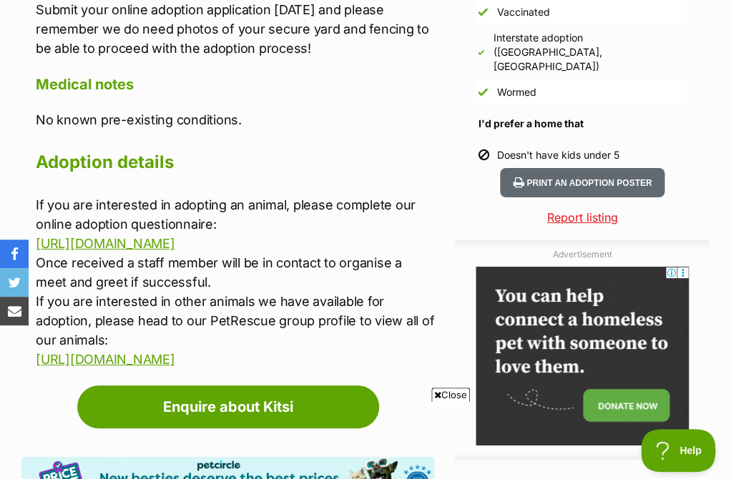
scroll to position [1353, 0]
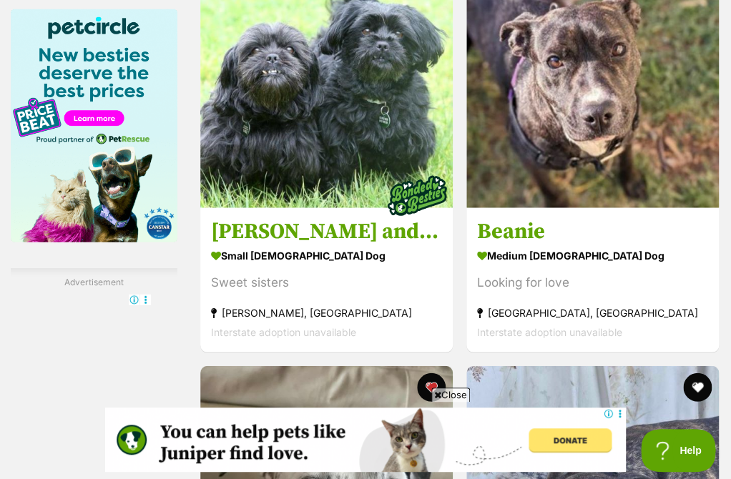
scroll to position [2326, 0]
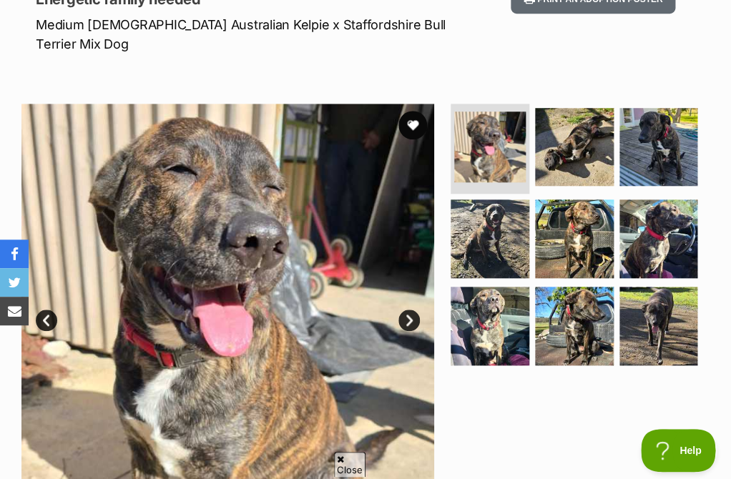
click at [409, 310] on link "Next" at bounding box center [408, 320] width 21 height 21
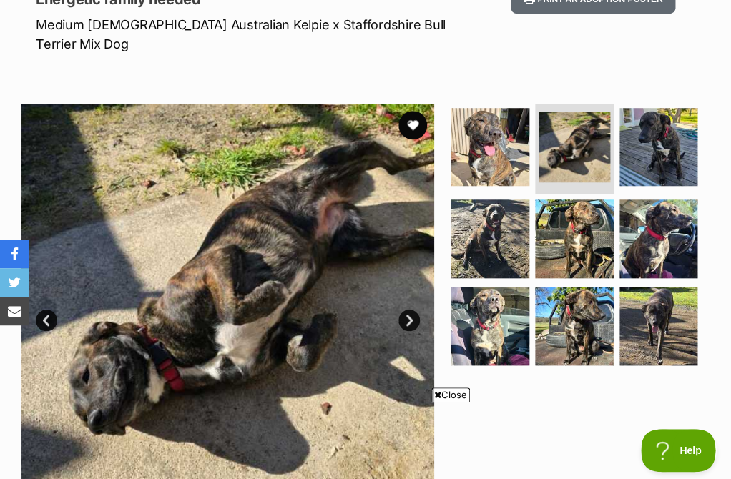
click at [409, 310] on link "Next" at bounding box center [408, 320] width 21 height 21
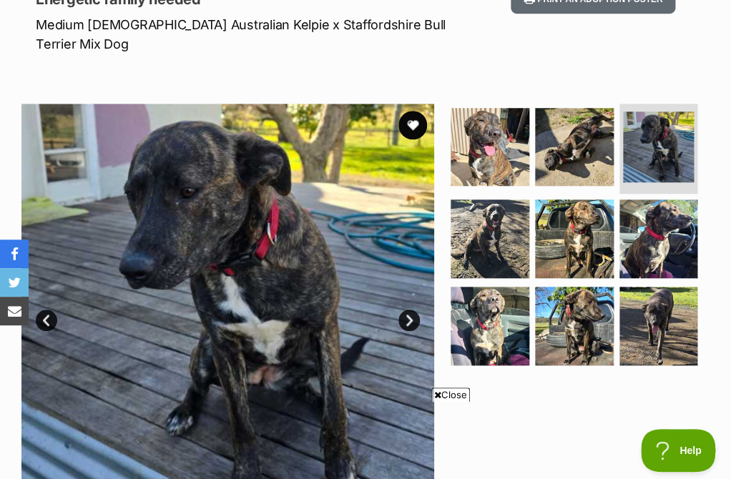
click at [409, 310] on link "Next" at bounding box center [408, 320] width 21 height 21
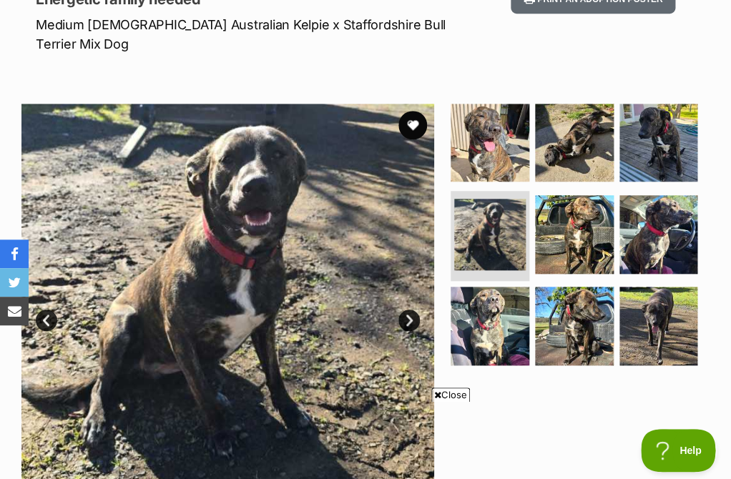
click at [409, 310] on link "Next" at bounding box center [408, 320] width 21 height 21
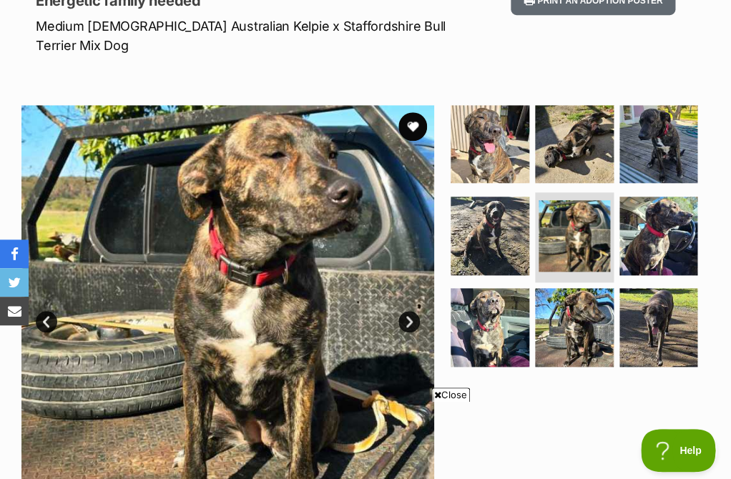
scroll to position [217, 0]
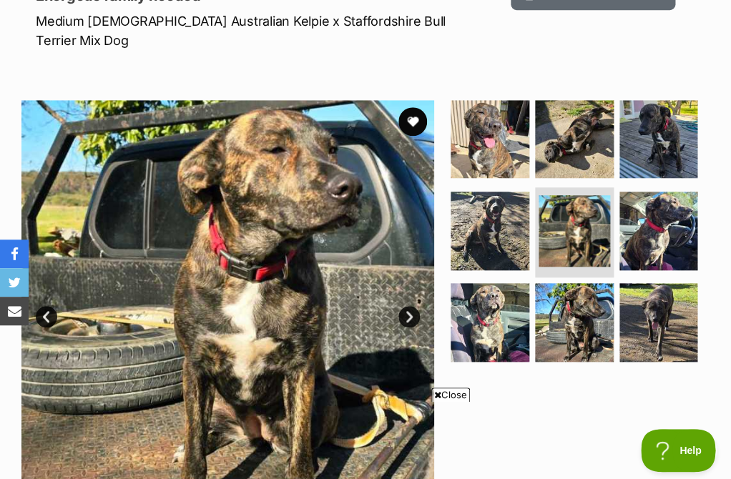
click at [409, 306] on link "Next" at bounding box center [408, 316] width 21 height 21
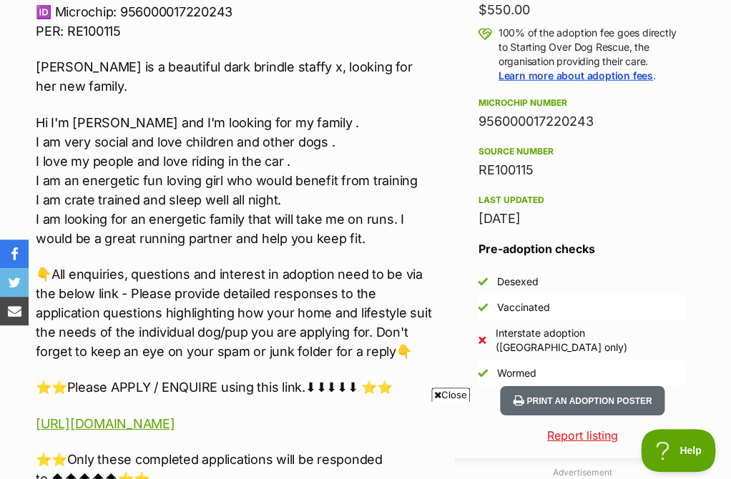
scroll to position [1133, 0]
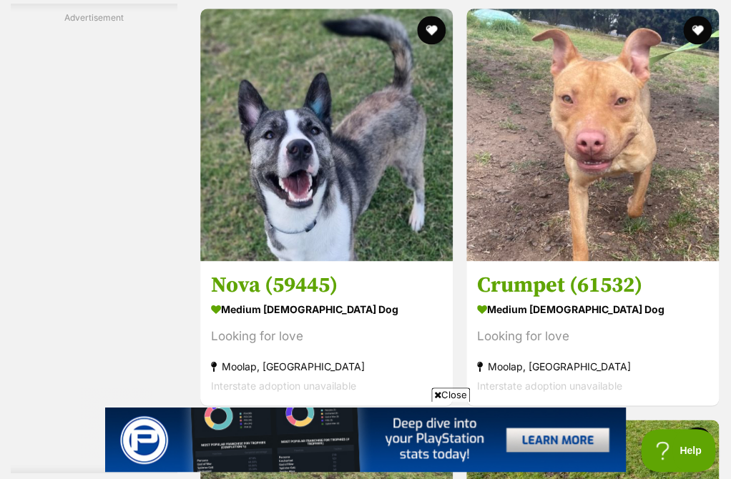
scroll to position [3367, 0]
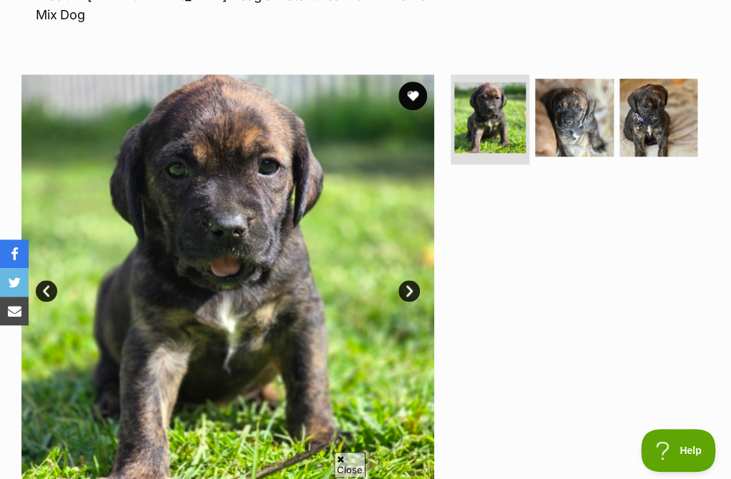
click at [410, 280] on link "Next" at bounding box center [408, 290] width 21 height 21
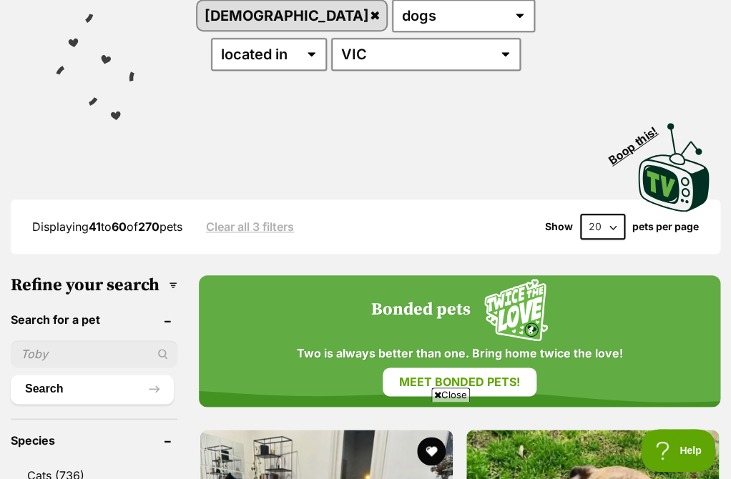
scroll to position [237, 0]
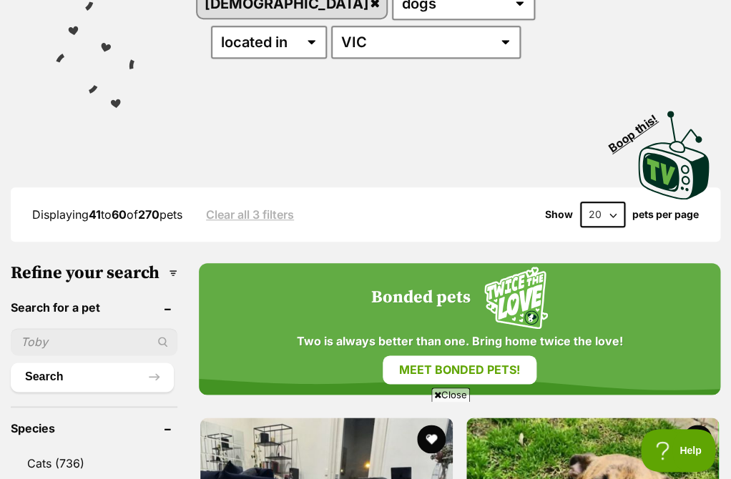
click at [89, 340] on input "text" at bounding box center [94, 341] width 167 height 27
type input "missie"
click at [11, 362] on button "Search" at bounding box center [92, 376] width 163 height 29
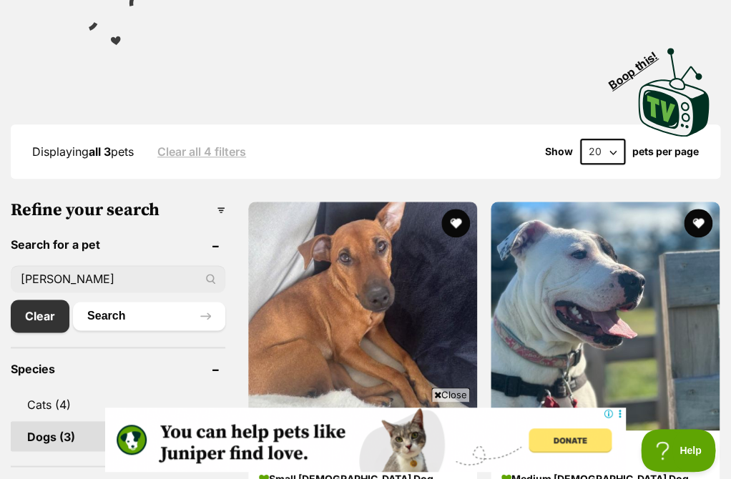
scroll to position [300, 0]
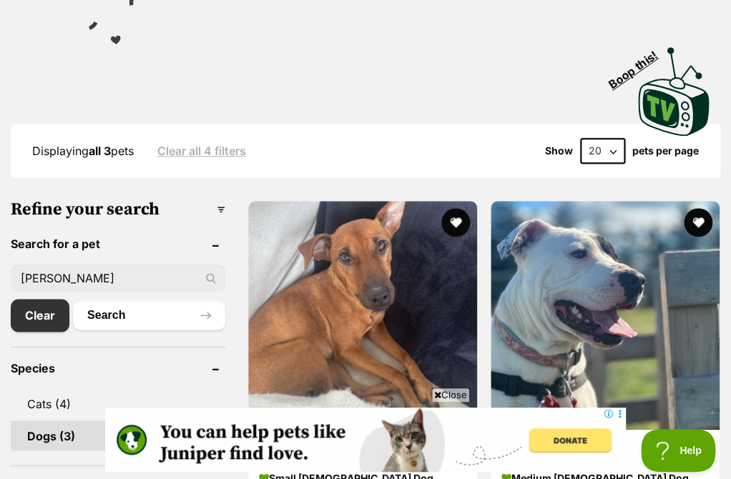
click at [143, 265] on input "missie" at bounding box center [118, 278] width 214 height 27
type input "[PERSON_NAME]"
click at [73, 301] on button "Search" at bounding box center [149, 315] width 152 height 29
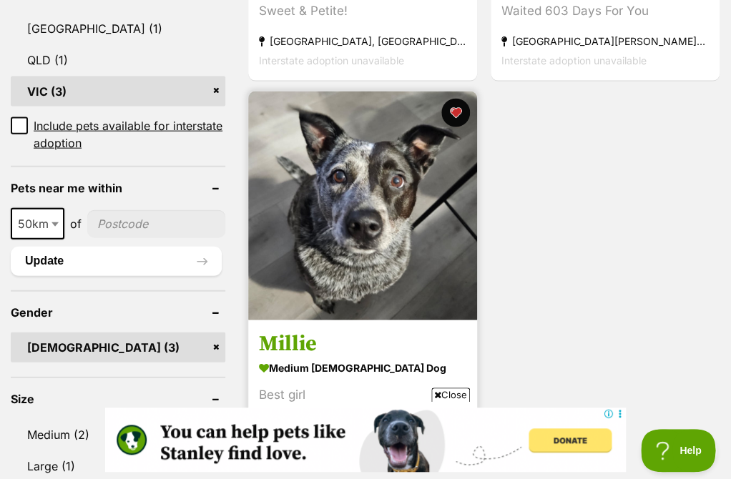
scroll to position [836, 0]
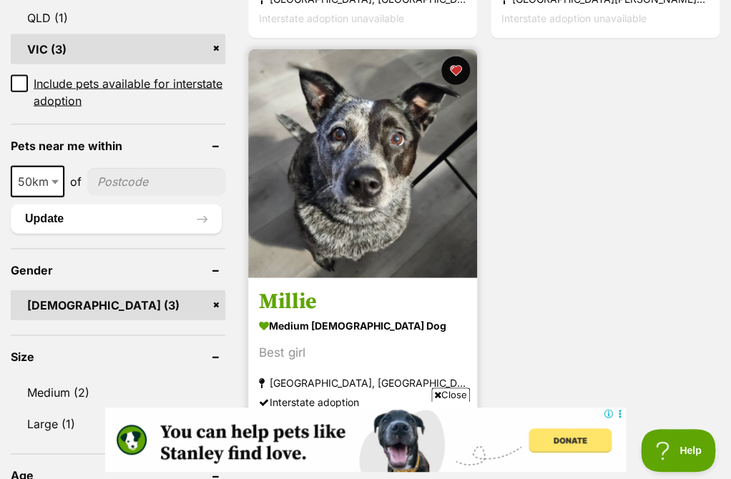
click at [355, 267] on link at bounding box center [362, 274] width 229 height 14
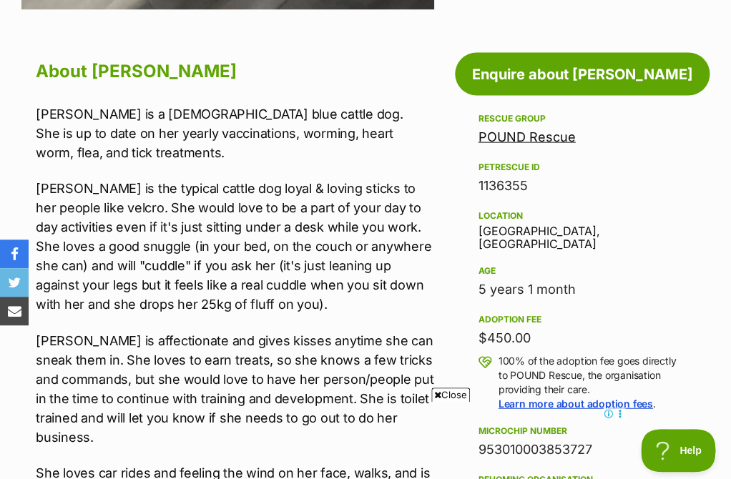
scroll to position [578, 0]
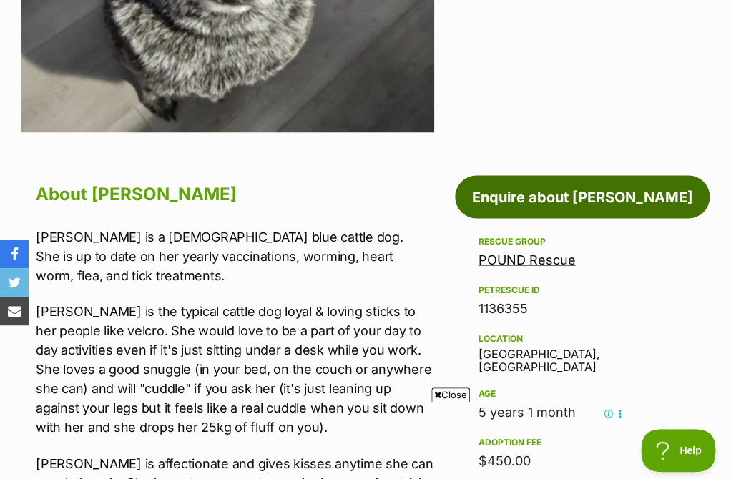
click at [494, 199] on link "Enquire about [PERSON_NAME]" at bounding box center [582, 196] width 255 height 43
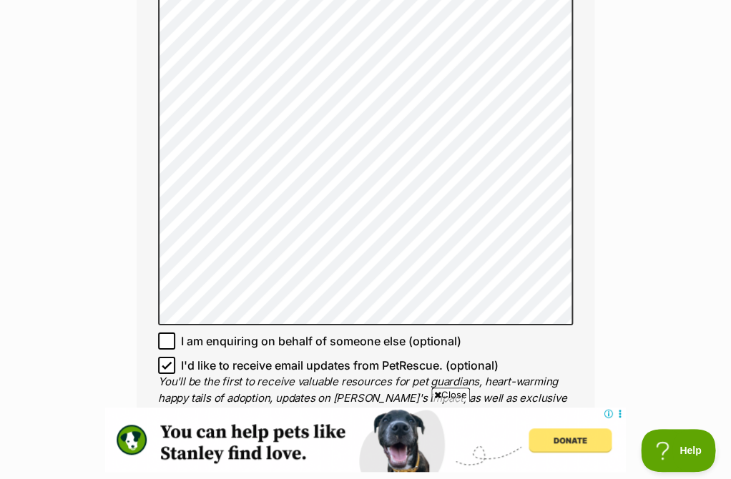
scroll to position [1210, 0]
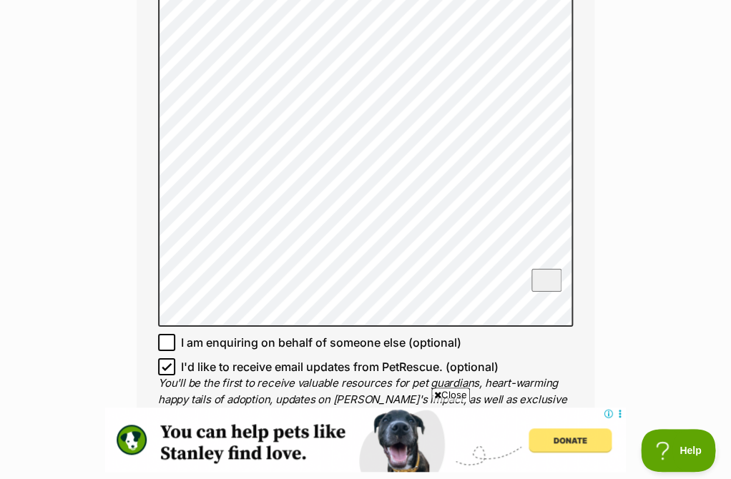
click at [171, 362] on icon at bounding box center [167, 367] width 10 height 10
click at [171, 358] on input "I'd like to receive email updates from PetRescue. (optional)" at bounding box center [166, 366] width 17 height 17
checkbox input "false"
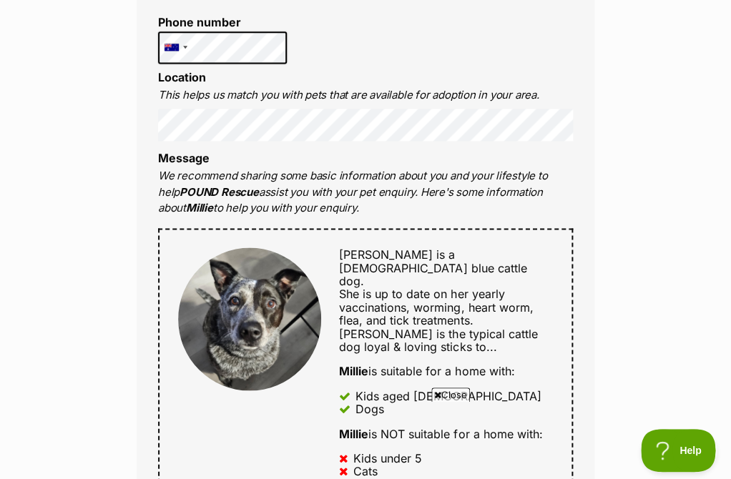
scroll to position [0, 0]
